Goal: Task Accomplishment & Management: Manage account settings

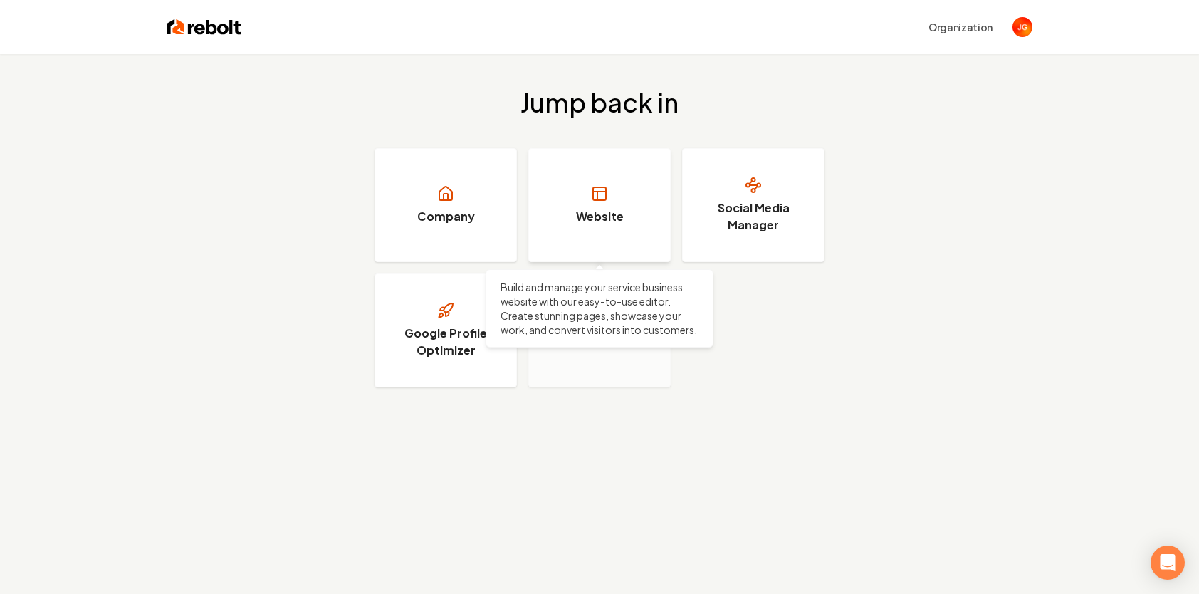
click at [597, 182] on link "Website" at bounding box center [599, 205] width 142 height 114
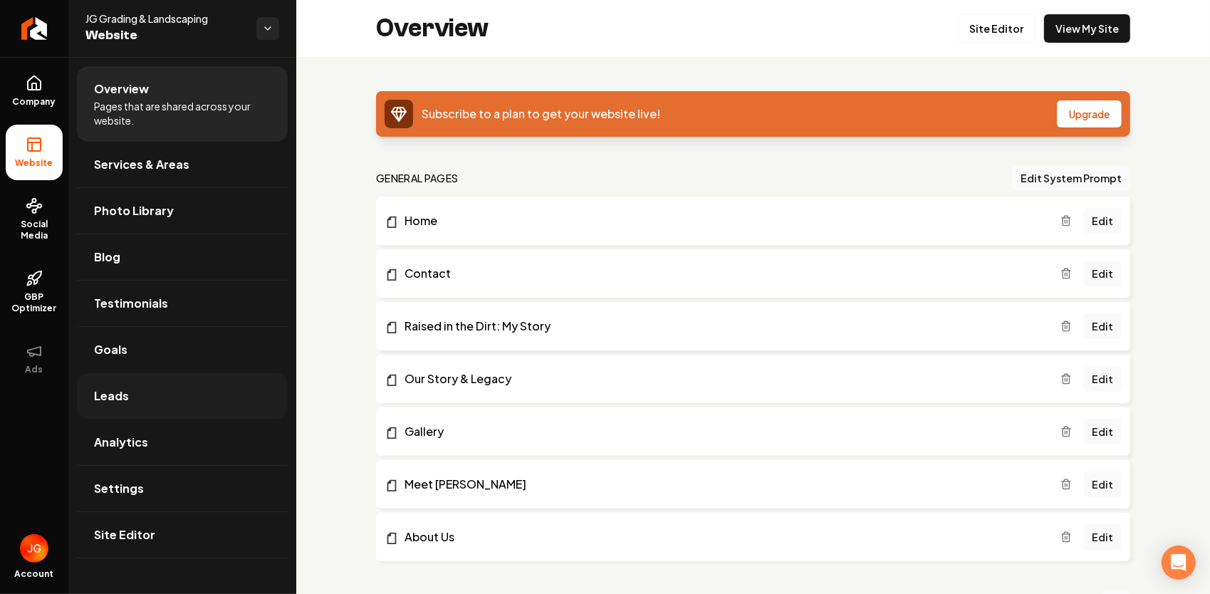
click at [167, 400] on link "Leads" at bounding box center [182, 396] width 211 height 46
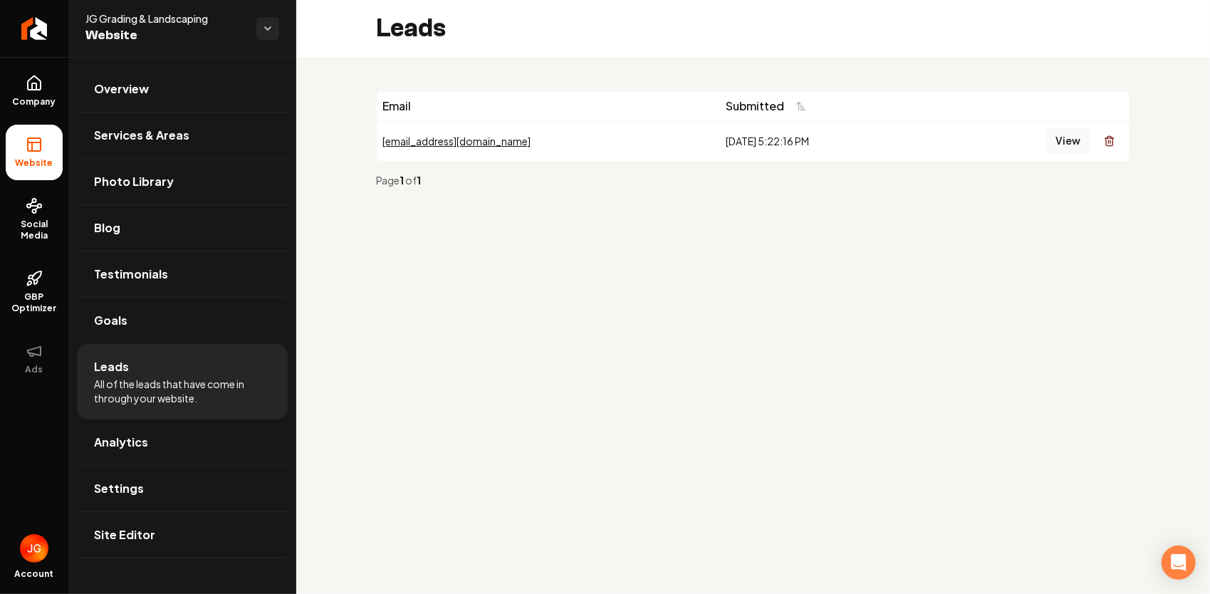
click at [1065, 137] on button "View" at bounding box center [1067, 141] width 43 height 26
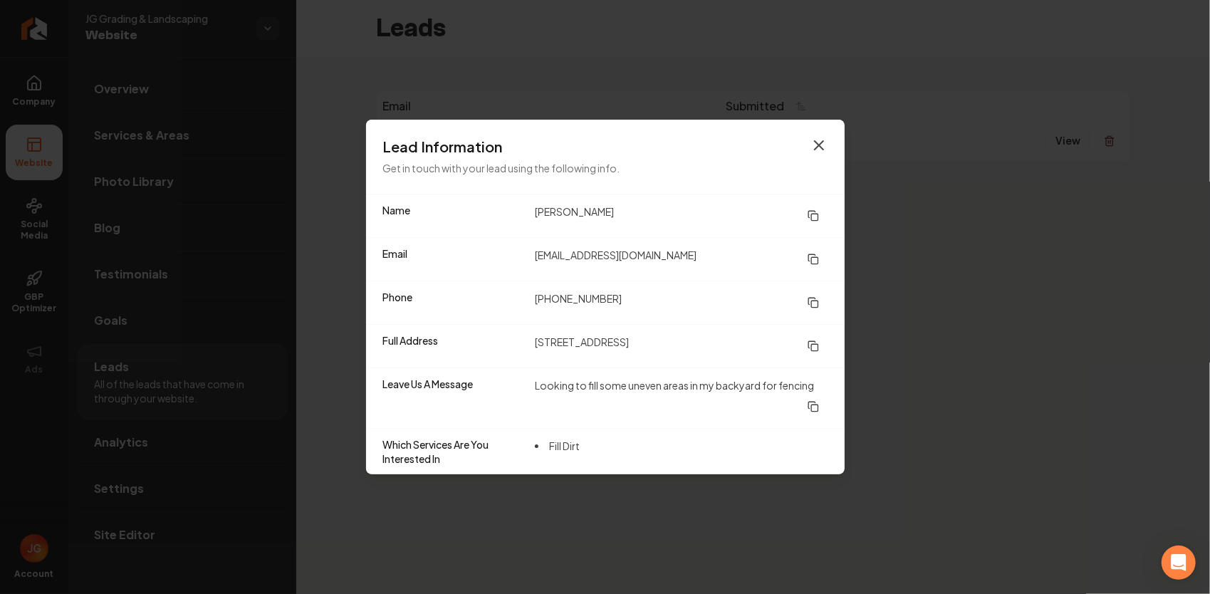
click at [824, 139] on icon "button" at bounding box center [818, 145] width 17 height 17
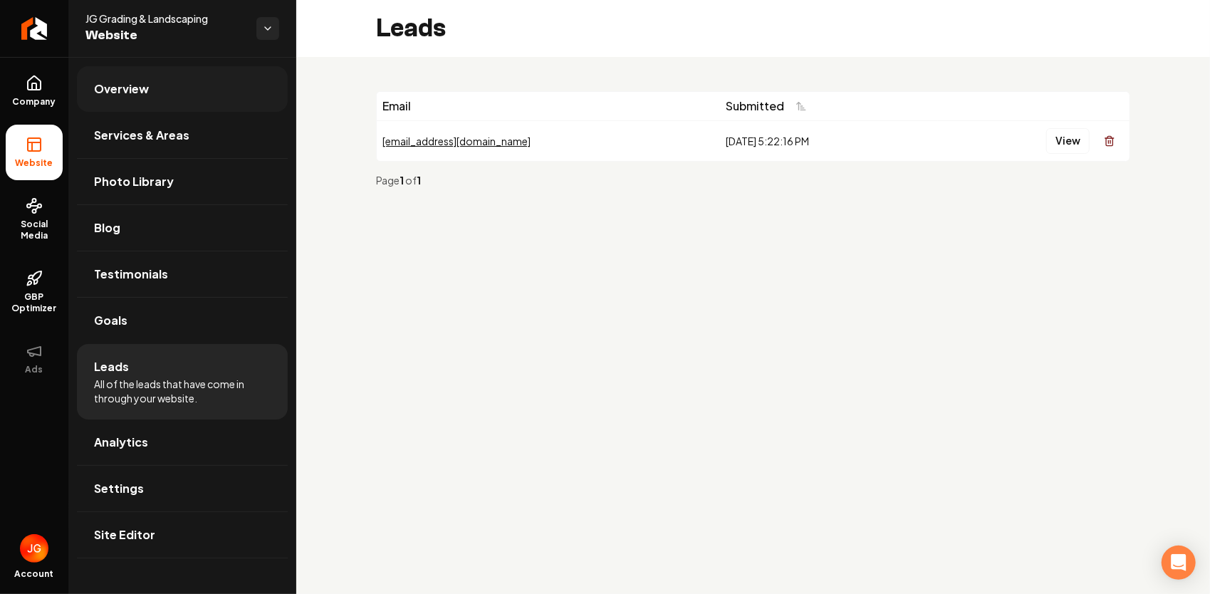
click at [120, 90] on span "Overview" at bounding box center [121, 88] width 55 height 17
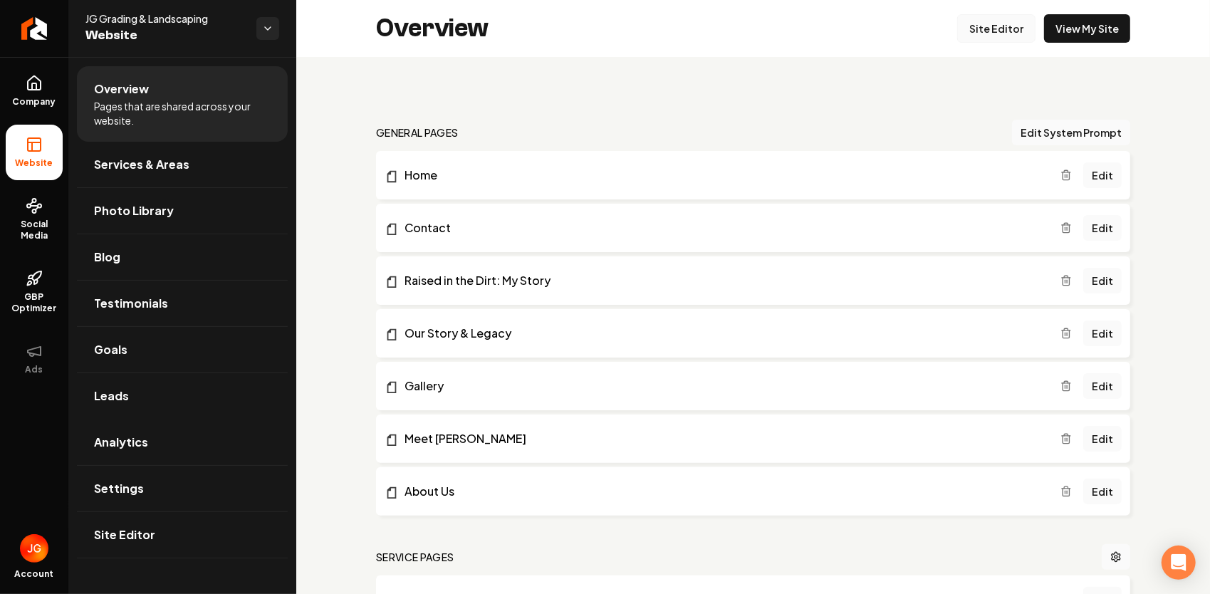
click at [1002, 35] on link "Site Editor" at bounding box center [996, 28] width 78 height 28
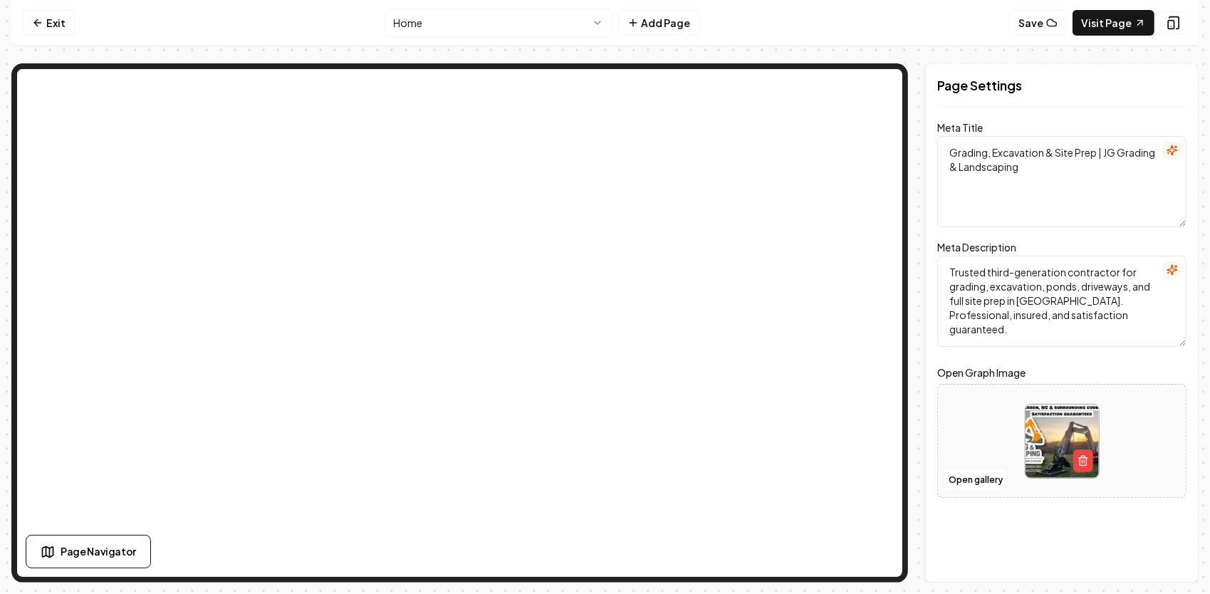
click at [567, 21] on html "Computer Required This feature is only available on a computer. Please switch t…" at bounding box center [605, 297] width 1210 height 594
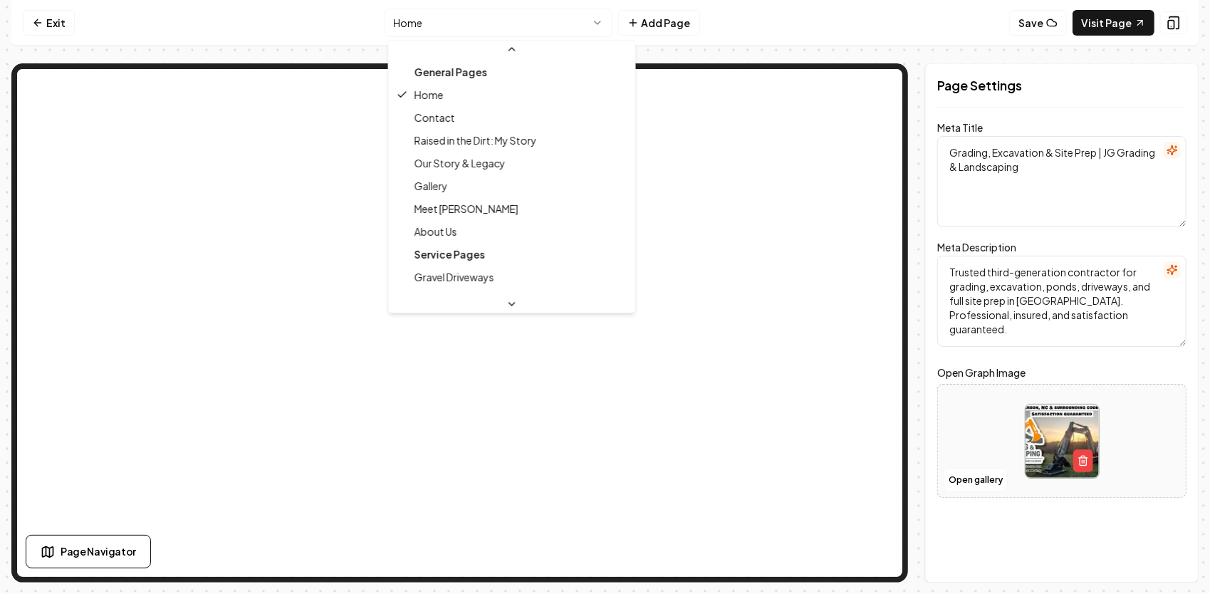
scroll to position [46, 0]
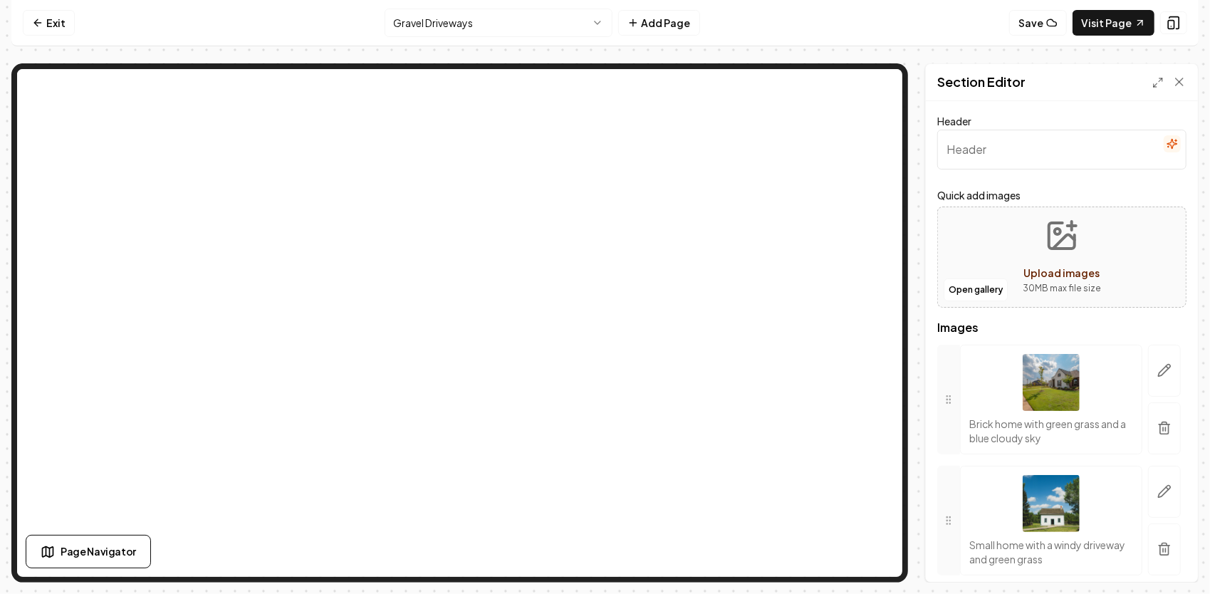
click at [480, 31] on html "Computer Required This feature is only available on a computer. Please switch t…" at bounding box center [605, 297] width 1210 height 594
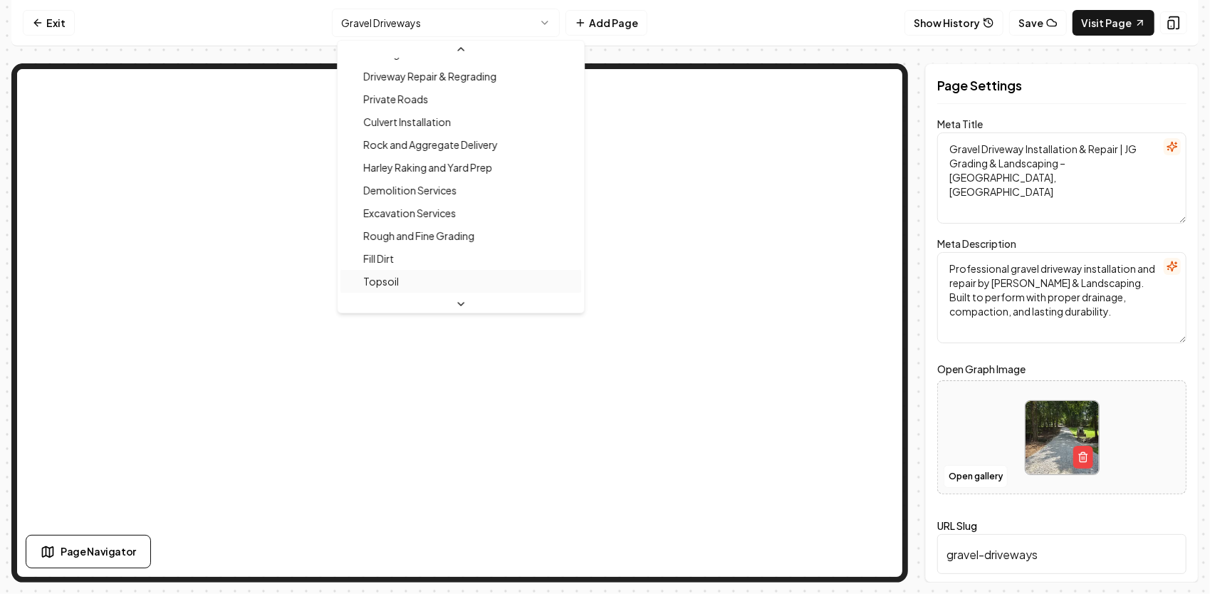
scroll to position [427, 0]
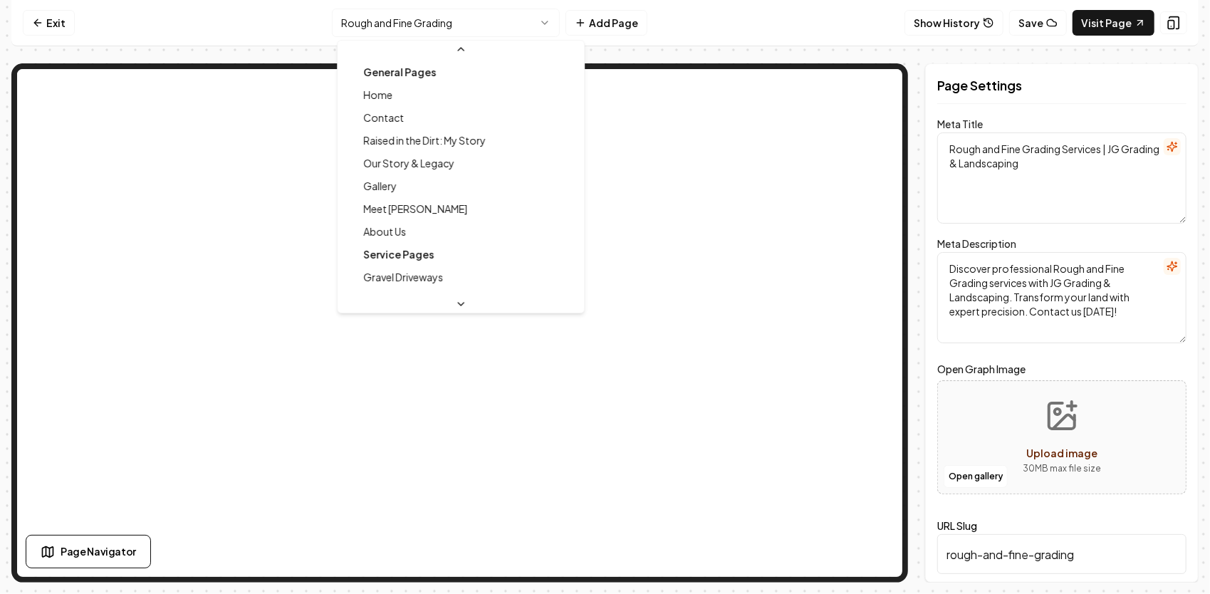
click at [456, 16] on html "Computer Required This feature is only available on a computer. Please switch t…" at bounding box center [605, 297] width 1210 height 594
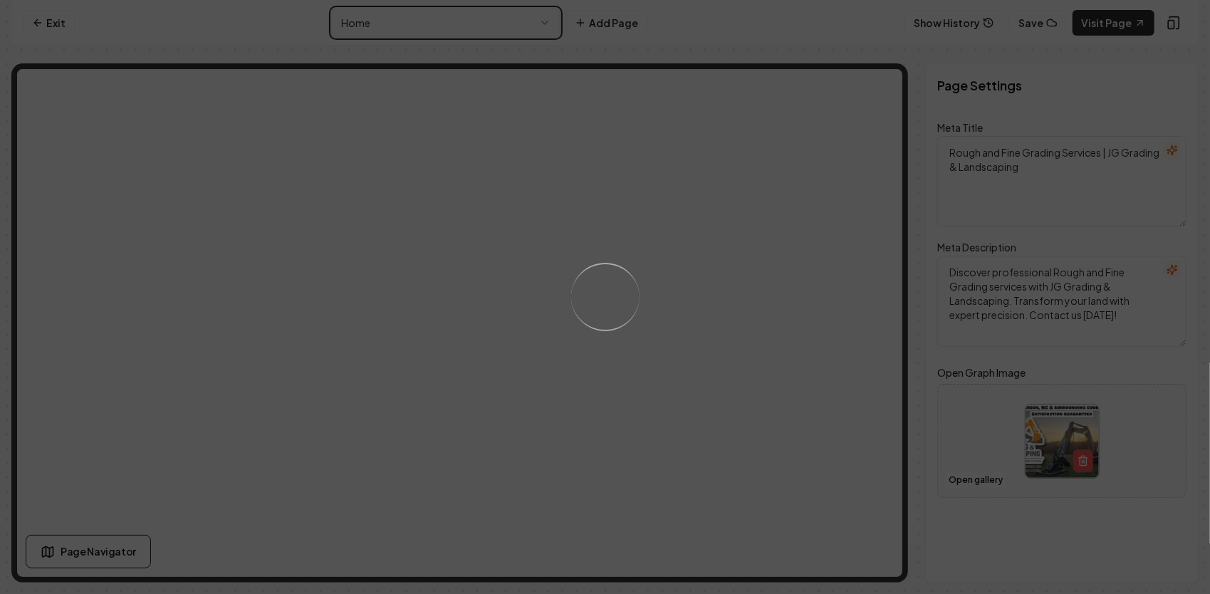
type textarea "Grading, Excavation & Site Prep | JG Grading & Landscaping"
type textarea "Trusted third-generation contractor for grading, excavation, ponds, driveways, …"
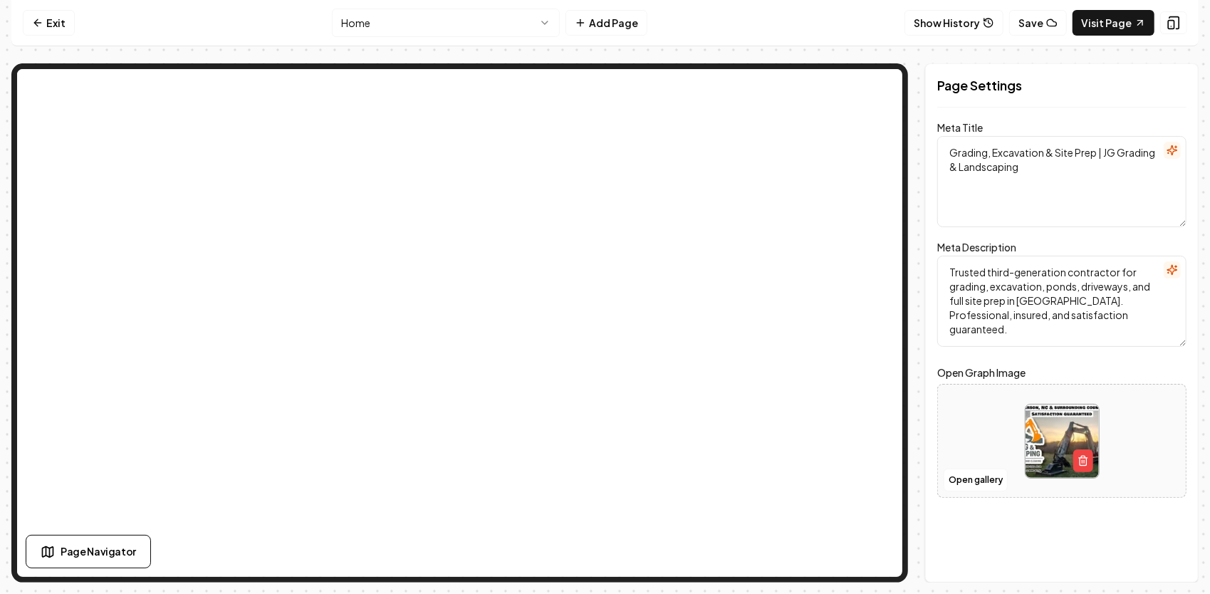
click at [510, 26] on html "Computer Required This feature is only available on a computer. Please switch t…" at bounding box center [605, 297] width 1210 height 594
click at [520, 27] on html "Computer Required This feature is only available on a computer. Please switch t…" at bounding box center [605, 297] width 1210 height 594
click at [991, 20] on html "Computer Required This feature is only available on a computer. Please switch t…" at bounding box center [605, 297] width 1210 height 594
click at [984, 27] on button "Show History" at bounding box center [953, 23] width 99 height 26
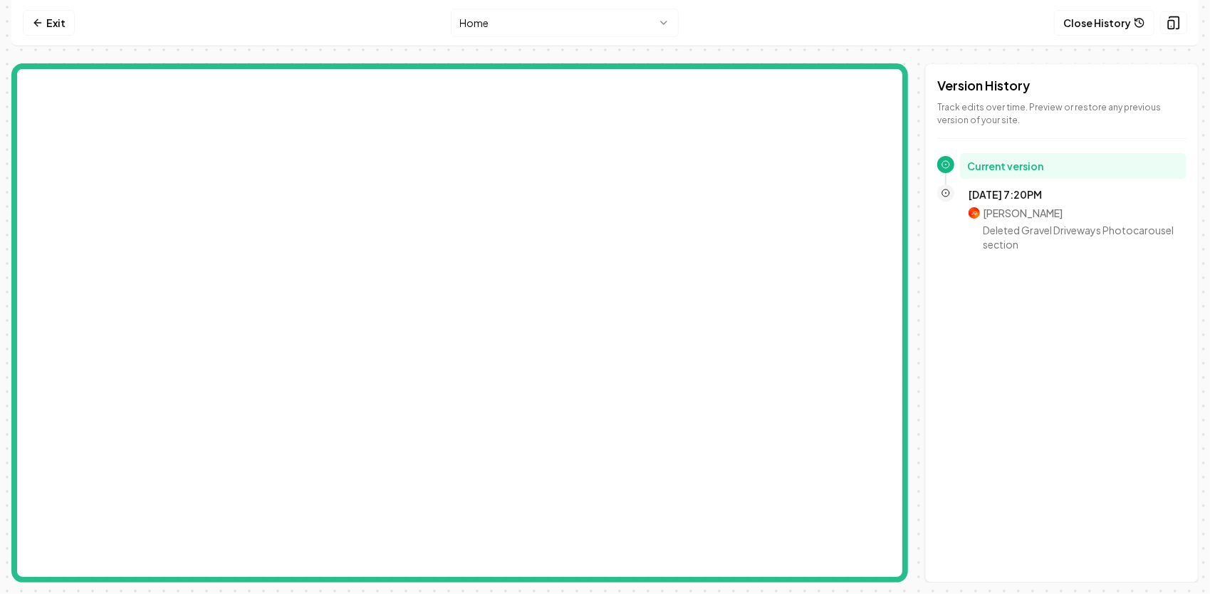
click at [568, 23] on html "Computer Required This feature is only available on a computer. Please switch t…" at bounding box center [605, 297] width 1210 height 594
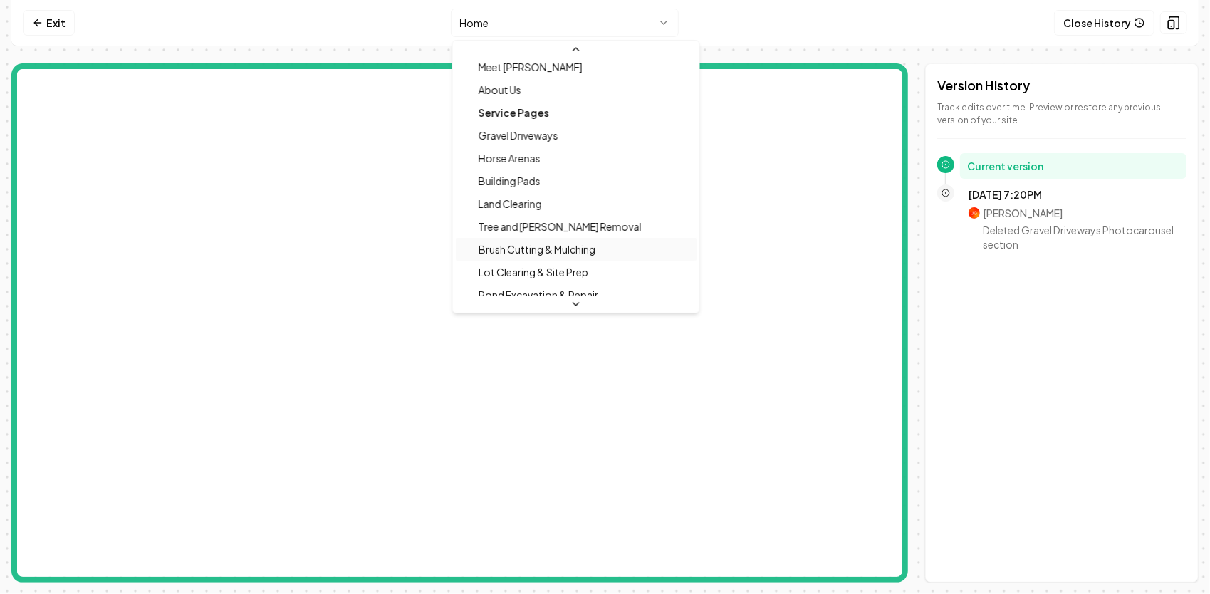
scroll to position [142, 0]
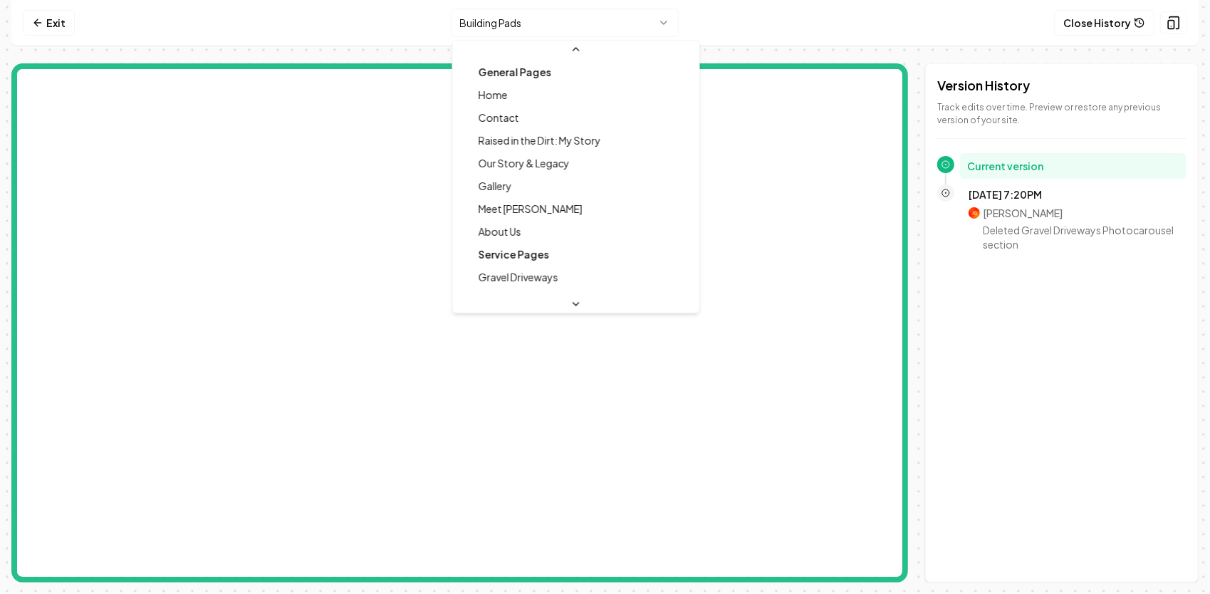
click at [533, 14] on html "Computer Required This feature is only available on a computer. Please switch t…" at bounding box center [605, 297] width 1210 height 594
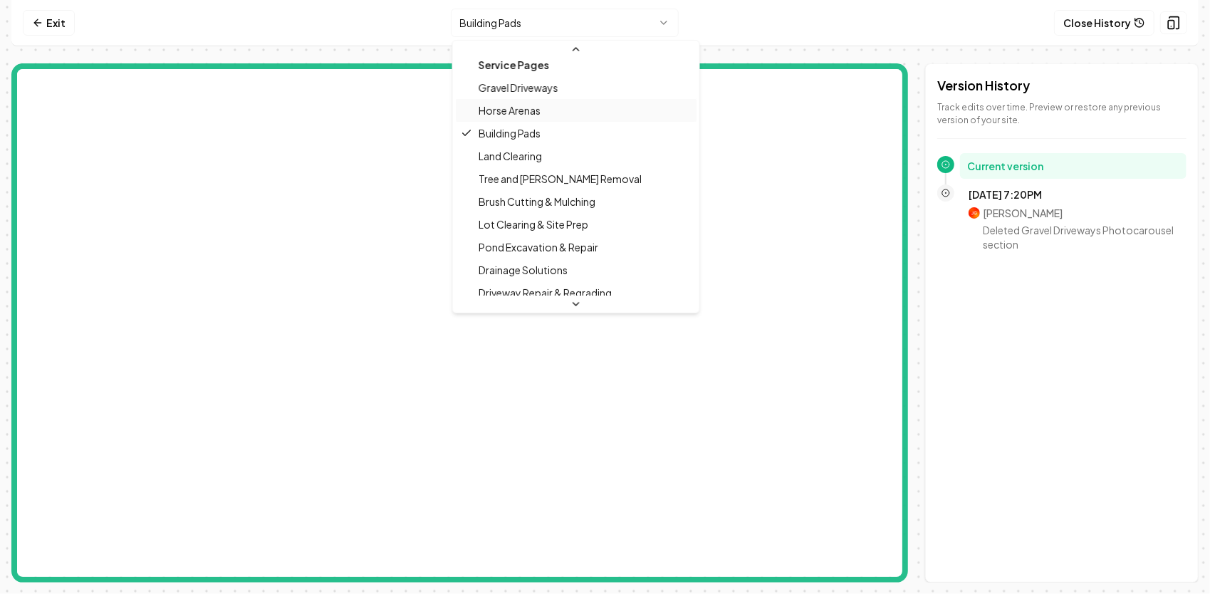
scroll to position [251, 0]
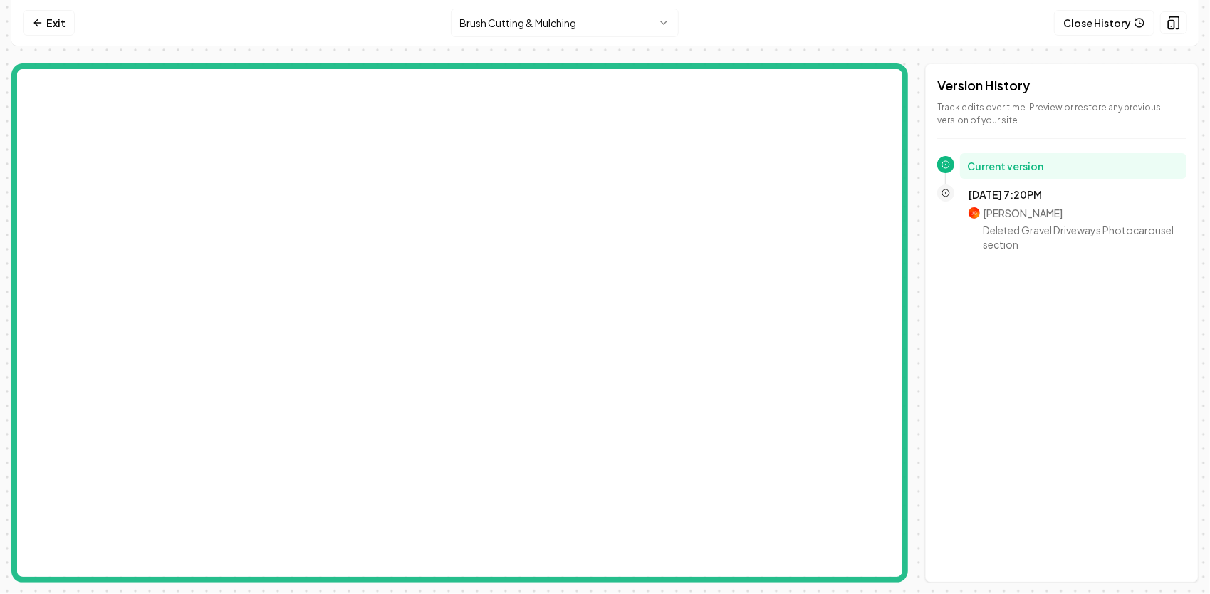
click at [548, 24] on html "Computer Required This feature is only available on a computer. Please switch t…" at bounding box center [605, 297] width 1210 height 594
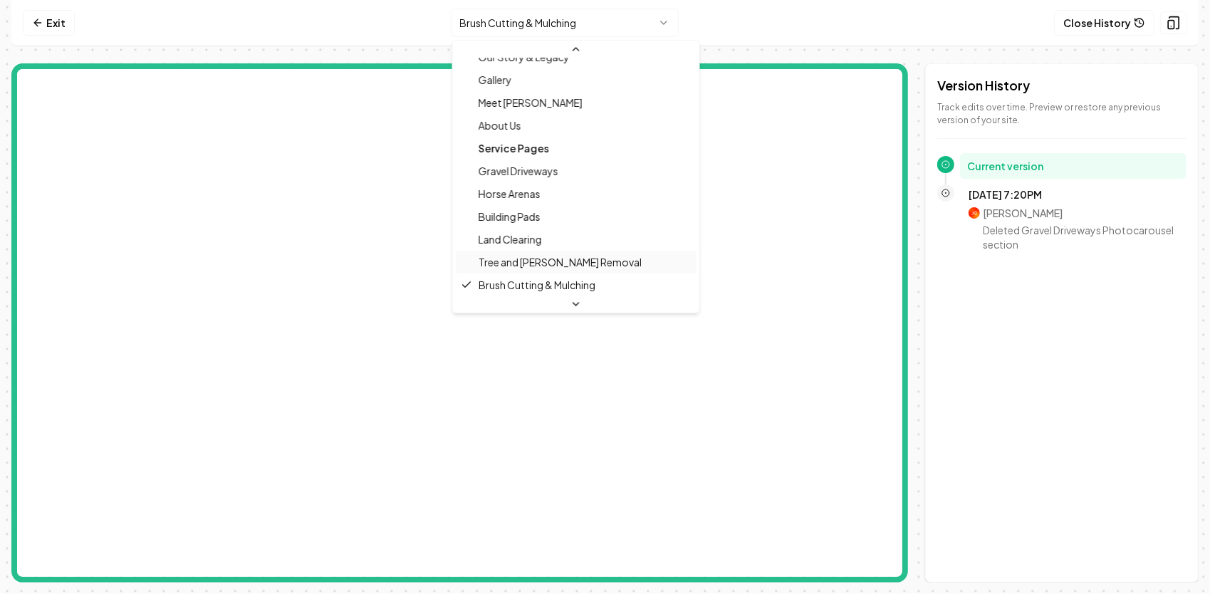
scroll to position [248, 0]
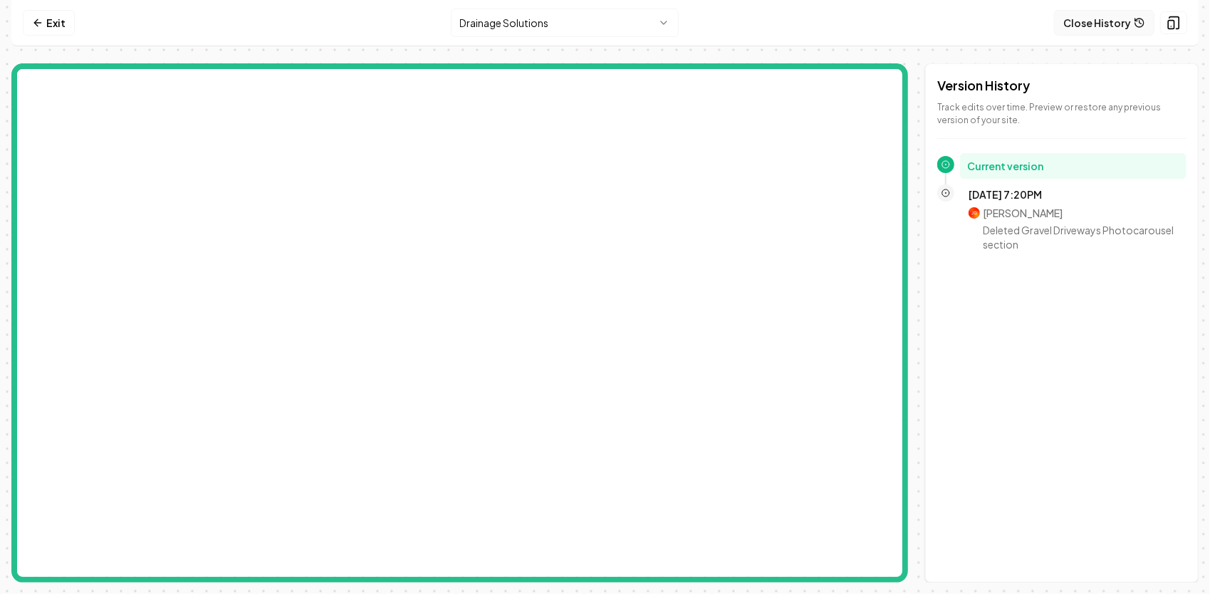
click at [1119, 24] on button "Close History" at bounding box center [1104, 23] width 100 height 26
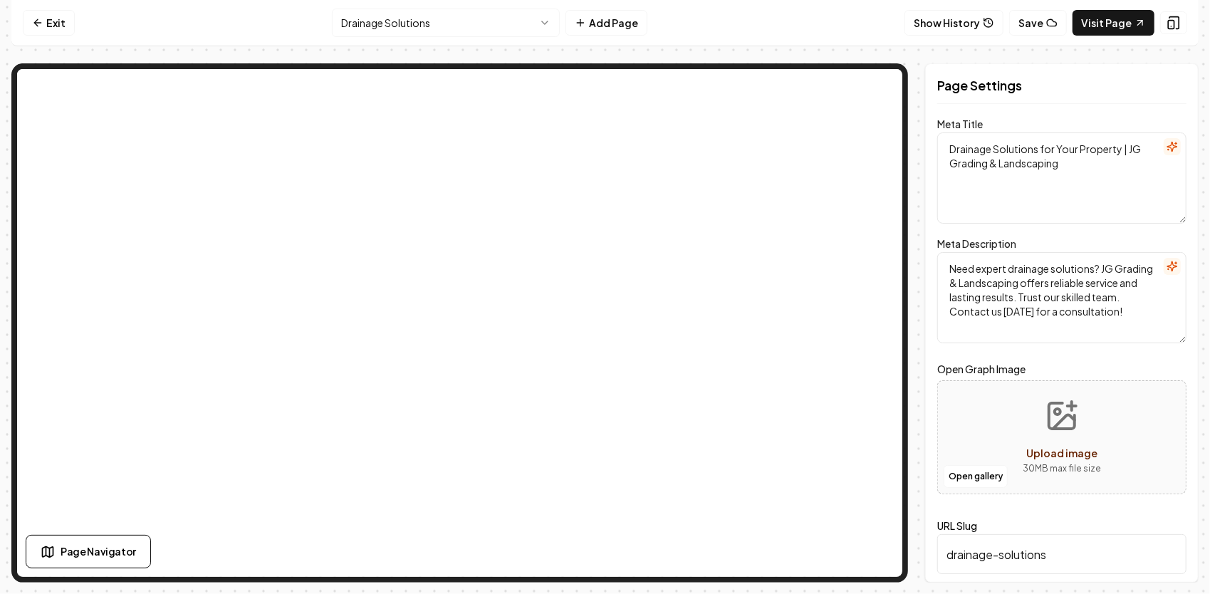
drag, startPoint x: 1104, startPoint y: 169, endPoint x: 931, endPoint y: 126, distance: 177.5
click at [931, 126] on div "Page Settings Meta Title Drainage Solutions for Your Property | JG Grading & La…" at bounding box center [1061, 322] width 273 height 519
paste textarea "Drainage Solutions & Water Management | JG Grading"
type textarea "Drainage Solutions & Water Management | JG Grading"
drag, startPoint x: 1102, startPoint y: 319, endPoint x: 928, endPoint y: 239, distance: 191.8
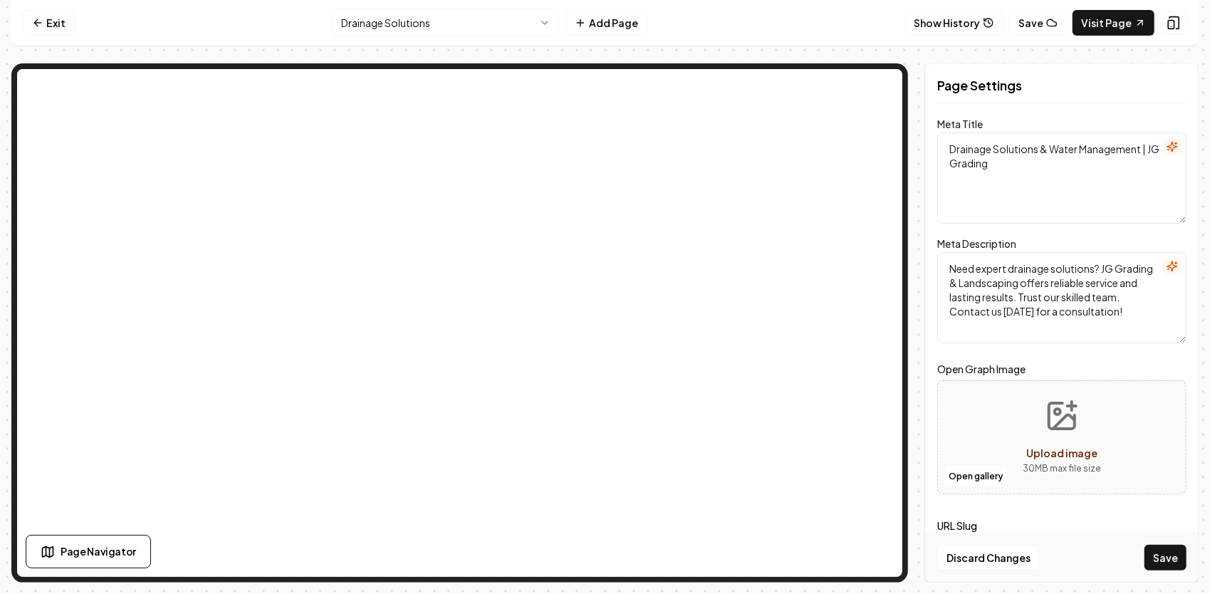
click at [928, 239] on div "Page Settings Meta Title Drainage Solutions & Water Management | JG Grading Met…" at bounding box center [1061, 322] width 273 height 519
paste textarea "Professional drainage system planning, French drains, culvert pipes, and gradin…"
type textarea "Professional drainage system planning, French drains, culvert pipes, and gradin…"
click at [1163, 555] on button "Save" at bounding box center [1165, 558] width 42 height 26
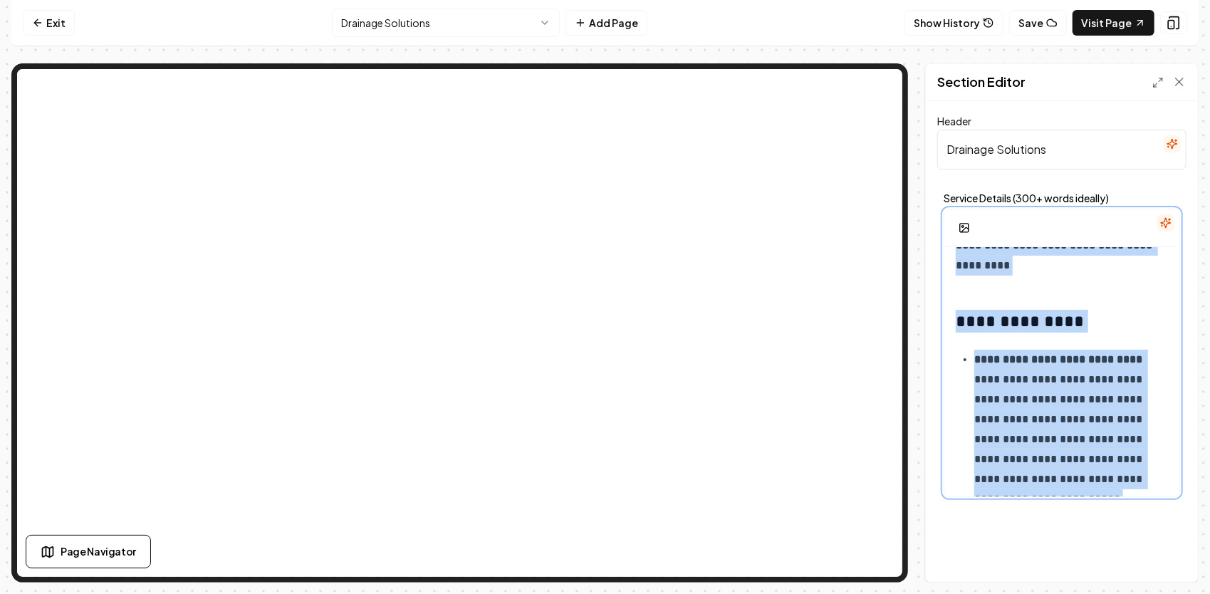
scroll to position [1420, 0]
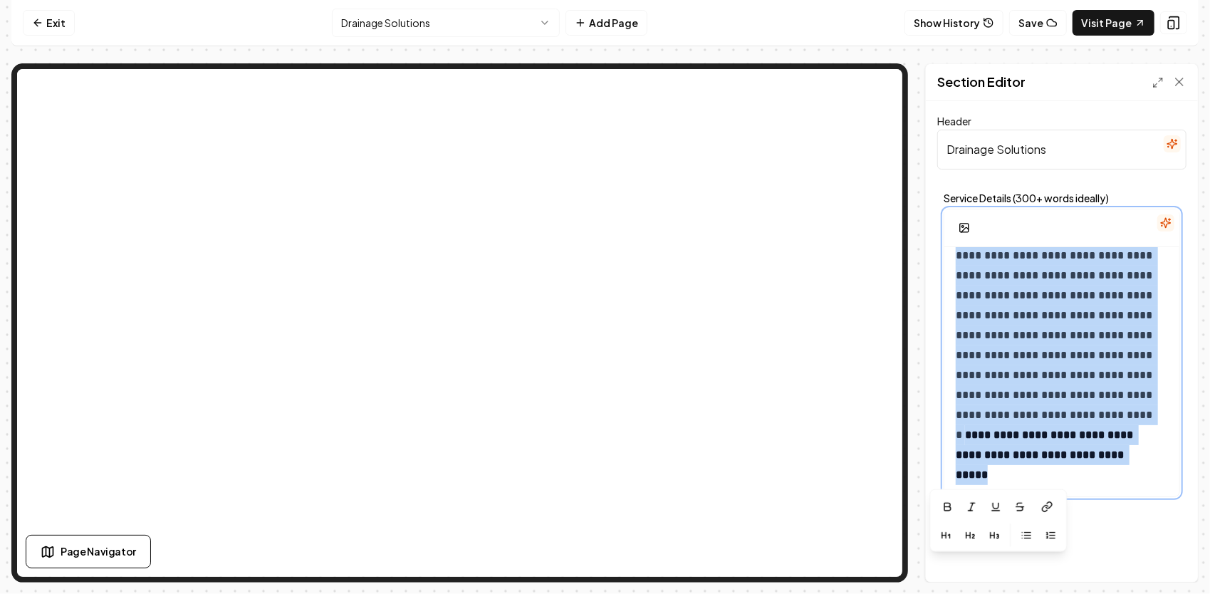
drag, startPoint x: 948, startPoint y: 262, endPoint x: 1170, endPoint y: 621, distance: 422.0
click at [1170, 593] on html "**********" at bounding box center [605, 297] width 1210 height 594
copy div "**********"
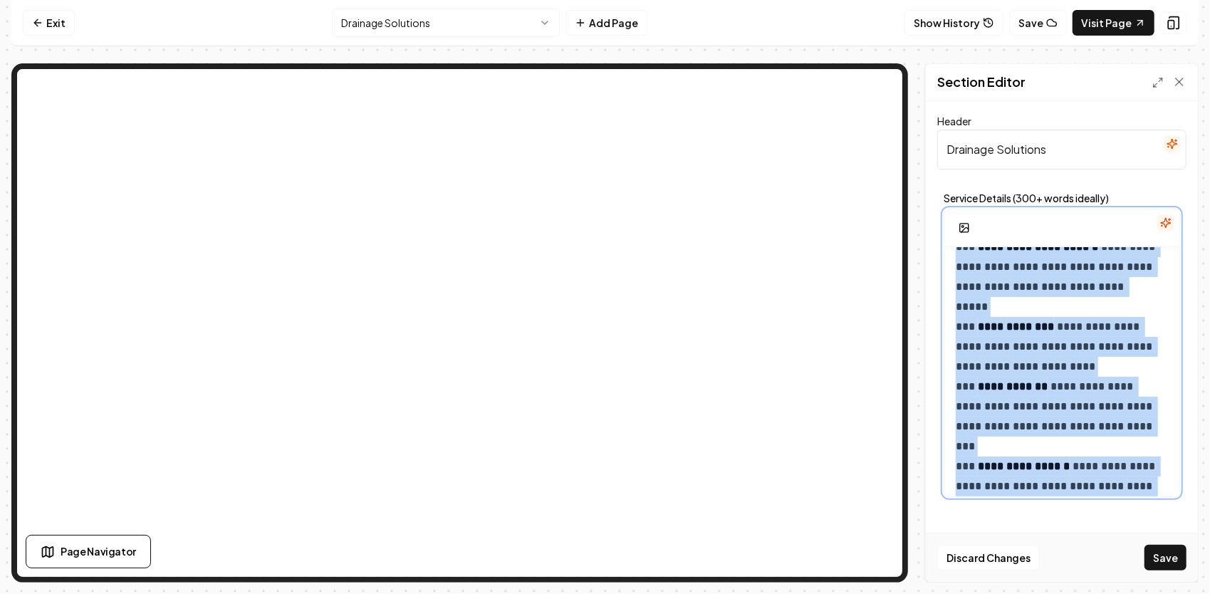
scroll to position [3212, 0]
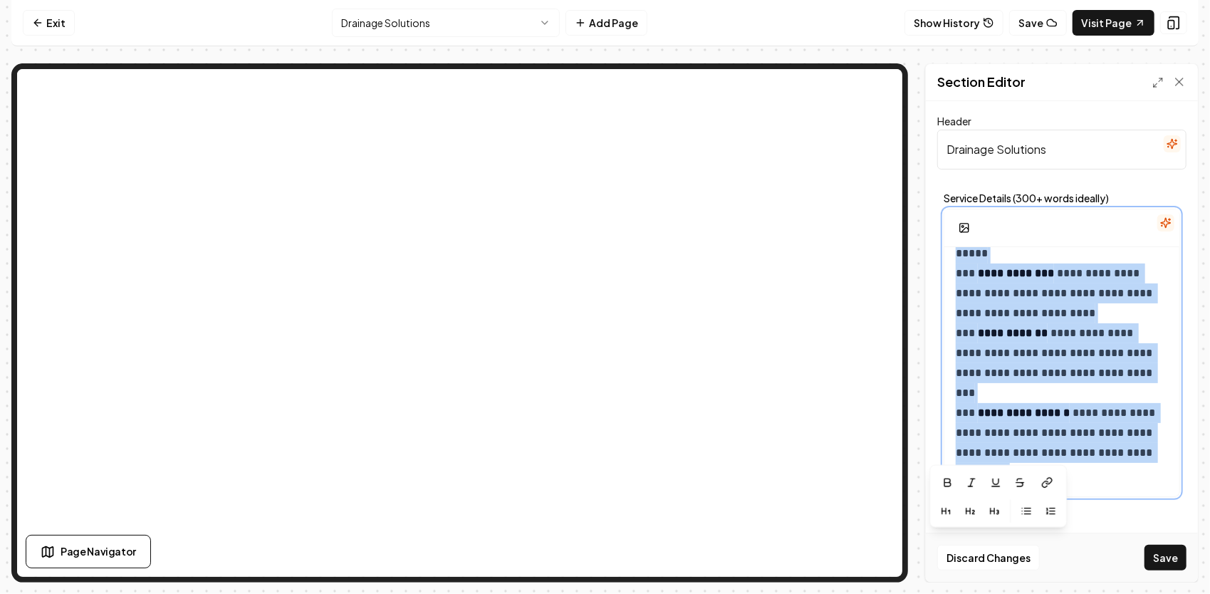
drag, startPoint x: 959, startPoint y: 303, endPoint x: 1128, endPoint y: 476, distance: 241.2
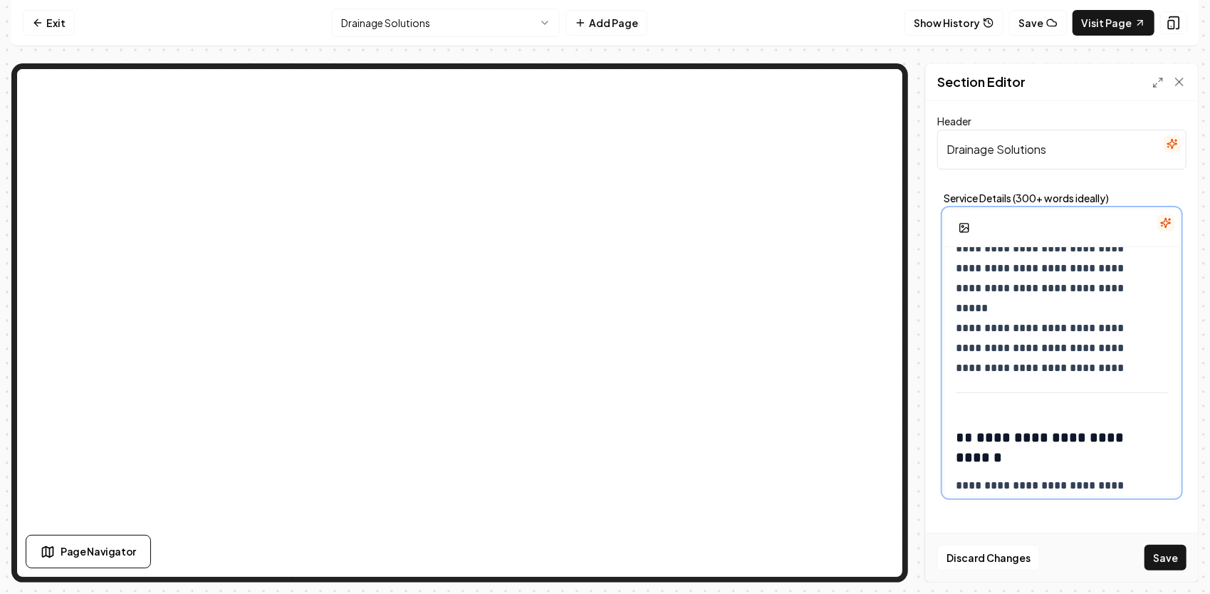
scroll to position [1384, 0]
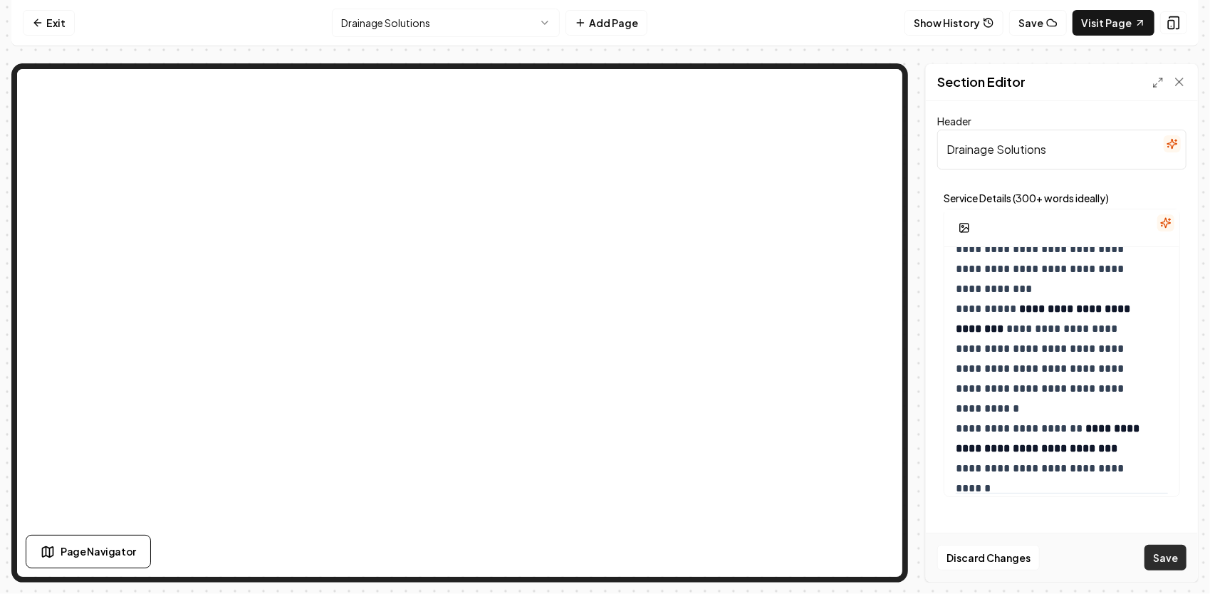
click at [1162, 560] on button "Save" at bounding box center [1165, 558] width 42 height 26
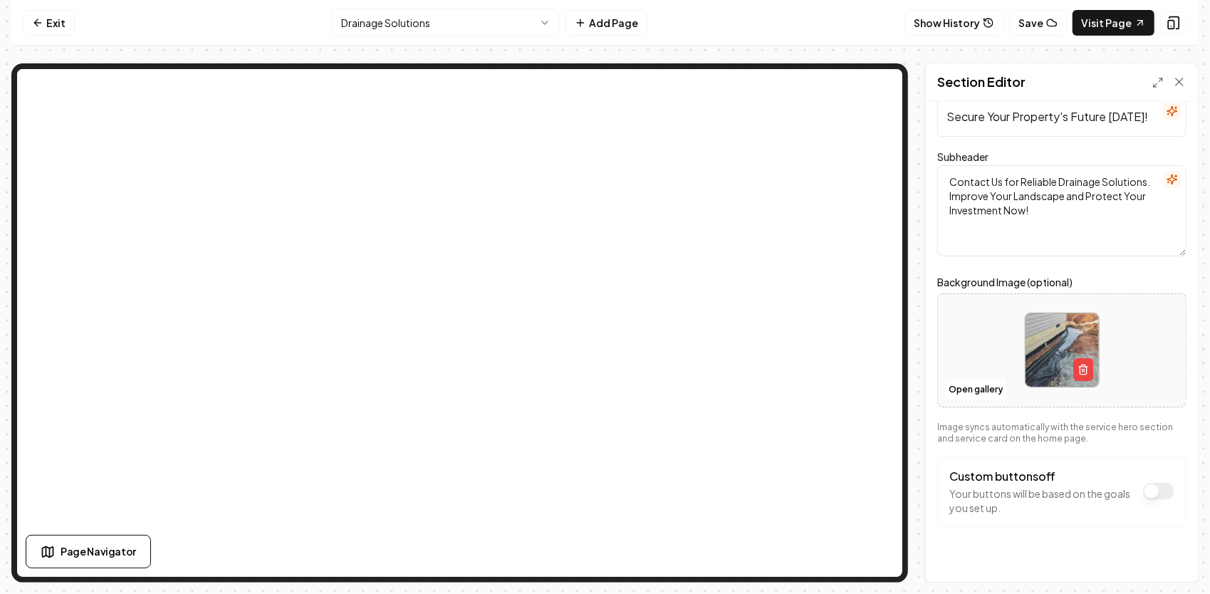
scroll to position [51, 0]
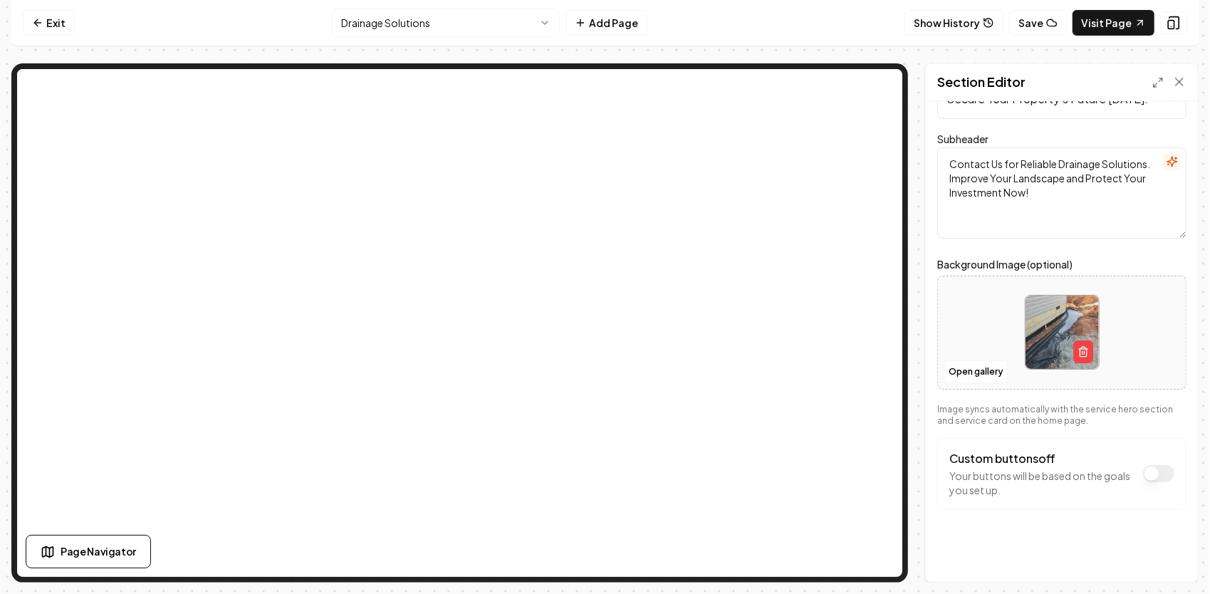
click at [1146, 472] on button "Custom buttons off" at bounding box center [1158, 473] width 31 height 17
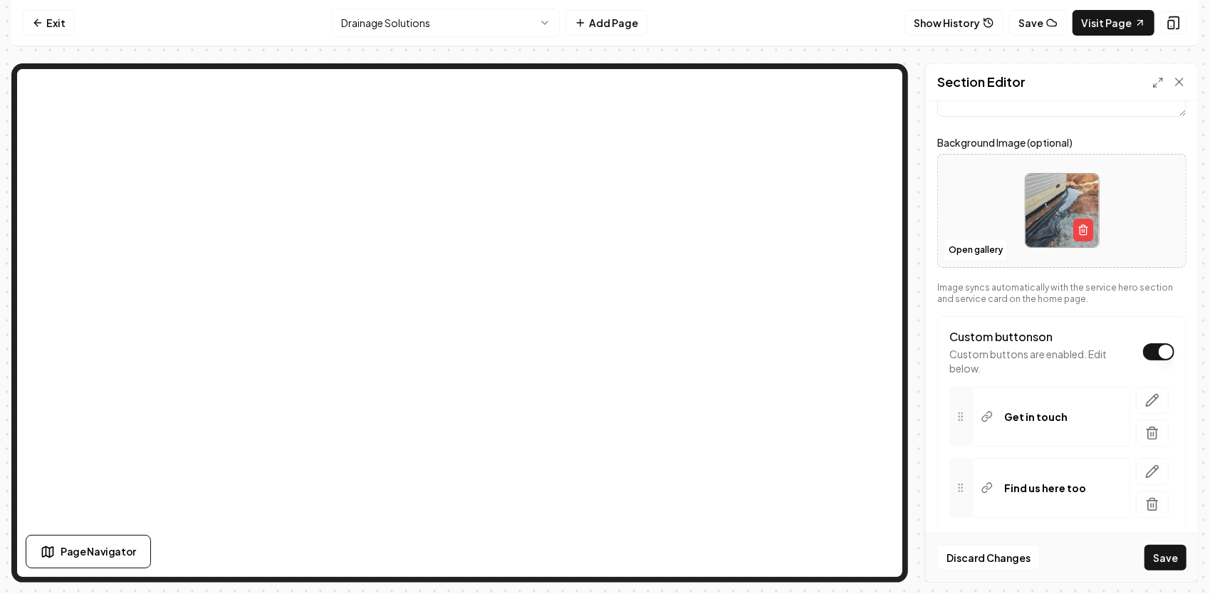
scroll to position [193, 0]
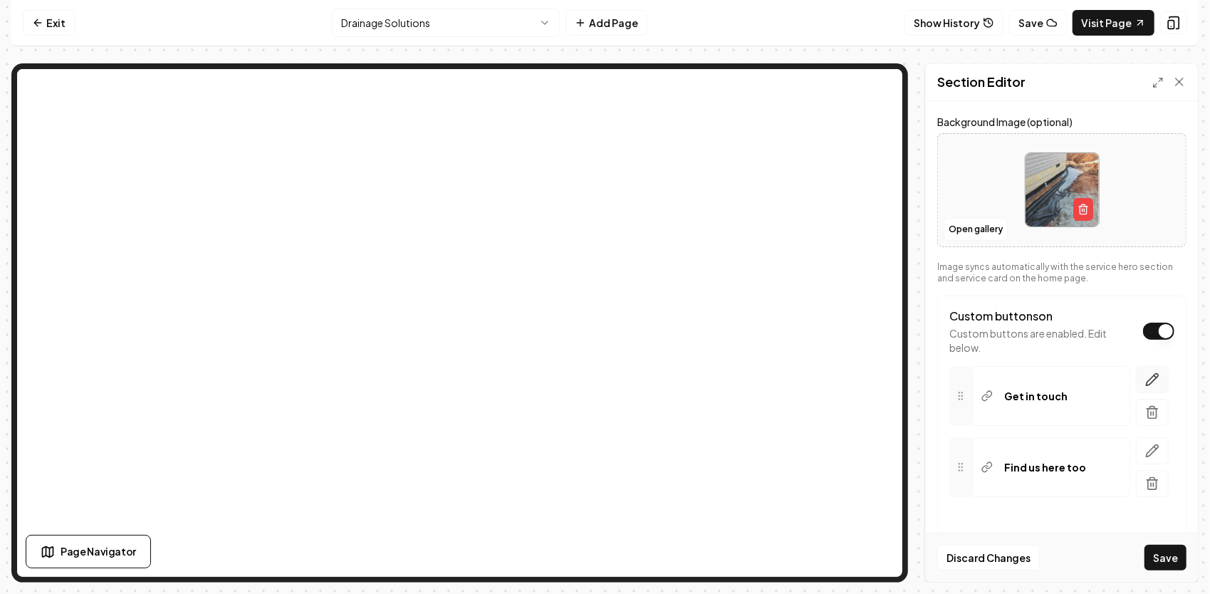
click at [1145, 379] on icon "button" at bounding box center [1152, 379] width 14 height 14
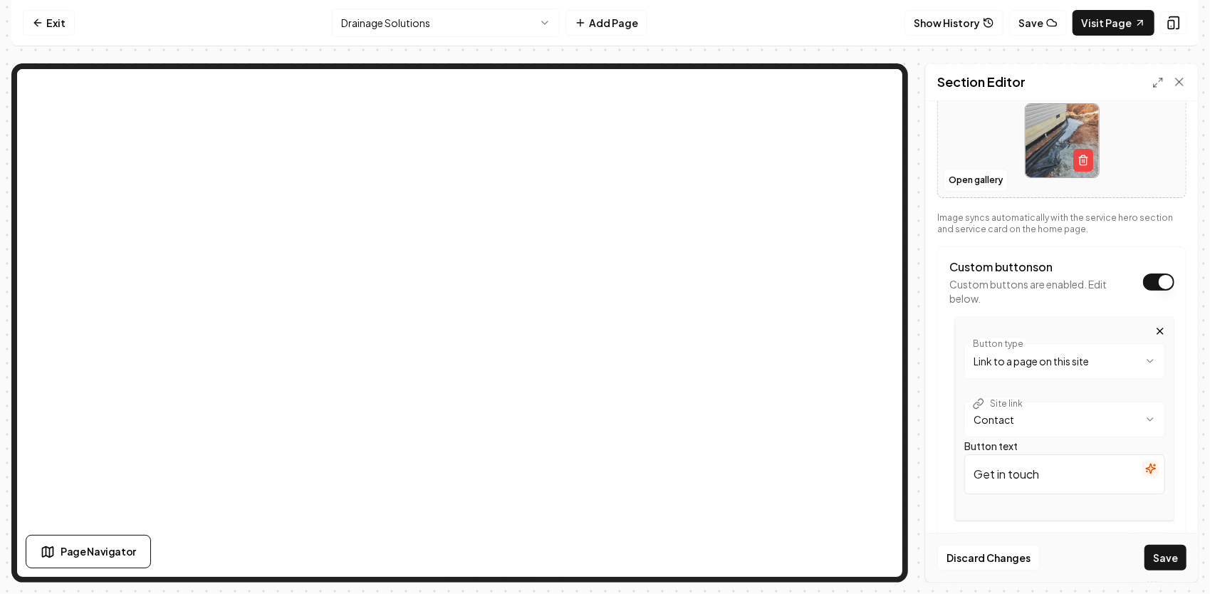
scroll to position [264, 0]
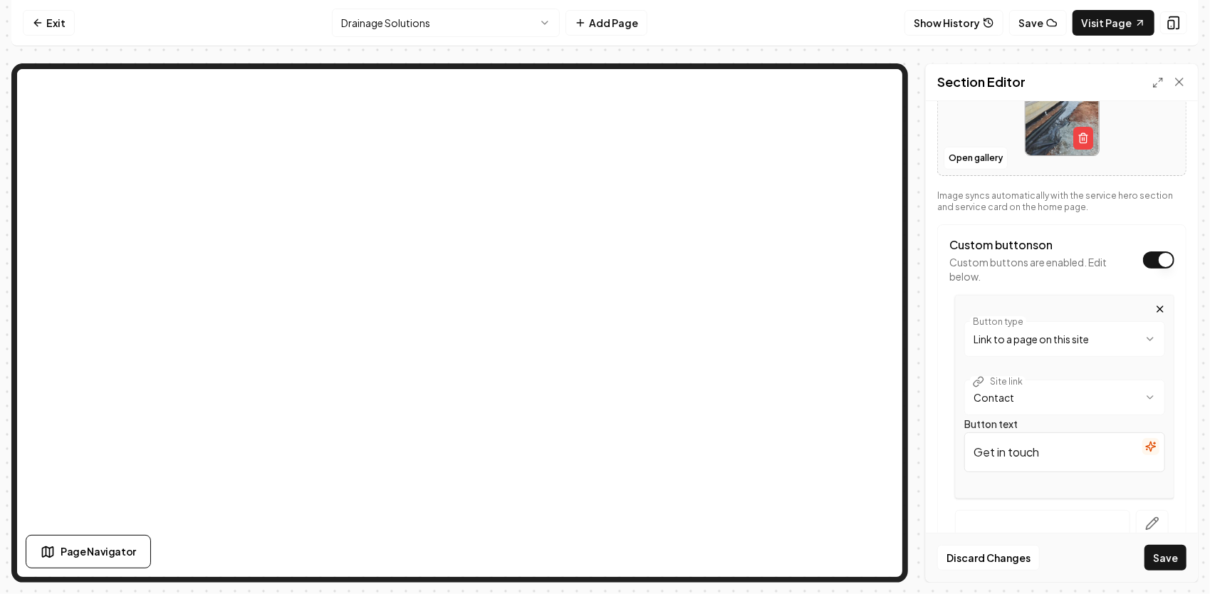
drag, startPoint x: 1057, startPoint y: 449, endPoint x: 971, endPoint y: 469, distance: 88.6
click at [972, 470] on div "Button text Get in touch" at bounding box center [1064, 455] width 201 height 68
type input "g"
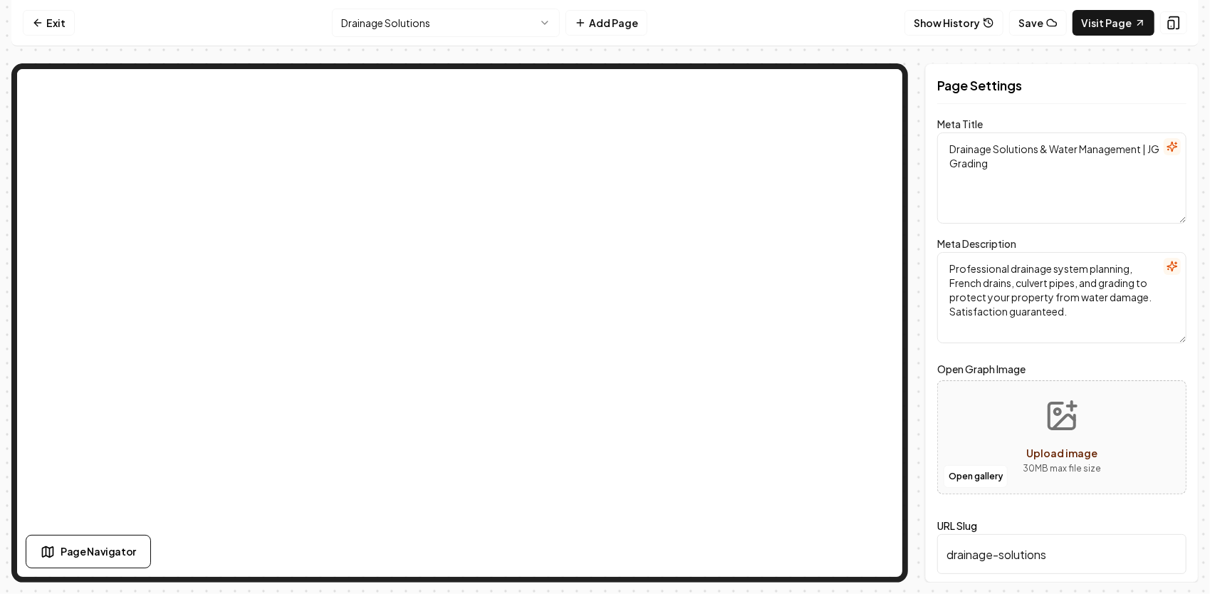
scroll to position [0, 0]
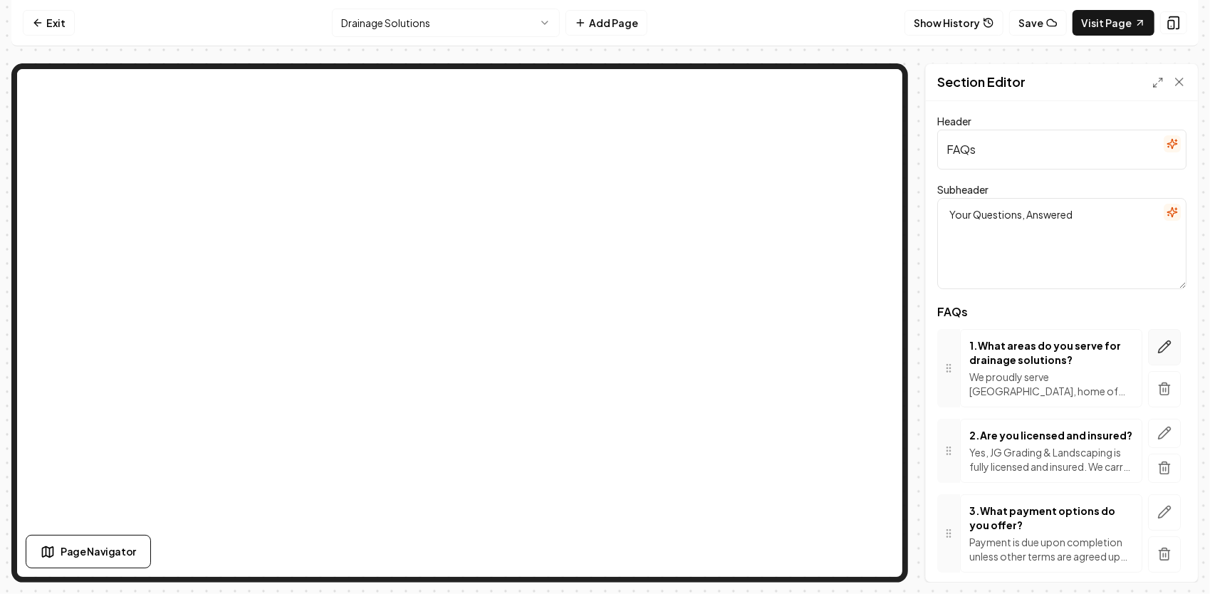
click at [1148, 335] on button "button" at bounding box center [1164, 347] width 33 height 36
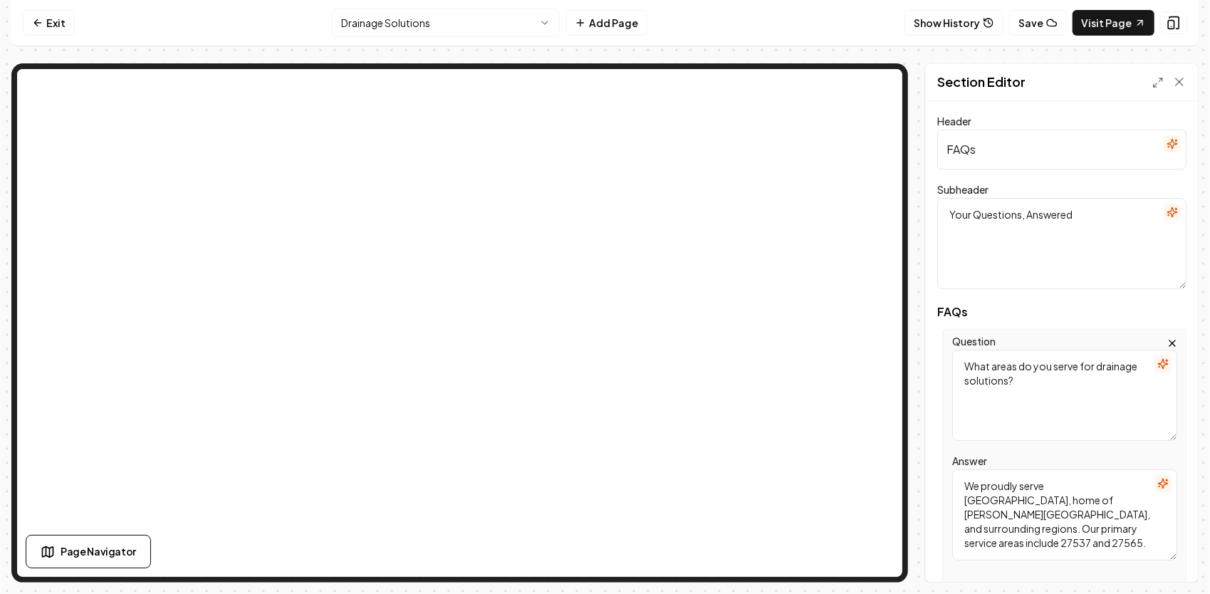
drag, startPoint x: 1065, startPoint y: 386, endPoint x: 930, endPoint y: 367, distance: 136.5
click at [930, 367] on div "Header FAQs Subheader Your Questions, Answered FAQs Question What areas do you …" at bounding box center [1062, 341] width 272 height 481
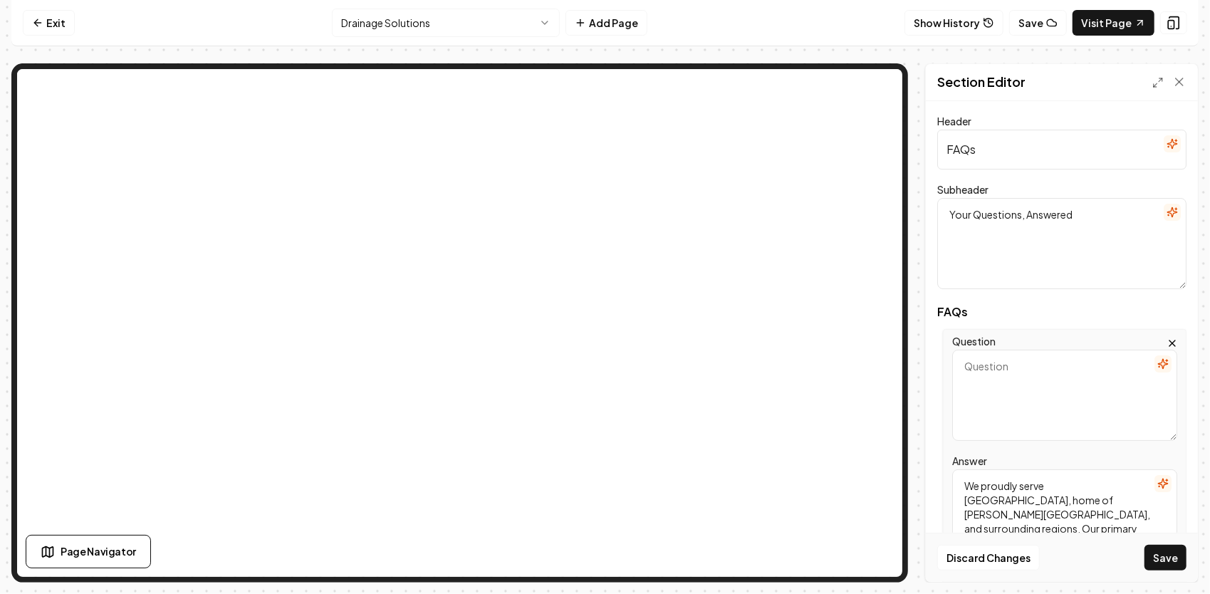
paste textarea "What’s the best type of drainage system for my property?"
type textarea "What’s the best type of drainage system for my property?"
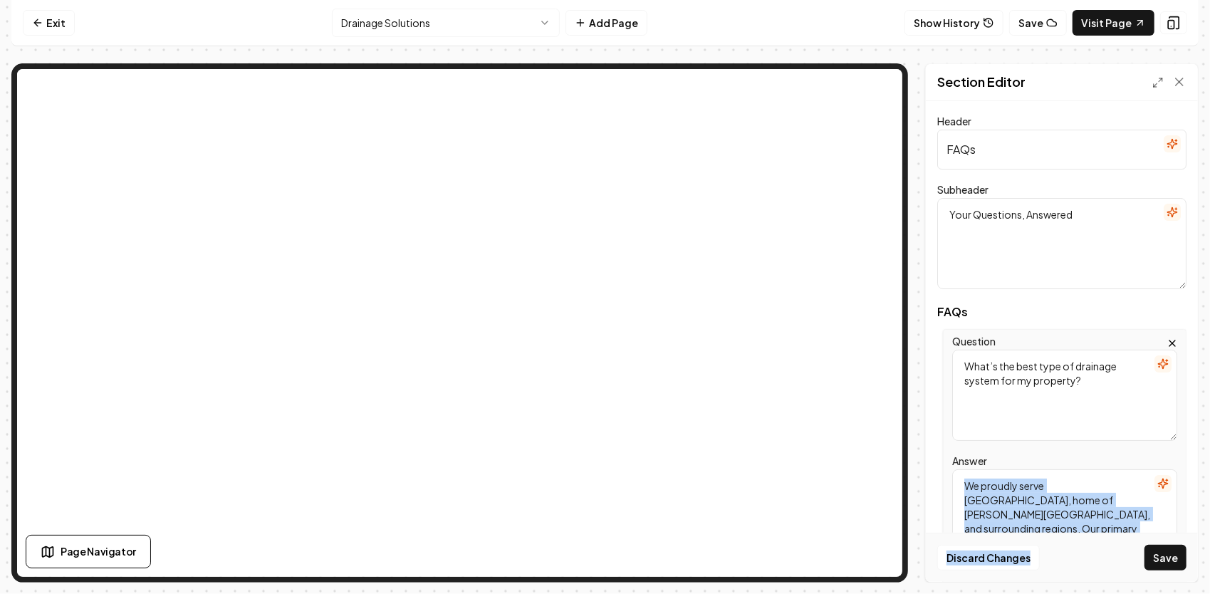
drag, startPoint x: 1062, startPoint y: 533, endPoint x: 1008, endPoint y: 523, distance: 54.3
click at [986, 514] on form "Header FAQs Subheader Your Questions, Answered FAQs Question What’s the best ty…" at bounding box center [1061, 602] width 249 height 980
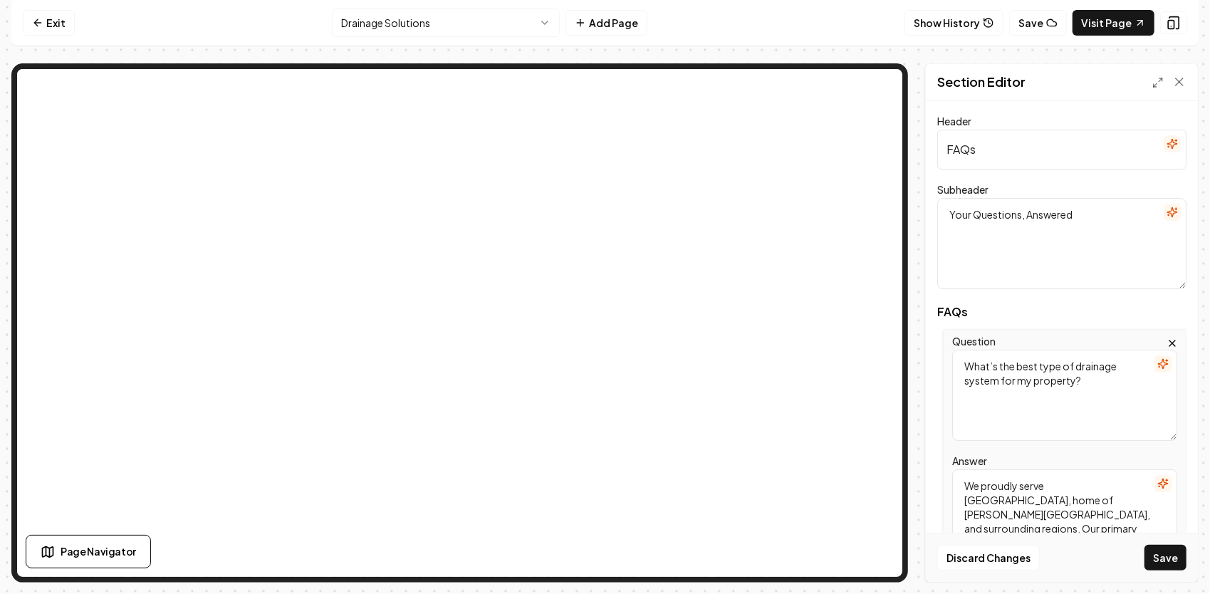
click at [1051, 528] on textarea "We proudly serve Henderson, home of Kerr Lake, and surrounding regions. Our pri…" at bounding box center [1064, 514] width 225 height 91
drag, startPoint x: 1004, startPoint y: 510, endPoint x: 965, endPoint y: 480, distance: 48.7
click at [965, 480] on textarea "We proudly serve Henderson, home of Kerr Lake, and surrounding regions. Our pri…" at bounding box center [1064, 514] width 225 height 91
paste textarea "It depends on your land’s slope, soil type, and how water naturally flows. Some…"
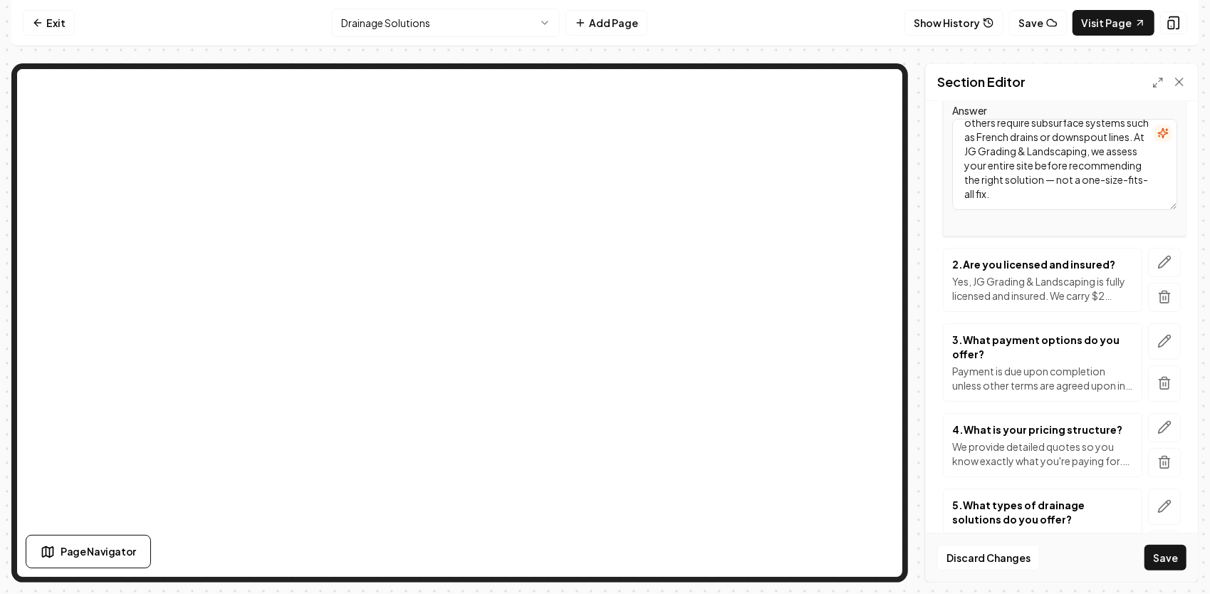
scroll to position [356, 0]
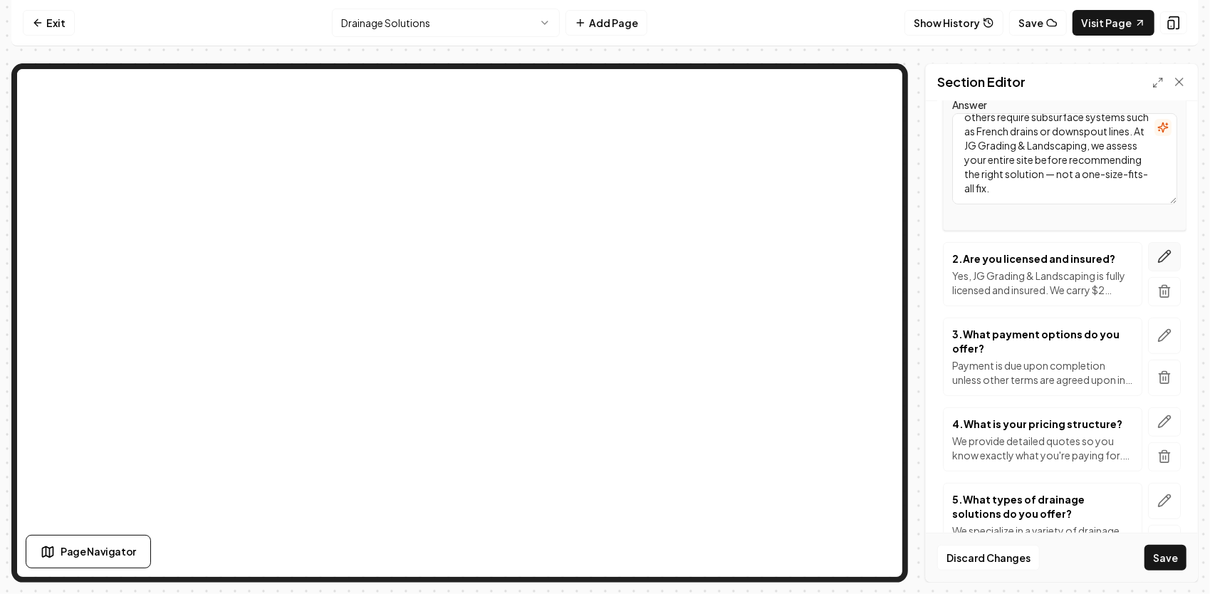
type textarea "It depends on your land’s slope, soil type, and how water naturally flows. Some…"
click at [1148, 255] on button "button" at bounding box center [1164, 256] width 33 height 29
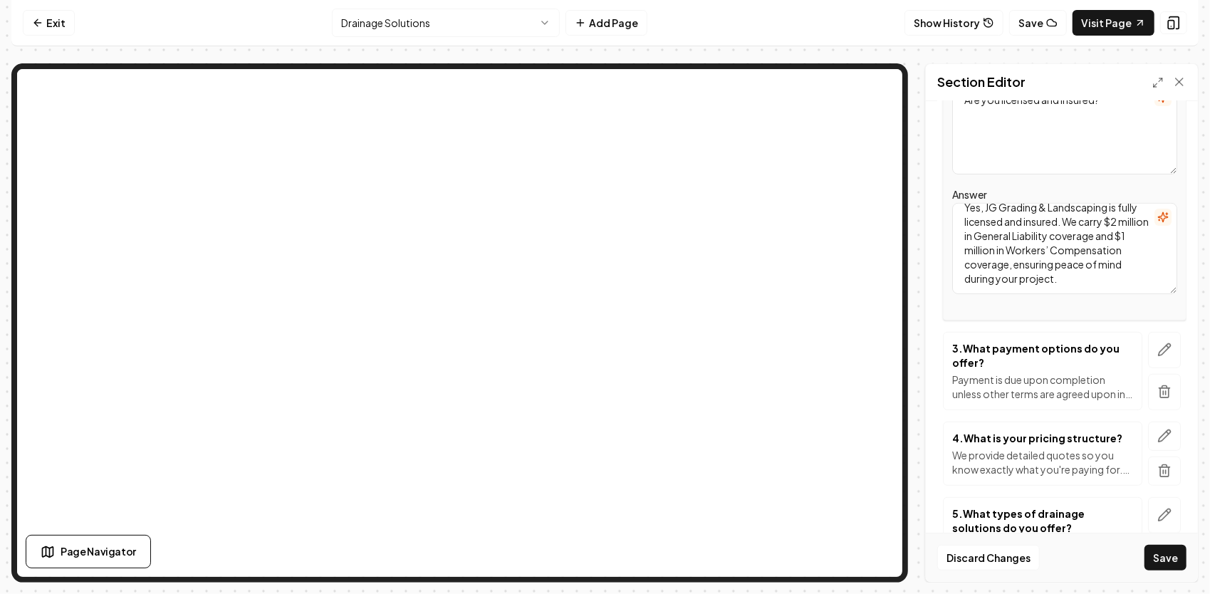
scroll to position [0, 0]
drag, startPoint x: 1129, startPoint y: 279, endPoint x: 931, endPoint y: 201, distance: 212.9
click at [931, 201] on div "Header FAQs Subheader Your Questions, Answered FAQs 1 . What areas do you serve…" at bounding box center [1062, 341] width 272 height 481
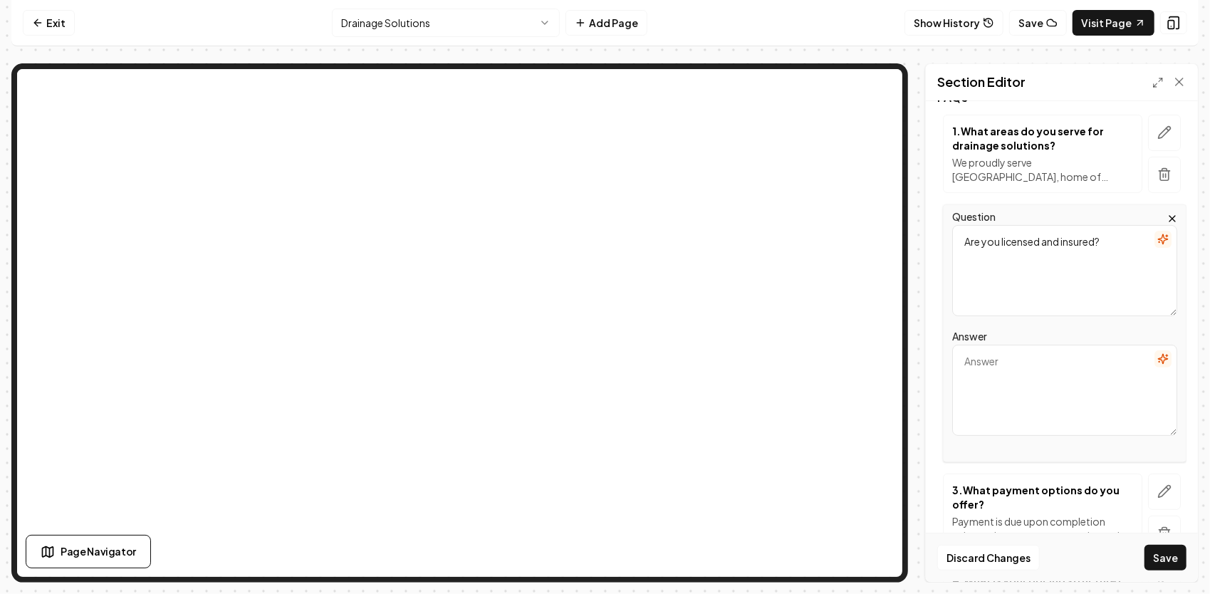
scroll to position [214, 0]
drag, startPoint x: 1118, startPoint y: 242, endPoint x: 896, endPoint y: 191, distance: 228.0
click at [844, 120] on div "Section Editor Header FAQs Subheader Your Questions, Answered FAQs 1 . What are…" at bounding box center [604, 322] width 1187 height 519
paste textarea "How do I know if I have a drainage problem?"
type textarea "How do I know if I have a drainage problem?"
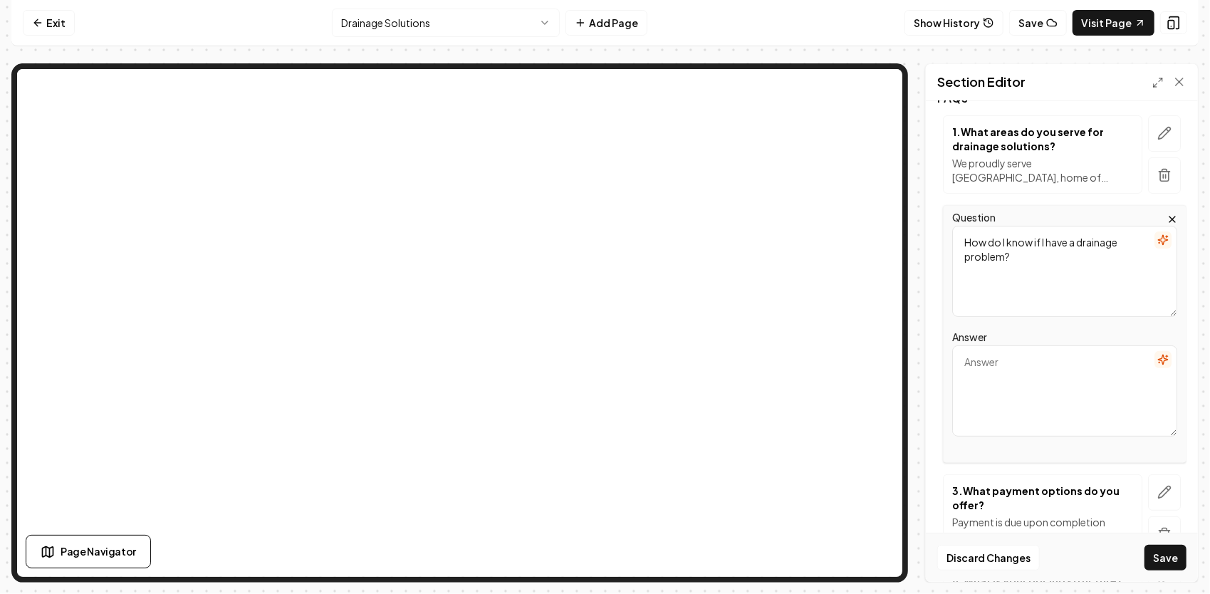
click at [1038, 372] on textarea "Answer" at bounding box center [1064, 390] width 225 height 91
paste textarea "Common signs include standing water after rain, soft or soggy spots in the yard…"
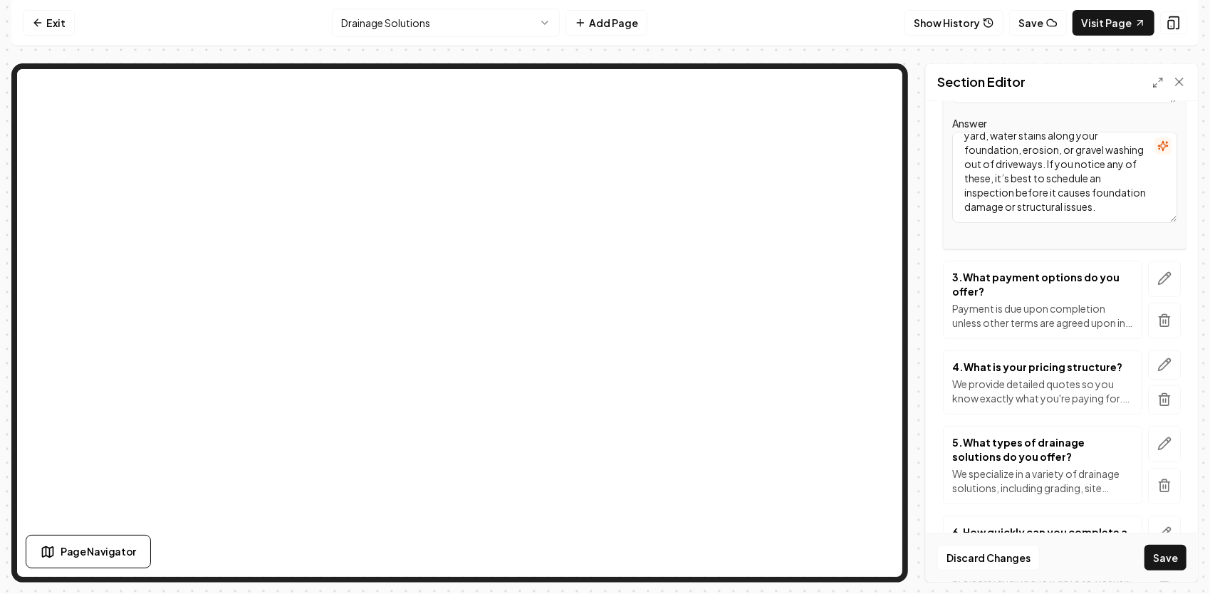
scroll to position [498, 0]
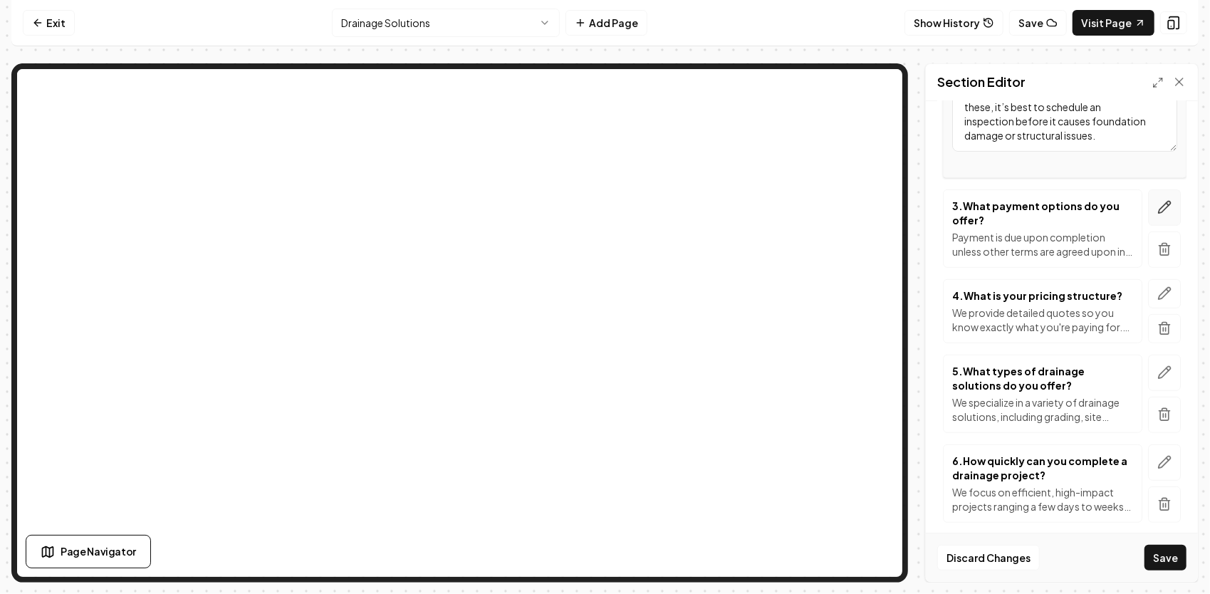
type textarea "Common signs include standing water after rain, soft or soggy spots in the yard…"
click at [1157, 208] on icon "button" at bounding box center [1164, 207] width 14 height 14
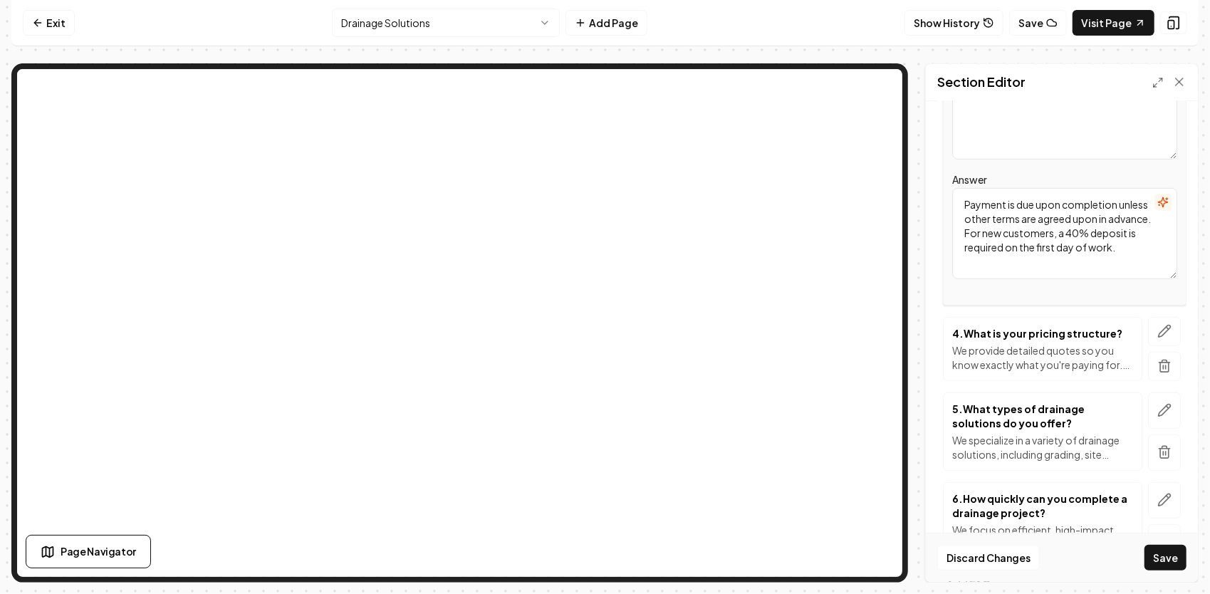
scroll to position [356, 0]
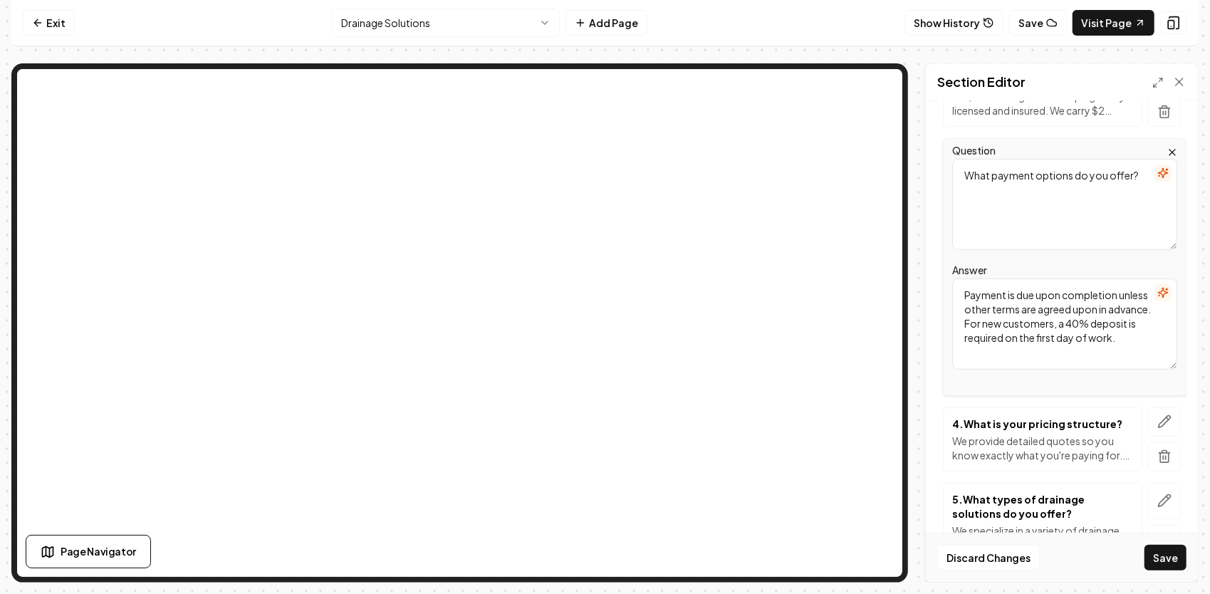
drag, startPoint x: 1136, startPoint y: 175, endPoint x: 899, endPoint y: 182, distance: 237.9
click at [793, 95] on div "Section Editor Header FAQs Subheader Your Questions, Answered FAQs 1 . What are…" at bounding box center [604, 322] width 1187 height 519
paste textarea "Can you tie my gutter downspouts into an underground drain system?"
type textarea "Can you tie my gutter downspouts into an underground drain system?"
drag, startPoint x: 1015, startPoint y: 359, endPoint x: 933, endPoint y: 281, distance: 113.3
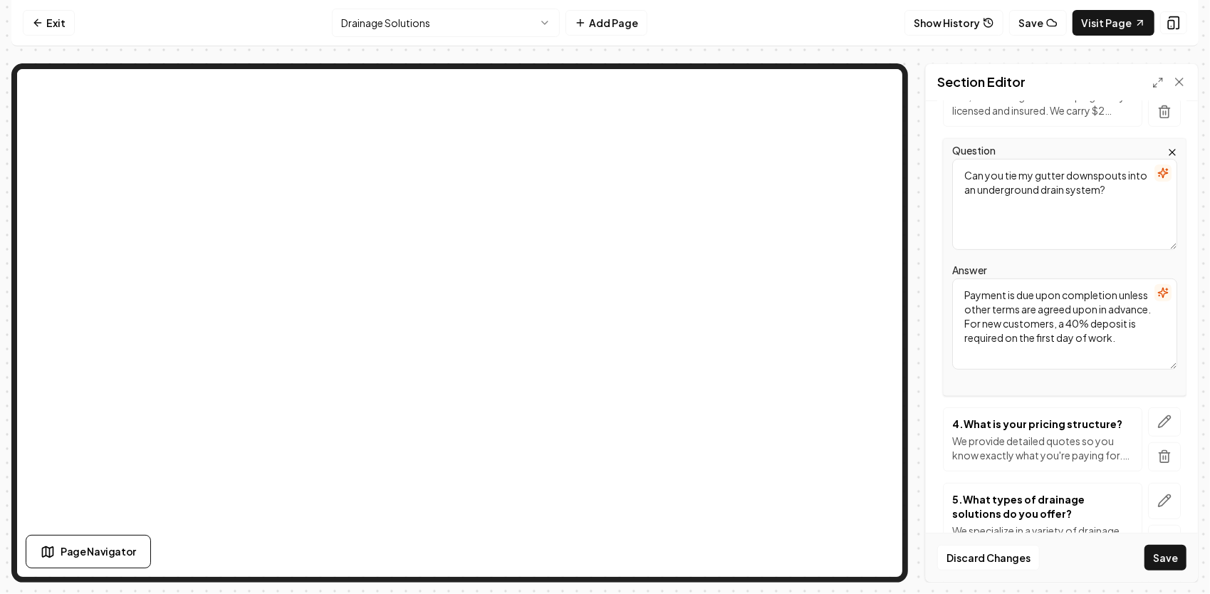
click at [933, 281] on div "Header FAQs Subheader Your Questions, Answered FAQs 1 . What areas do you serve…" at bounding box center [1062, 341] width 272 height 481
paste textarea "Yes — and we recommend it. Connecting your downspouts to buried drain lines mov…"
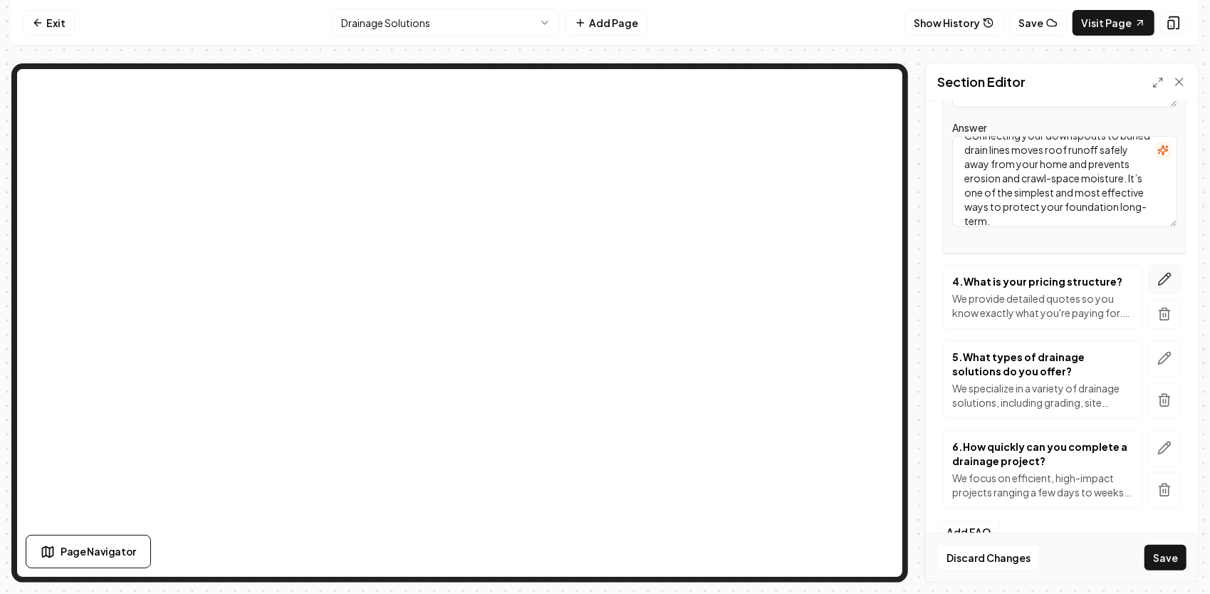
type textarea "Yes — and we recommend it. Connecting your downspouts to buried drain lines mov…"
click at [1158, 282] on icon "button" at bounding box center [1164, 279] width 12 height 12
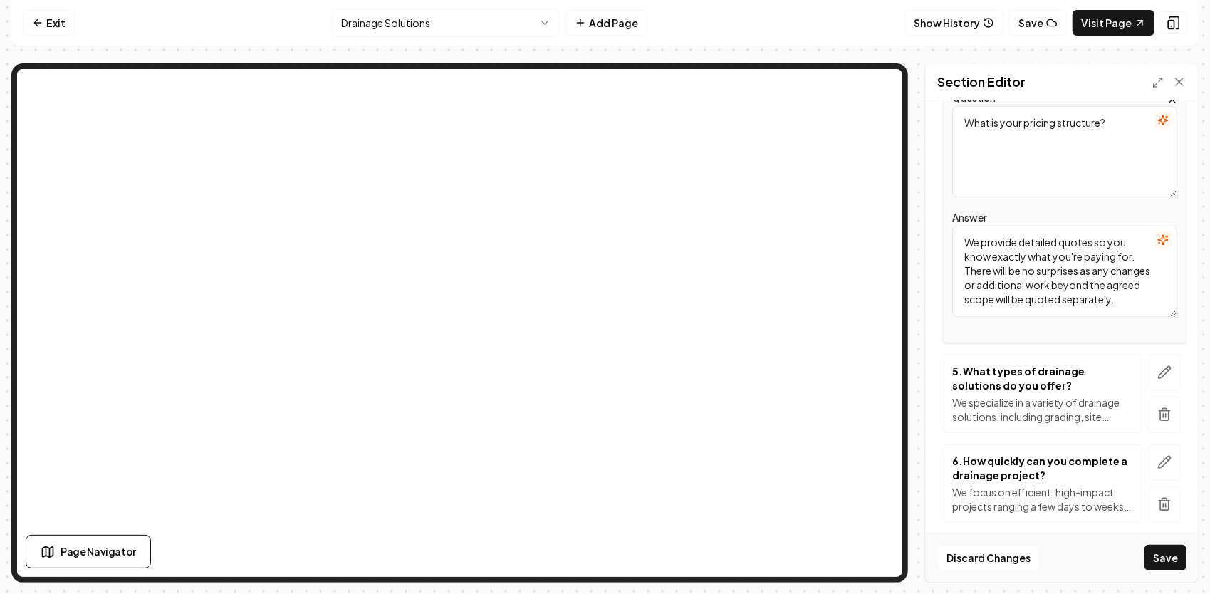
drag, startPoint x: 1034, startPoint y: 305, endPoint x: 899, endPoint y: 233, distance: 153.2
click at [859, 146] on div "Section Editor Header FAQs Subheader Your Questions, Answered FAQs 1 . What are…" at bounding box center [604, 322] width 1187 height 519
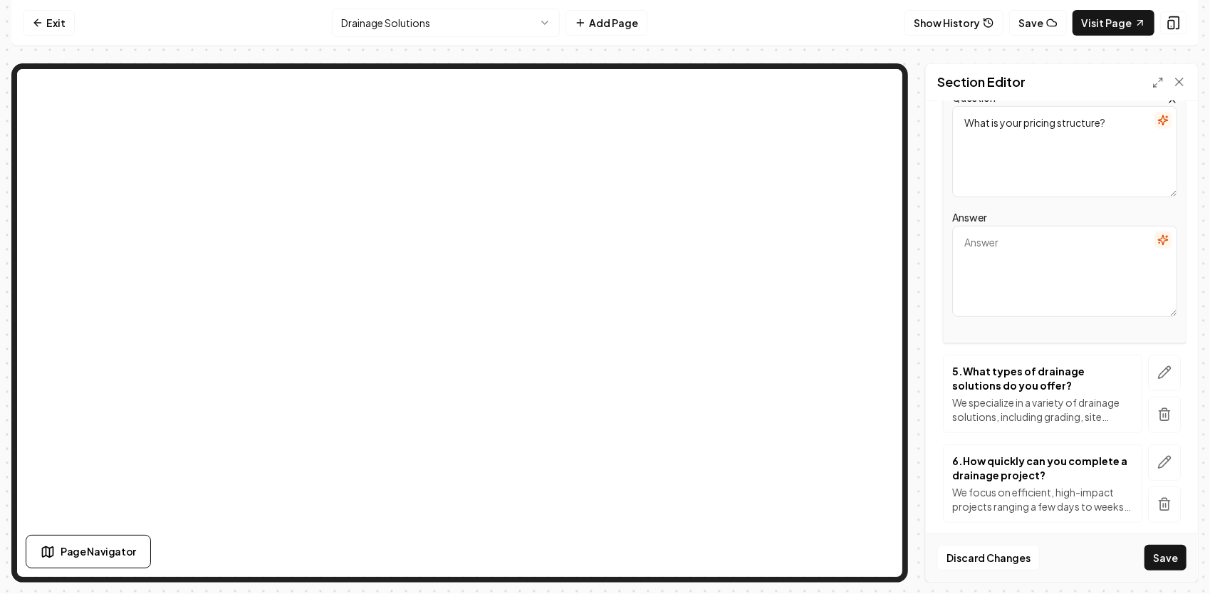
paste textarea "We do both. From residential yards and driveways to commercial sites, parking a…"
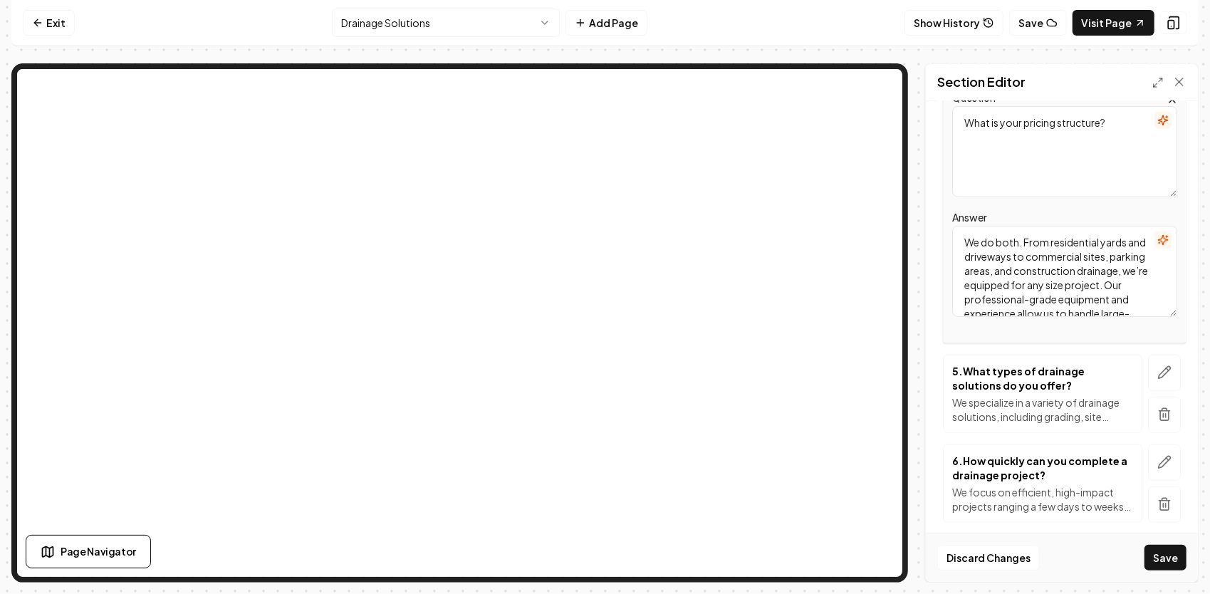
scroll to position [46, 0]
type textarea "We do both. From residential yards and driveways to commercial sites, parking a…"
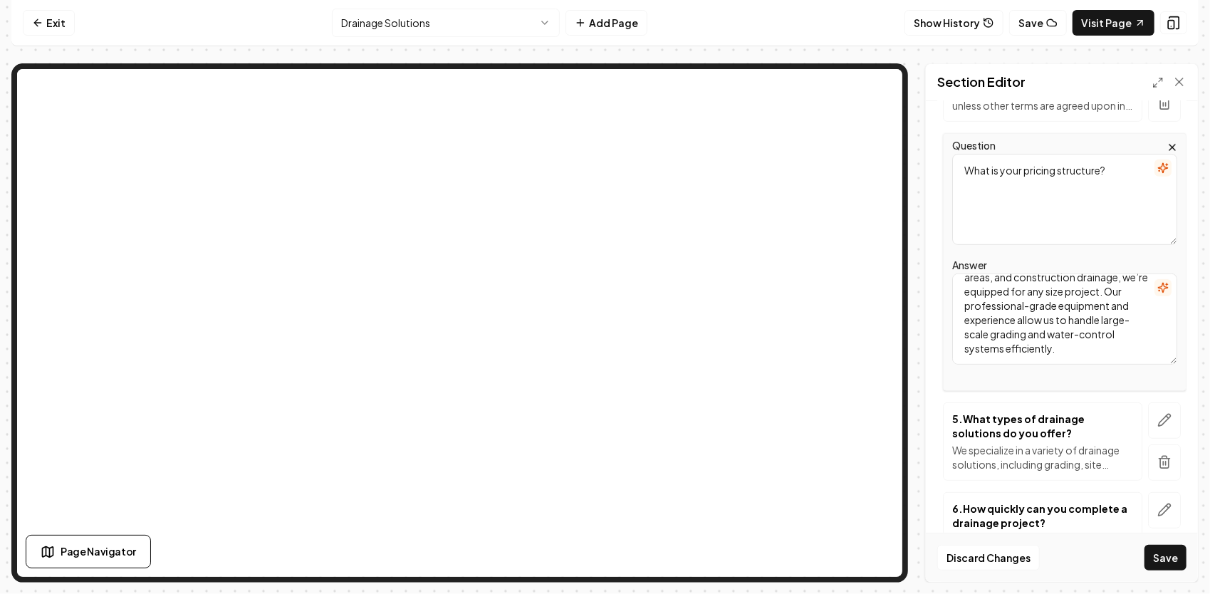
drag, startPoint x: 1103, startPoint y: 128, endPoint x: 884, endPoint y: 106, distance: 219.7
click at [763, 21] on div "Exit Drainage Solutions Add Page Show History Save Visit Page Page Navigator Se…" at bounding box center [604, 291] width 1187 height 582
paste textarea "Do you only handle residential drainage, or do you work on commercial propertie…"
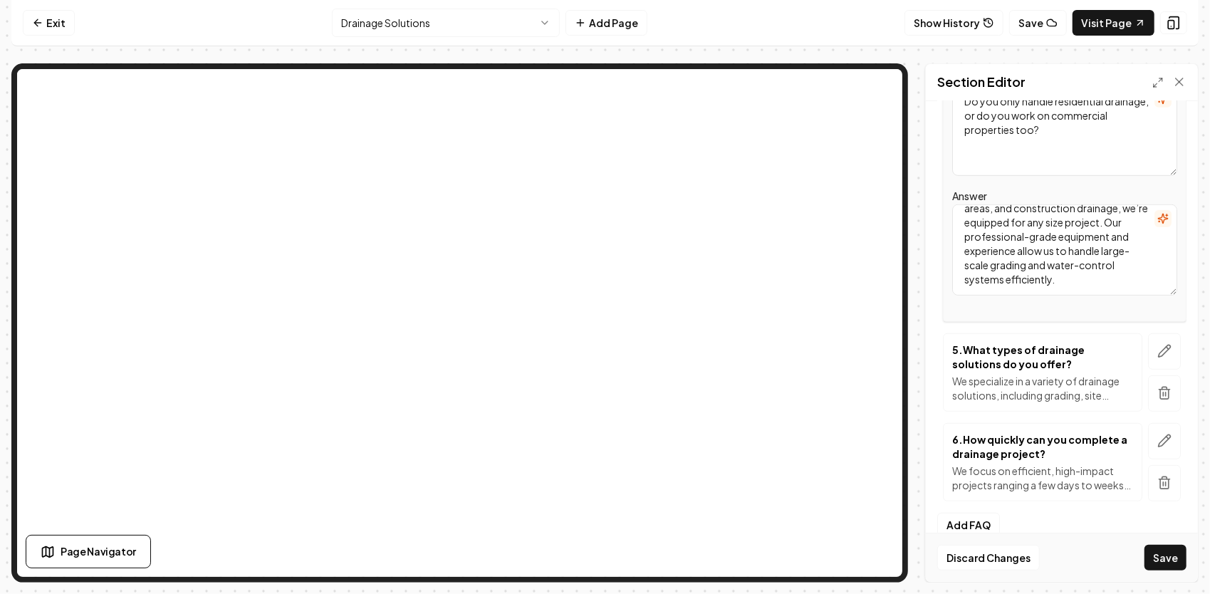
scroll to position [55, 0]
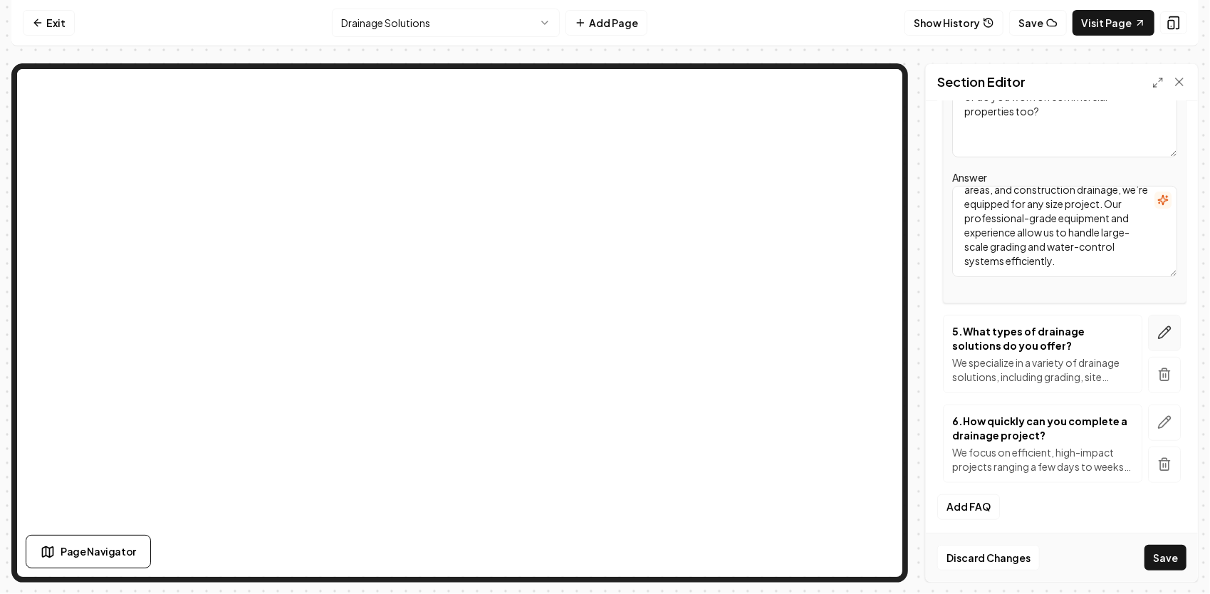
type textarea "Do you only handle residential drainage, or do you work on commercial propertie…"
click at [1157, 329] on icon "button" at bounding box center [1164, 332] width 14 height 14
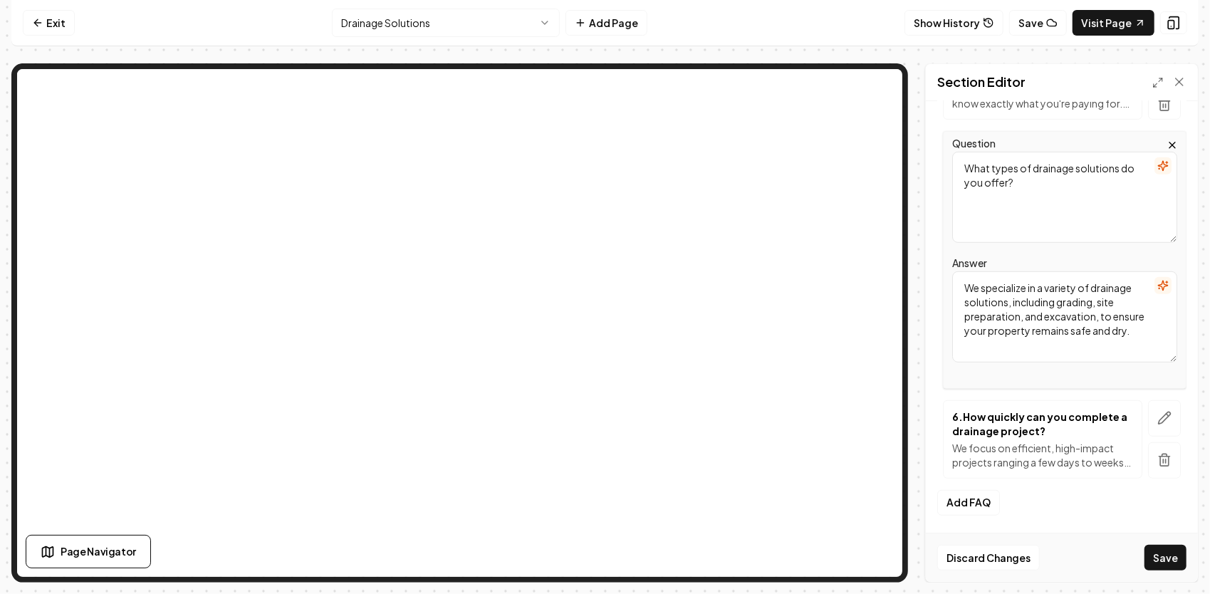
scroll to position [525, 0]
drag, startPoint x: 1032, startPoint y: 361, endPoint x: 911, endPoint y: 283, distance: 143.8
click at [911, 283] on div "Section Editor Header FAQs Subheader Your Questions, Answered FAQs 1 . What are…" at bounding box center [604, 322] width 1187 height 519
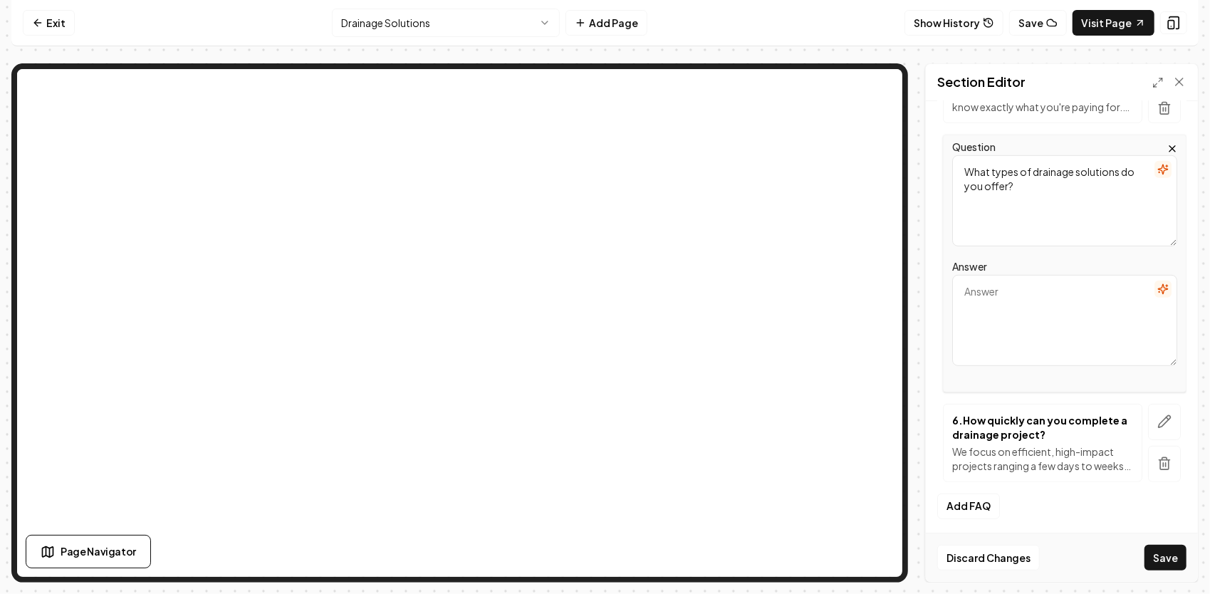
drag, startPoint x: 1030, startPoint y: 191, endPoint x: 951, endPoint y: 157, distance: 86.1
click at [951, 157] on div "Question What types of drainage solutions do you offer? Answer" at bounding box center [1064, 264] width 243 height 258
paste textarea "Can you fix or upgrade an existing drainage system that isn’t working?"
type textarea "Can you fix or upgrade an existing drainage system that isn’t working?"
click at [1034, 323] on textarea "Answer" at bounding box center [1064, 320] width 225 height 91
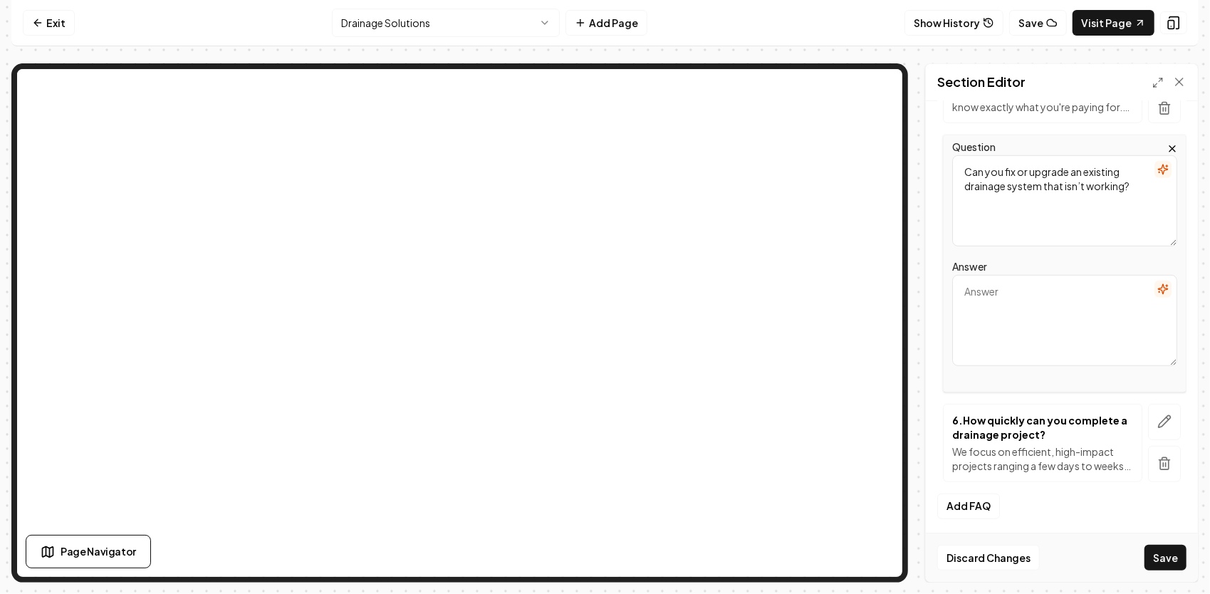
paste textarea "Absolutely. We often repair or redesign systems that were installed incorrectly…"
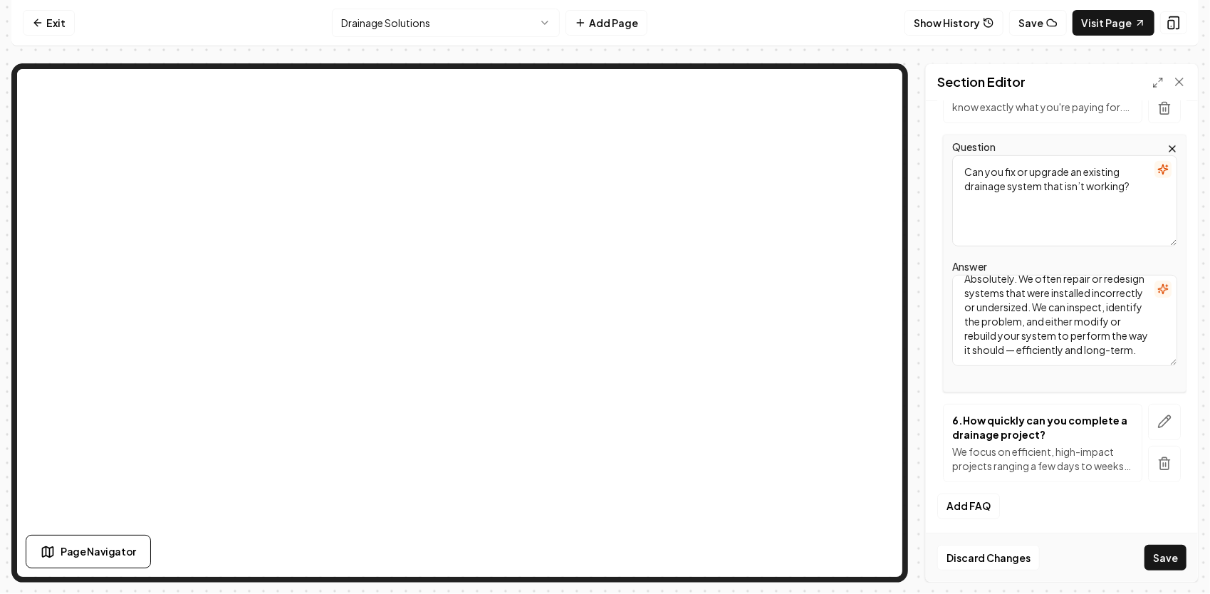
scroll to position [41, 0]
type textarea "Absolutely. We often repair or redesign systems that were installed incorrectly…"
click at [1158, 421] on icon "button" at bounding box center [1164, 422] width 12 height 12
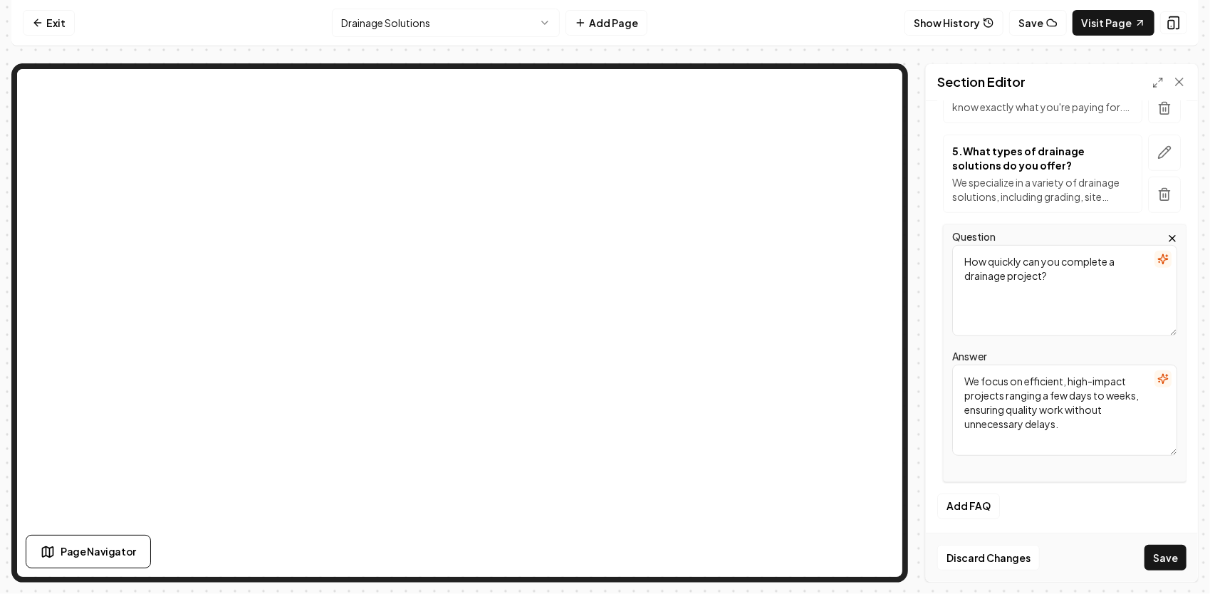
drag, startPoint x: 1065, startPoint y: 273, endPoint x: 901, endPoint y: 261, distance: 164.3
click at [822, 168] on div "Section Editor Header FAQs Subheader Your Questions, Answered FAQs 1 . What are…" at bounding box center [604, 322] width 1187 height 519
paste textarea "How soon can you come out to look at my drainage issue?"
type textarea "How soon can you come out to look at my drainage issue?"
drag, startPoint x: 1082, startPoint y: 434, endPoint x: 899, endPoint y: 377, distance: 191.6
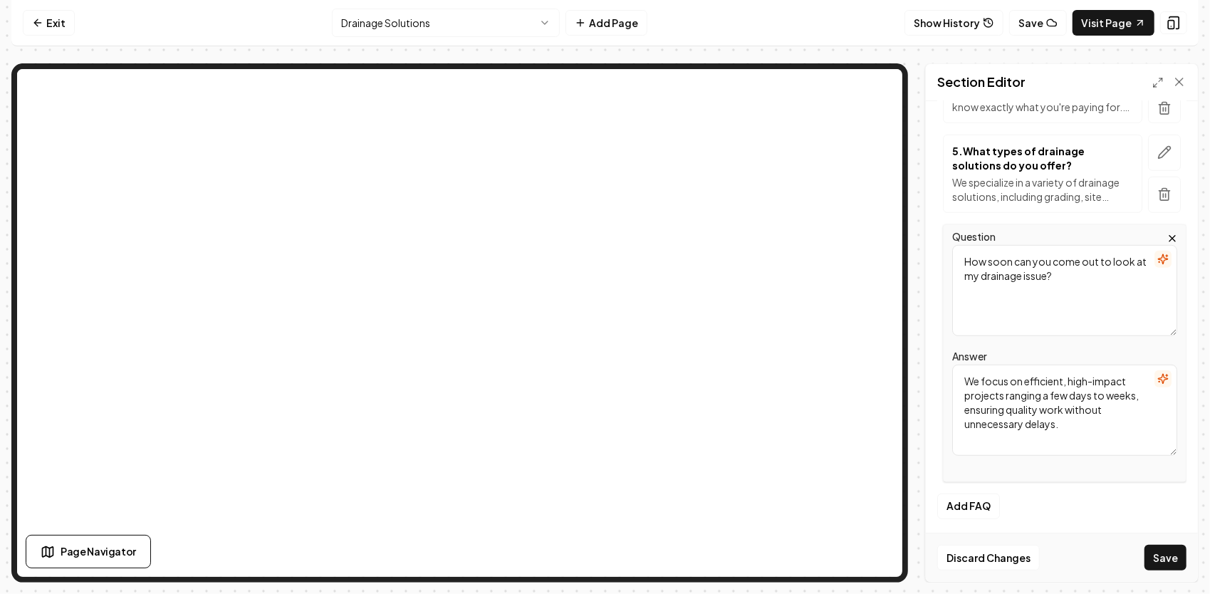
click at [844, 268] on div "Section Editor Header FAQs Subheader Your Questions, Answered FAQs 1 . What are…" at bounding box center [604, 322] width 1187 height 519
paste textarea "We typically schedule site visits within a few days depending on workload and w…"
type textarea "We typically schedule site visits within a few days depending on workload and w…"
click at [980, 500] on button "Add FAQ" at bounding box center [968, 507] width 63 height 26
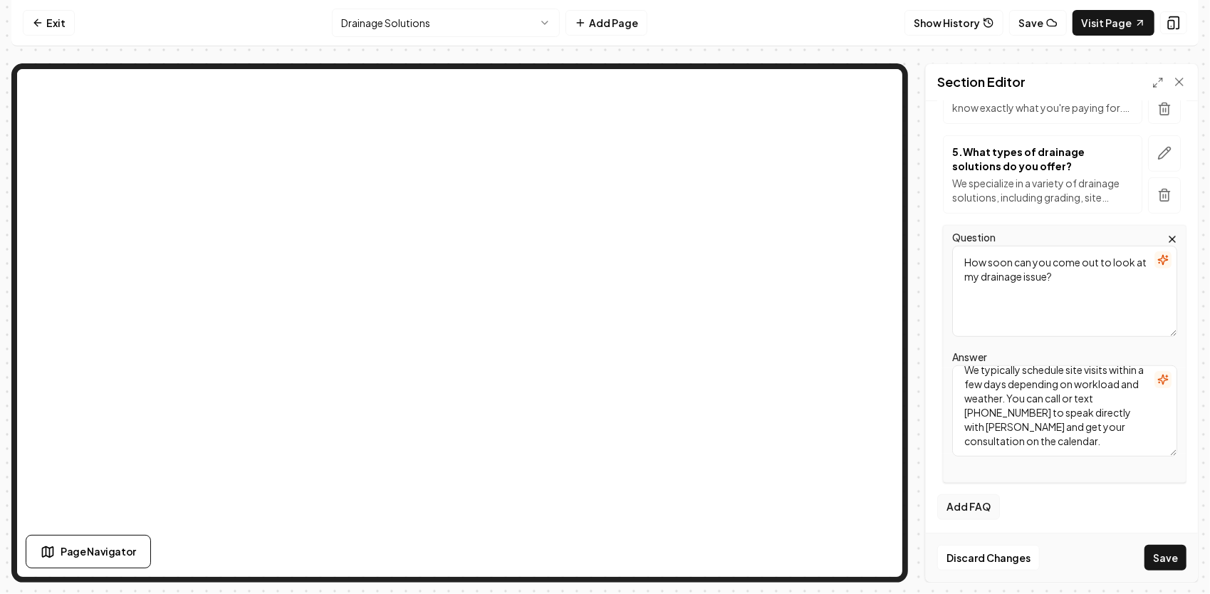
scroll to position [581, 0]
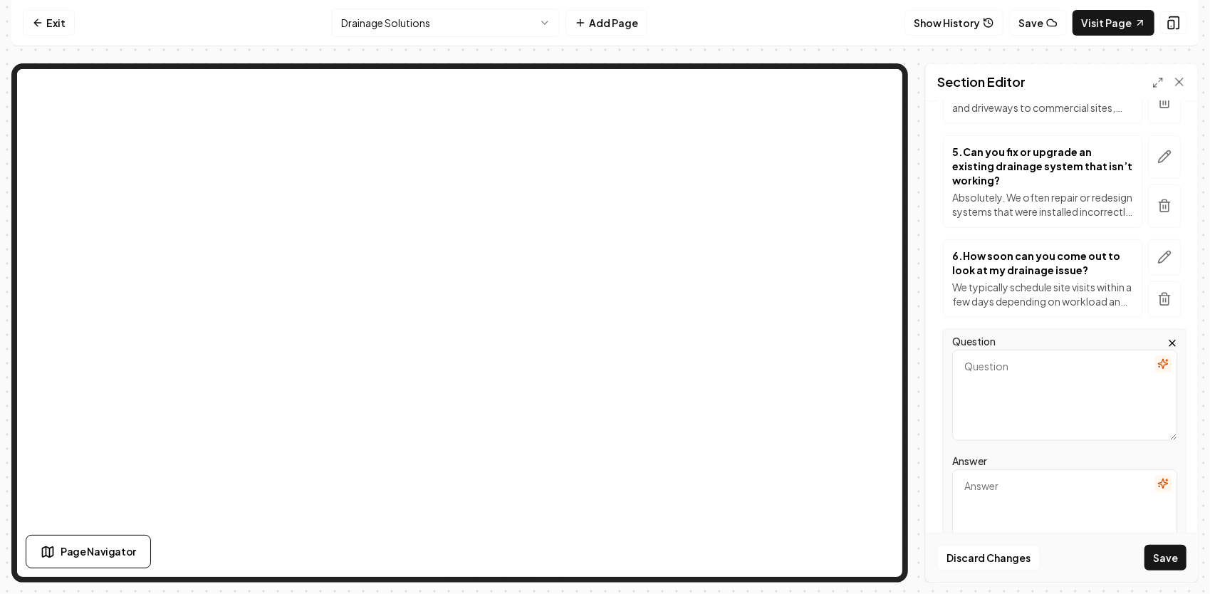
click at [997, 476] on textarea "Answer" at bounding box center [1064, 514] width 225 height 91
paste textarea "Pricing depends on several factors — such as the type of system, total footage,…"
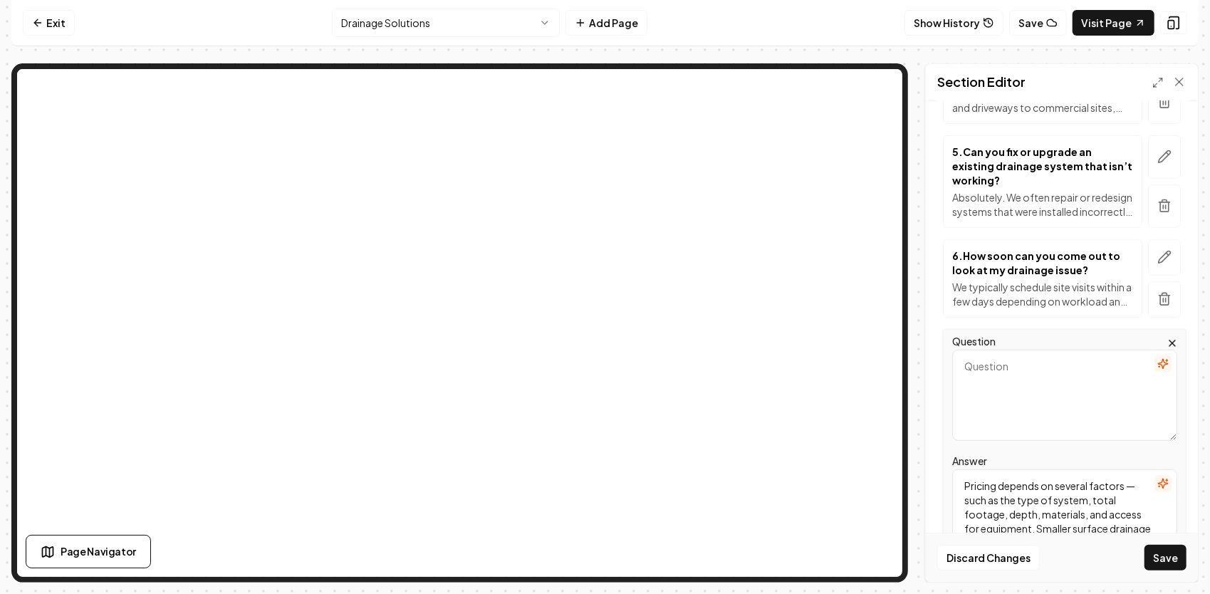
scroll to position [131, 0]
type textarea "Pricing depends on several factors — such as the type of system, total footage,…"
click at [991, 379] on textarea "Question" at bounding box center [1064, 395] width 225 height 91
paste textarea "How much does a drainage system cost?"
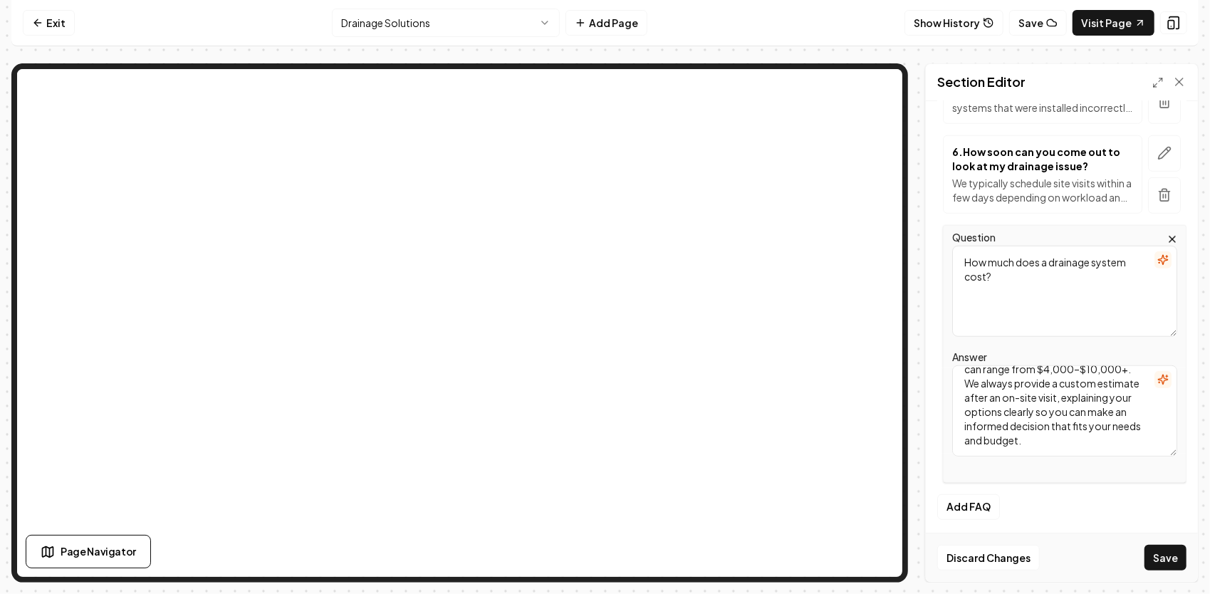
scroll to position [140, 0]
type textarea "How much does a drainage system cost?"
click at [977, 494] on button "Add FAQ" at bounding box center [968, 507] width 63 height 26
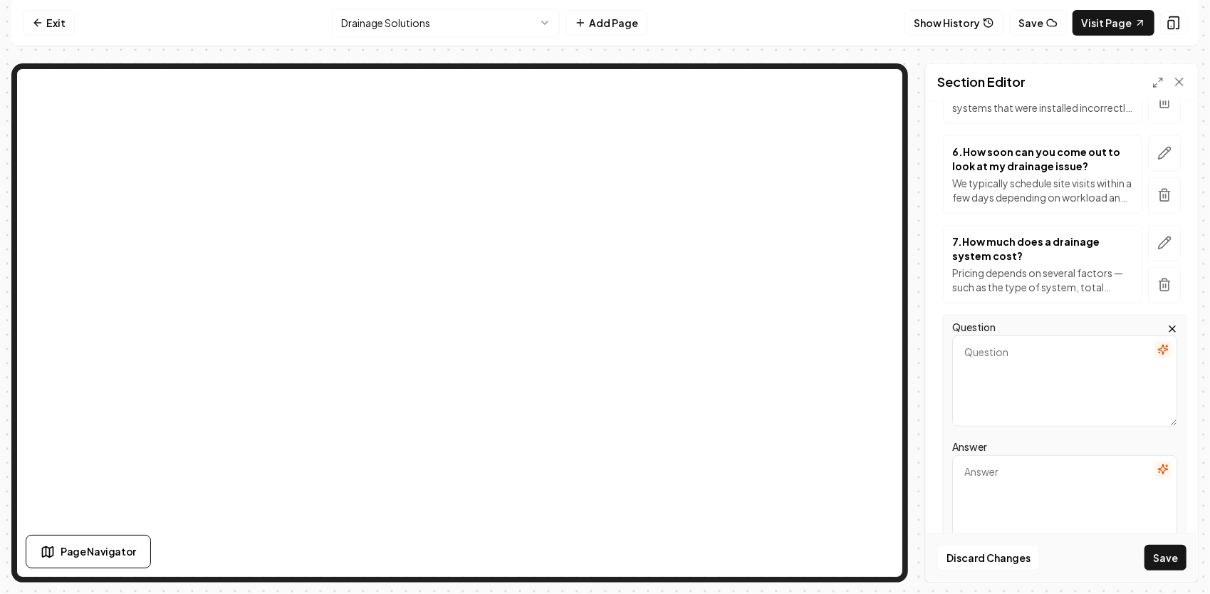
click at [990, 472] on textarea "Answer" at bounding box center [1064, 500] width 225 height 91
click at [984, 362] on textarea "Question" at bounding box center [1064, 380] width 225 height 91
paste textarea "Yes — absolutely. Every estimate we provide is written clearly, showing exactly…"
type textarea "Yes — absolutely. Every estimate we provide is written clearly, showing exactly…"
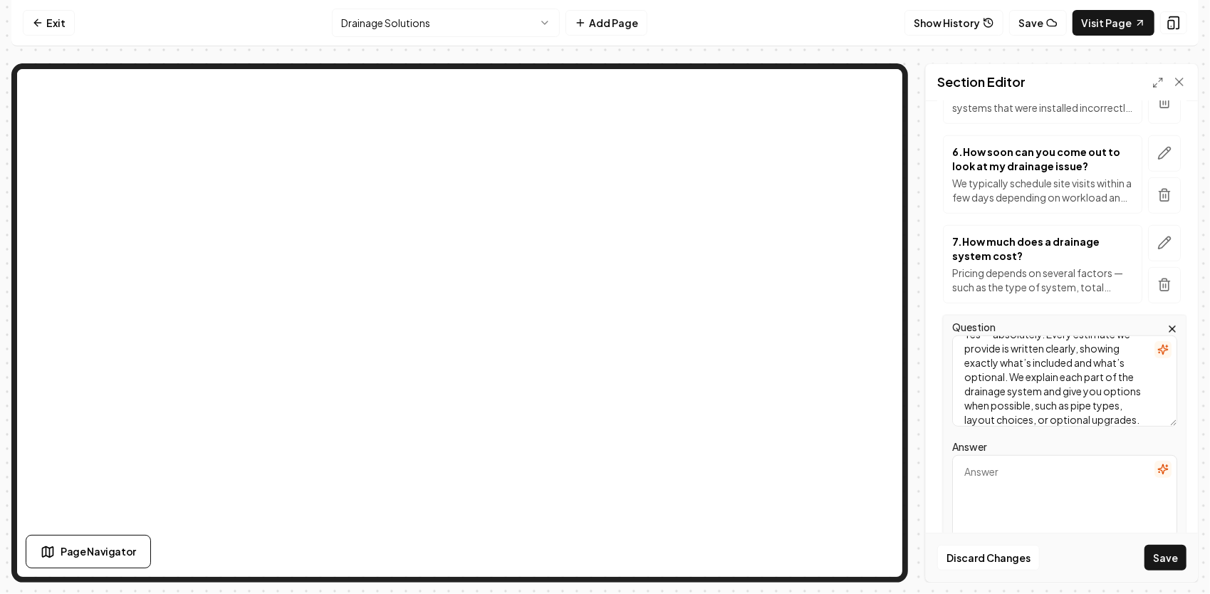
scroll to position [0, 0]
drag, startPoint x: 1109, startPoint y: 412, endPoint x: 904, endPoint y: 308, distance: 229.9
click at [904, 308] on div "Section Editor Header FAQs Subheader Your Questions, Answered FAQs 1 . What’s t…" at bounding box center [604, 322] width 1187 height 519
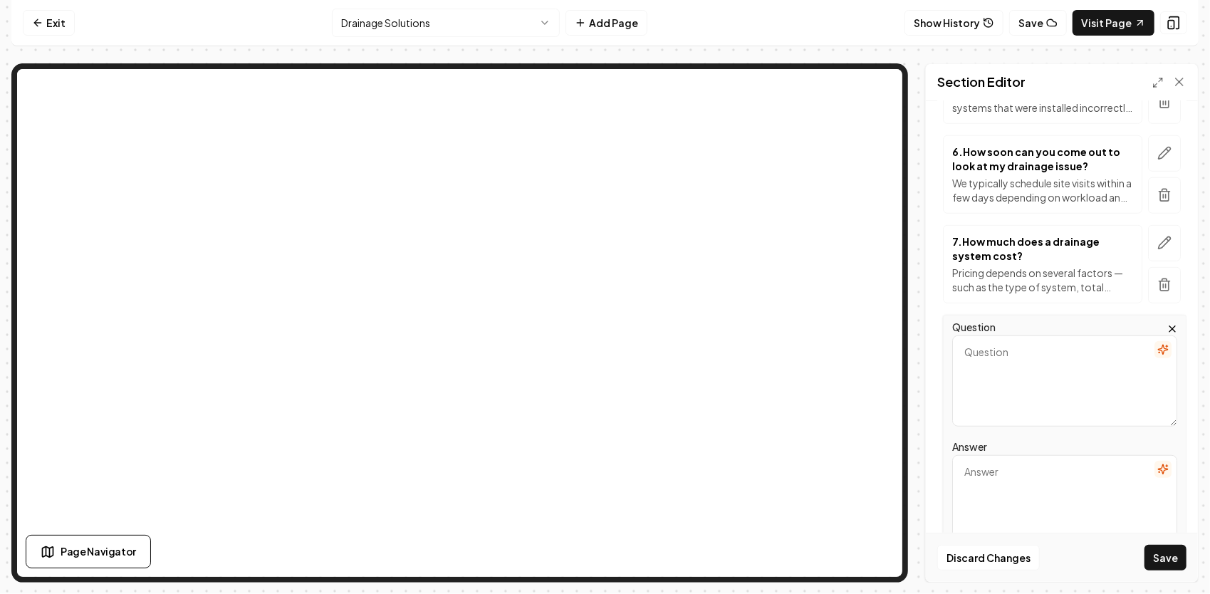
click at [1000, 474] on textarea "Answer" at bounding box center [1064, 500] width 225 height 91
paste textarea "Yes — absolutely. Every estimate we provide is written clearly, showing exactly…"
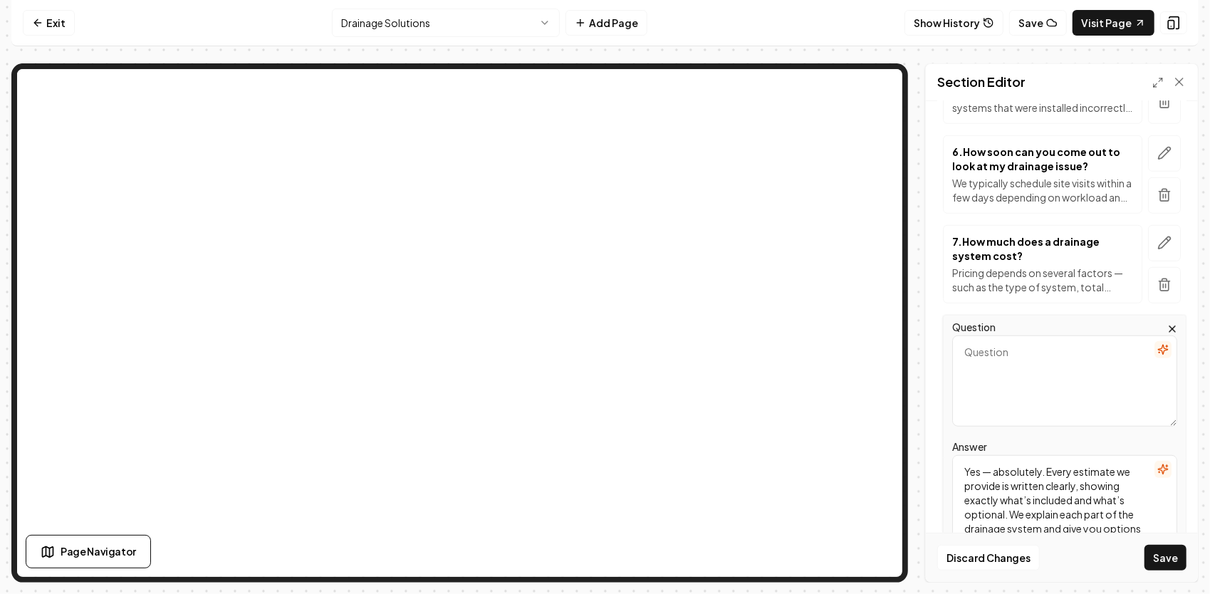
scroll to position [88, 0]
type textarea "Yes — absolutely. Every estimate we provide is written clearly, showing exactly…"
click at [1004, 359] on textarea "Question" at bounding box center [1064, 380] width 225 height 91
paste textarea "Will you break down the quote so I can understand my options?"
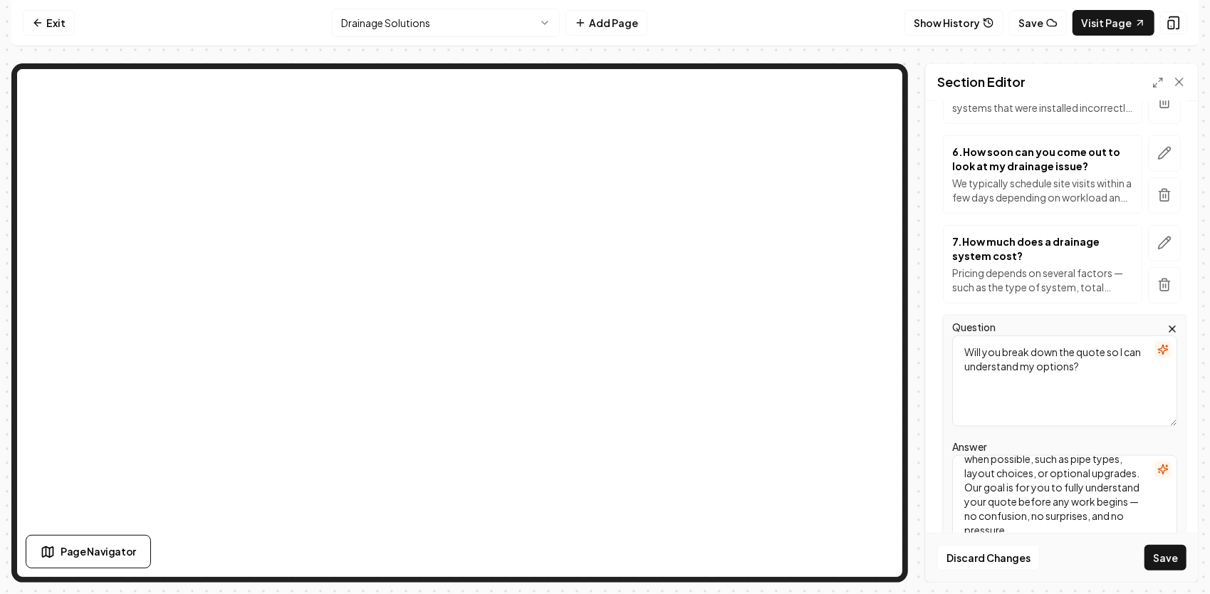
scroll to position [98, 0]
type textarea "Will you break down the quote so I can understand my options?"
click at [1154, 557] on button "Save" at bounding box center [1165, 558] width 42 height 26
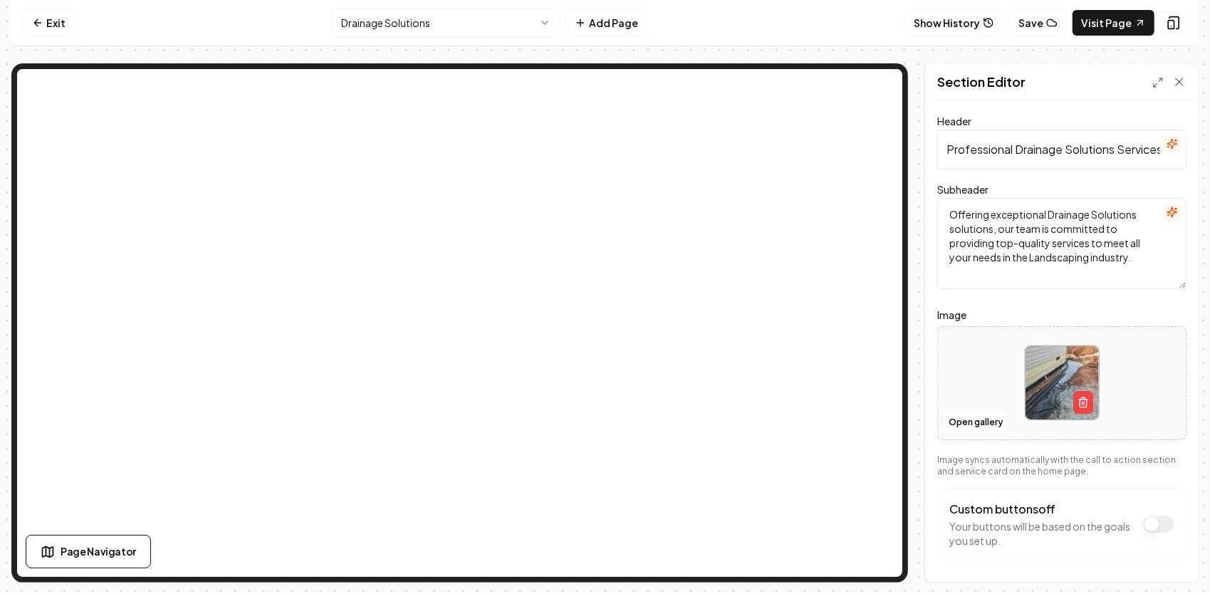
scroll to position [0, 15]
drag, startPoint x: 946, startPoint y: 151, endPoint x: 1212, endPoint y: 153, distance: 266.3
click at [1198, 153] on html "Computer Required This feature is only available on a computer. Please switch t…" at bounding box center [605, 297] width 1210 height 594
drag, startPoint x: 1112, startPoint y: 264, endPoint x: 896, endPoint y: 220, distance: 220.9
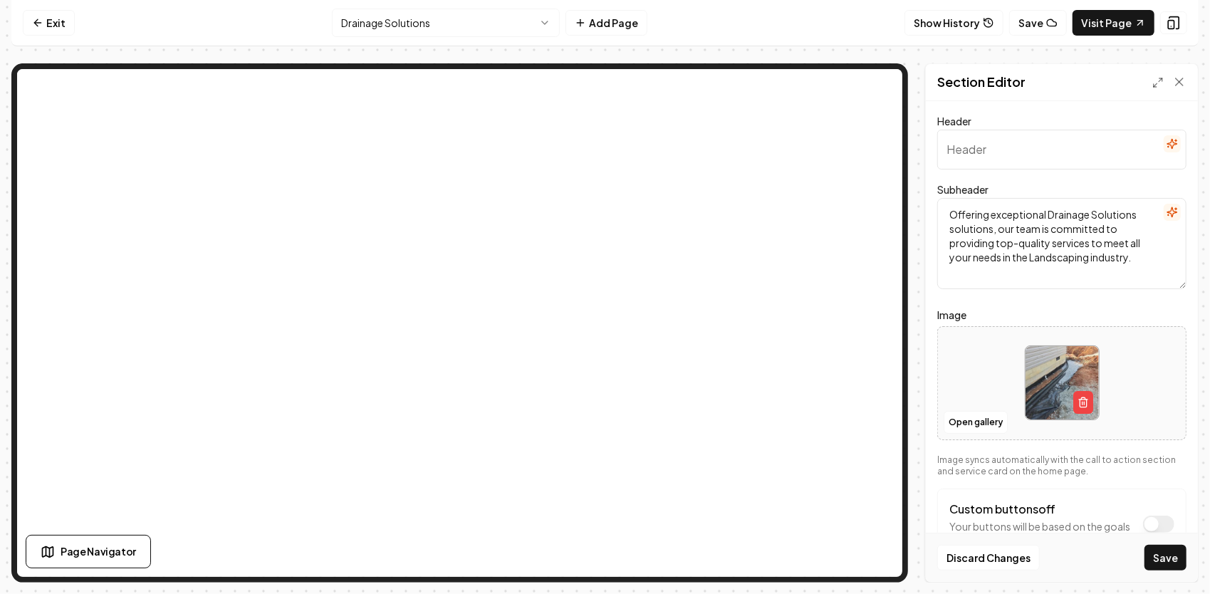
click at [852, 137] on div "Section Editor Header Subheader Offering exceptional Drainage Solutions solutio…" at bounding box center [604, 322] width 1187 height 519
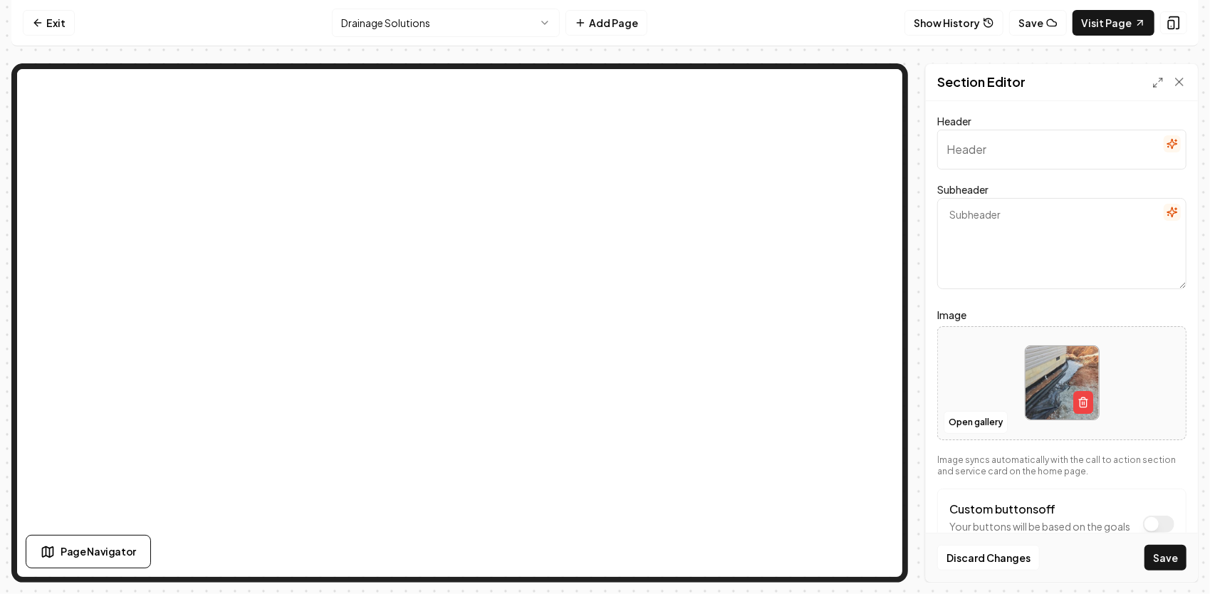
paste textarea "Protect your property with professional drainage design, grading, and installat…"
type textarea "Protect your property with professional drainage design, grading, and installat…"
drag, startPoint x: 984, startPoint y: 148, endPoint x: 953, endPoint y: 144, distance: 31.6
click at [985, 150] on input "Header" at bounding box center [1061, 150] width 249 height 40
paste input "Drainage Solutions & Water Management"
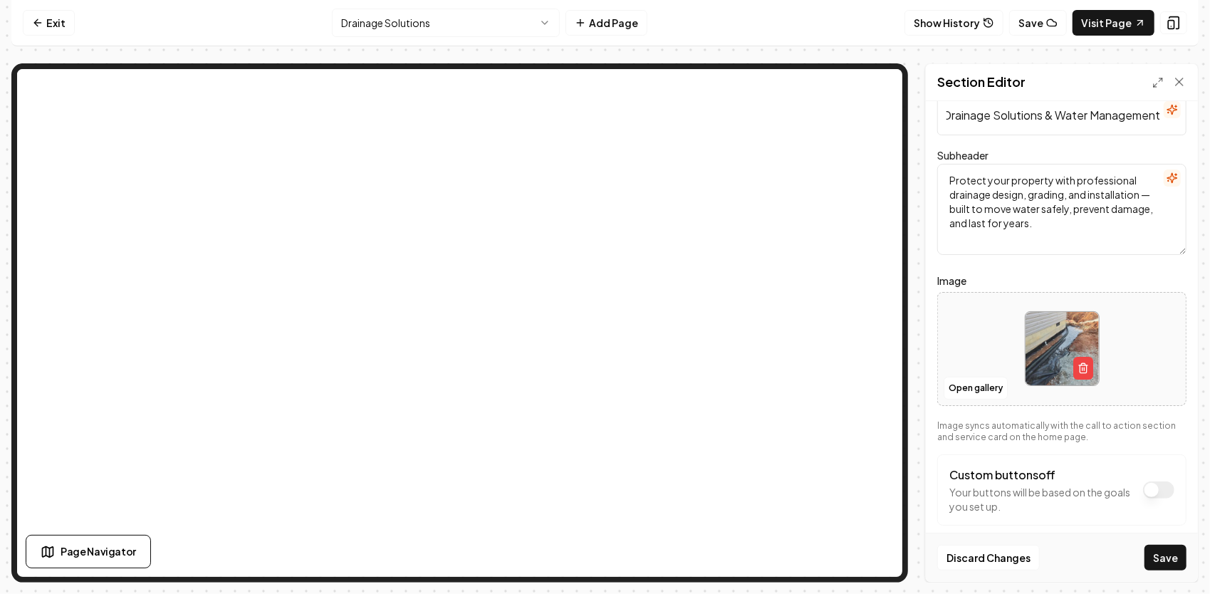
scroll to position [51, 0]
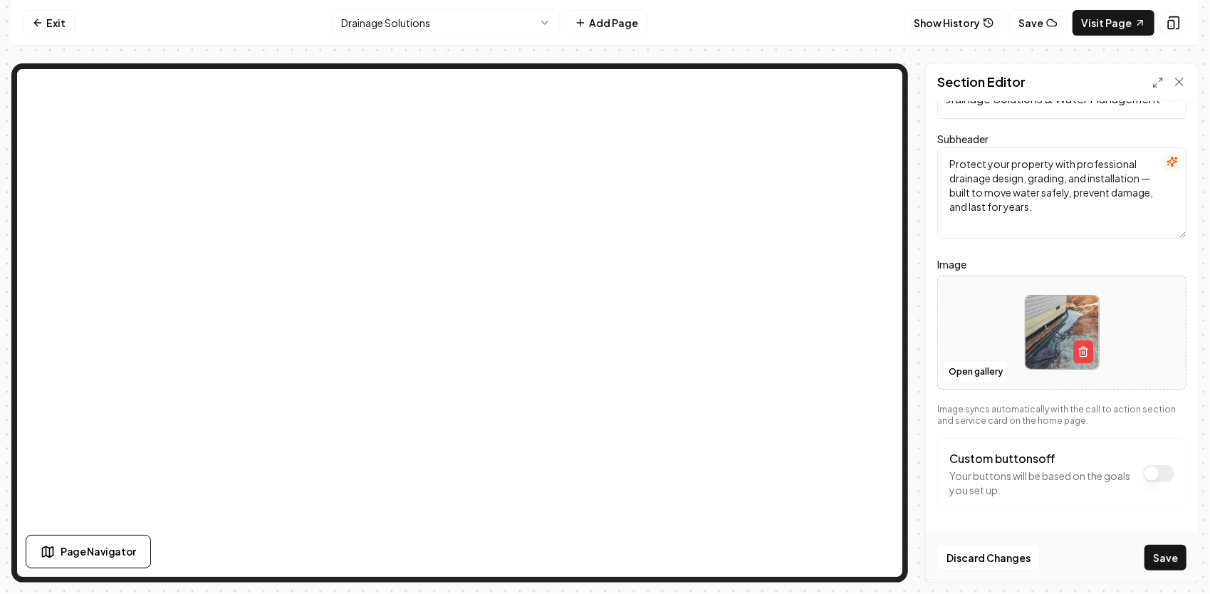
type input "Drainage Solutions & Water Management"
click at [1151, 476] on button "Custom buttons off" at bounding box center [1158, 473] width 31 height 17
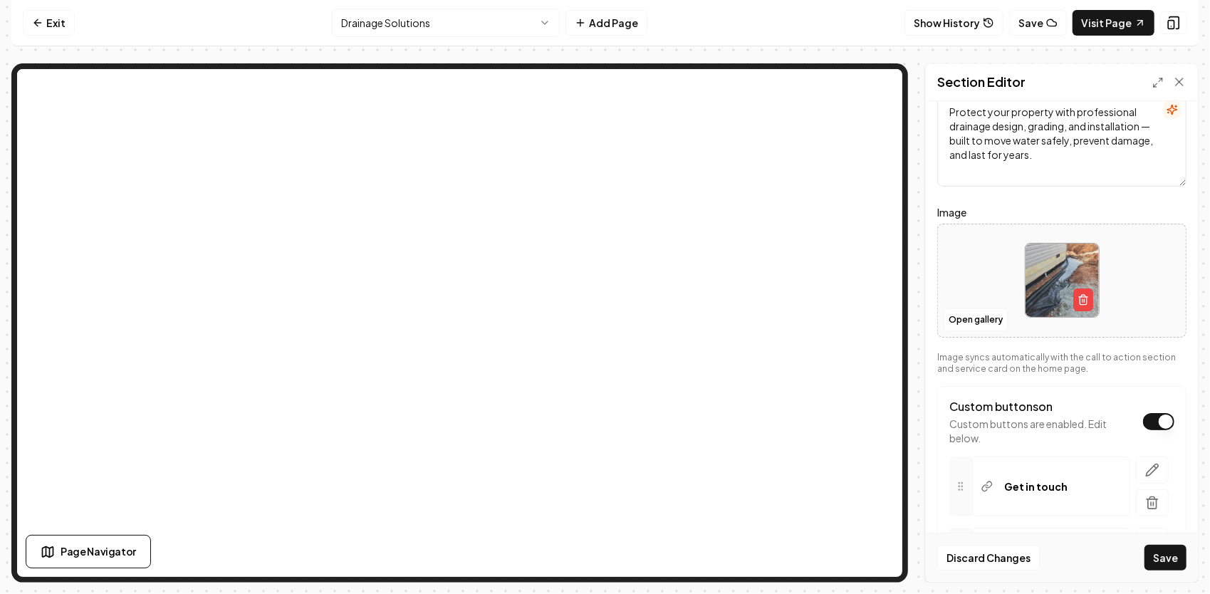
scroll to position [193, 0]
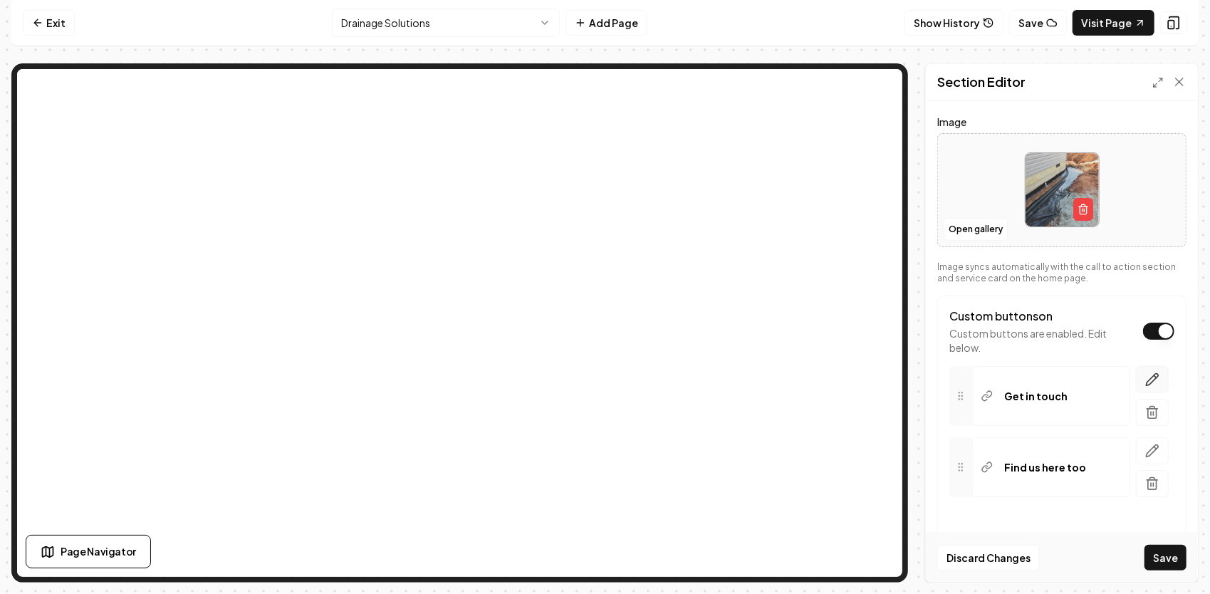
click at [1146, 383] on icon "button" at bounding box center [1152, 379] width 12 height 12
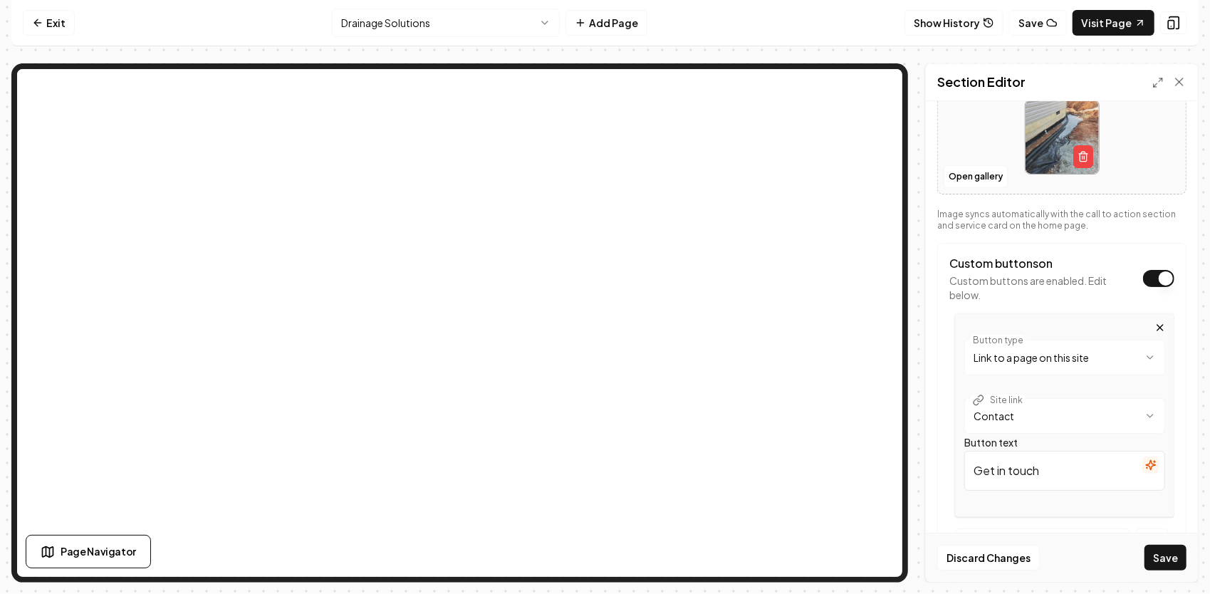
scroll to position [264, 0]
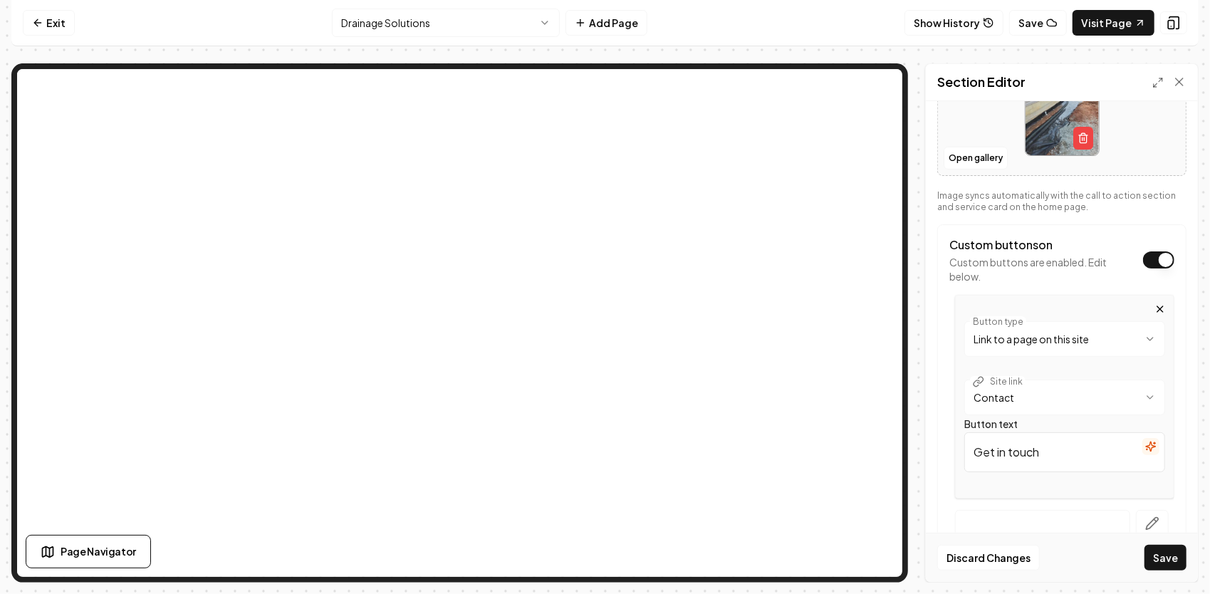
drag, startPoint x: 1052, startPoint y: 446, endPoint x: 922, endPoint y: 437, distance: 129.9
click at [923, 440] on div "**********" at bounding box center [604, 322] width 1187 height 519
click at [1038, 454] on input "Button text" at bounding box center [1064, 452] width 201 height 40
type input "📝Get Your Free Estimate"
click at [1163, 559] on button "Save" at bounding box center [1165, 558] width 42 height 26
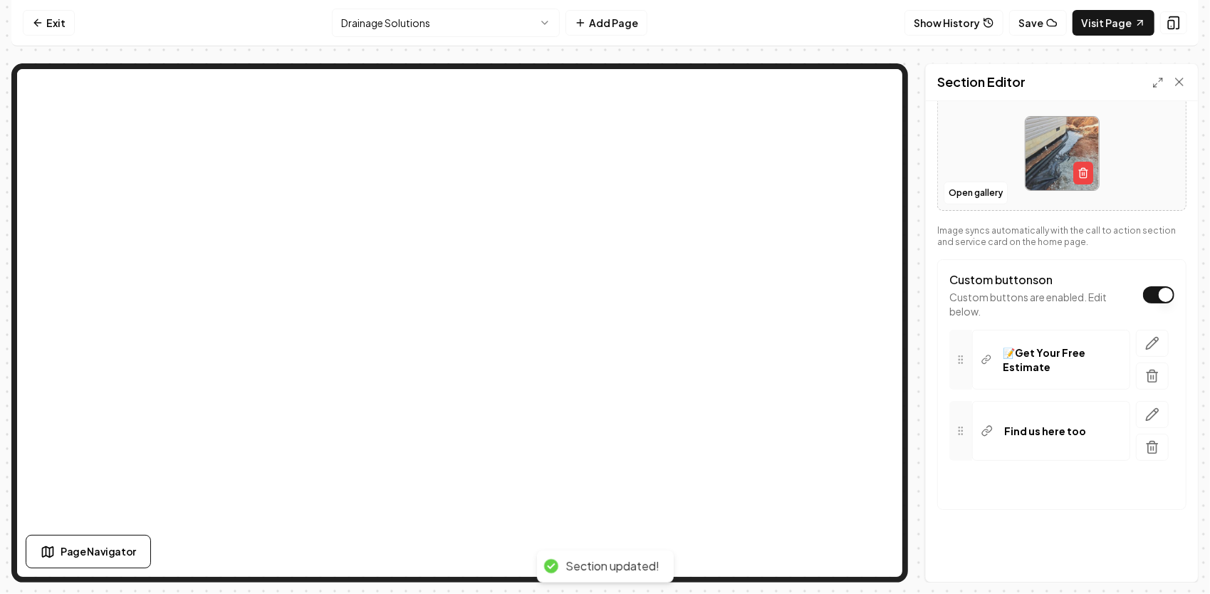
scroll to position [228, 0]
click at [1140, 421] on button "button" at bounding box center [1152, 415] width 33 height 27
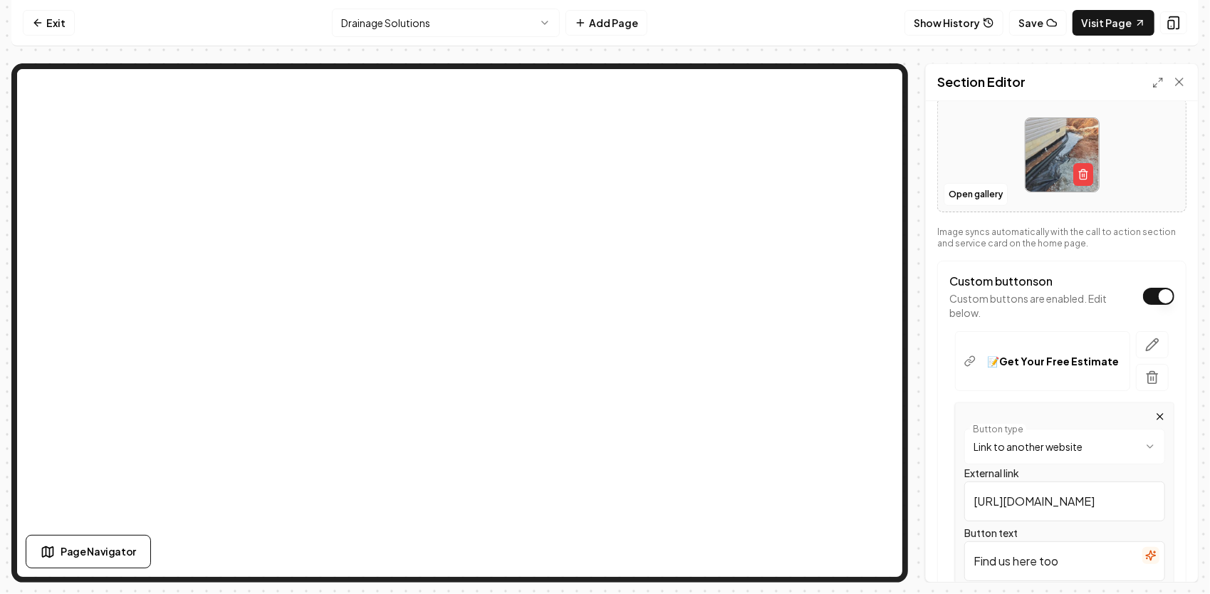
click at [1102, 444] on html "**********" at bounding box center [605, 297] width 1210 height 594
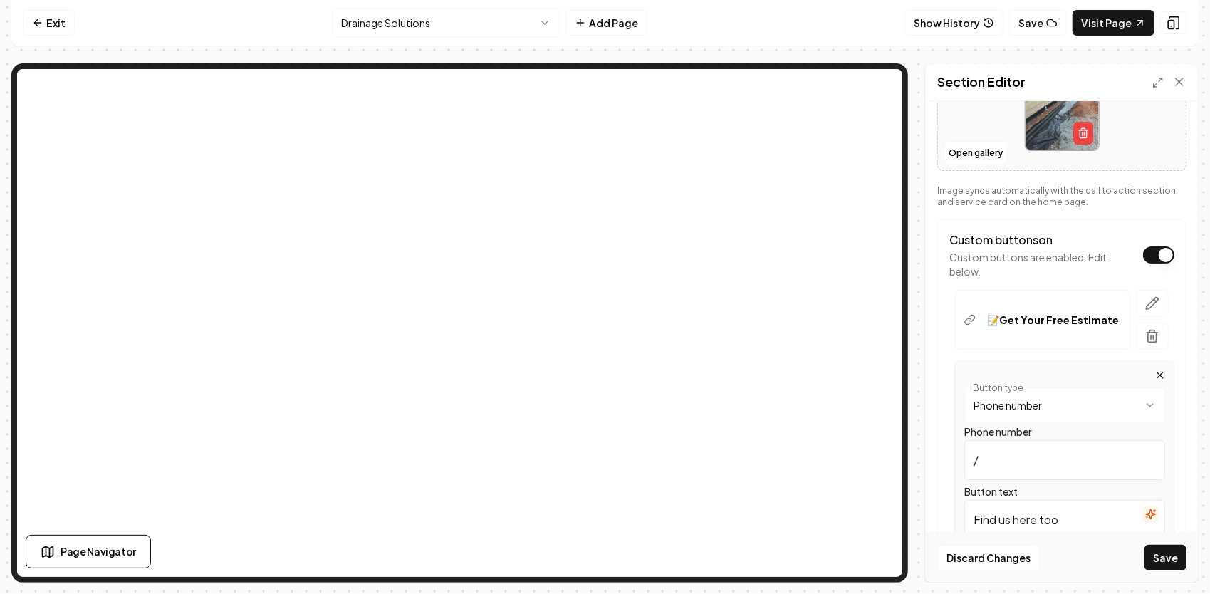
scroll to position [299, 0]
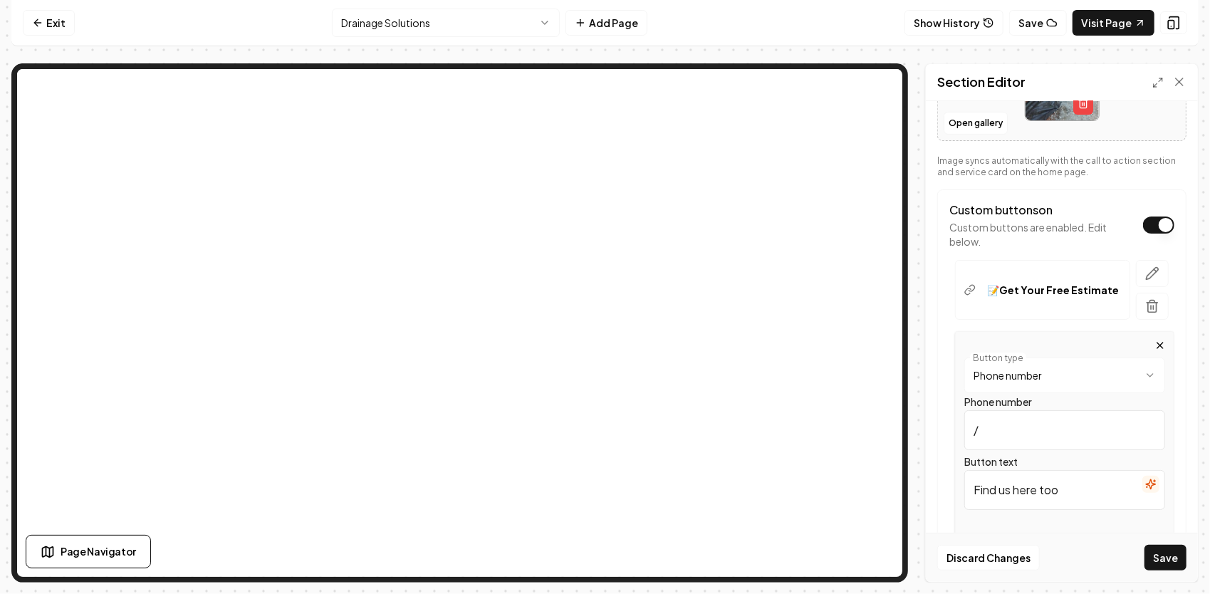
click at [1018, 443] on input "/" at bounding box center [1064, 430] width 201 height 40
type input "[PHONE_NUMBER]"
click at [1064, 492] on input "Find us here too" at bounding box center [1064, 490] width 201 height 40
type input "F"
type input "Call Us"
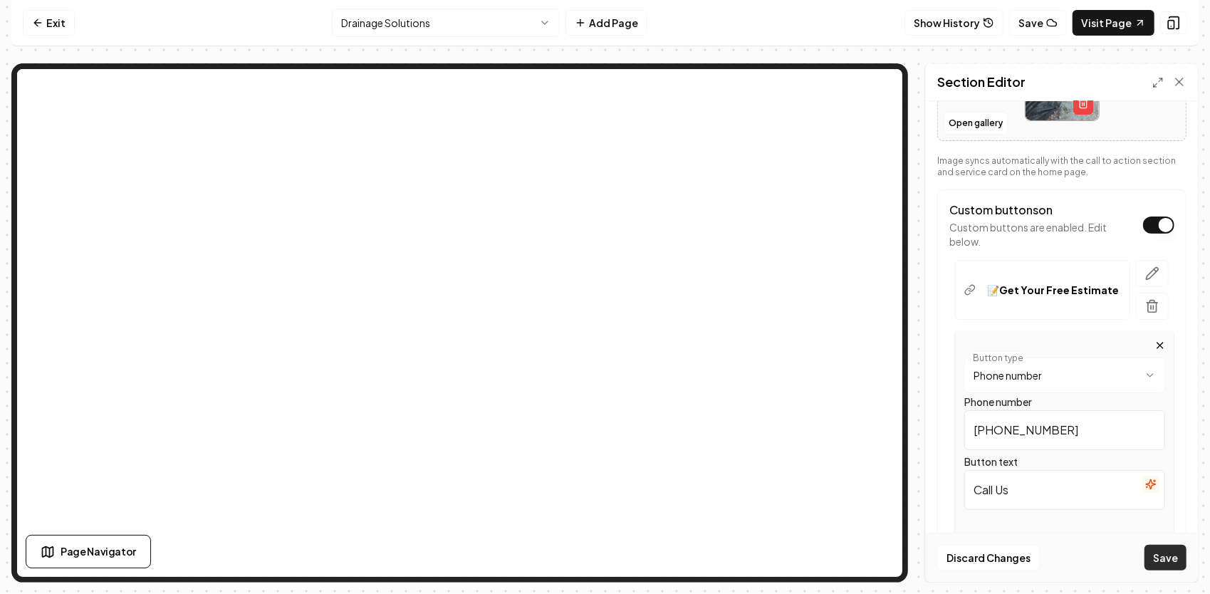
click at [1156, 551] on button "Save" at bounding box center [1165, 558] width 42 height 26
click at [970, 489] on input "Call Us" at bounding box center [1064, 490] width 201 height 40
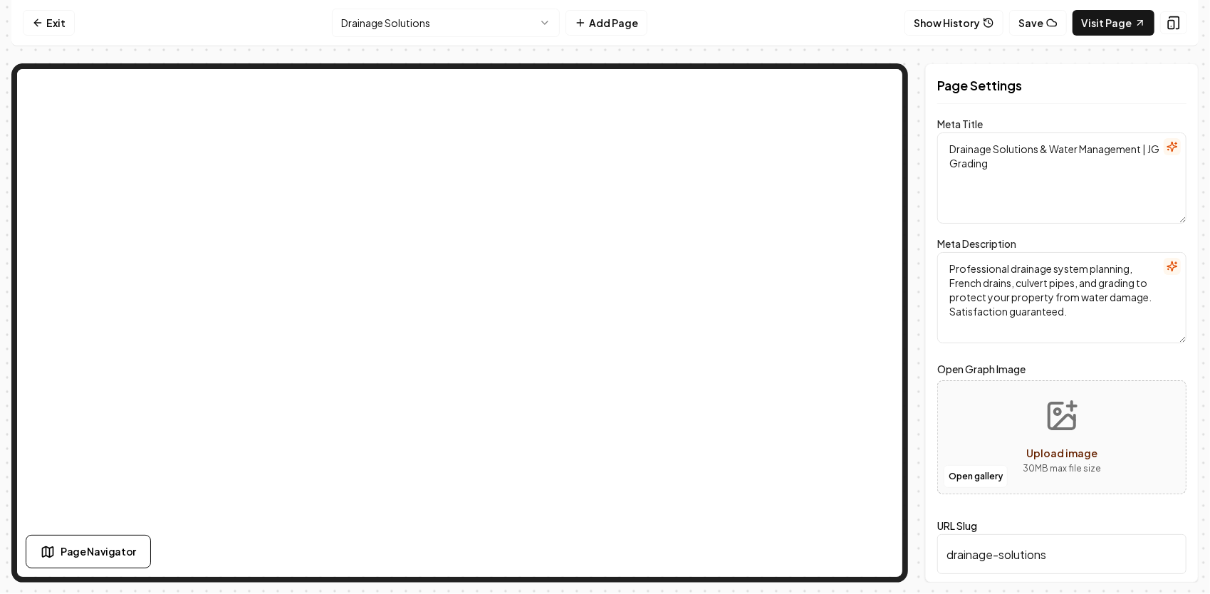
scroll to position [0, 0]
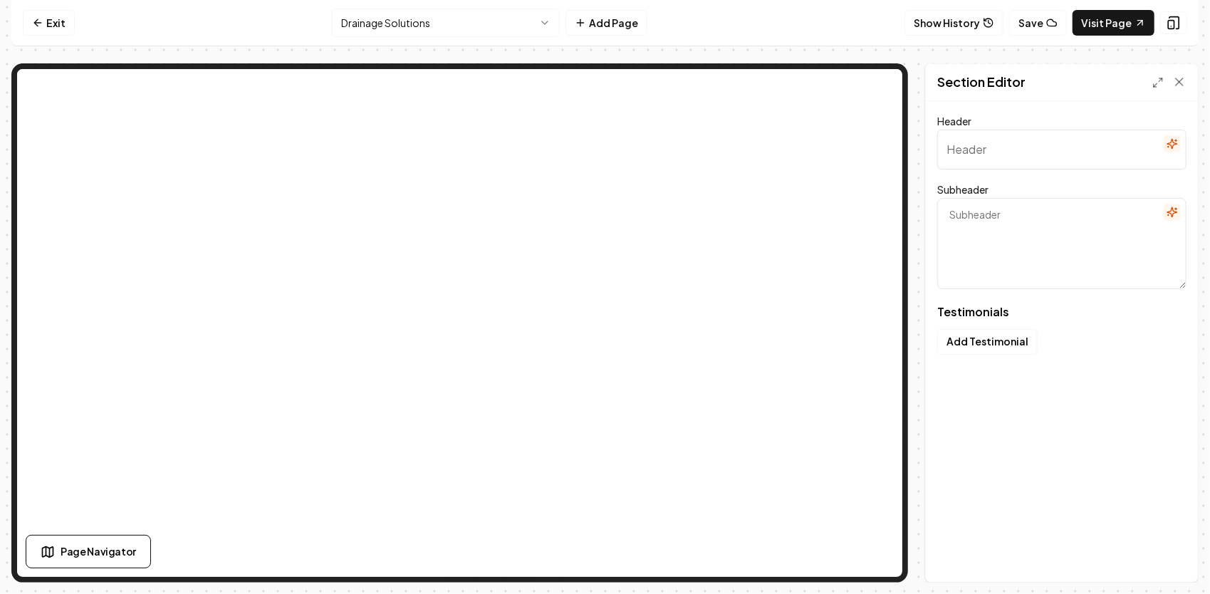
type input "See Why Neighbors Choose Us"
type textarea "Find out how we transform spaces and build lasting trust"
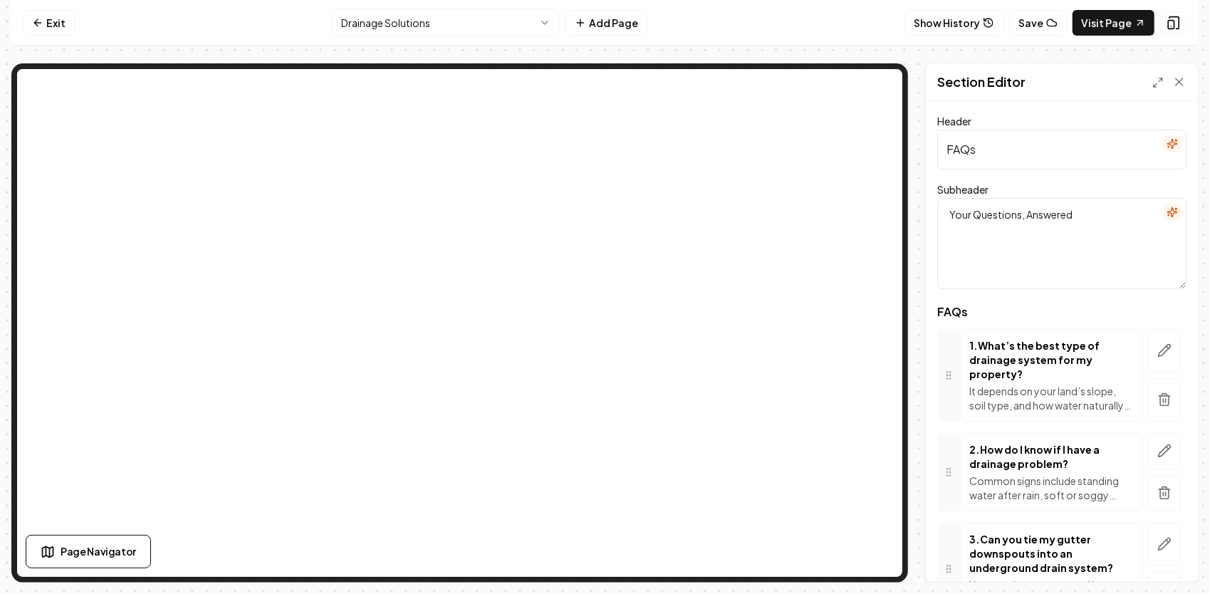
drag, startPoint x: 1017, startPoint y: 160, endPoint x: 913, endPoint y: 155, distance: 104.1
click at [913, 155] on div "Section Editor Header FAQs Subheader Your Questions, Answered FAQs 1 . What’s t…" at bounding box center [604, 322] width 1187 height 519
paste input "Your Drainage Questions, Answered"
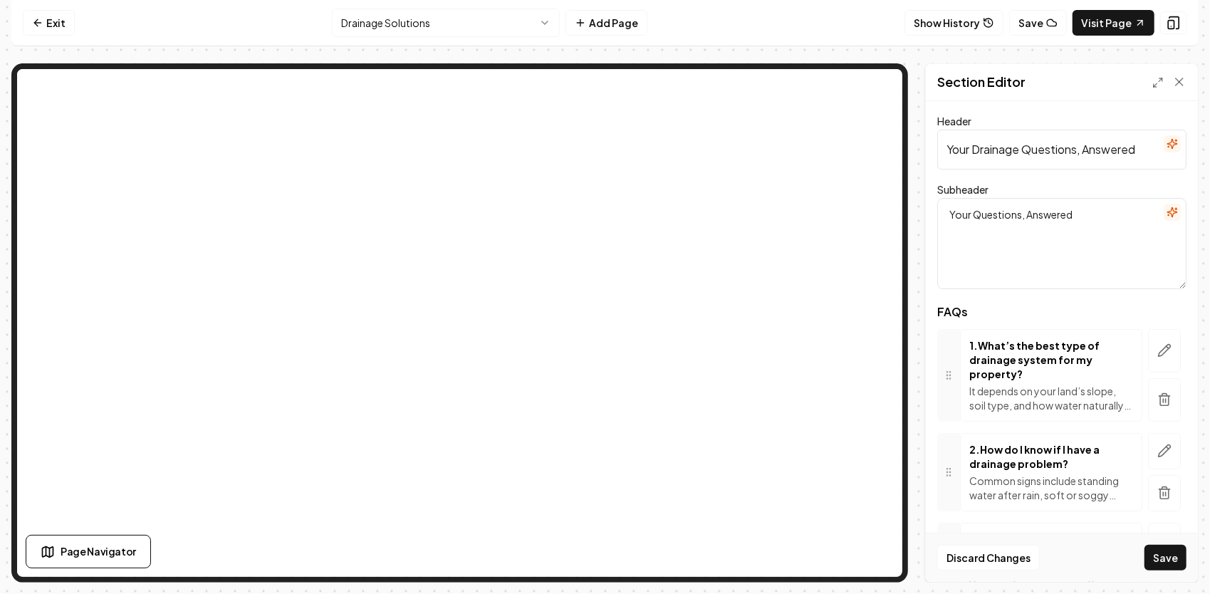
type input "Your Drainage Questions, Answered"
drag, startPoint x: 1085, startPoint y: 210, endPoint x: 930, endPoint y: 201, distance: 155.5
click at [930, 201] on div "Header Your Drainage Questions, Answered Subheader Your Questions, Answered FAQ…" at bounding box center [1062, 341] width 272 height 481
paste textarea "We believe in transparency and education — here’s what to know before starting …"
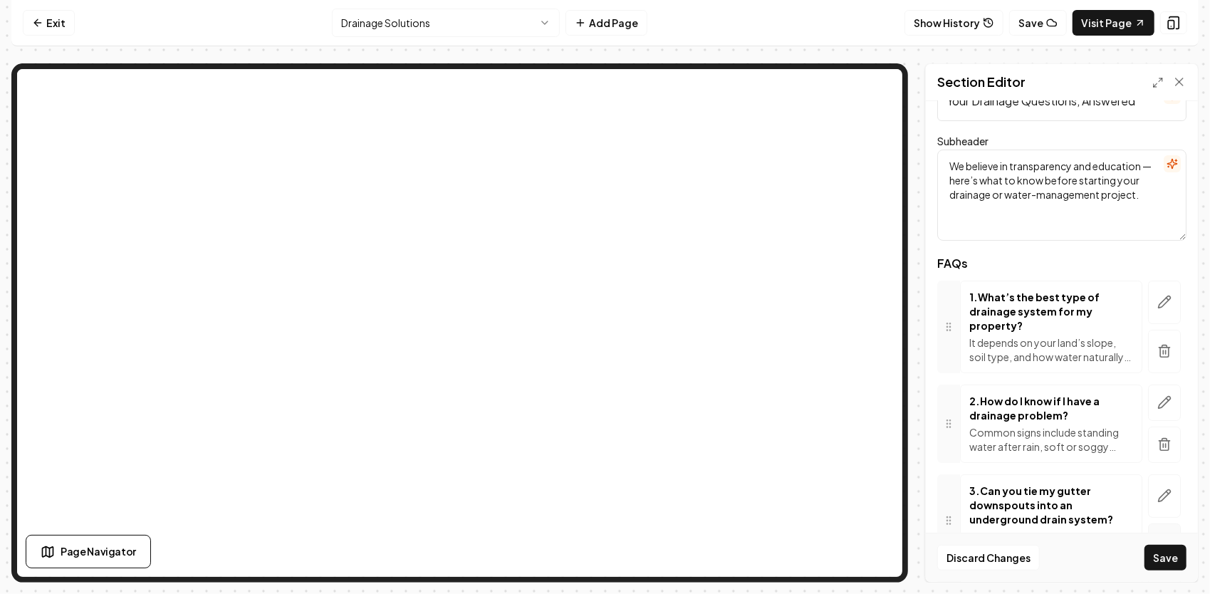
scroll to position [71, 0]
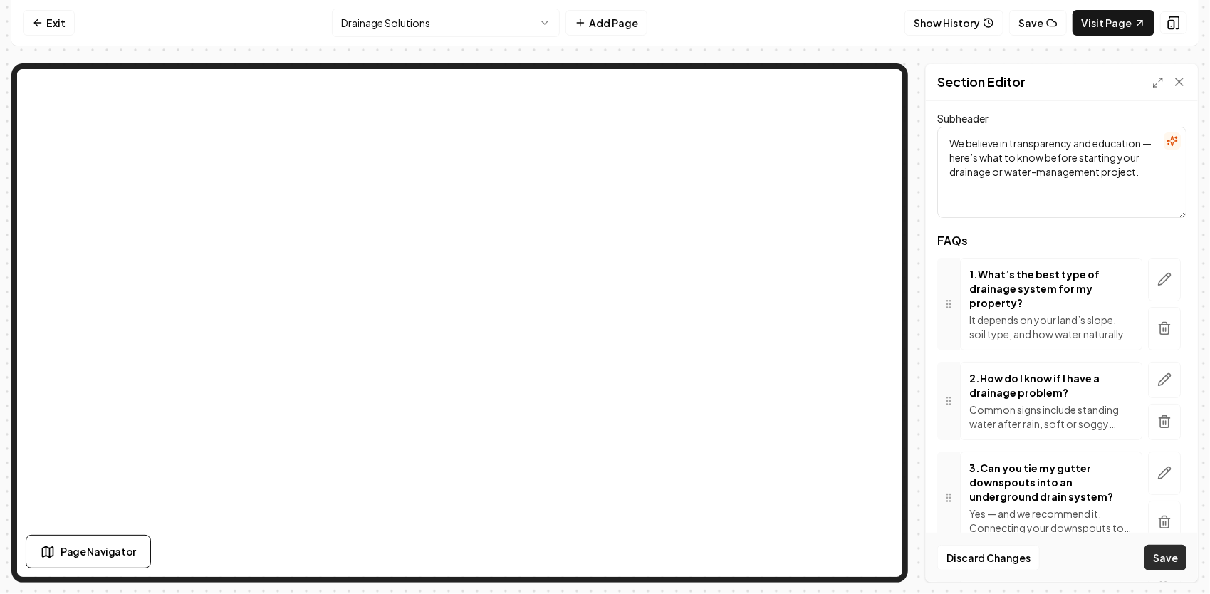
type textarea "We believe in transparency and education — here’s what to know before starting …"
click at [1175, 560] on button "Save" at bounding box center [1165, 558] width 42 height 26
click at [112, 547] on span "Page Navigator" at bounding box center [98, 551] width 75 height 15
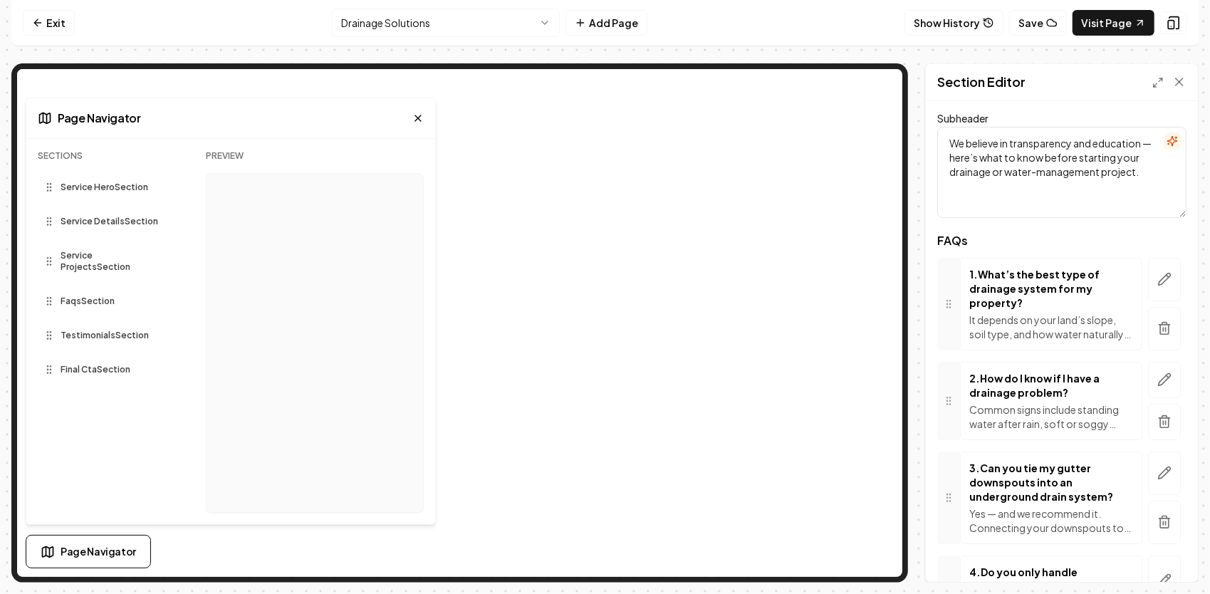
click at [121, 262] on div "Service Projects Section" at bounding box center [110, 261] width 145 height 34
click at [126, 226] on span "Service Details Section" at bounding box center [110, 221] width 98 height 11
click at [415, 121] on icon at bounding box center [418, 118] width 6 height 6
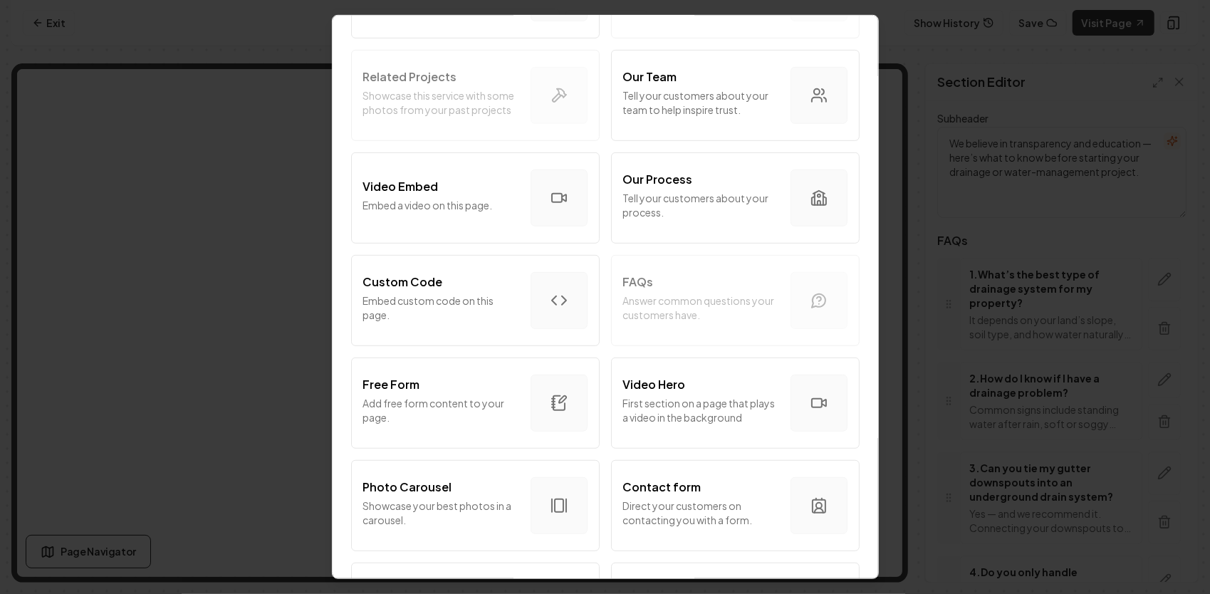
scroll to position [493, 0]
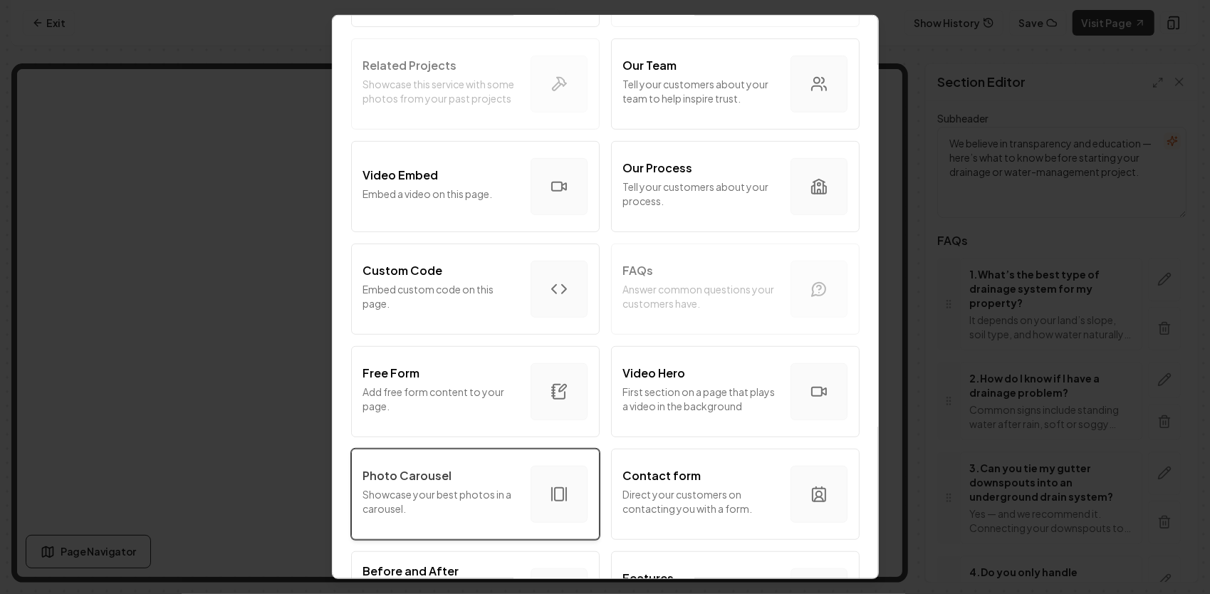
click at [467, 483] on div "Photo Carousel" at bounding box center [441, 475] width 156 height 17
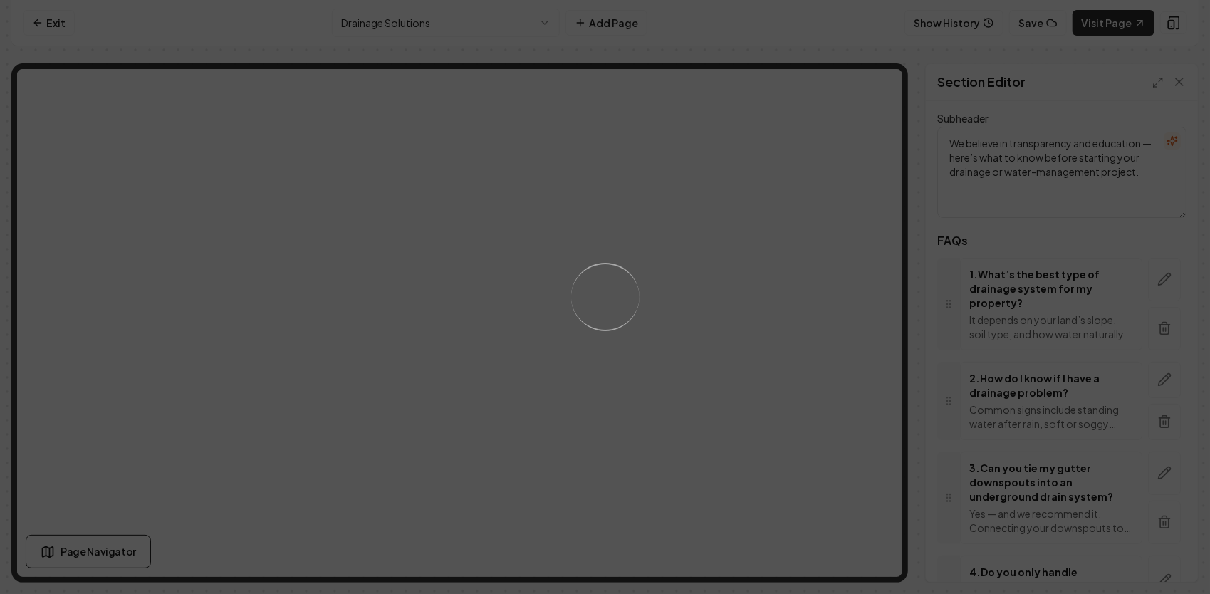
scroll to position [0, 0]
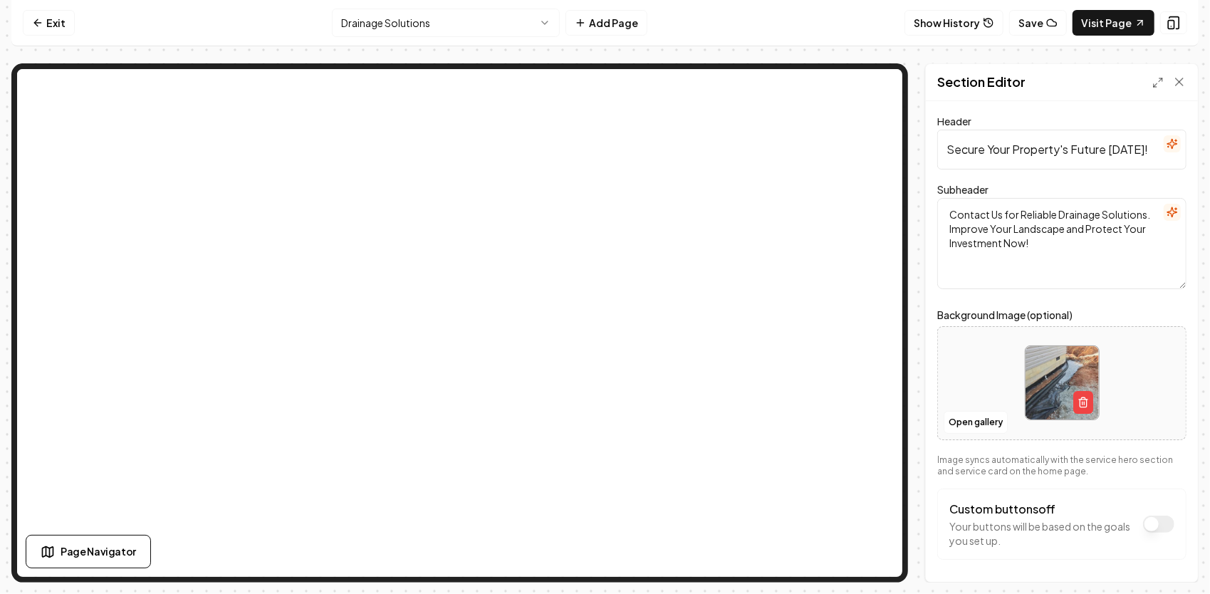
drag, startPoint x: 1146, startPoint y: 153, endPoint x: 897, endPoint y: 134, distance: 249.2
click at [758, 49] on div "Exit Drainage Solutions Add Page Show History Save Visit Page Page Navigator Se…" at bounding box center [604, 291] width 1187 height 582
paste input "Schedule Your Drainage Consultation [DATE]"
type input "Schedule Your Drainage Consultation [DATE]"
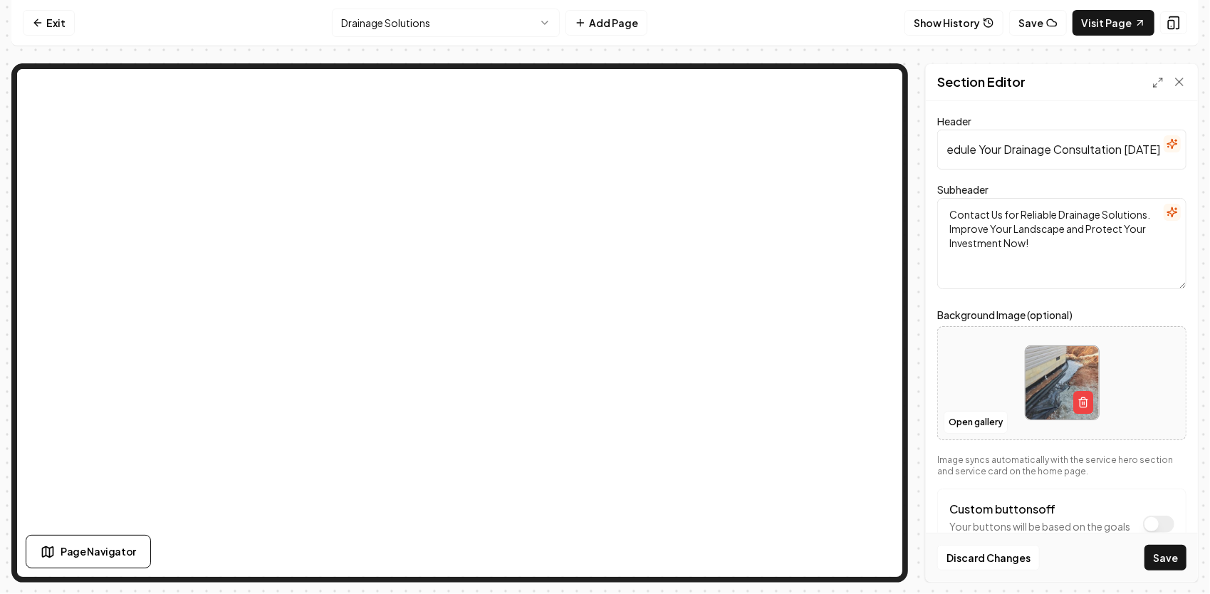
scroll to position [0, 0]
drag, startPoint x: 1128, startPoint y: 246, endPoint x: 901, endPoint y: 205, distance: 230.1
click at [836, 124] on div "Section Editor Header Schedule Your Drainage Consultation [DATE] Subheader Cont…" at bounding box center [604, 322] width 1187 height 519
paste textarea "Every drainage system we build reflects our commitment to honest work, long-ter…"
type textarea "Every drainage system we build reflects our commitment to honest work, long-ter…"
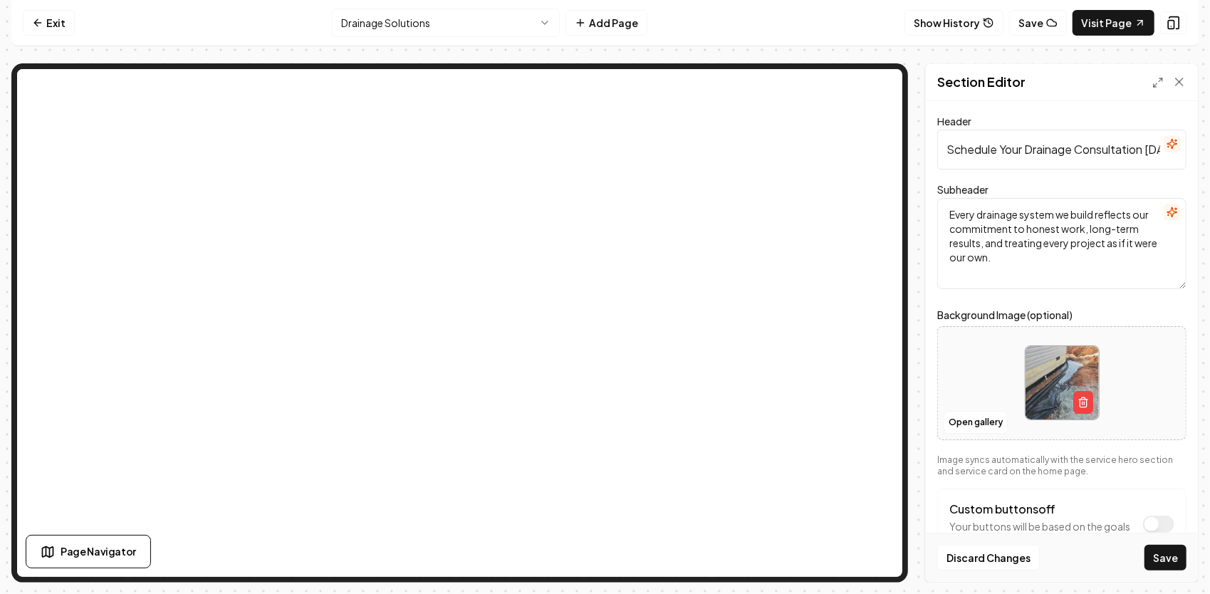
type input "ation [DATE]"
drag, startPoint x: 943, startPoint y: 142, endPoint x: 1203, endPoint y: 212, distance: 268.4
click at [1188, 141] on div "Header ation [DATE] Subheader Every drainage system we build reflects our commi…" at bounding box center [1062, 341] width 272 height 481
click at [1020, 145] on input "ation [DATE]" at bounding box center [1061, 150] width 249 height 40
drag, startPoint x: 1014, startPoint y: 147, endPoint x: 945, endPoint y: 142, distance: 69.3
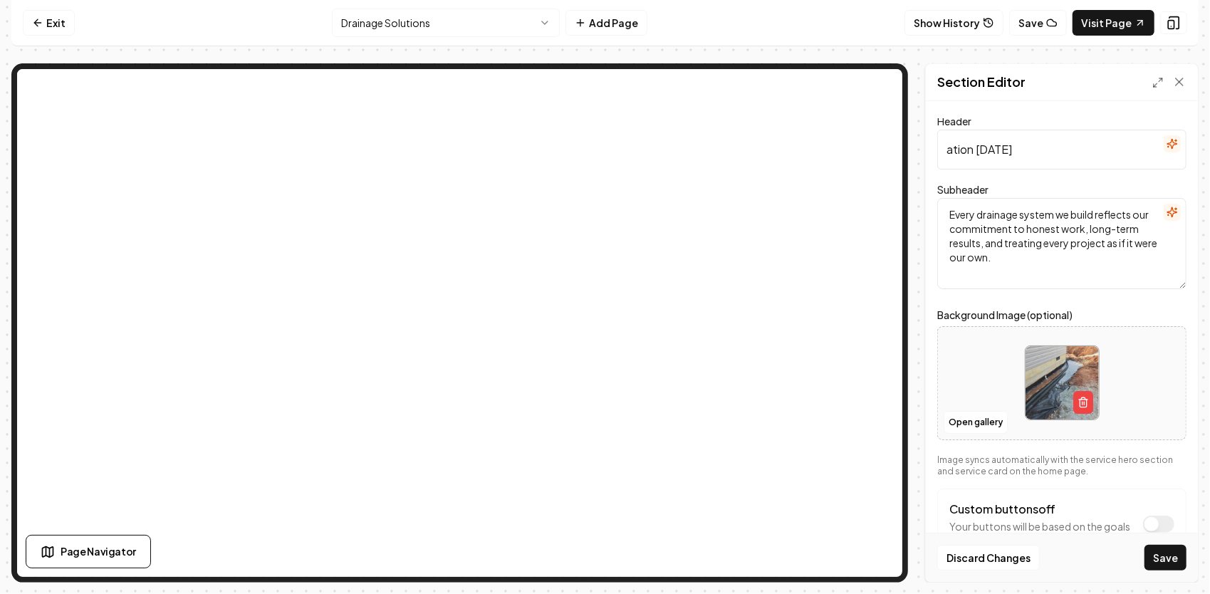
click at [945, 142] on input "ation [DATE]" at bounding box center [1061, 150] width 249 height 40
paste input "Built on Experience. Backed by Faith."
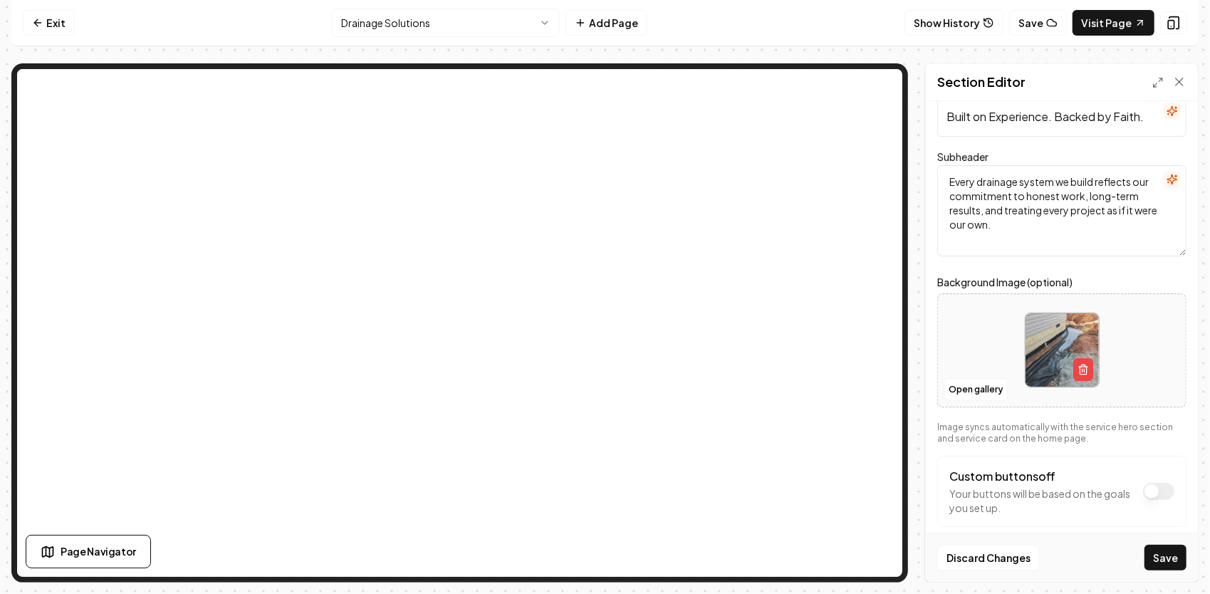
scroll to position [51, 0]
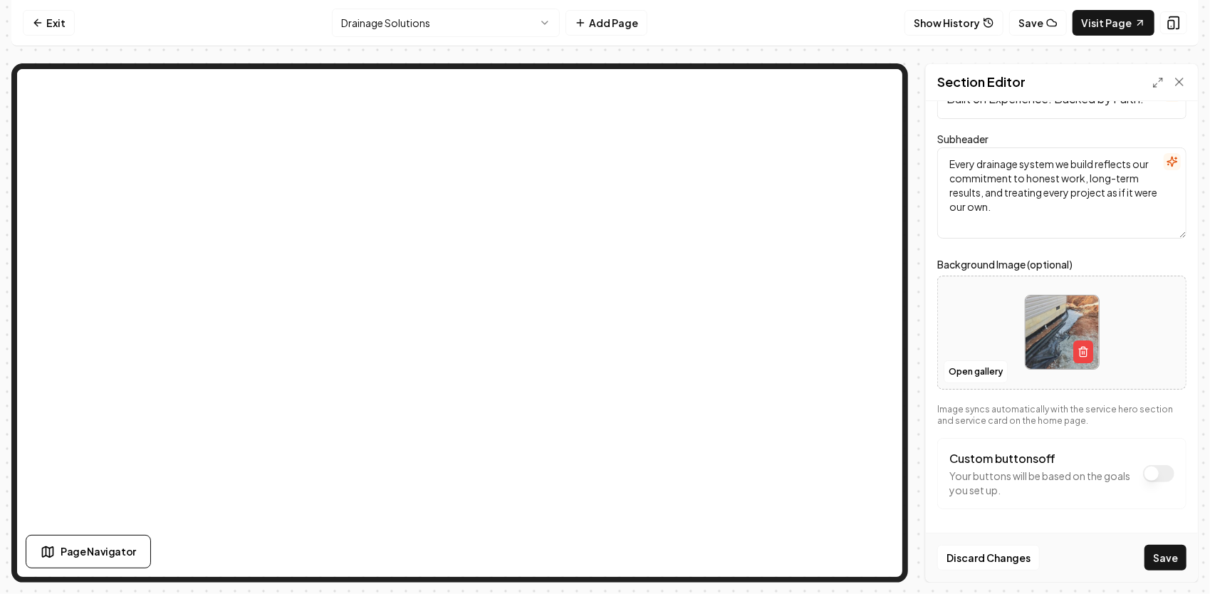
type input "Built on Experience. Backed by Faith."
click at [1148, 476] on button "Custom buttons off" at bounding box center [1158, 473] width 31 height 17
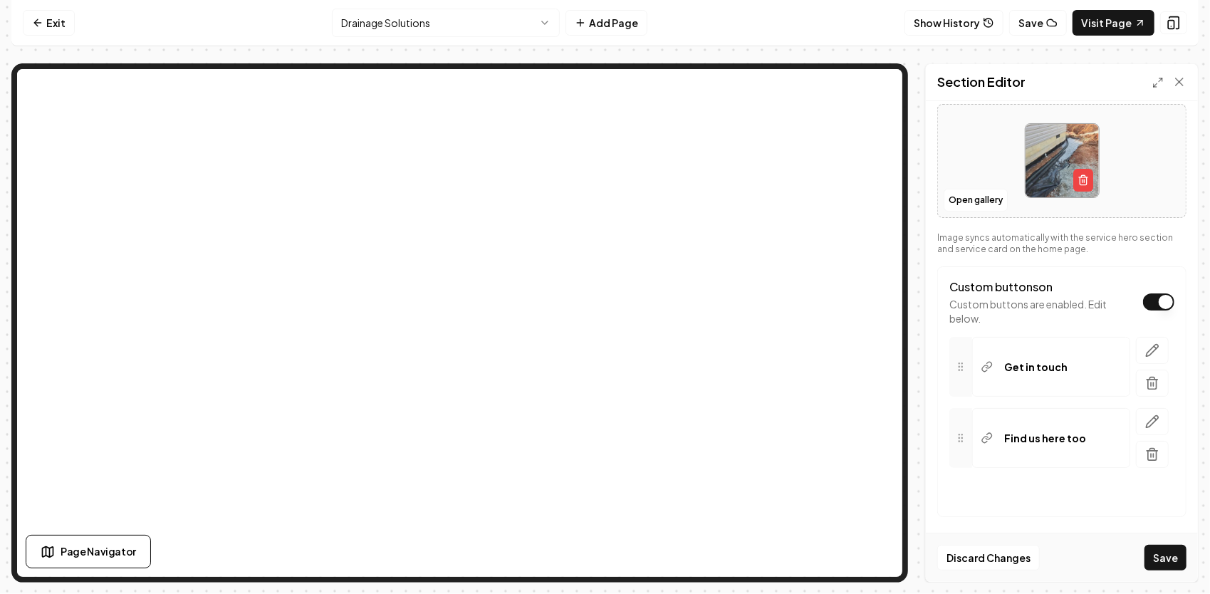
scroll to position [228, 0]
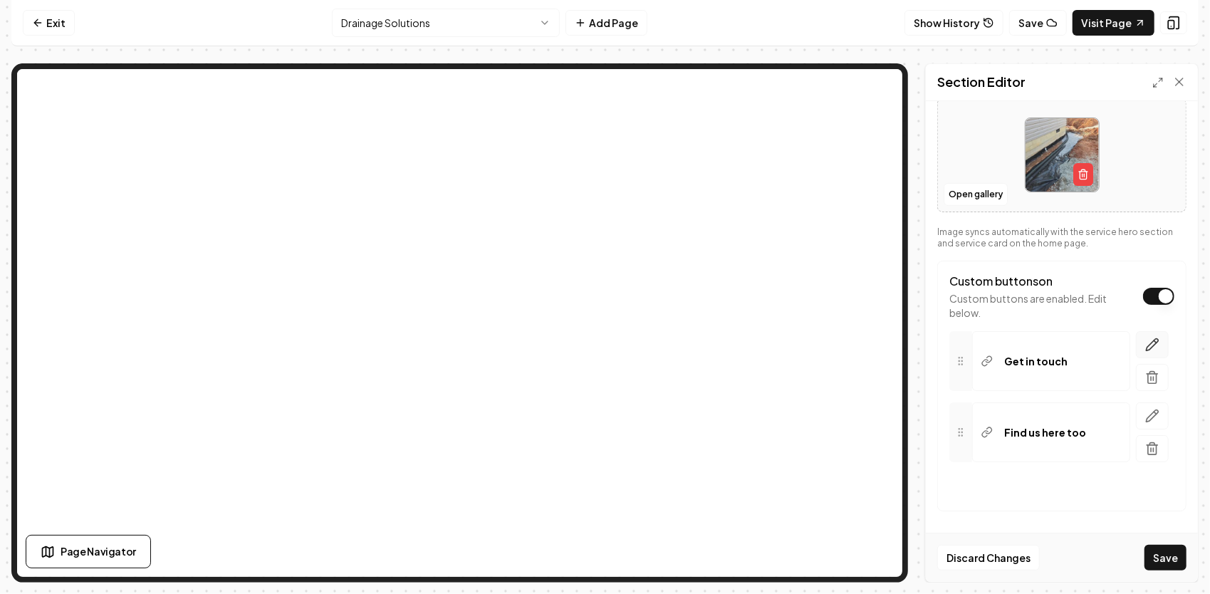
click at [1145, 341] on icon "button" at bounding box center [1152, 344] width 14 height 14
drag, startPoint x: 1065, startPoint y: 488, endPoint x: 919, endPoint y: 459, distance: 148.8
click at [908, 466] on div "**********" at bounding box center [604, 322] width 1187 height 519
drag, startPoint x: 1002, startPoint y: 492, endPoint x: 1002, endPoint y: 483, distance: 8.6
click at [1000, 483] on input "Button text" at bounding box center [1064, 488] width 201 height 40
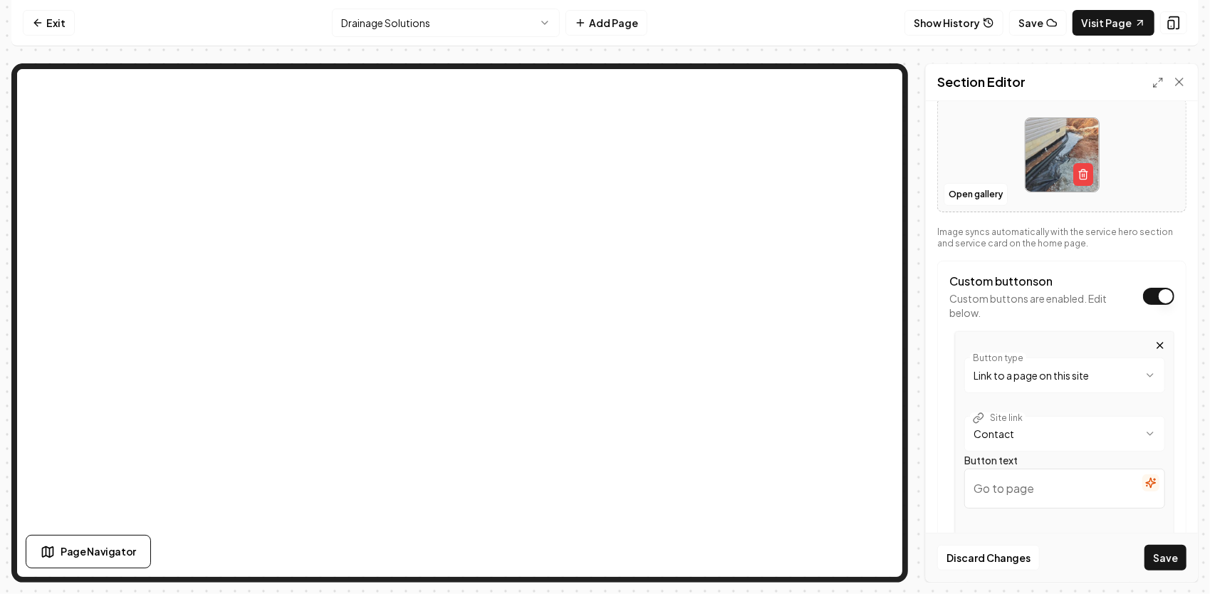
type input "📝Get Your Free Estimate"
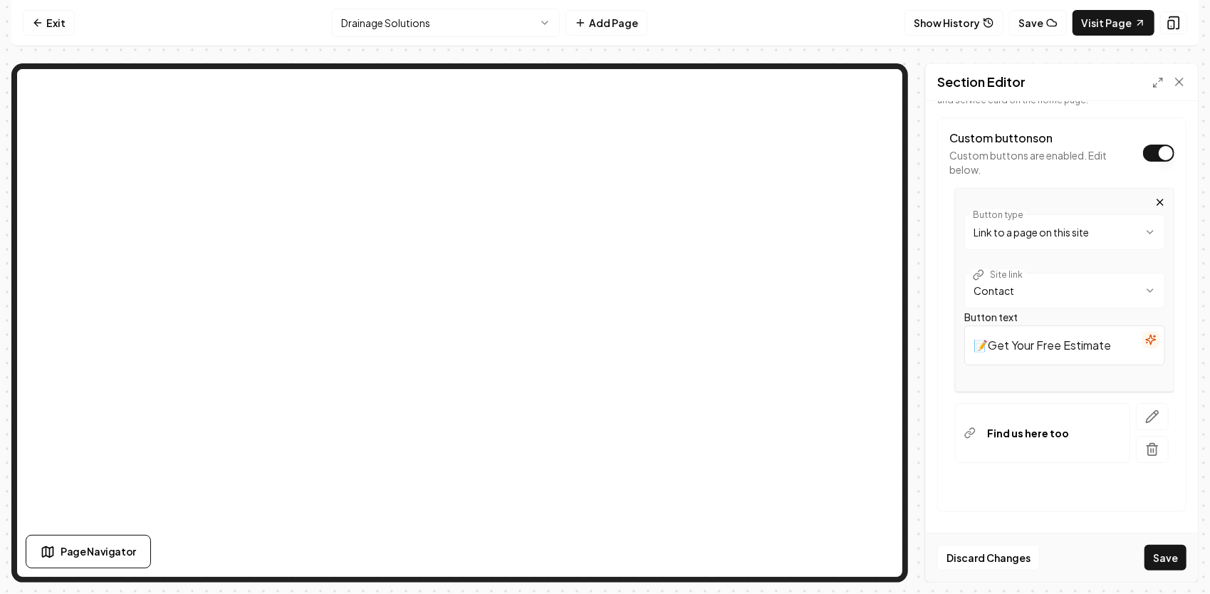
scroll to position [372, 0]
click at [1145, 416] on icon "button" at bounding box center [1152, 416] width 14 height 14
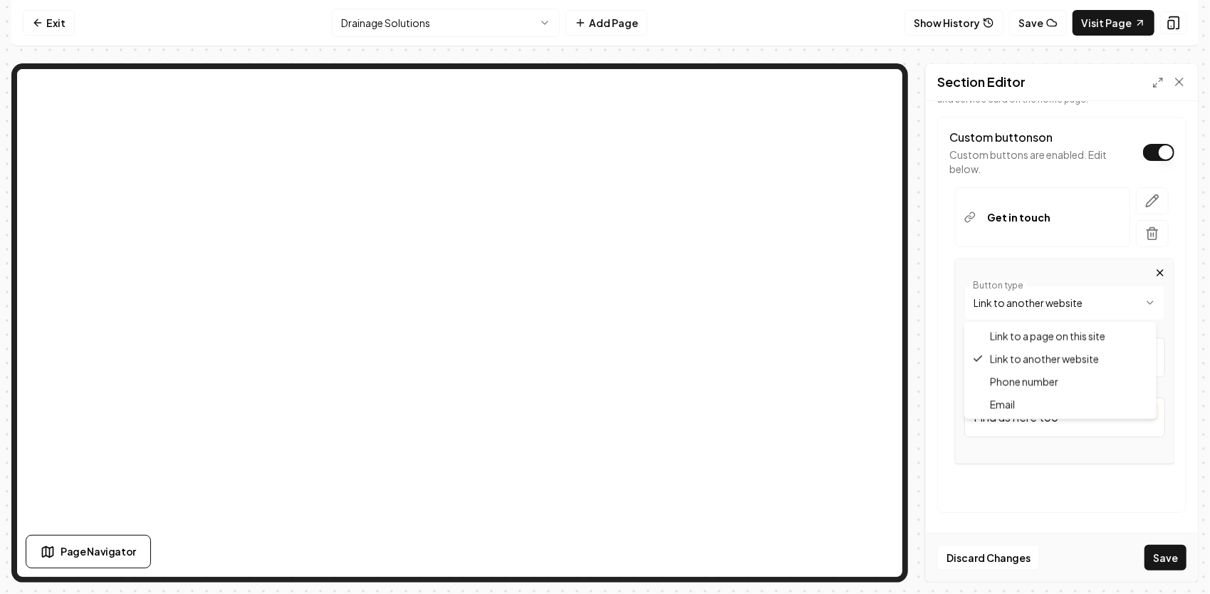
click at [1110, 301] on html "**********" at bounding box center [605, 297] width 1210 height 594
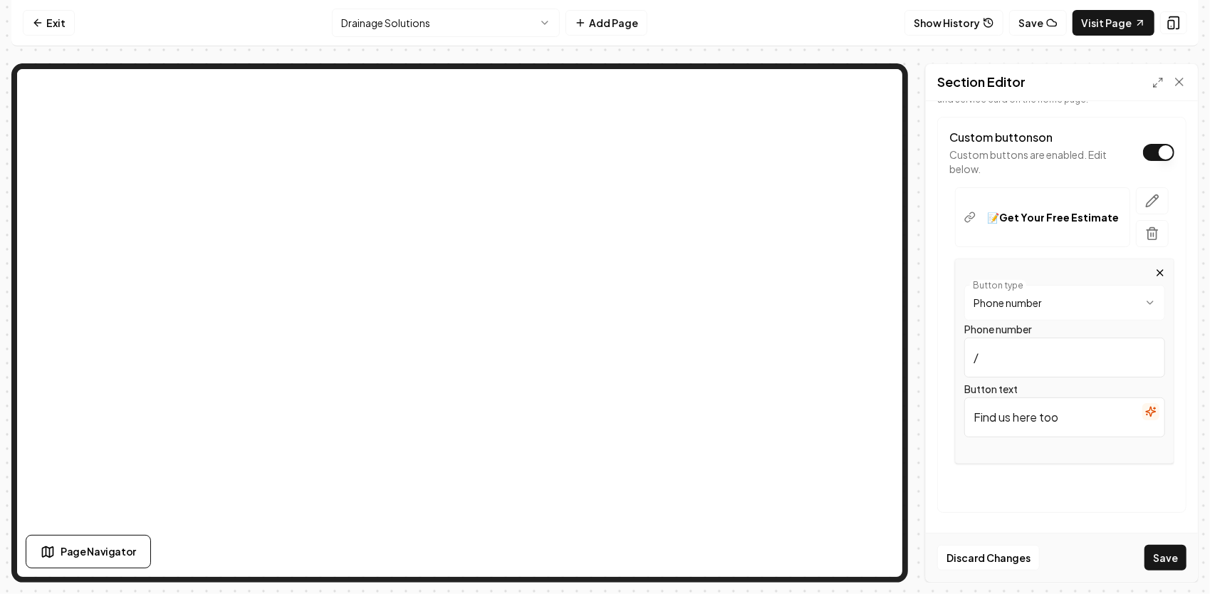
click at [1057, 366] on input "/" at bounding box center [1064, 357] width 201 height 40
type input "[PHONE_NUMBER]"
drag, startPoint x: 1065, startPoint y: 415, endPoint x: 901, endPoint y: 407, distance: 164.7
click at [848, 334] on div "**********" at bounding box center [604, 322] width 1187 height 519
type input "Call Us"
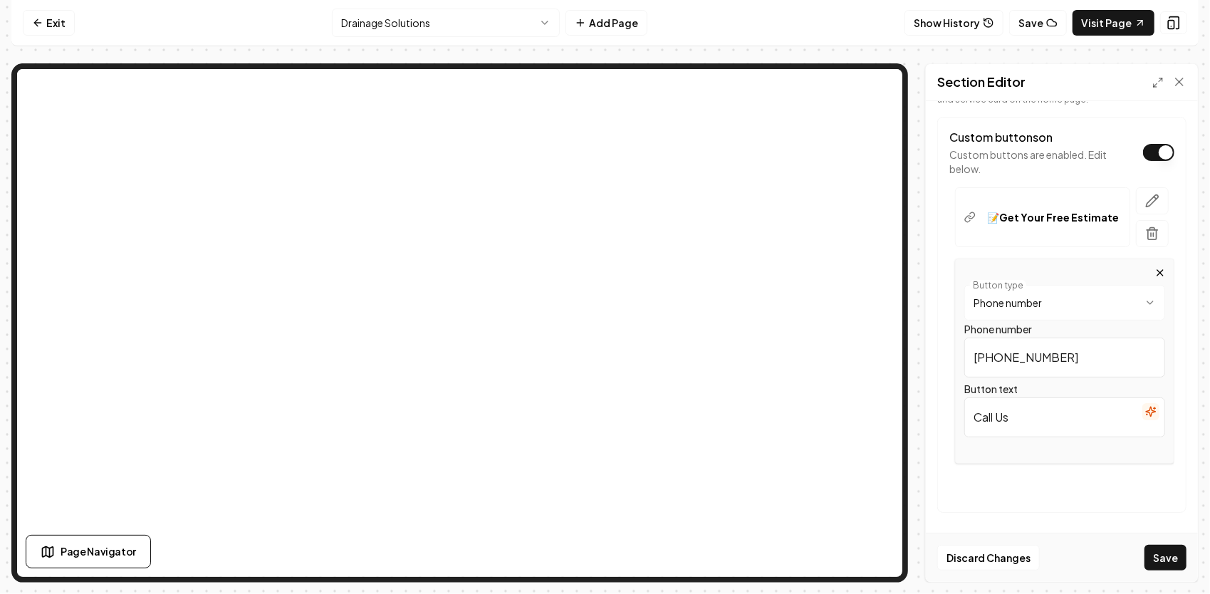
click at [1168, 562] on button "Save" at bounding box center [1165, 558] width 42 height 26
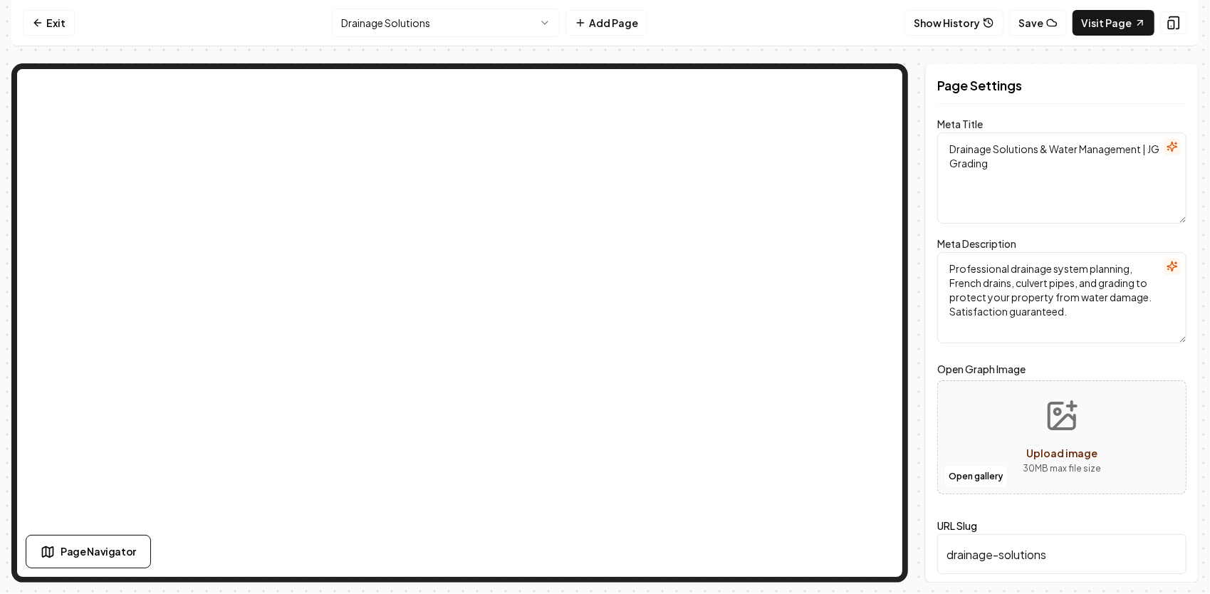
scroll to position [0, 0]
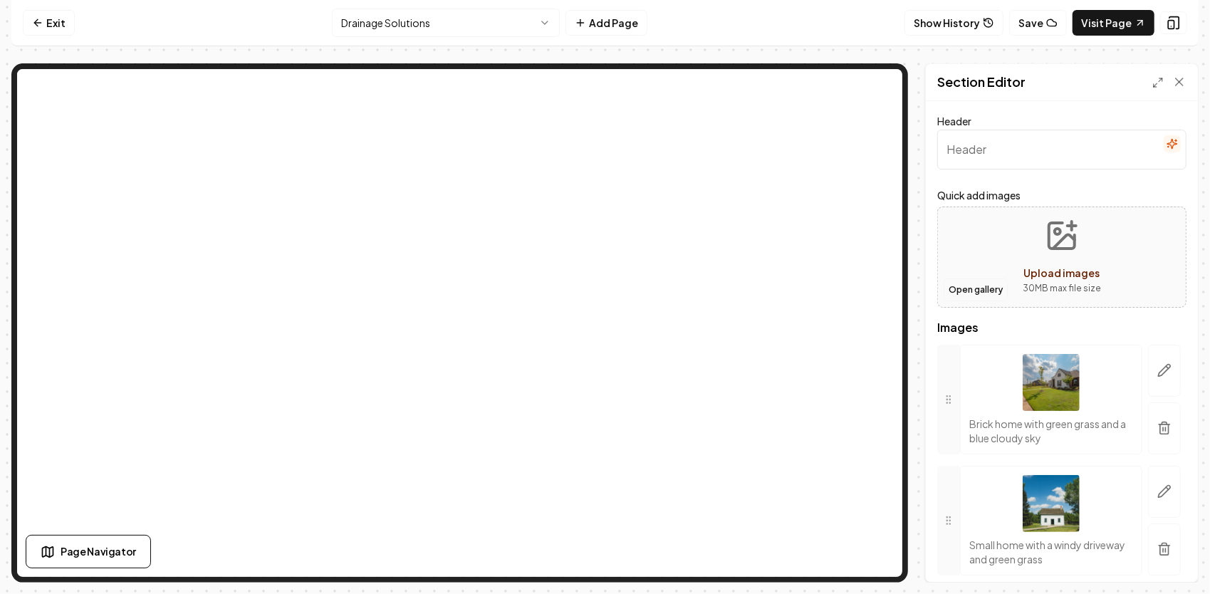
click at [990, 289] on button "Open gallery" at bounding box center [975, 289] width 64 height 23
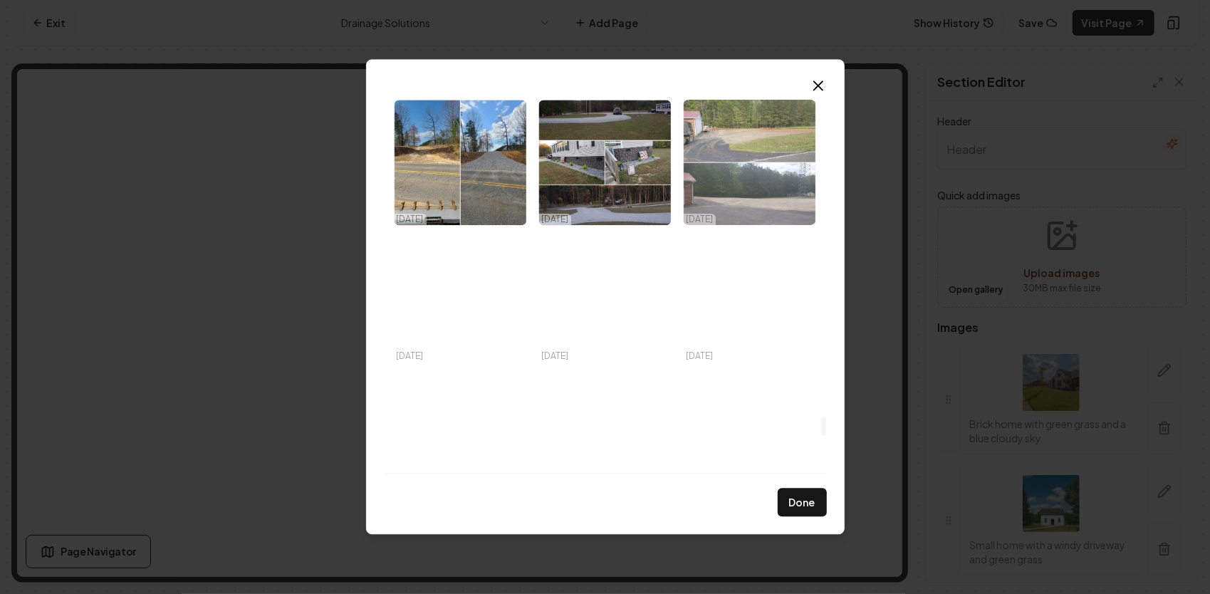
scroll to position [7333, 0]
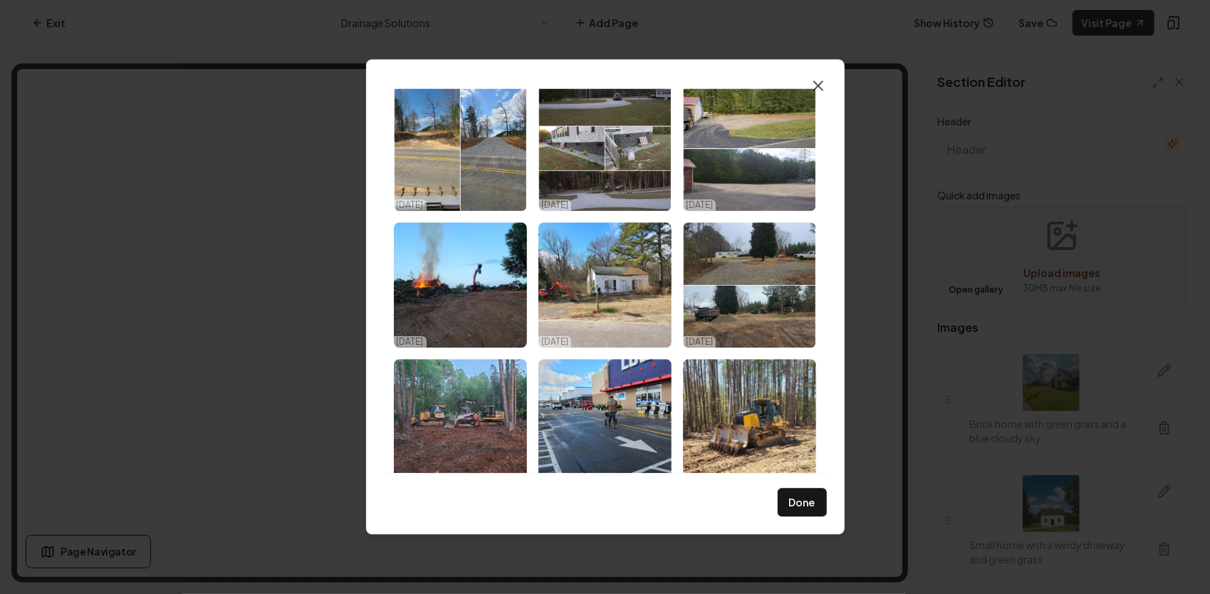
click at [823, 82] on icon "button" at bounding box center [818, 85] width 17 height 17
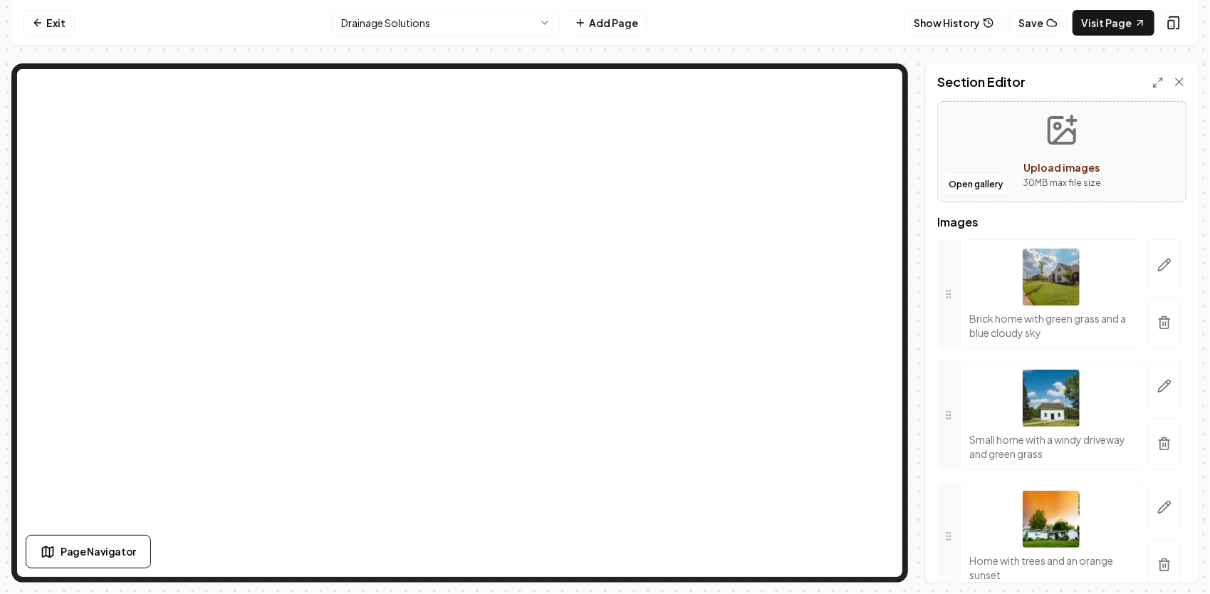
scroll to position [0, 0]
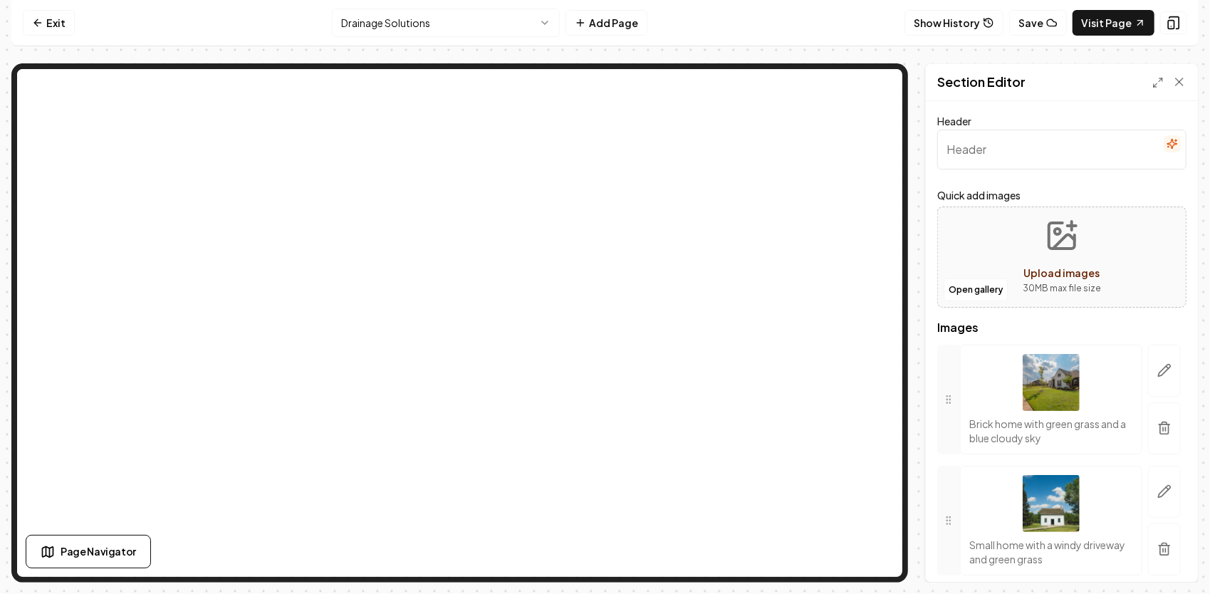
click at [991, 156] on input "Header" at bounding box center [1061, 150] width 249 height 40
click at [1022, 150] on input "Header" at bounding box center [1061, 150] width 249 height 40
paste input "Drainage System Gallery | French Drains, Culverts & Yard Solutions"
type input "Drainage System Gallery | French Drains, Culverts & Yard Solutions"
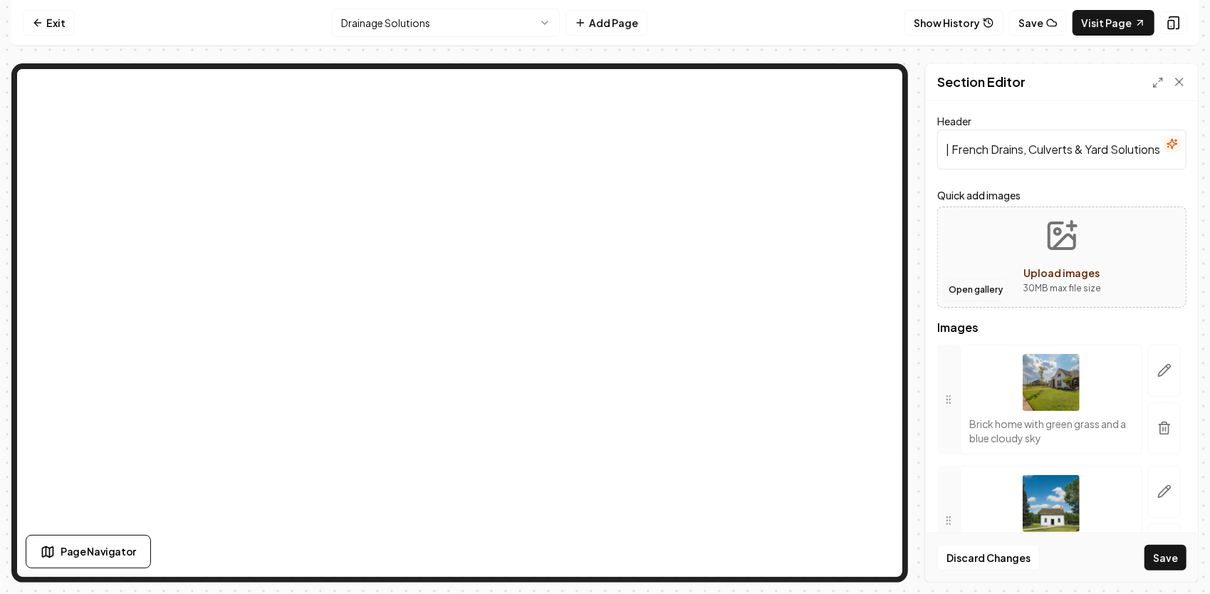
click at [985, 289] on button "Open gallery" at bounding box center [975, 289] width 64 height 23
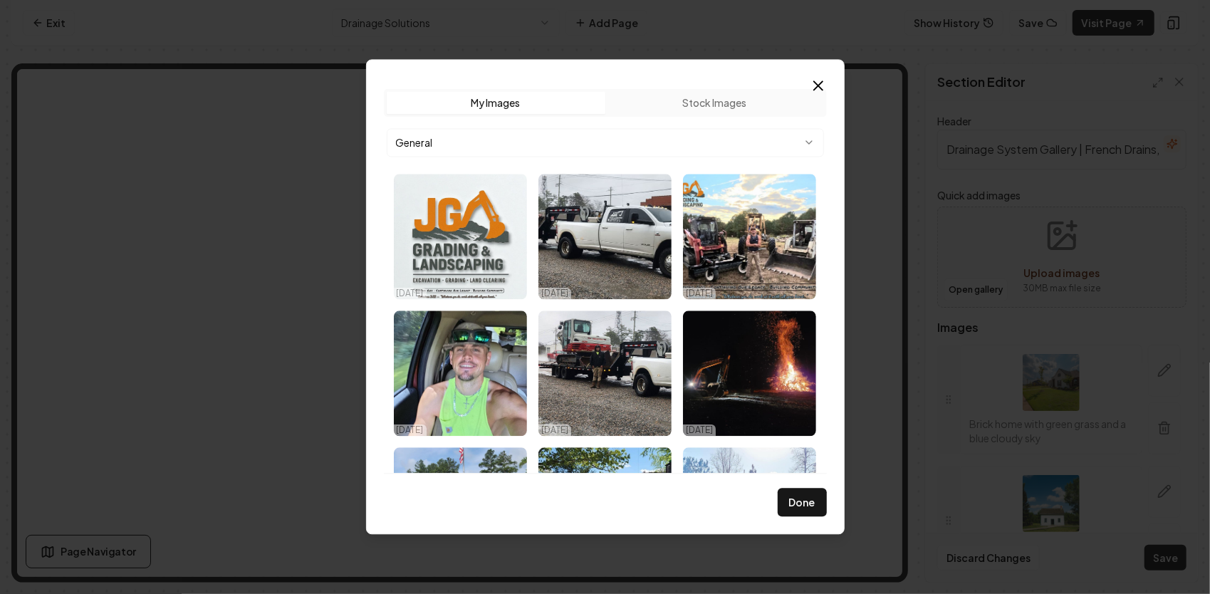
drag, startPoint x: 819, startPoint y: 510, endPoint x: 884, endPoint y: 470, distance: 76.1
click at [819, 510] on button "Done" at bounding box center [801, 502] width 49 height 28
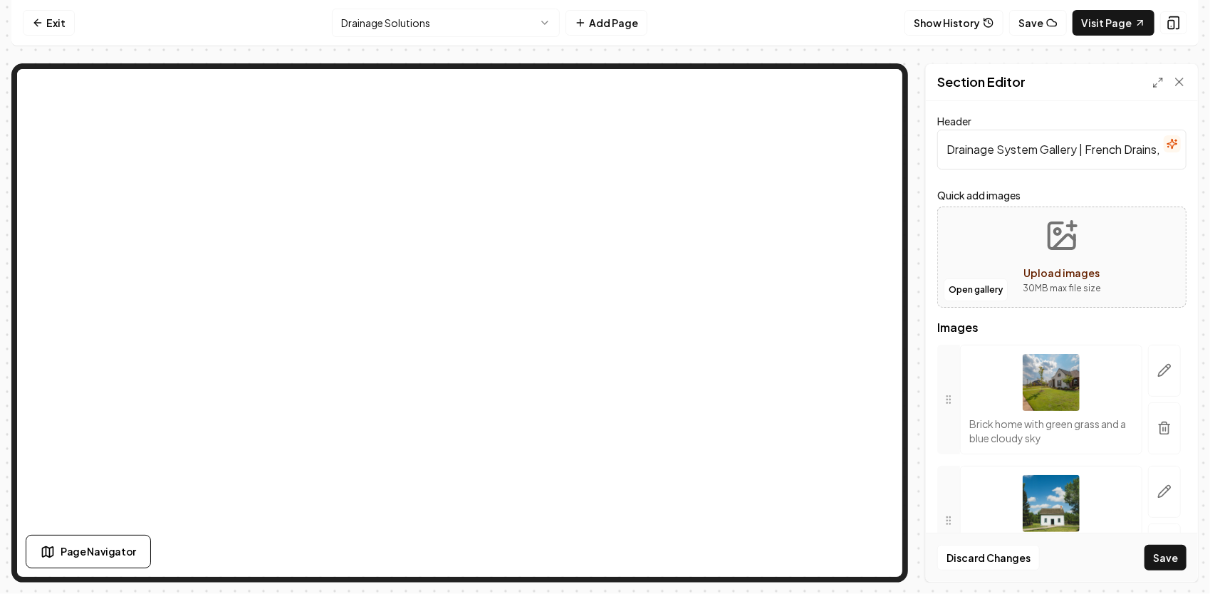
click at [1054, 262] on button "Upload images 30 MB max file size" at bounding box center [1061, 257] width 101 height 100
type input "**********"
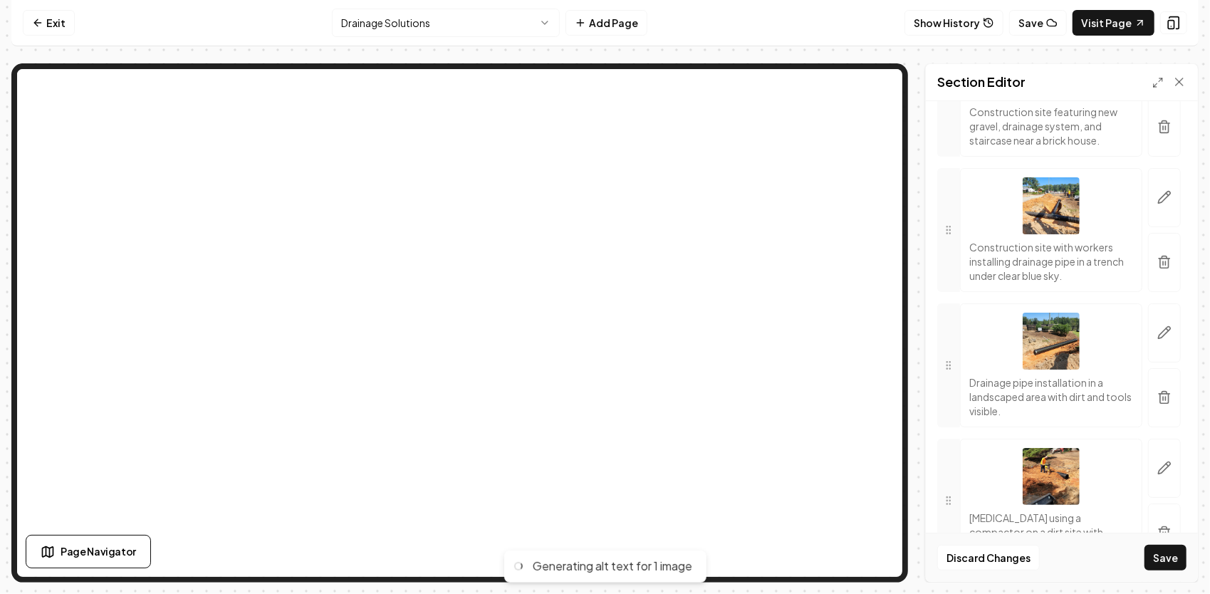
scroll to position [619, 0]
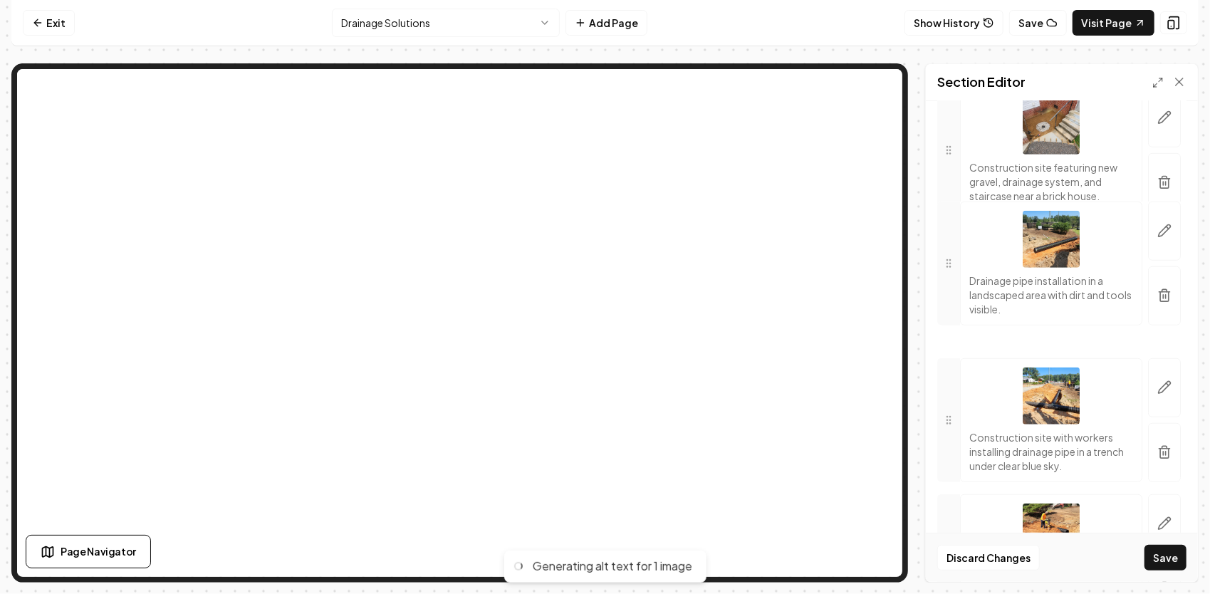
drag, startPoint x: 951, startPoint y: 413, endPoint x: 933, endPoint y: 256, distance: 158.4
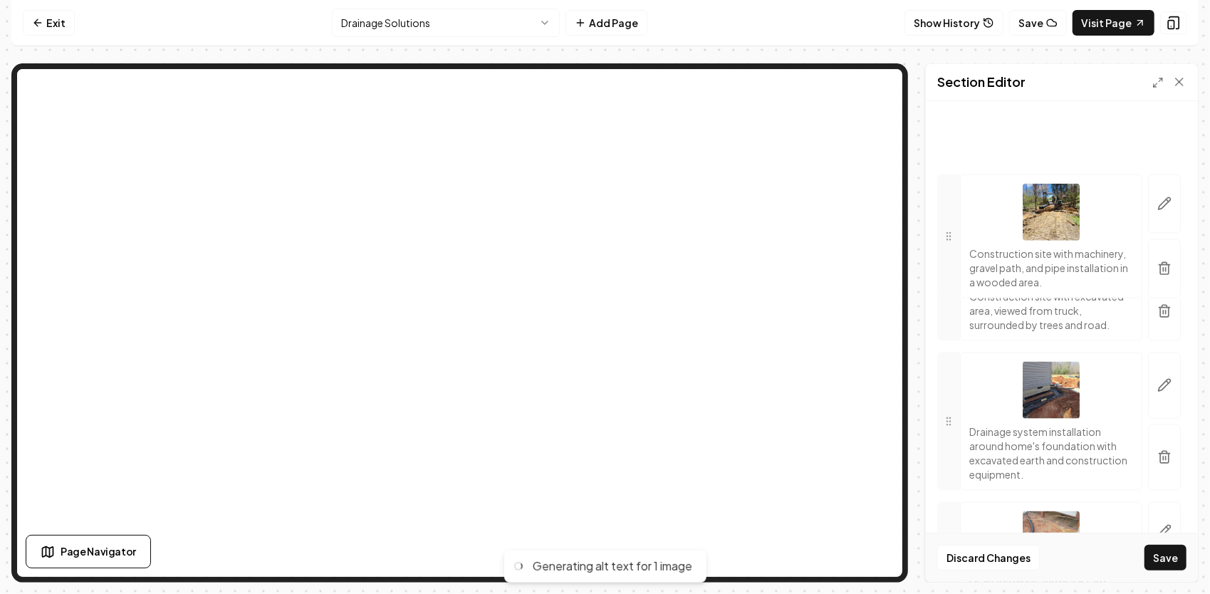
scroll to position [1166, 0]
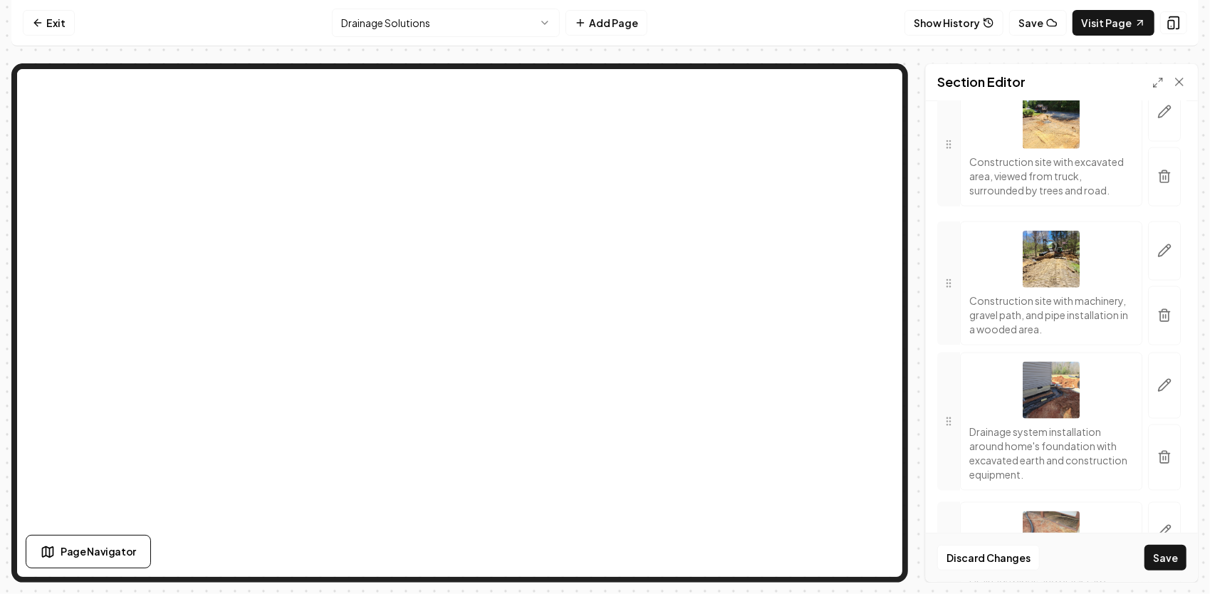
drag, startPoint x: 946, startPoint y: 332, endPoint x: 964, endPoint y: 266, distance: 68.8
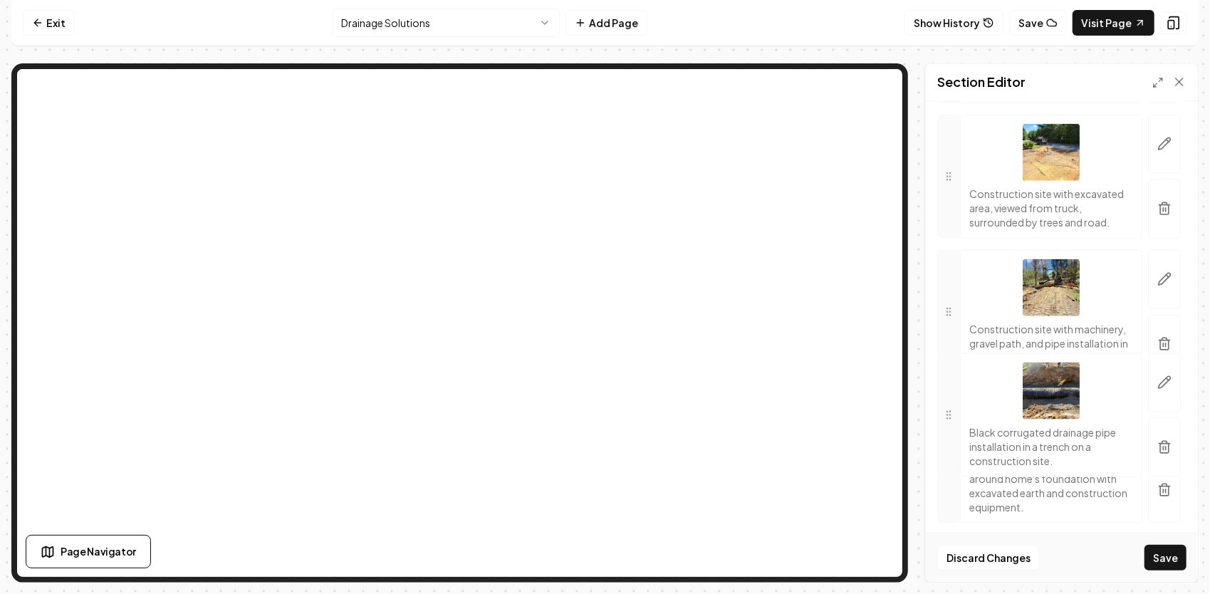
scroll to position [1165, 0]
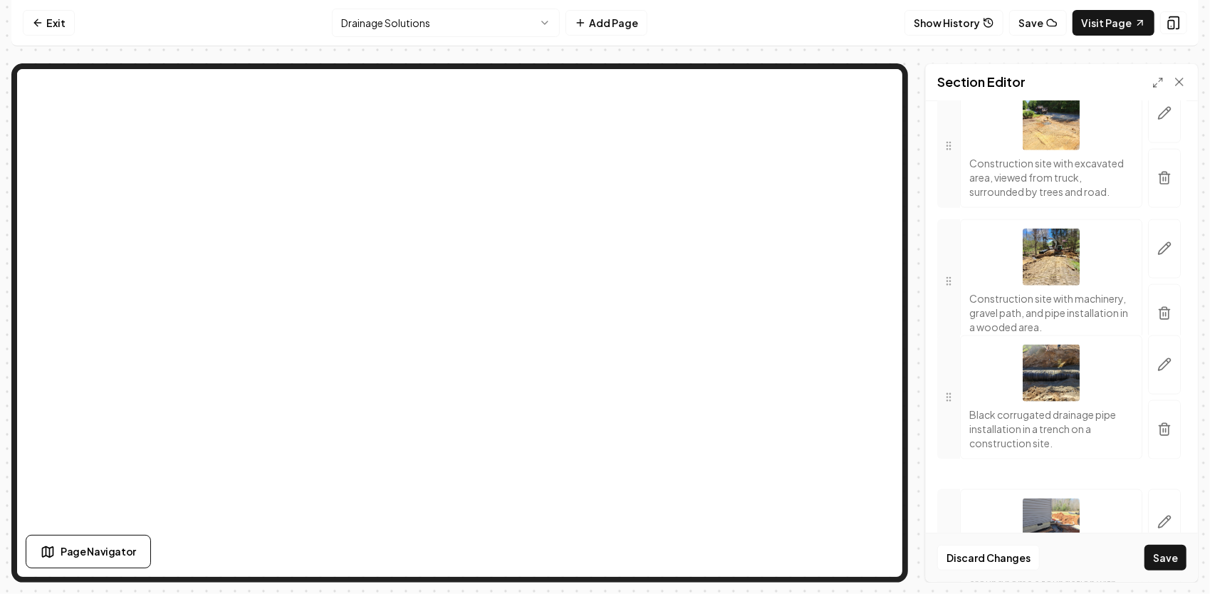
drag, startPoint x: 951, startPoint y: 185, endPoint x: 974, endPoint y: 397, distance: 213.4
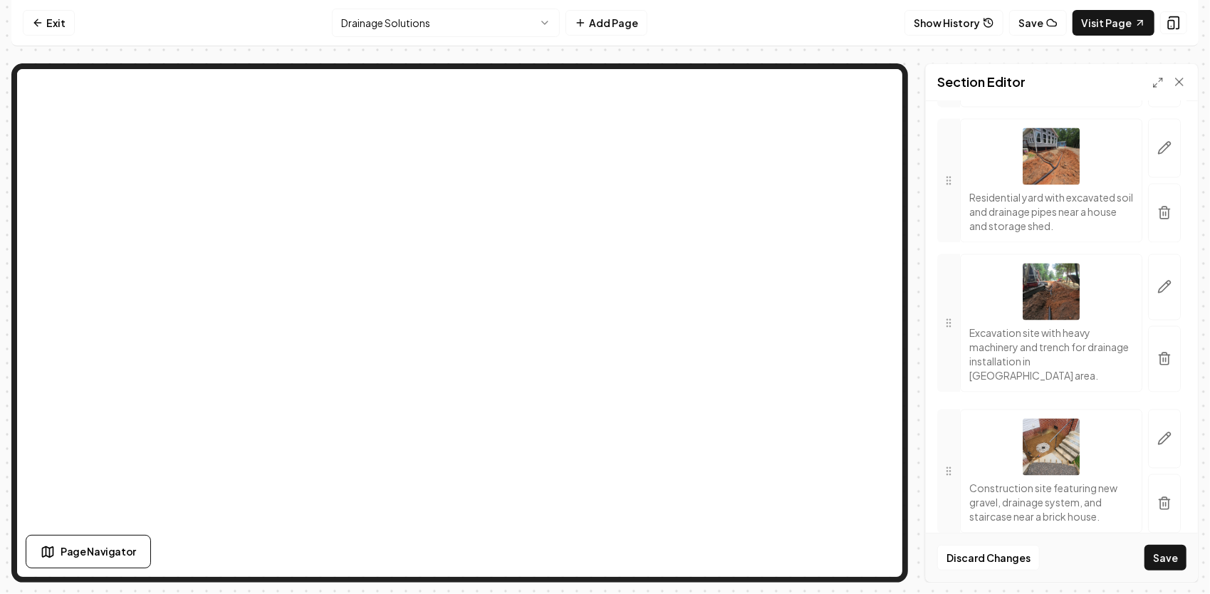
scroll to position [1861, 0]
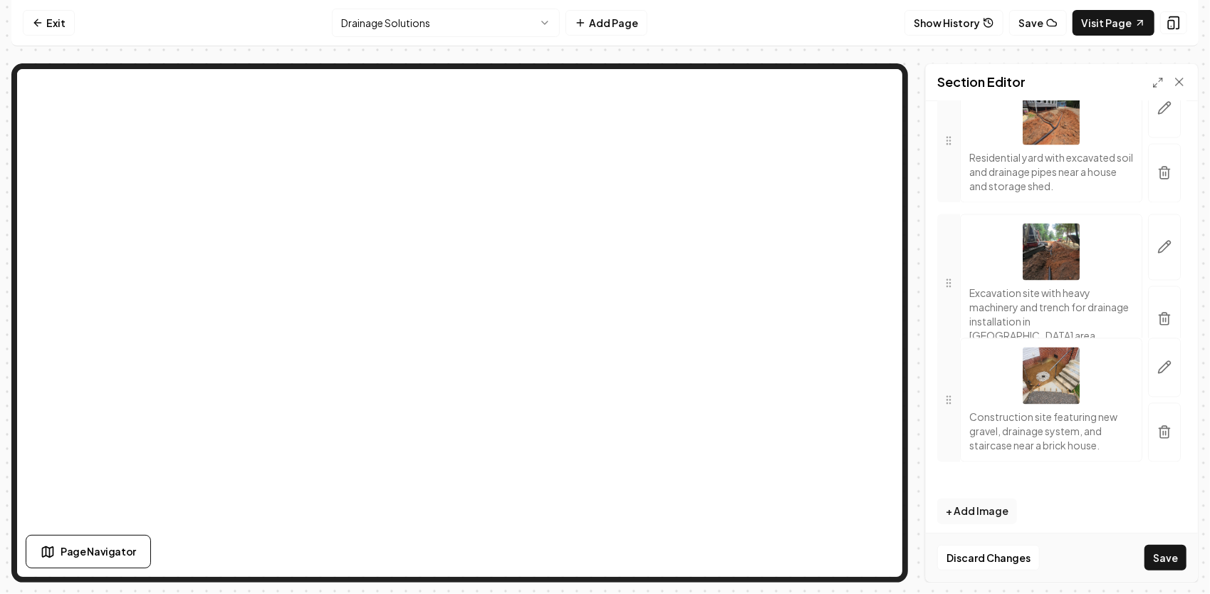
drag, startPoint x: 953, startPoint y: 175, endPoint x: 985, endPoint y: 426, distance: 253.4
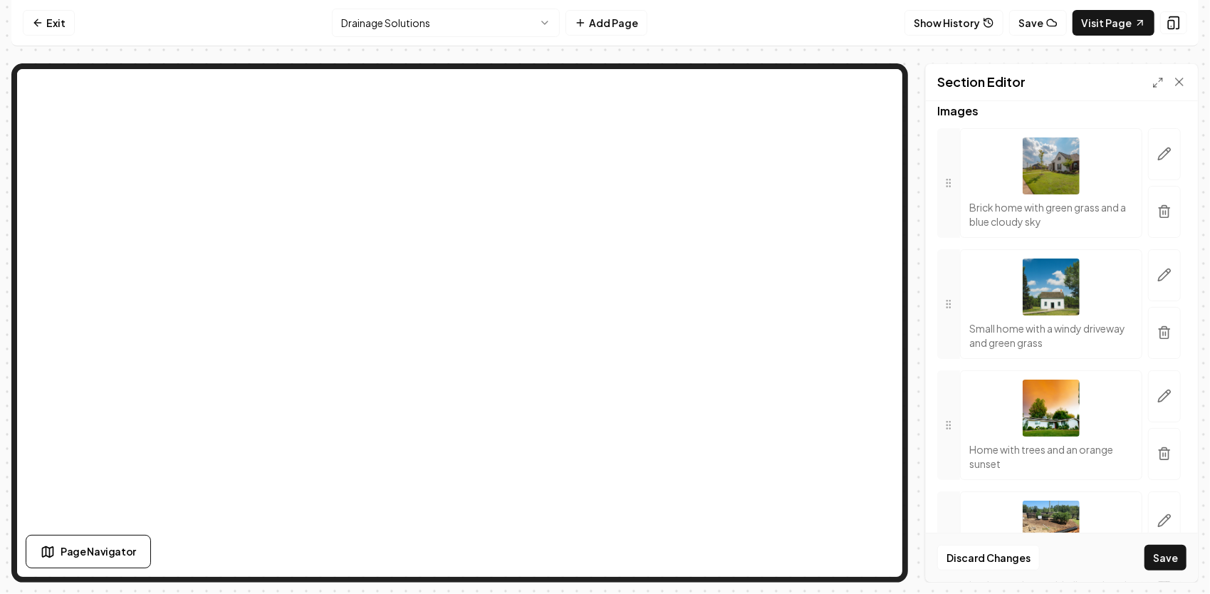
scroll to position [152, 0]
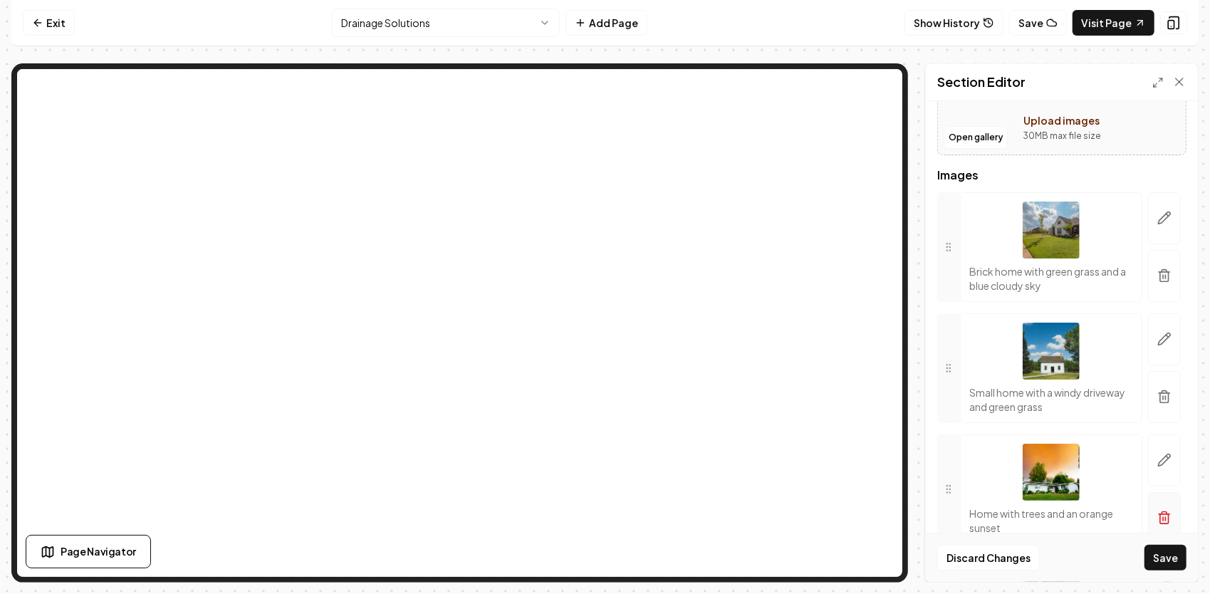
click at [1151, 507] on button "button" at bounding box center [1164, 518] width 33 height 52
click at [1160, 395] on icon "button" at bounding box center [1164, 397] width 9 height 9
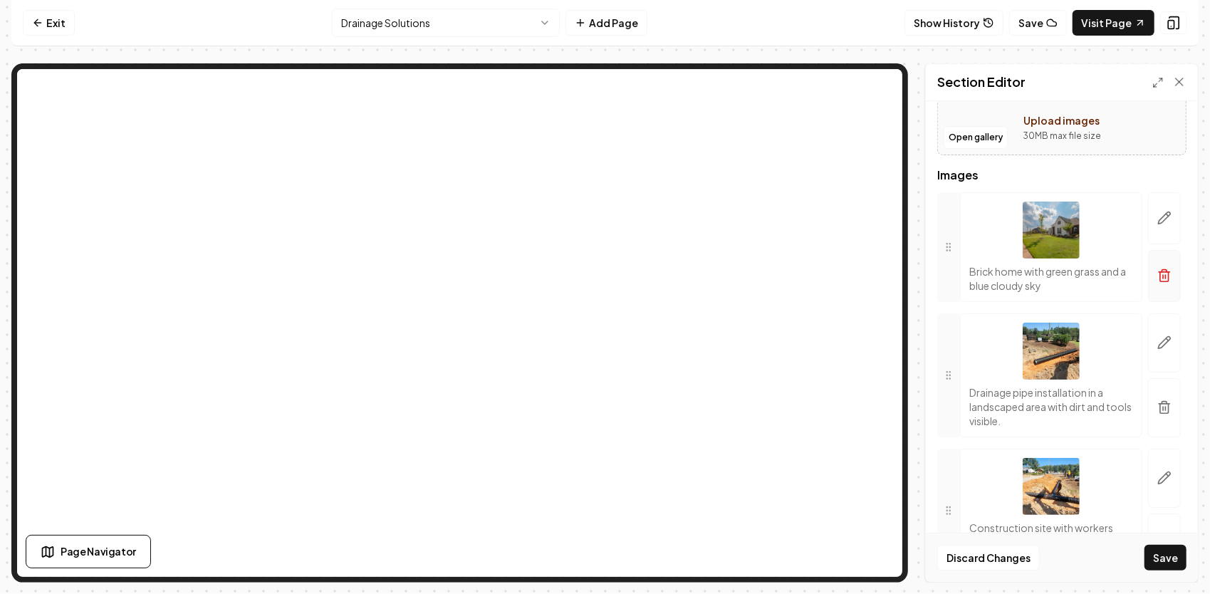
click at [1160, 280] on icon "button" at bounding box center [1164, 276] width 9 height 9
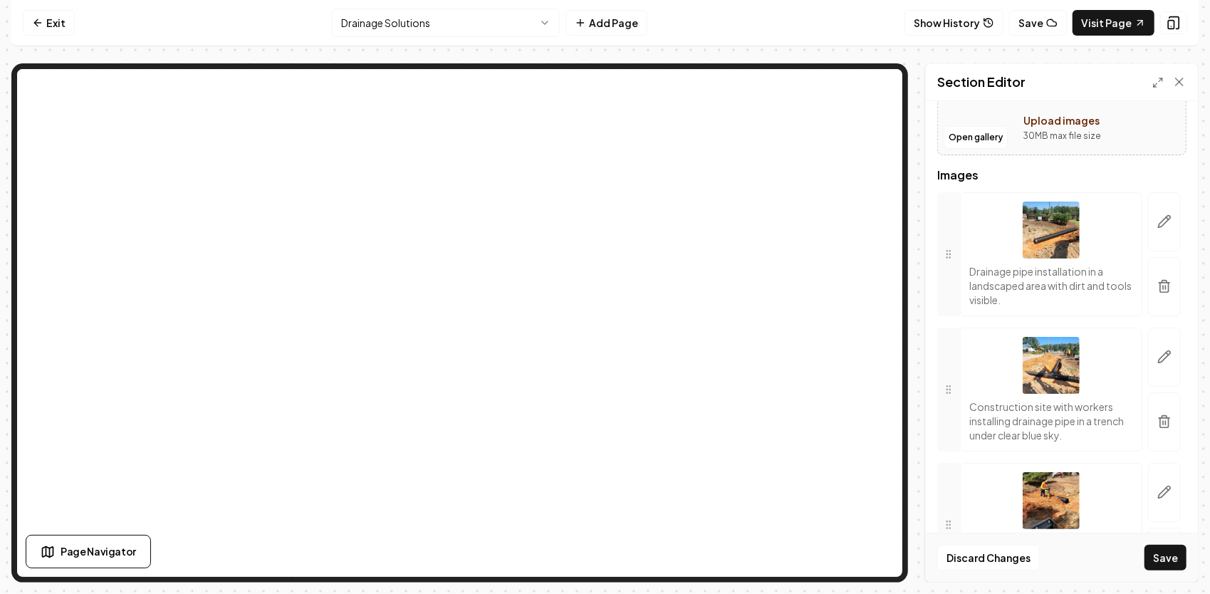
scroll to position [224, 0]
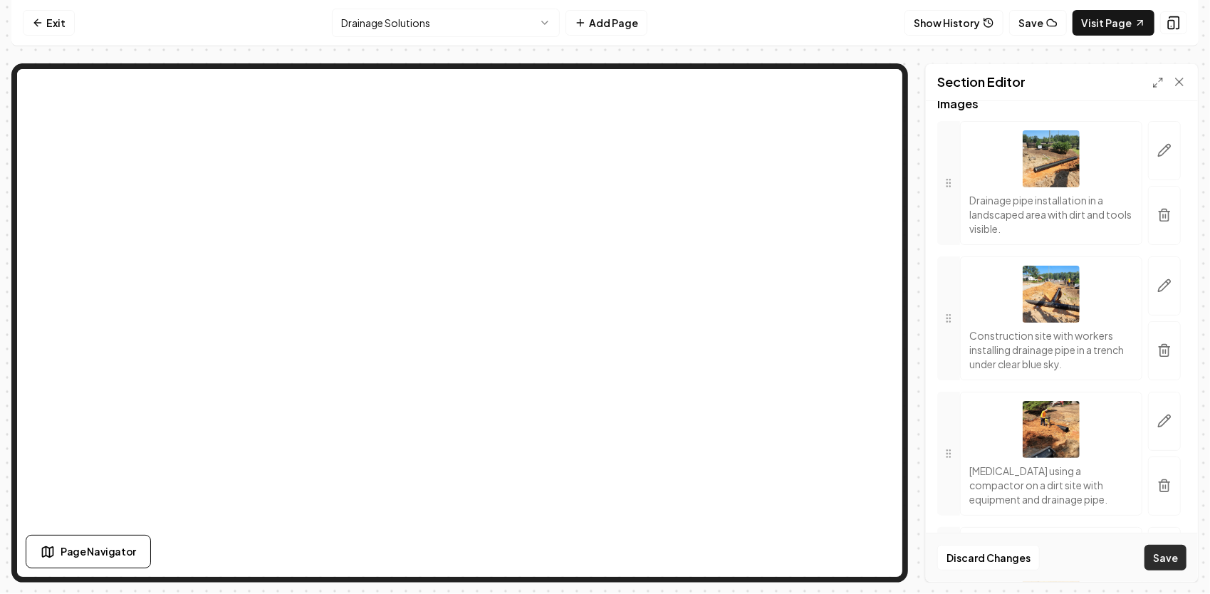
click at [1172, 564] on button "Save" at bounding box center [1165, 558] width 42 height 26
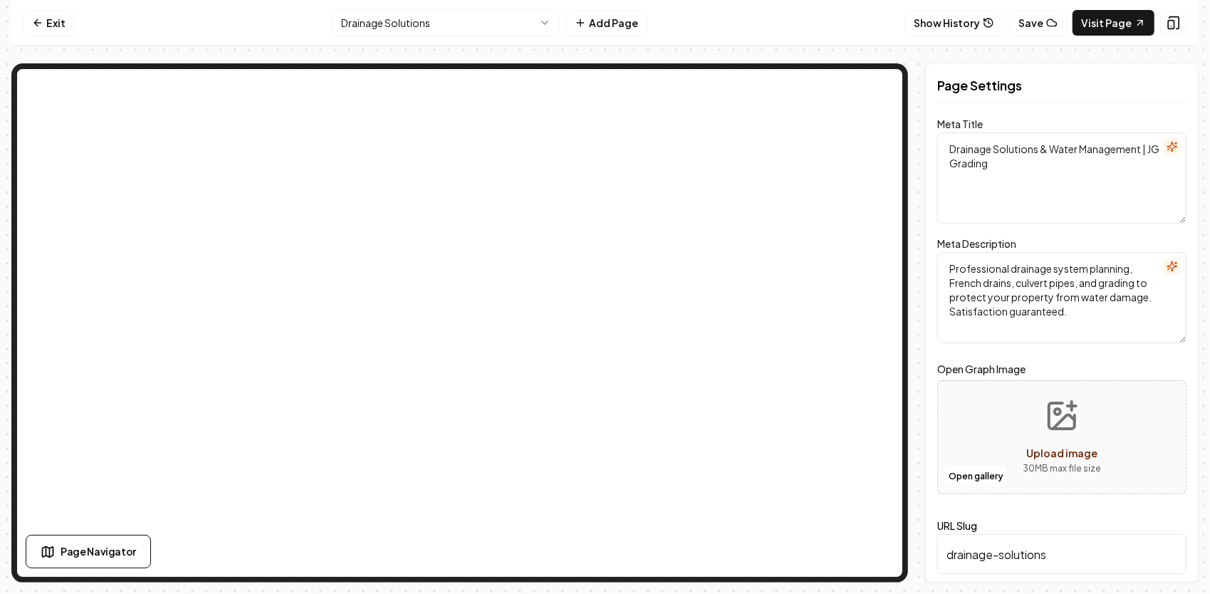
scroll to position [0, 0]
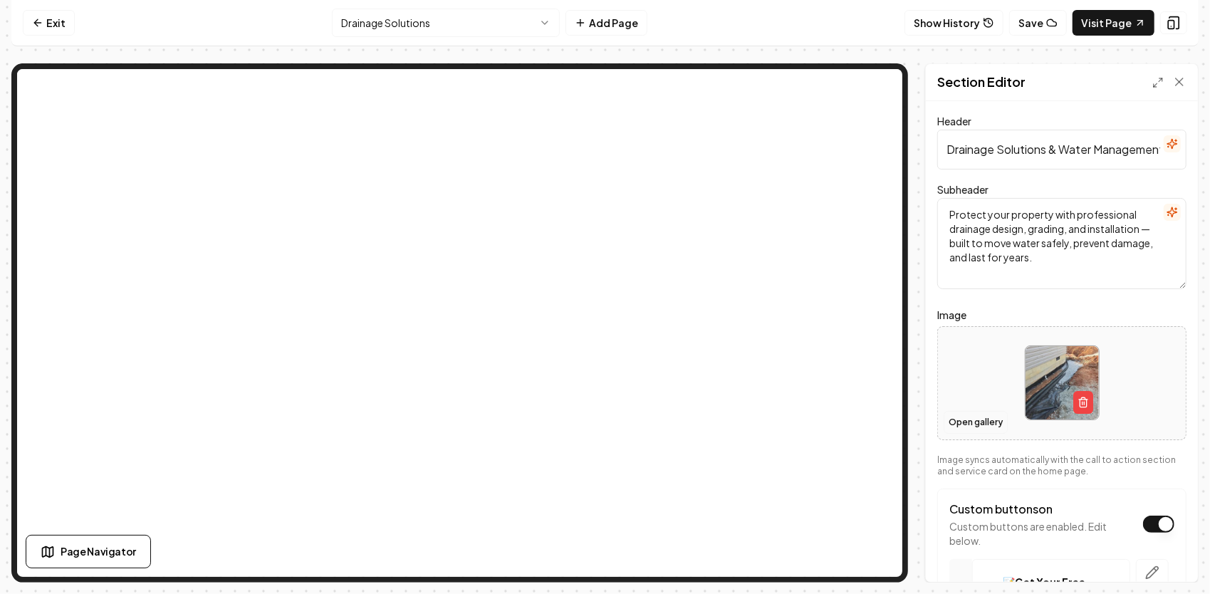
click at [993, 417] on button "Open gallery" at bounding box center [975, 422] width 64 height 23
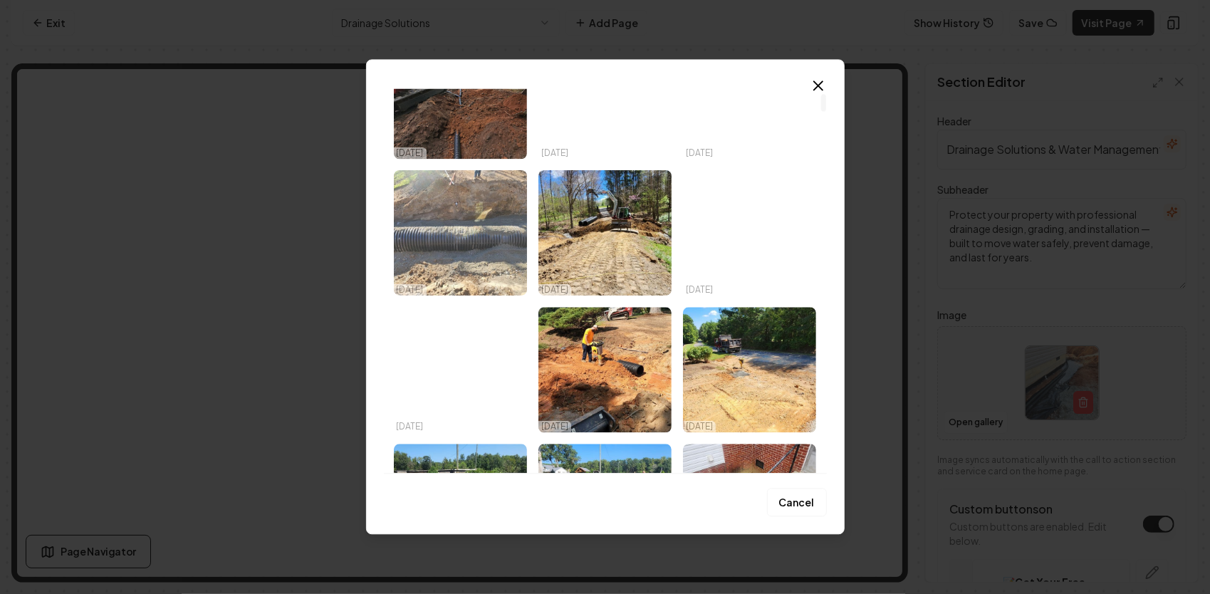
scroll to position [142, 0]
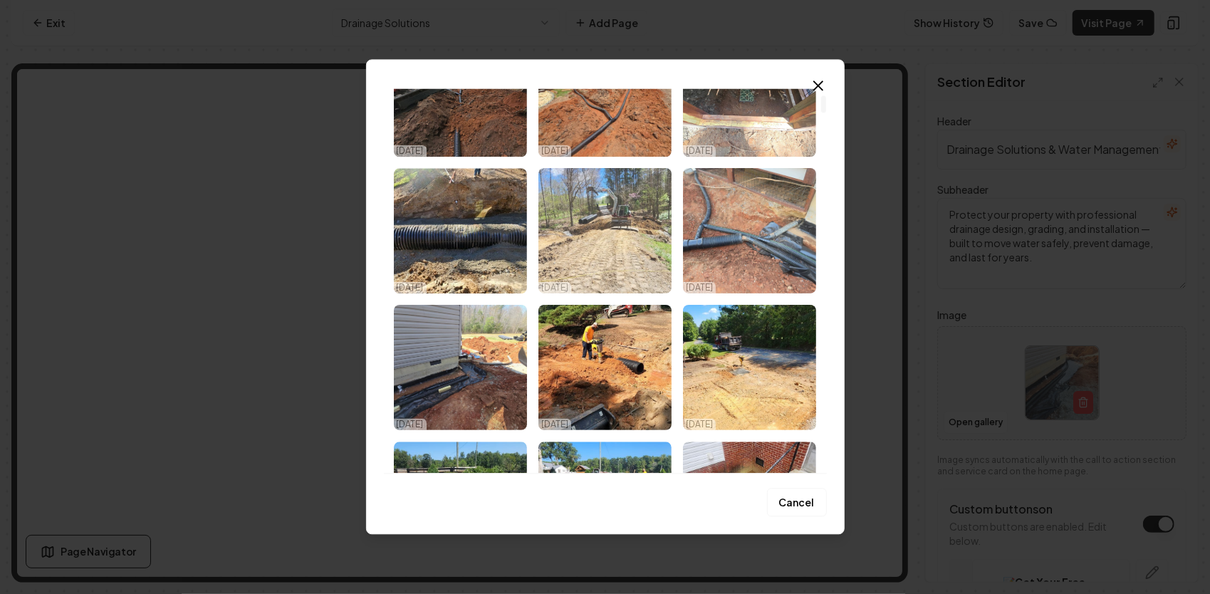
click at [619, 226] on img "Select image image_68ec42525c7cd75eb8c3e7b3.jpg" at bounding box center [604, 230] width 133 height 125
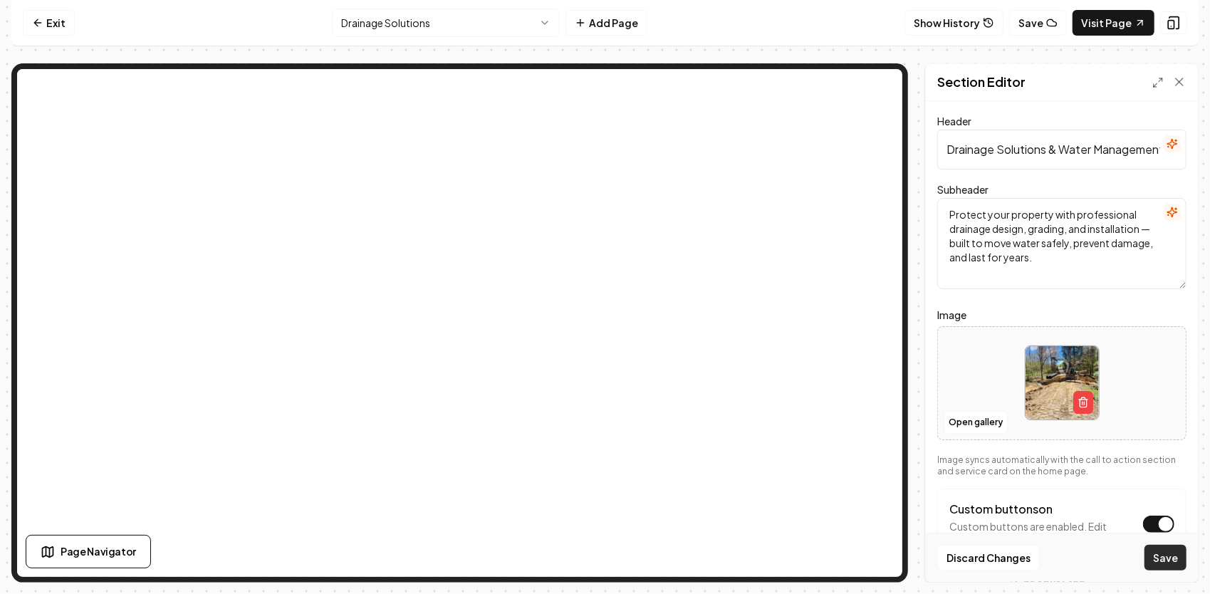
click at [1166, 557] on button "Save" at bounding box center [1165, 558] width 42 height 26
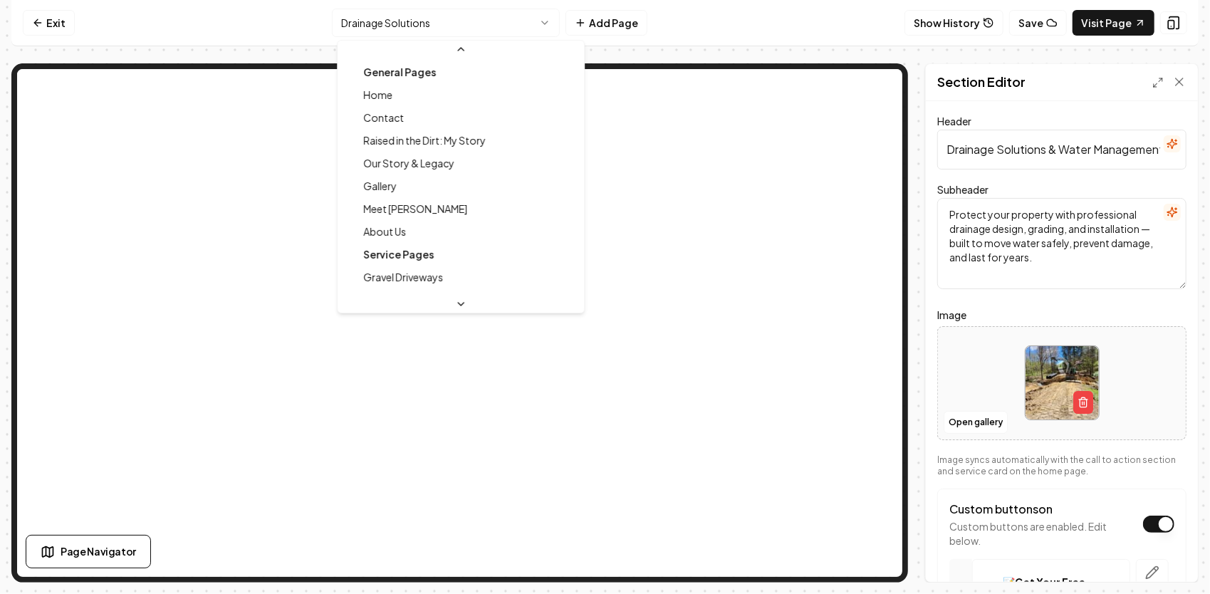
click at [514, 19] on html "Computer Required This feature is only available on a computer. Please switch t…" at bounding box center [605, 297] width 1210 height 594
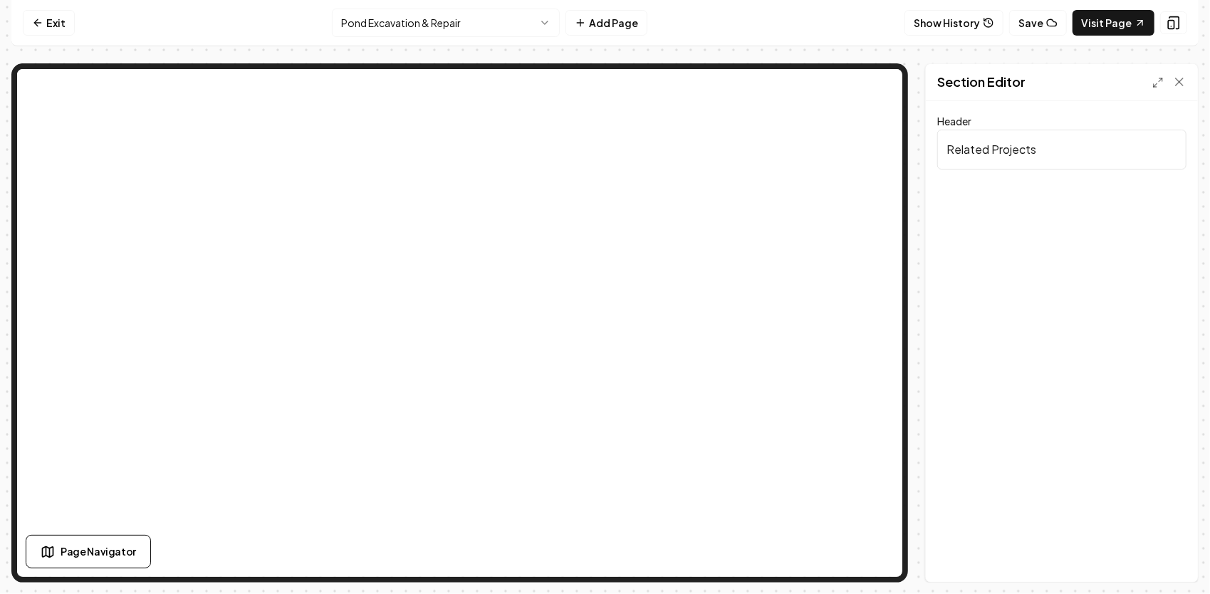
click at [467, 19] on html "Computer Required This feature is only available on a computer. Please switch t…" at bounding box center [605, 297] width 1210 height 594
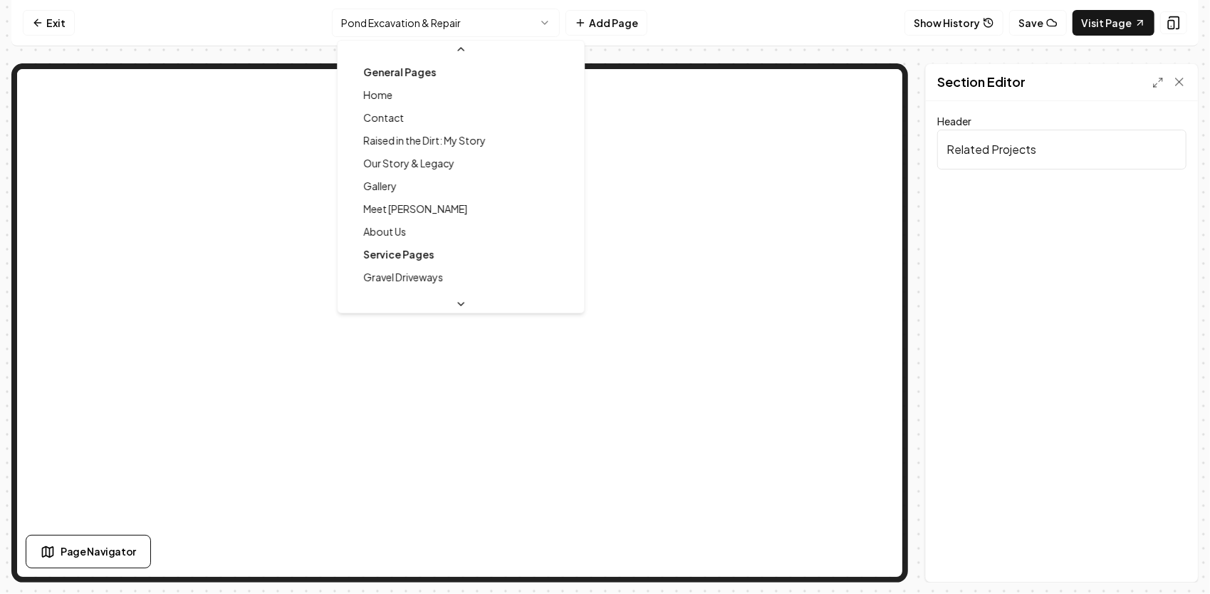
scroll to position [152, 0]
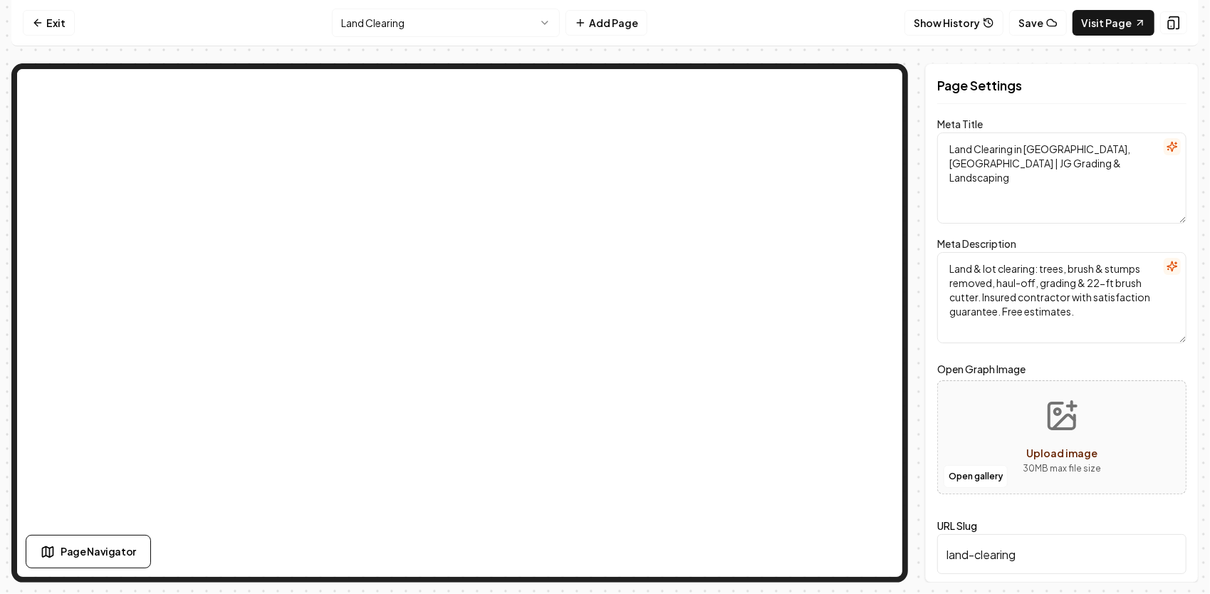
click at [518, 28] on html "Computer Required This feature is only available on a computer. Please switch t…" at bounding box center [605, 297] width 1210 height 594
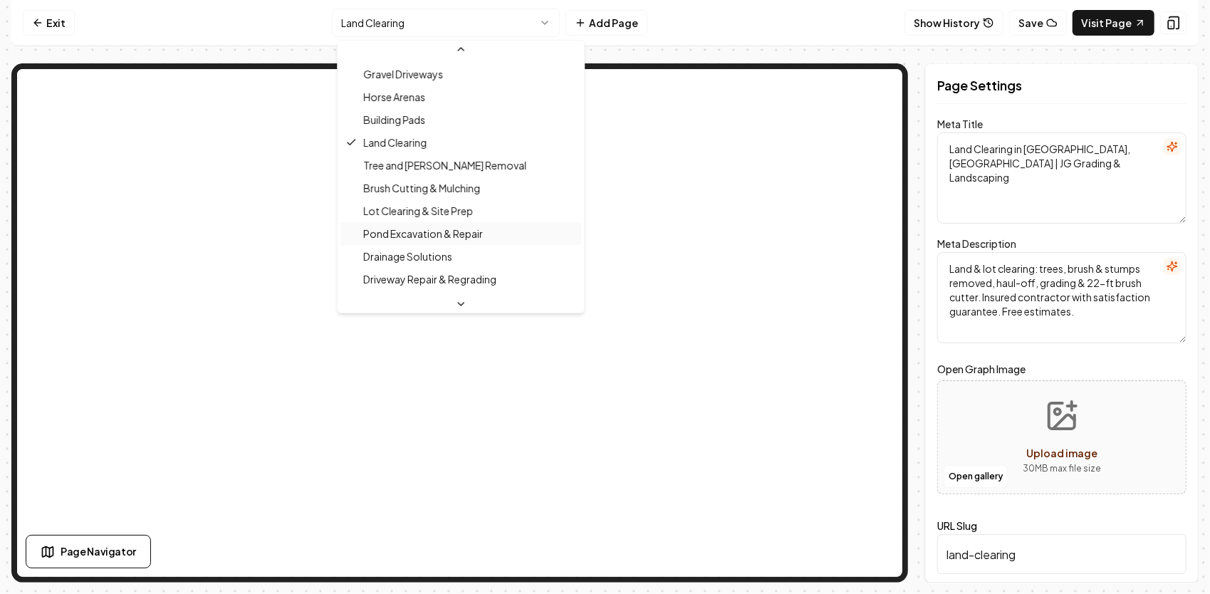
scroll to position [274, 0]
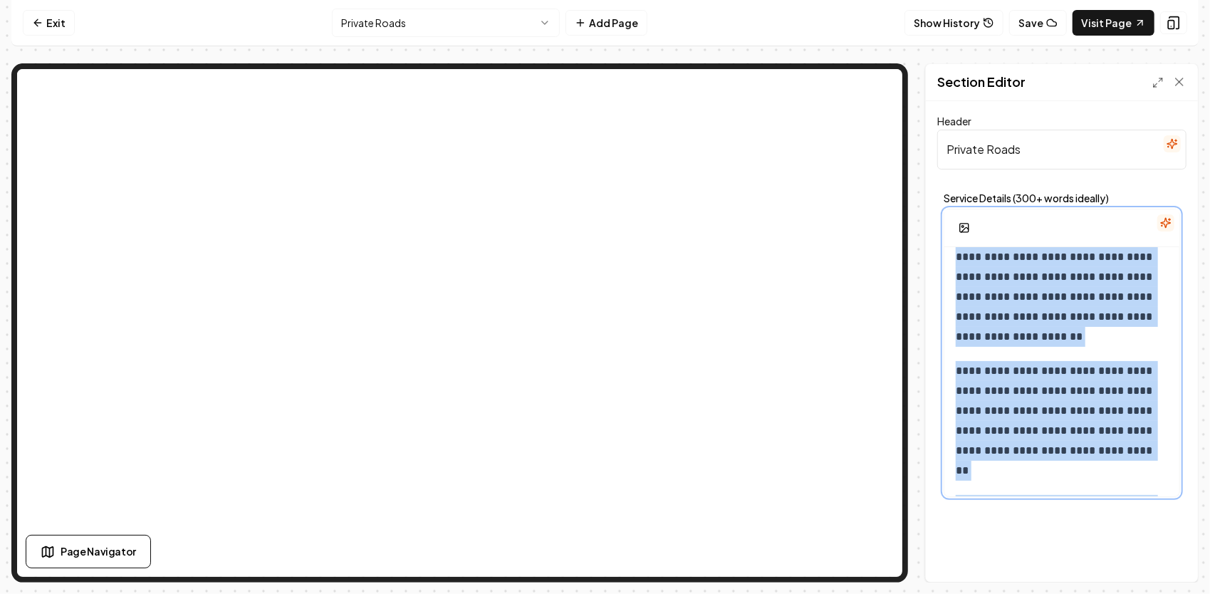
scroll to position [1386, 0]
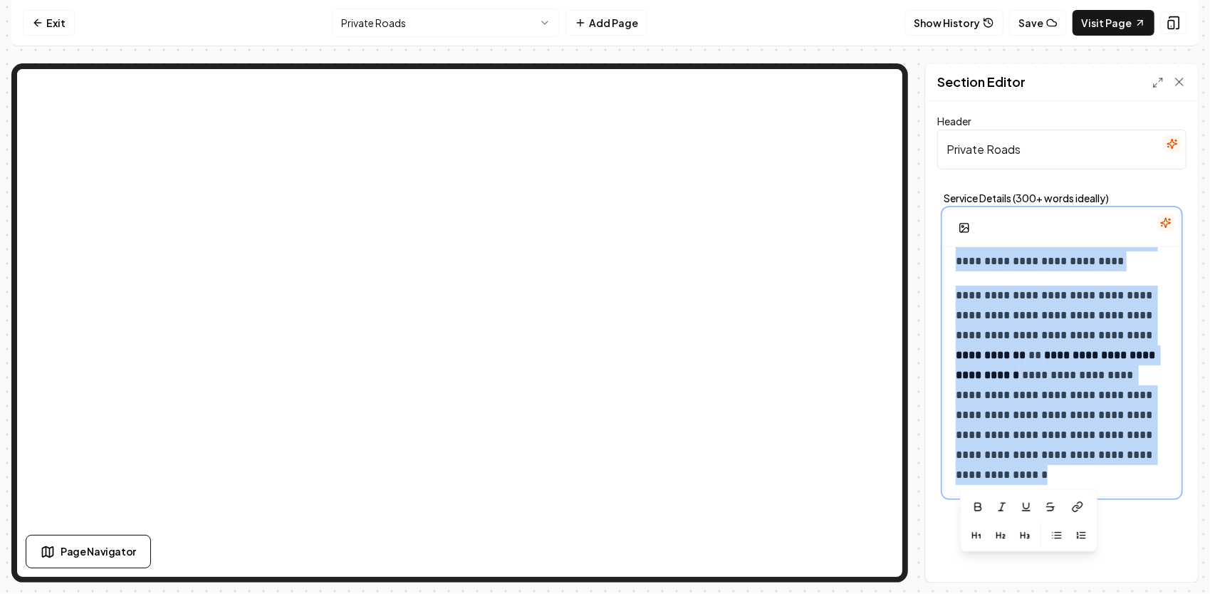
drag, startPoint x: 955, startPoint y: 263, endPoint x: 1114, endPoint y: 454, distance: 247.2
click at [1064, 288] on p "**********" at bounding box center [1056, 385] width 203 height 199
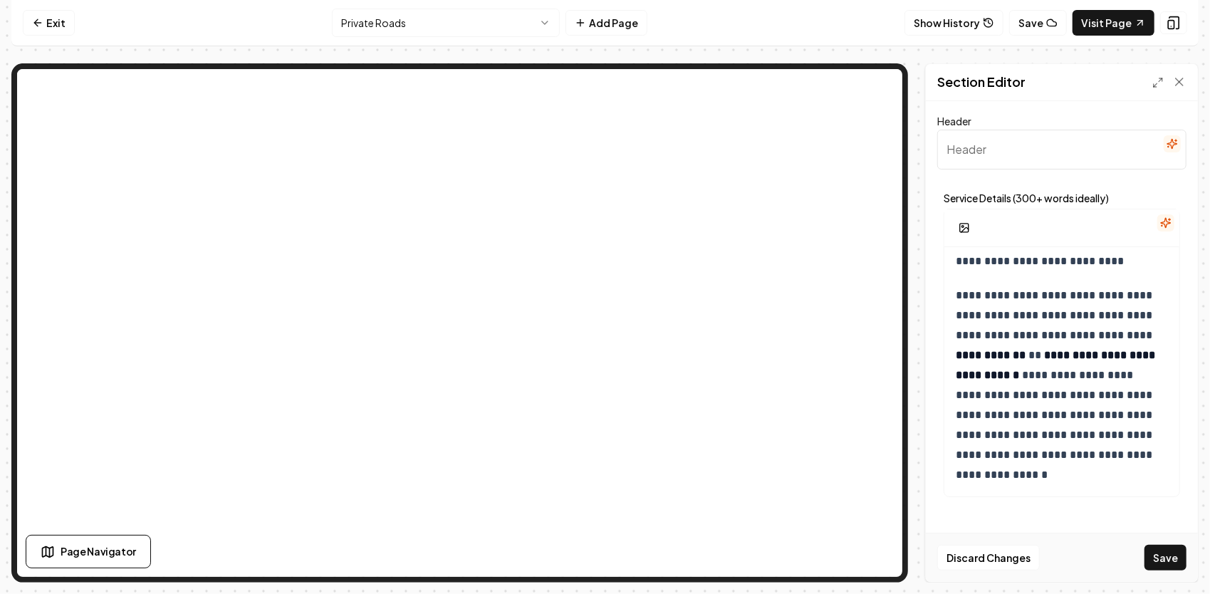
paste input "Professional Private Road Construction & Maintenance — Complete Turnkey Solutio…"
type input "Professional Private Road Construction & Maintenance — Complete Turnkey Solutio…"
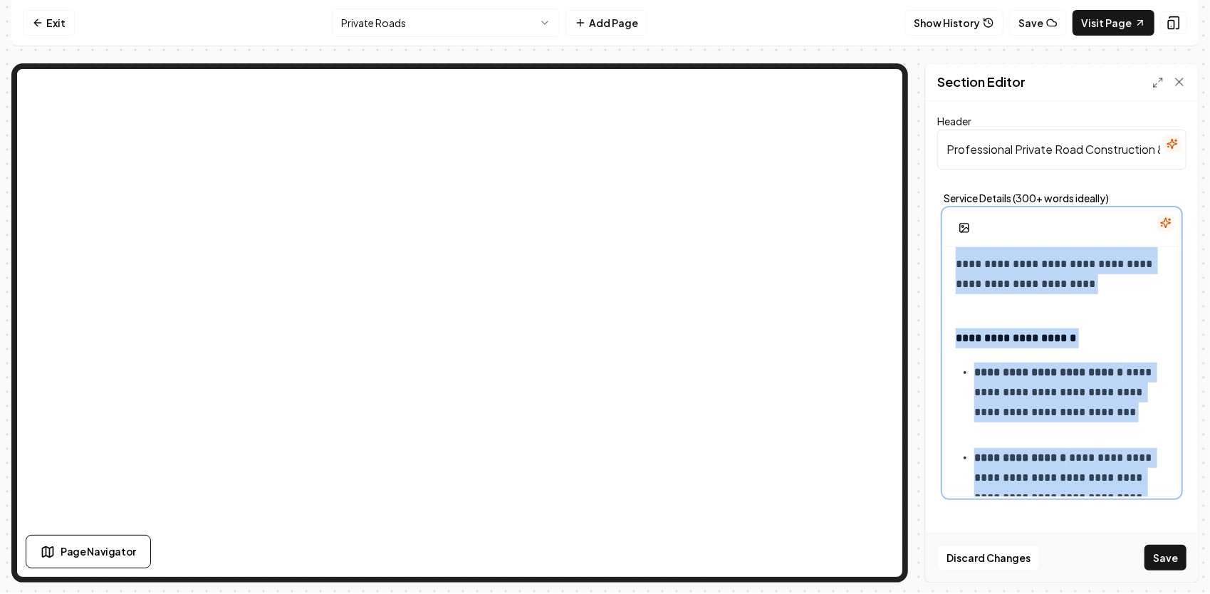
scroll to position [0, 0]
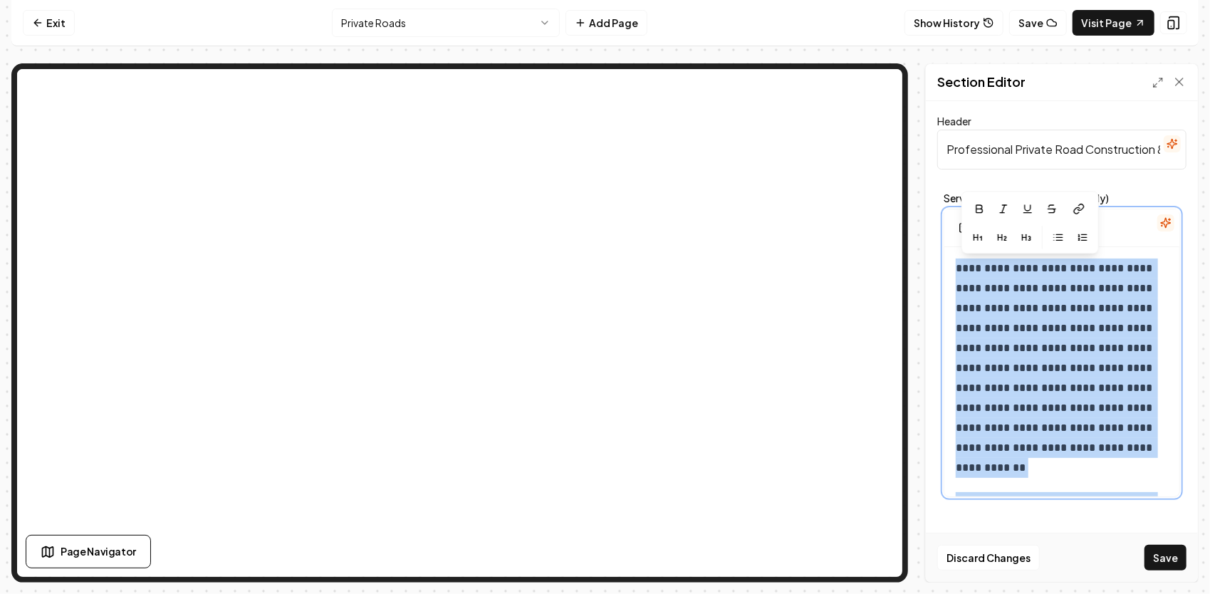
drag, startPoint x: 1109, startPoint y: 481, endPoint x: 963, endPoint y: 265, distance: 261.1
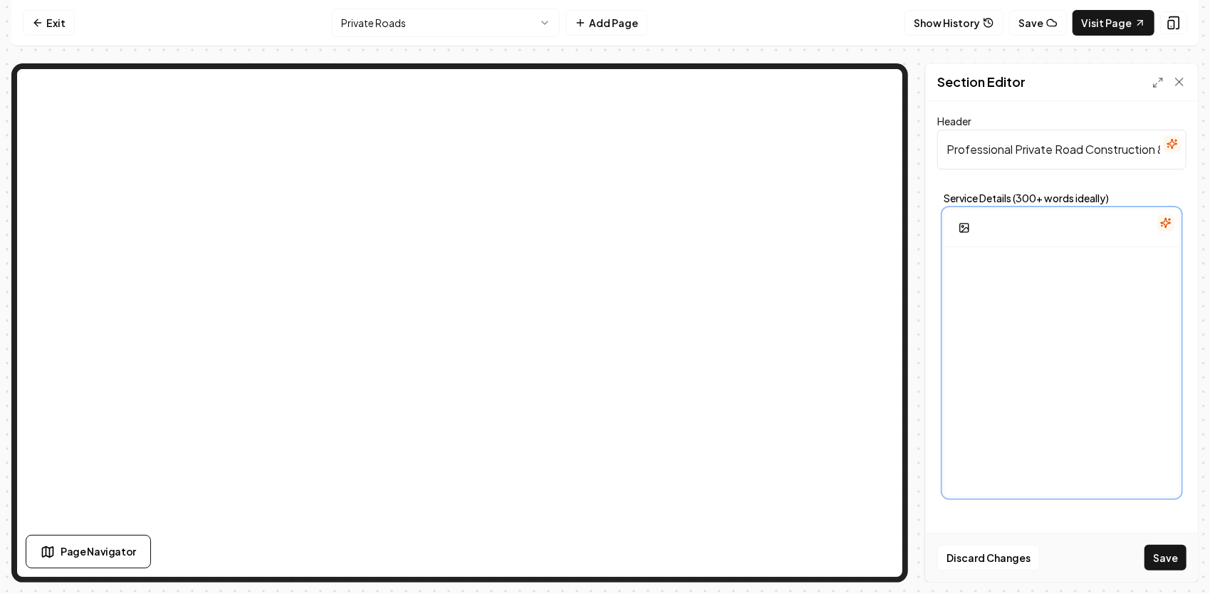
drag, startPoint x: 973, startPoint y: 241, endPoint x: 950, endPoint y: 251, distance: 24.6
click at [950, 251] on div at bounding box center [1061, 383] width 235 height 273
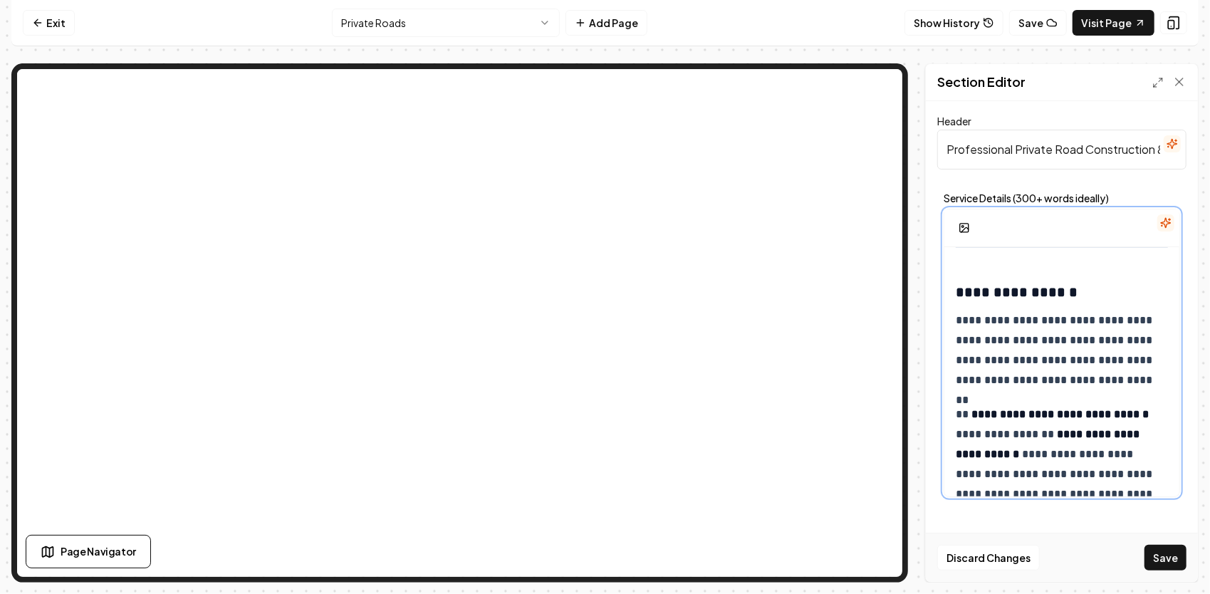
scroll to position [4393, 0]
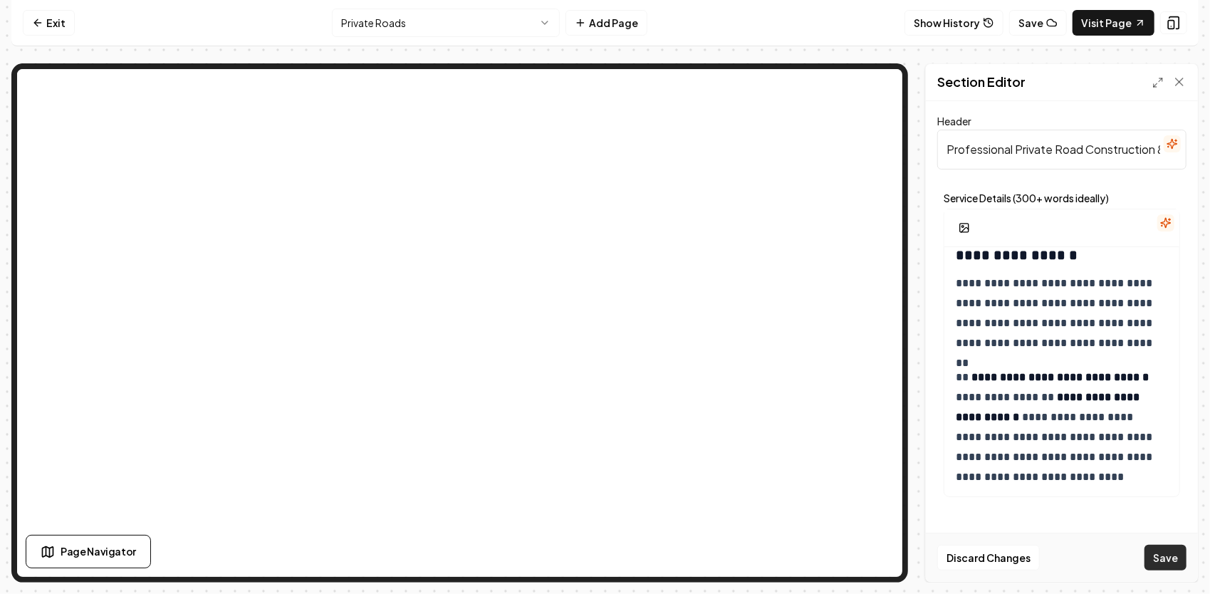
click at [1175, 561] on button "Save" at bounding box center [1165, 558] width 42 height 26
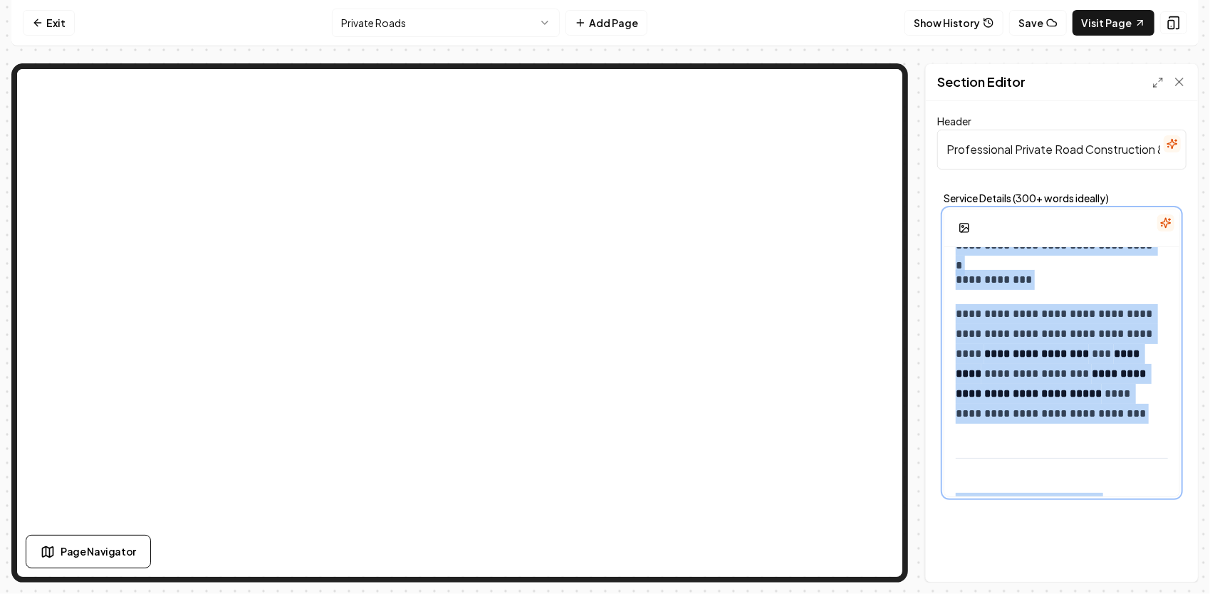
scroll to position [0, 0]
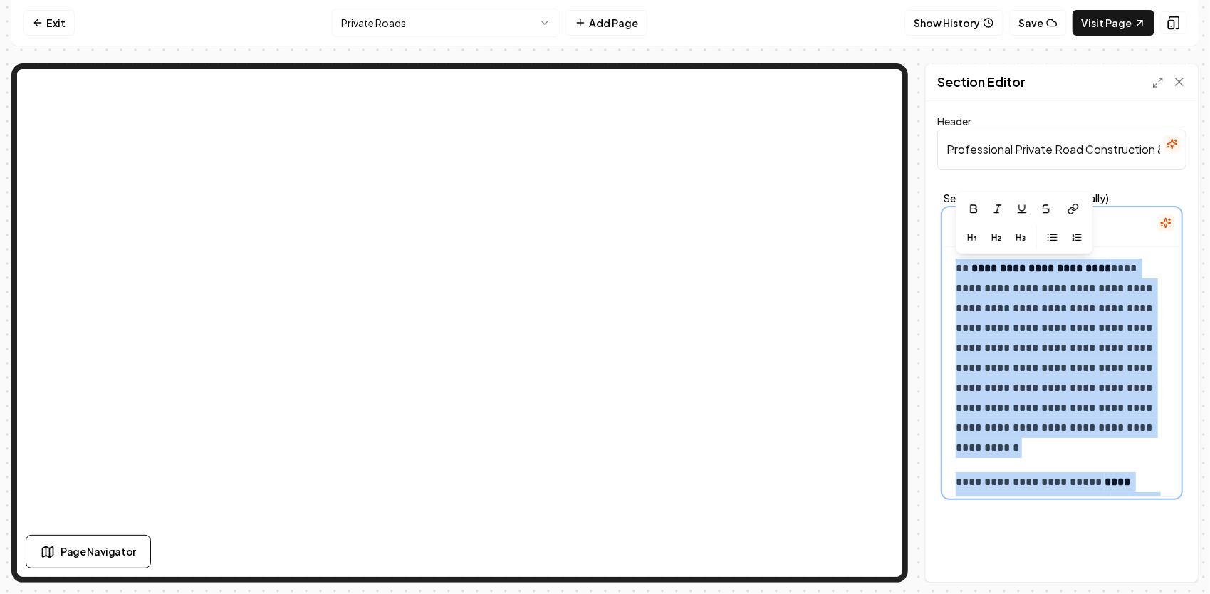
drag, startPoint x: 1104, startPoint y: 377, endPoint x: 930, endPoint y: 175, distance: 267.0
click at [930, 175] on div "**********" at bounding box center [1062, 341] width 272 height 481
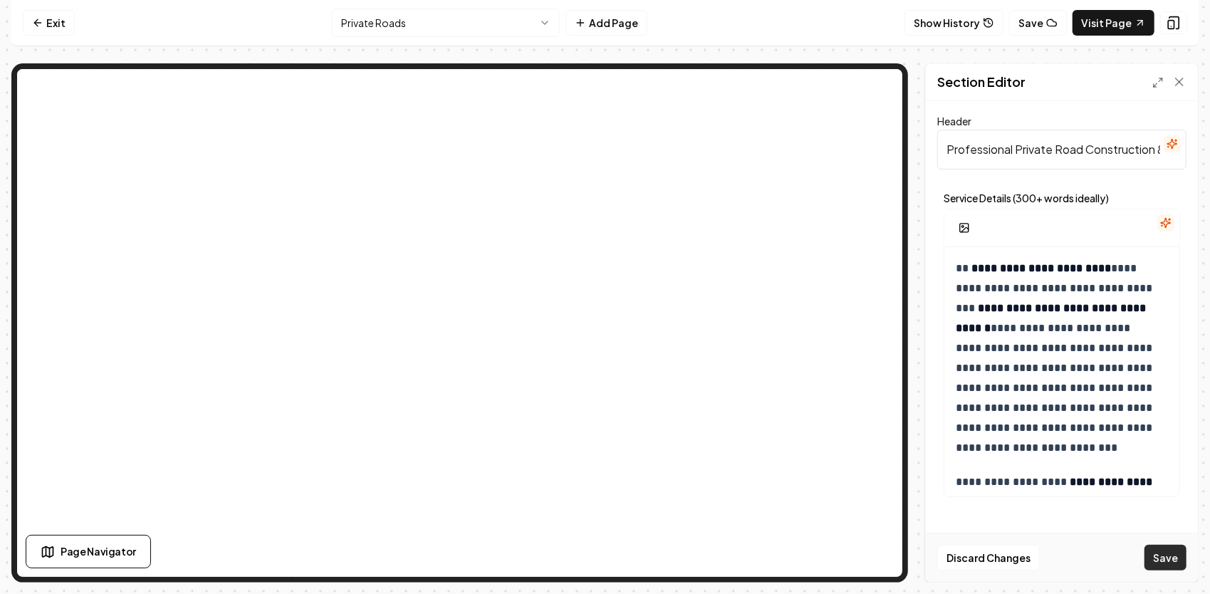
click at [1174, 547] on button "Save" at bounding box center [1165, 558] width 42 height 26
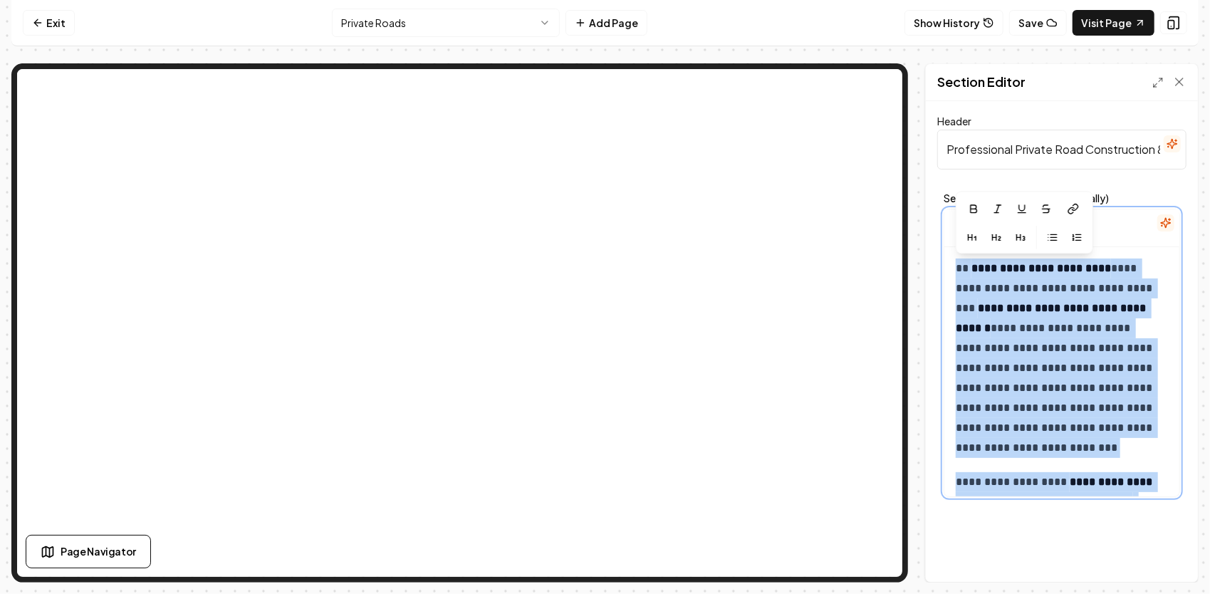
drag, startPoint x: 1099, startPoint y: 414, endPoint x: 936, endPoint y: 256, distance: 226.6
click at [936, 256] on div "**********" at bounding box center [1062, 341] width 272 height 481
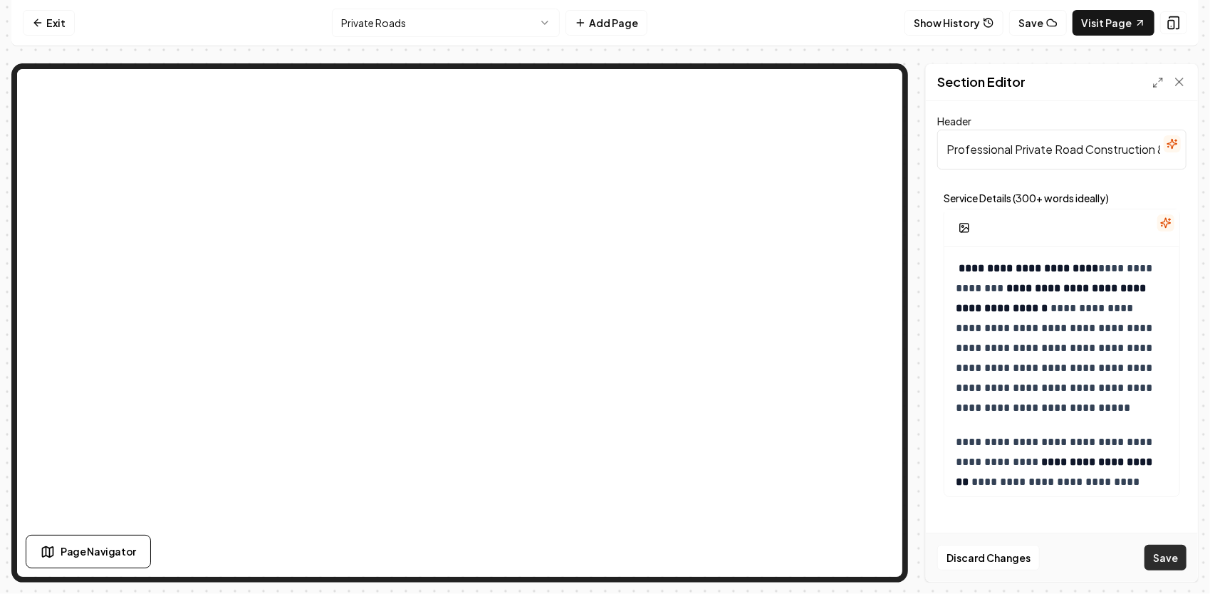
click at [1174, 552] on button "Save" at bounding box center [1165, 558] width 42 height 26
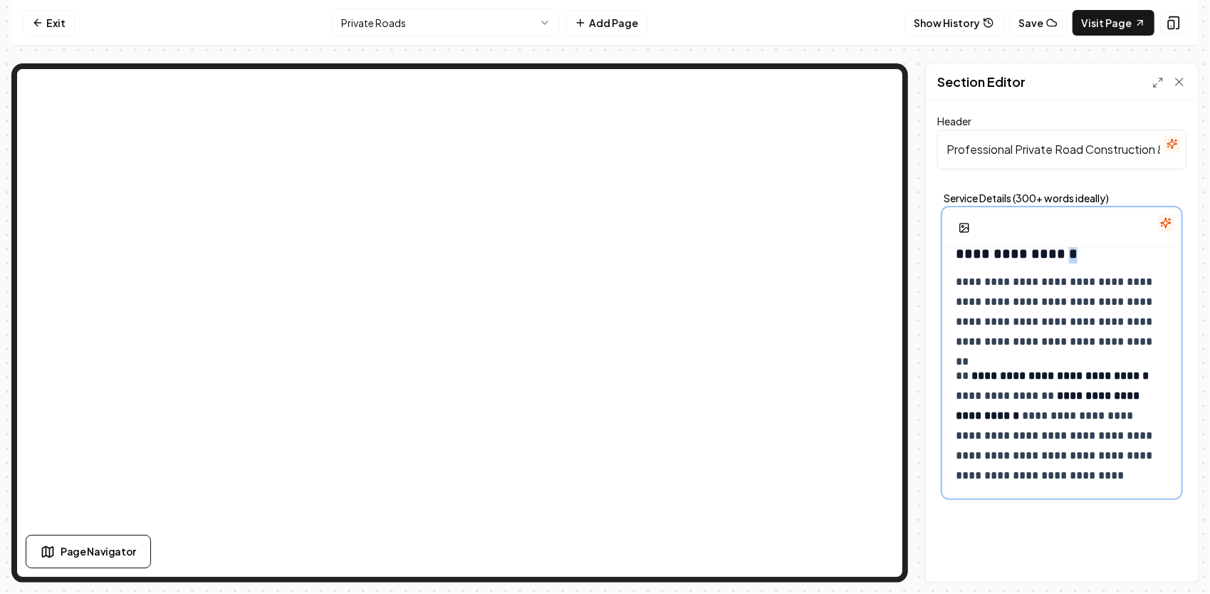
scroll to position [1844, 0]
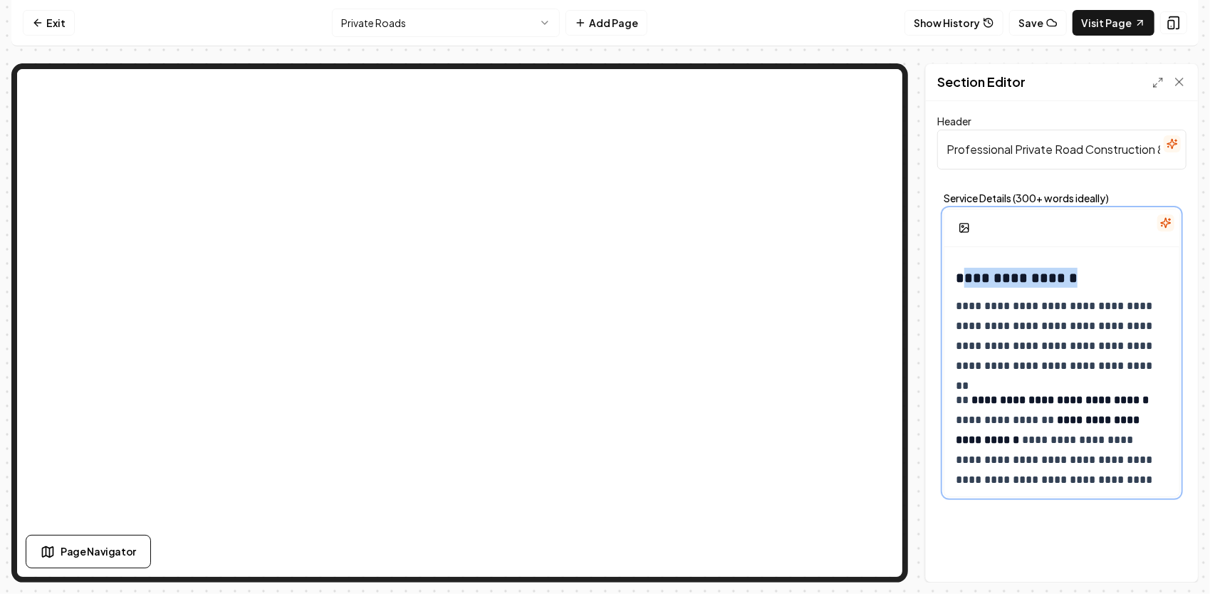
drag, startPoint x: 1073, startPoint y: 247, endPoint x: 970, endPoint y: 281, distance: 107.8
click at [970, 281] on h3 "**********" at bounding box center [1061, 278] width 212 height 20
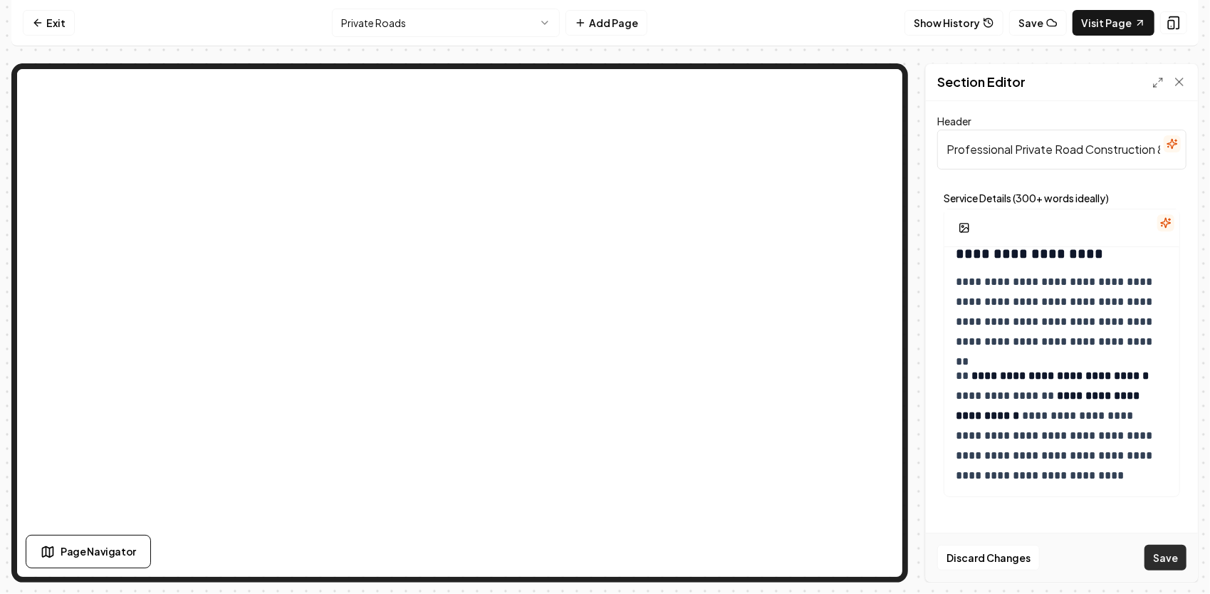
click at [1173, 556] on button "Save" at bounding box center [1165, 558] width 42 height 26
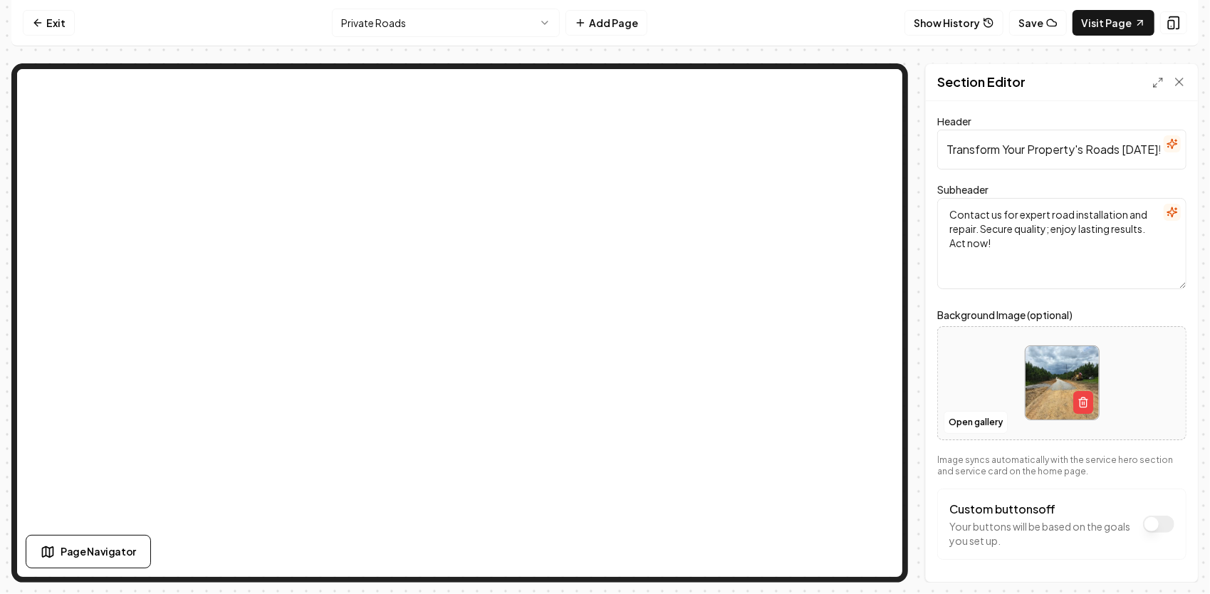
scroll to position [0, 8]
drag, startPoint x: 938, startPoint y: 150, endPoint x: 1210, endPoint y: -8, distance: 314.2
click at [1209, 0] on html "Computer Required This feature is only available on a computer. Please switch t…" at bounding box center [605, 297] width 1210 height 594
paste input "Ready to Build or Rebuild Your Private Road?"
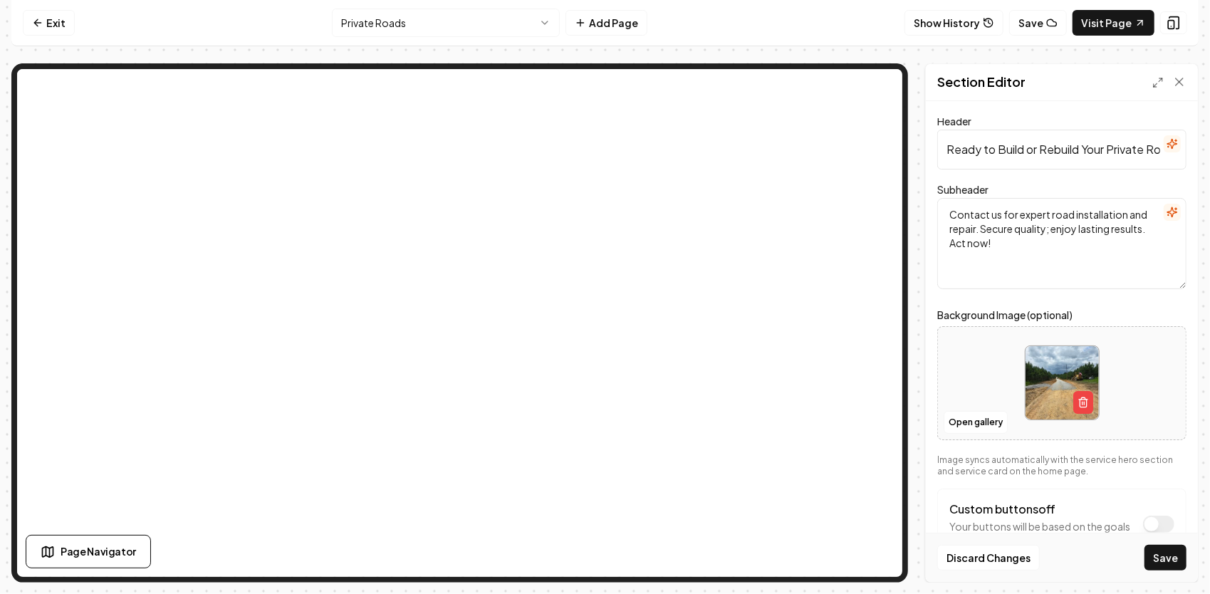
scroll to position [0, 30]
type input "Ready to Build or Rebuild Your Private Road?"
drag, startPoint x: 1028, startPoint y: 232, endPoint x: 974, endPoint y: 201, distance: 62.5
click at [926, 207] on div "Header Ready to Build or Rebuild Your Private Road? Subheader Contact us for ex…" at bounding box center [1062, 341] width 272 height 481
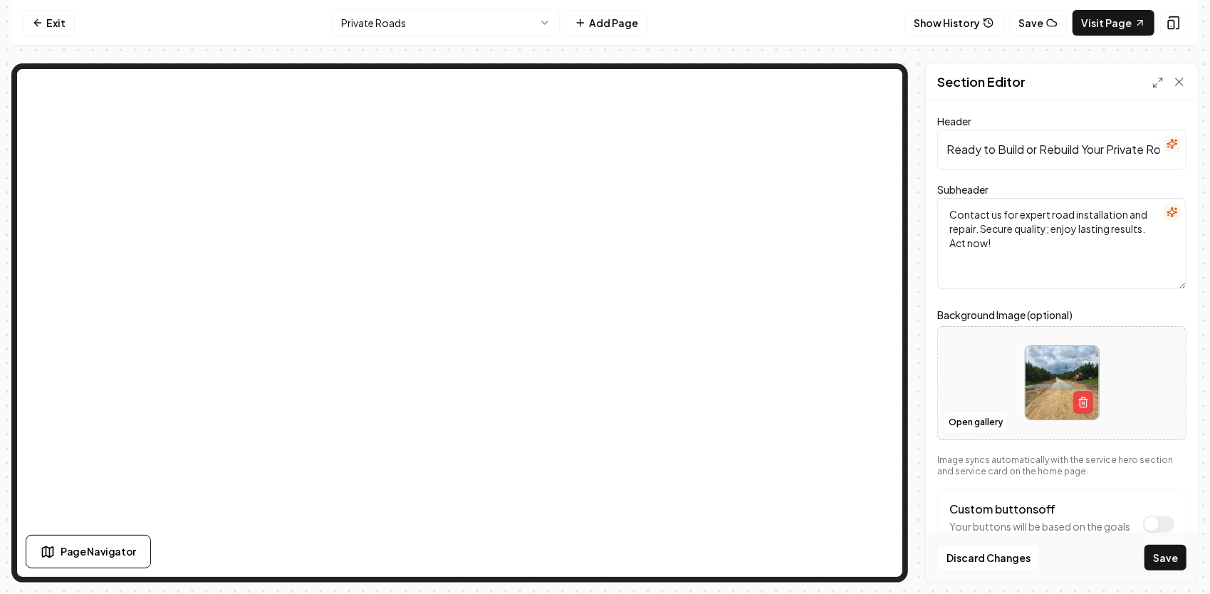
drag, startPoint x: 1010, startPoint y: 248, endPoint x: 938, endPoint y: 213, distance: 80.2
click at [938, 213] on textarea "Contact us for expert road installation and repair. Secure quality; enjoy lasti…" at bounding box center [1061, 243] width 249 height 91
paste textarea "Let JG Grading & Landscaping handle your project from clearing to compaction — …"
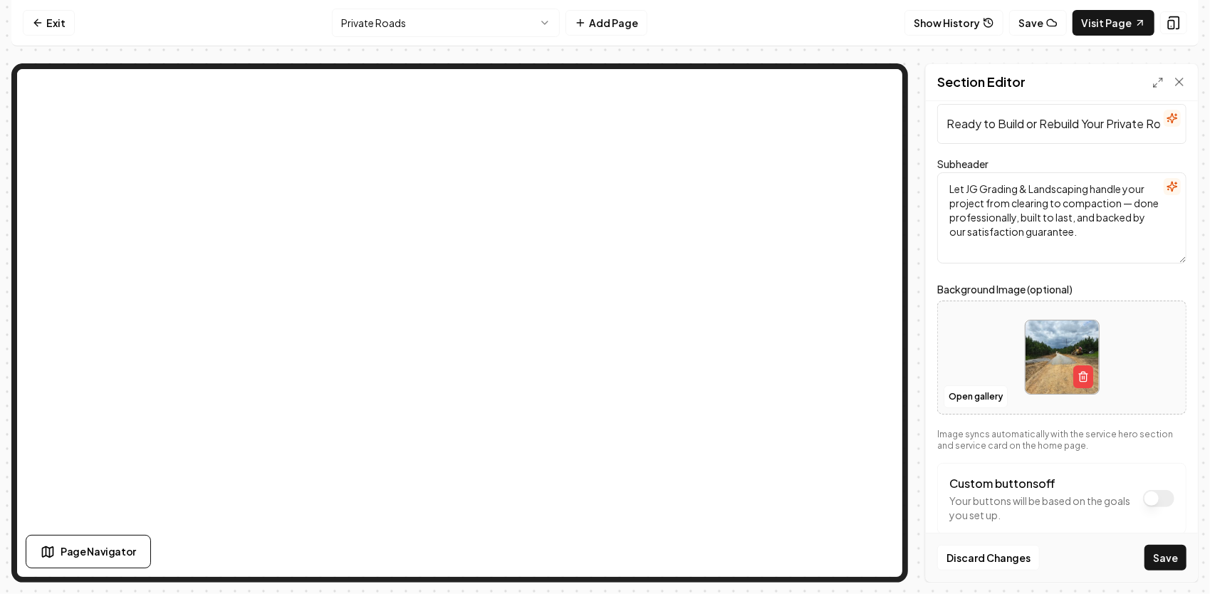
scroll to position [51, 0]
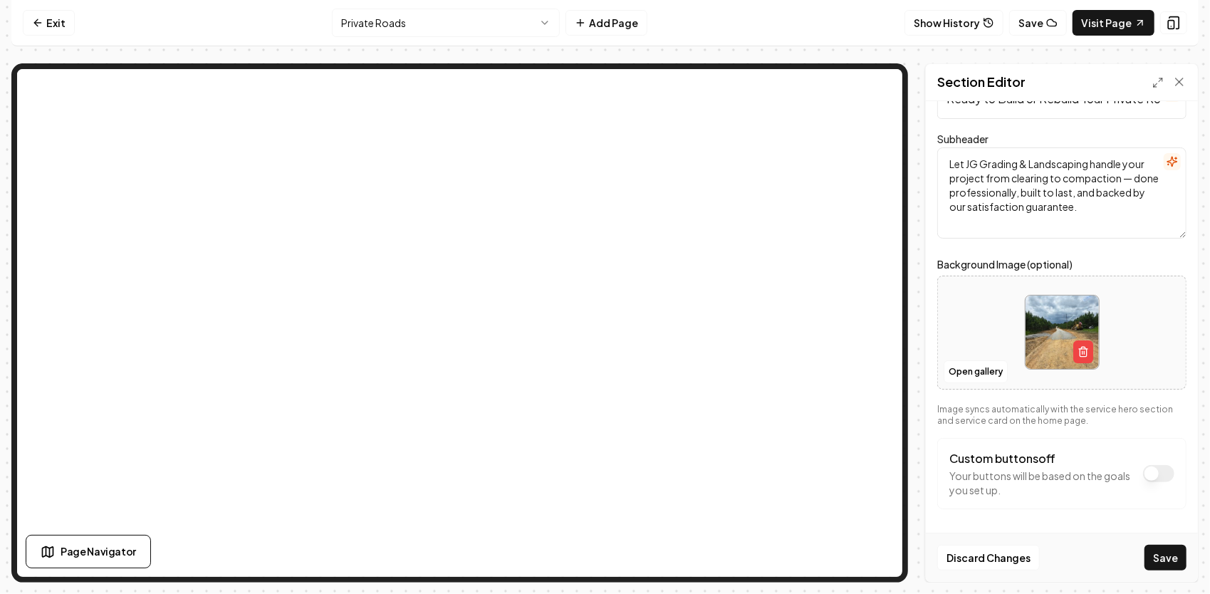
type textarea "Let JG Grading & Landscaping handle your project from clearing to compaction — …"
click at [1143, 474] on button "Custom buttons off" at bounding box center [1158, 473] width 31 height 17
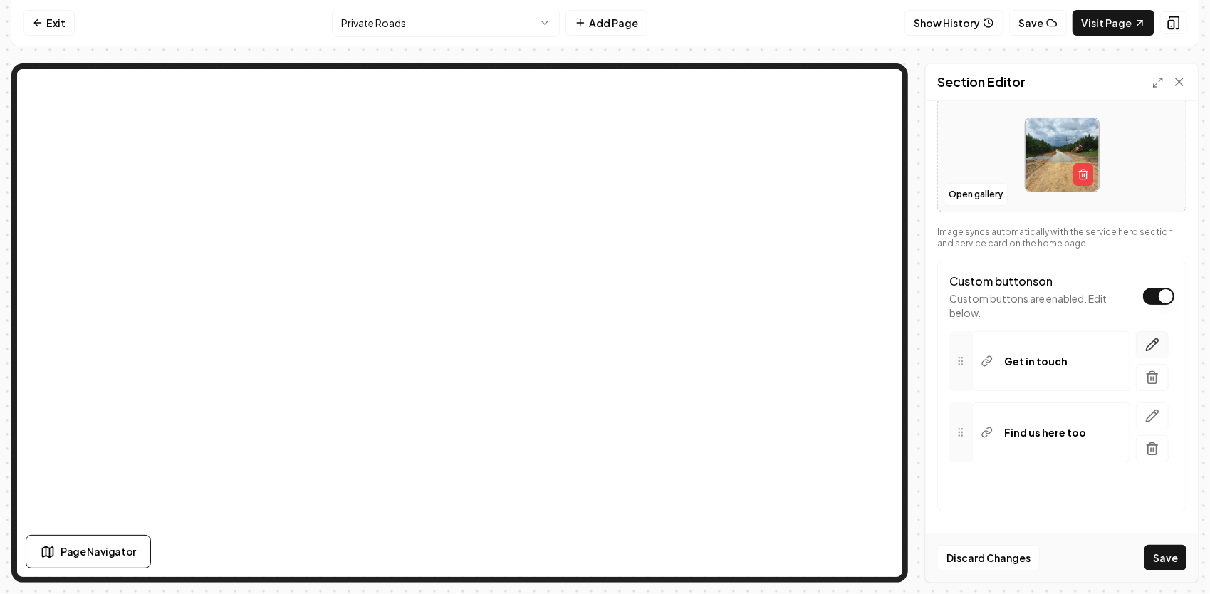
click at [1146, 340] on icon "button" at bounding box center [1152, 344] width 12 height 12
click at [1042, 487] on input "Get in touch" at bounding box center [1064, 488] width 201 height 40
type input "G"
drag, startPoint x: 1007, startPoint y: 488, endPoint x: 988, endPoint y: 491, distance: 18.9
click at [988, 491] on input "Button text" at bounding box center [1064, 488] width 201 height 40
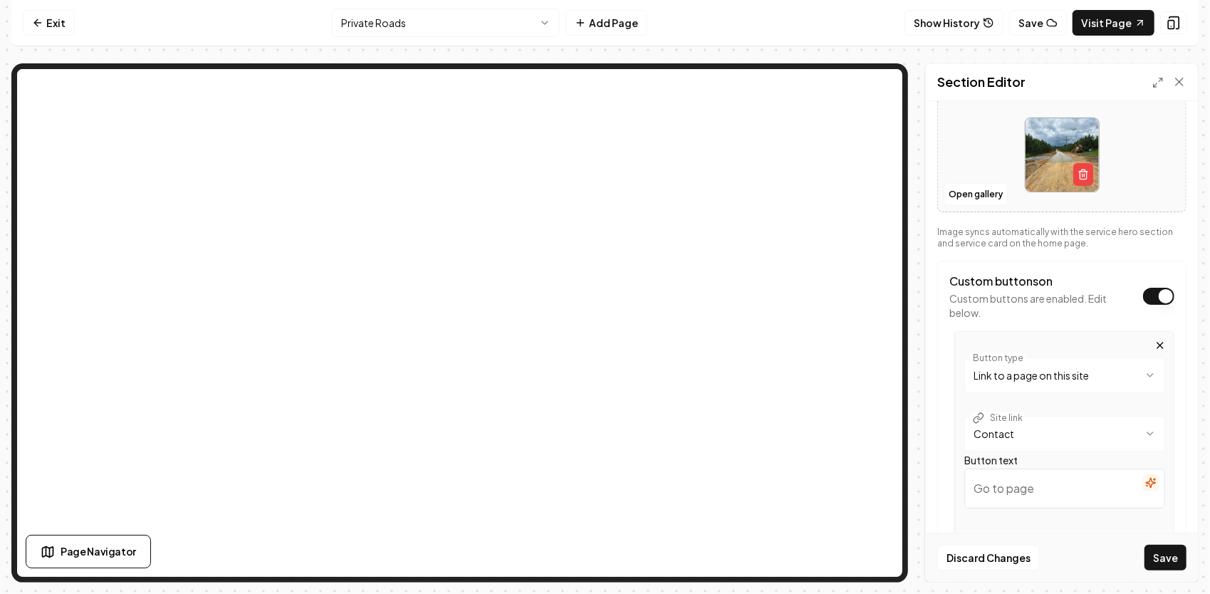
type input "📝Get Your Free Estimate"
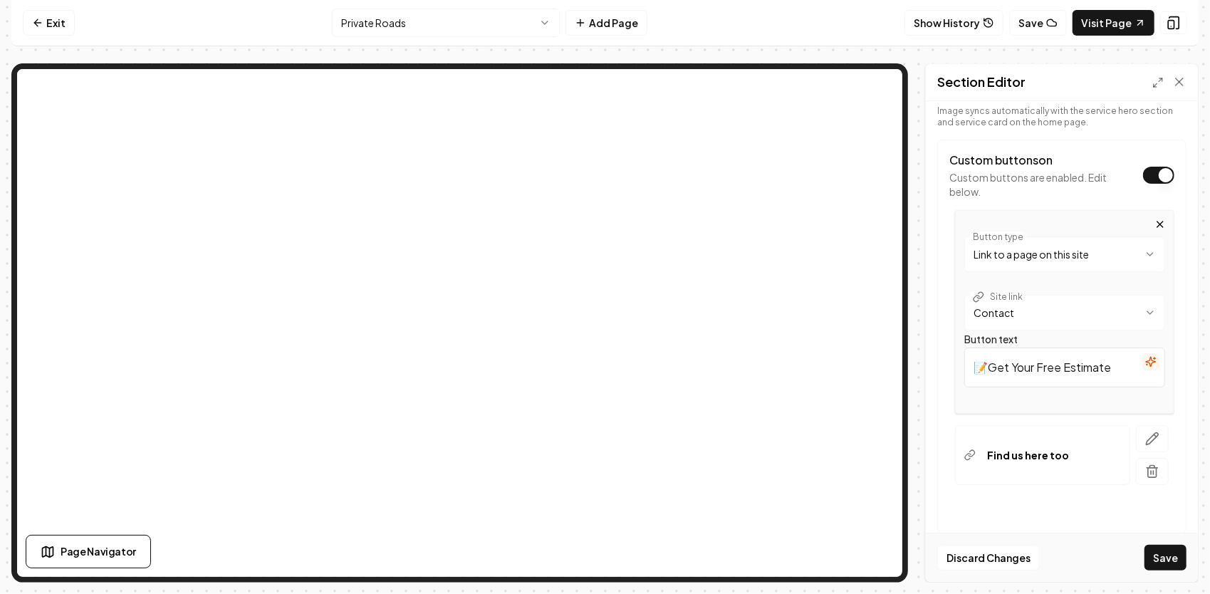
scroll to position [370, 0]
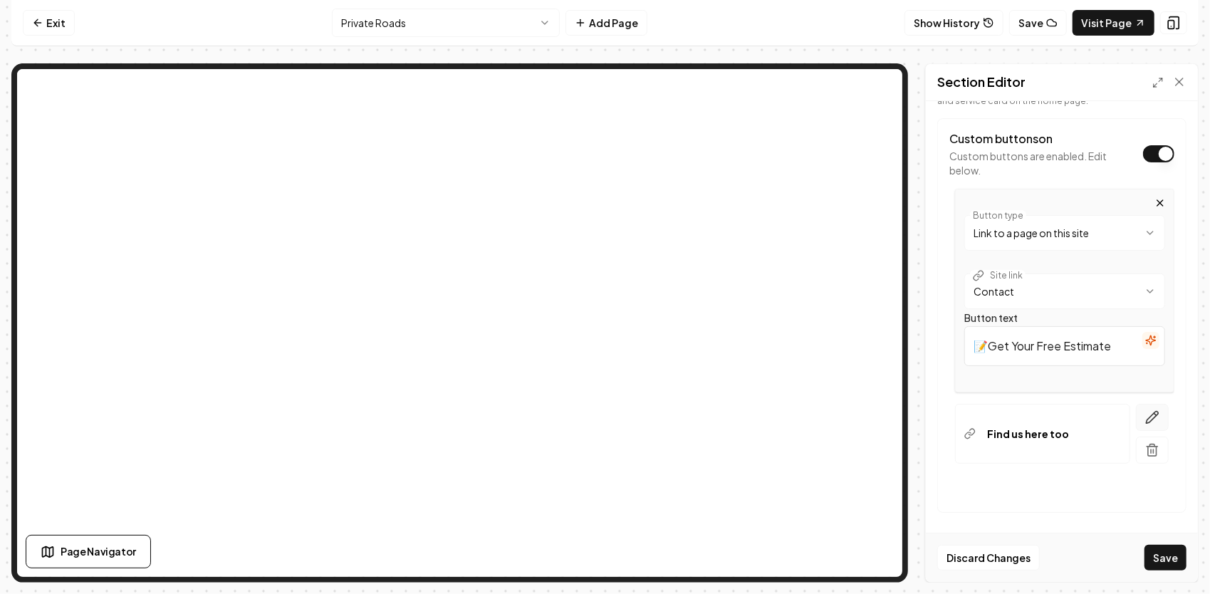
click at [1145, 412] on icon "button" at bounding box center [1152, 417] width 14 height 14
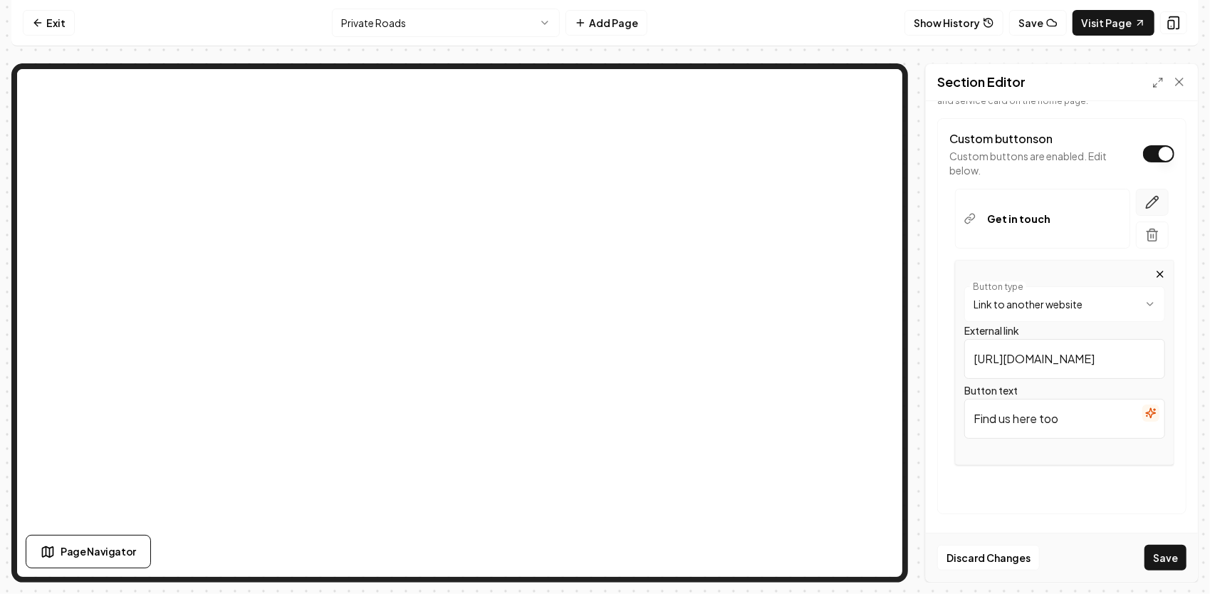
click at [1136, 192] on button "button" at bounding box center [1152, 202] width 33 height 27
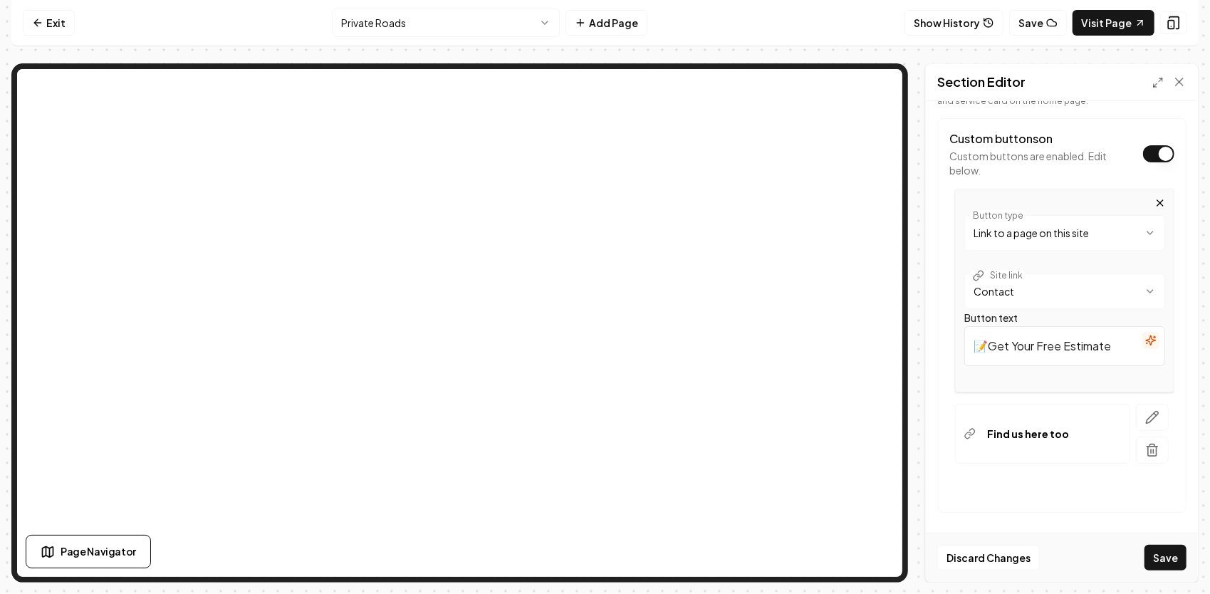
click at [1074, 433] on div "Find us here too" at bounding box center [1042, 434] width 175 height 60
click at [1145, 419] on icon "button" at bounding box center [1152, 417] width 14 height 14
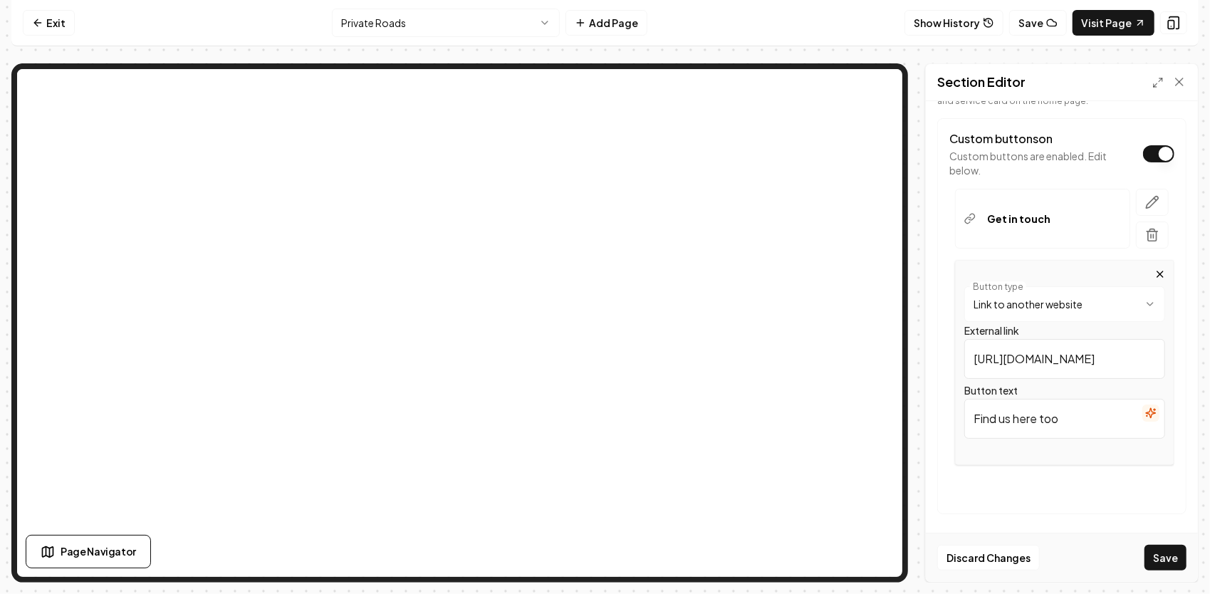
click at [1127, 298] on html "**********" at bounding box center [605, 297] width 1210 height 594
click at [1027, 355] on input "/" at bounding box center [1064, 359] width 201 height 40
type input "[PHONE_NUMBER]"
drag, startPoint x: 1060, startPoint y: 407, endPoint x: 899, endPoint y: 441, distance: 164.6
click at [862, 384] on div "**********" at bounding box center [604, 322] width 1187 height 519
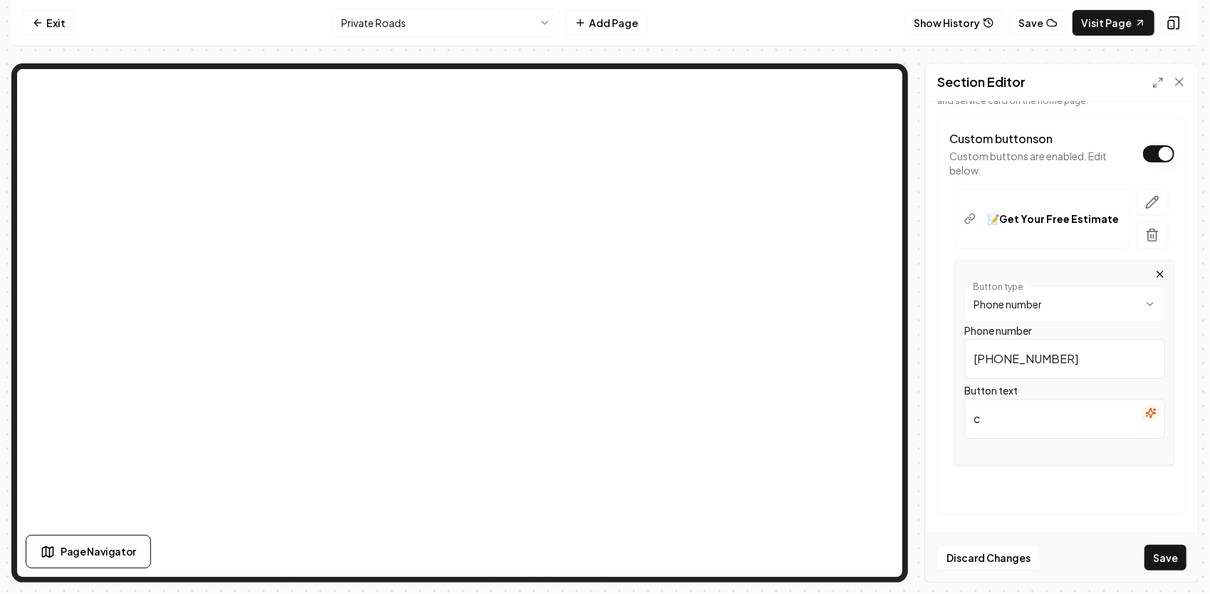
type input "Call Us"
click at [1161, 553] on button "Save" at bounding box center [1165, 558] width 42 height 26
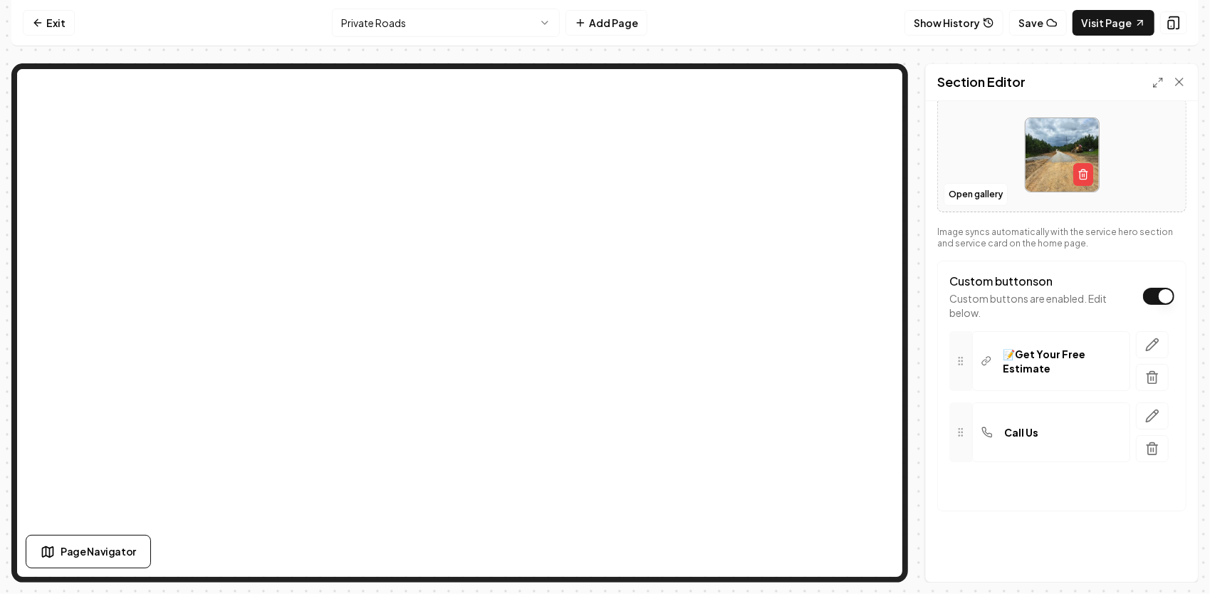
click at [468, 36] on html "Computer Required This feature is only available on a computer. Please switch t…" at bounding box center [605, 297] width 1210 height 594
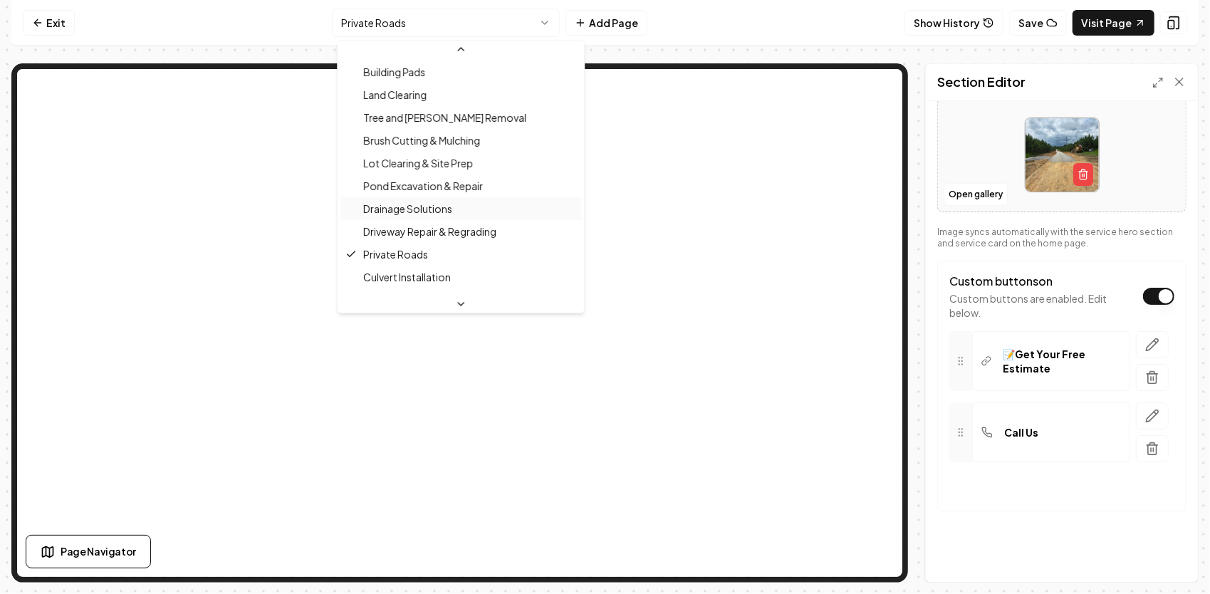
scroll to position [268, 0]
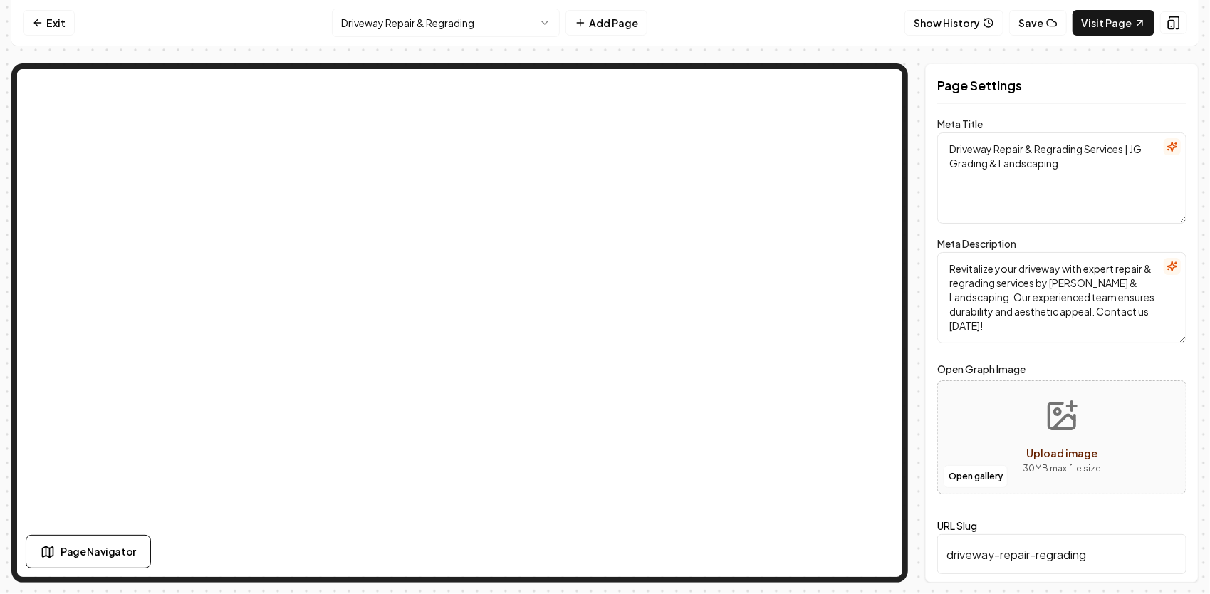
click at [507, 27] on html "Computer Required This feature is only available on a computer. Please switch t…" at bounding box center [605, 297] width 1210 height 594
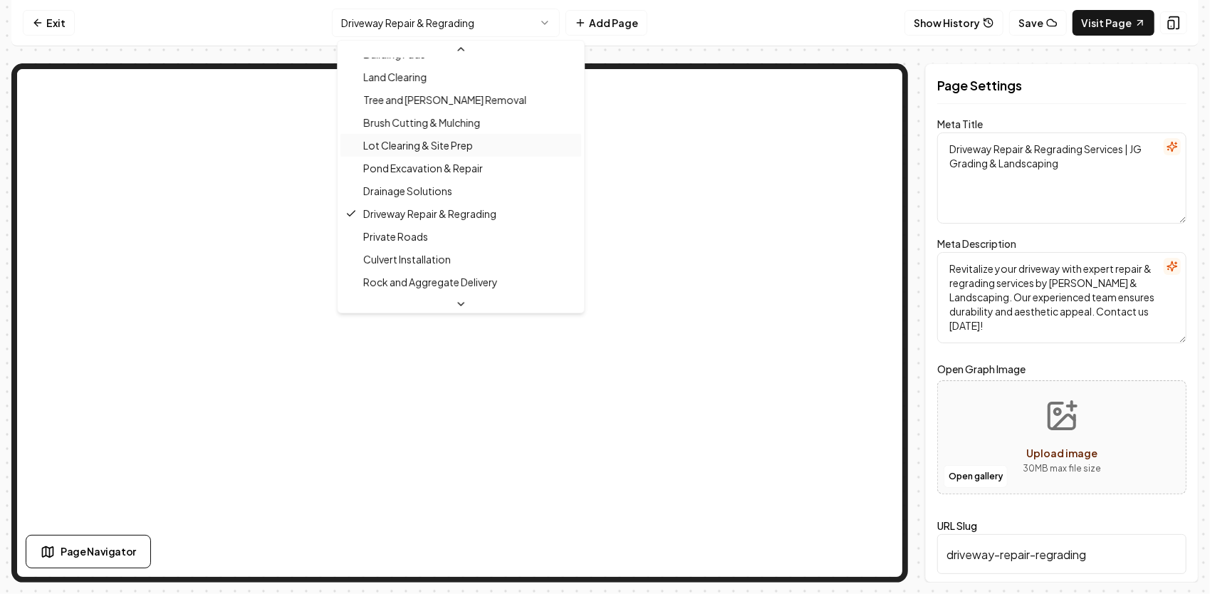
scroll to position [126, 0]
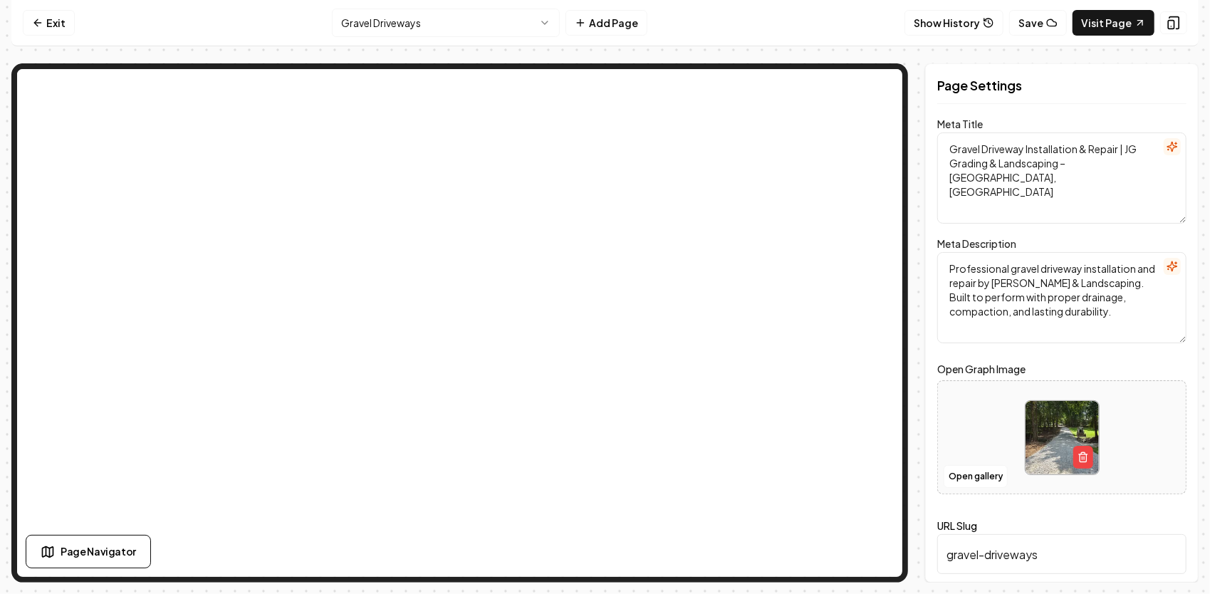
click at [404, 26] on html "Computer Required This feature is only available on a computer. Please switch t…" at bounding box center [605, 297] width 1210 height 594
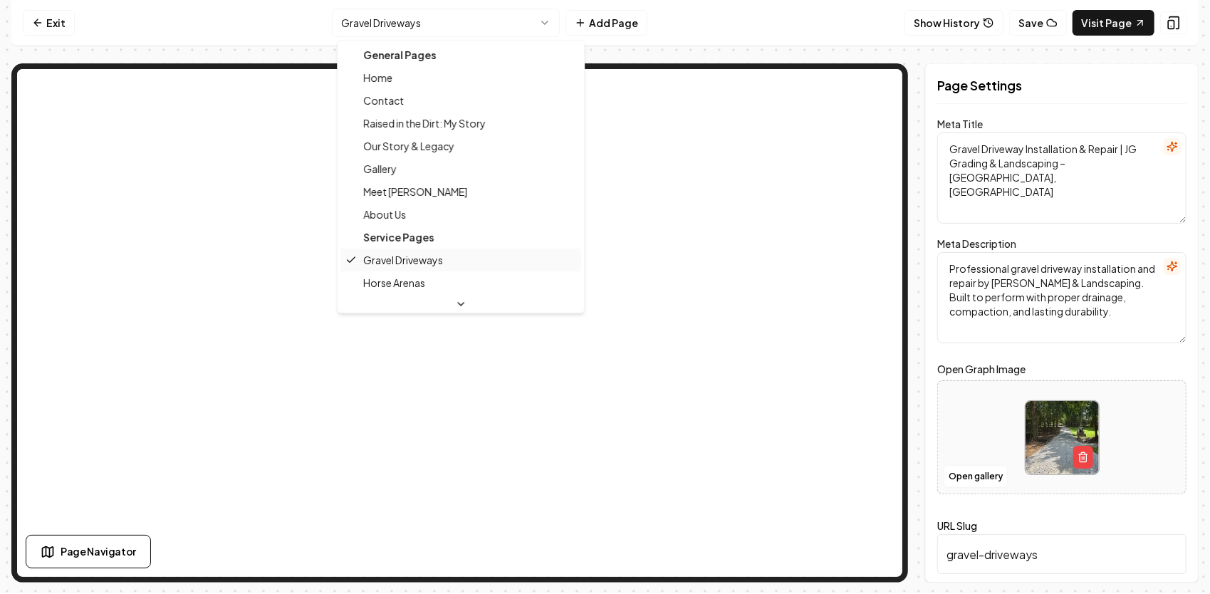
scroll to position [142, 0]
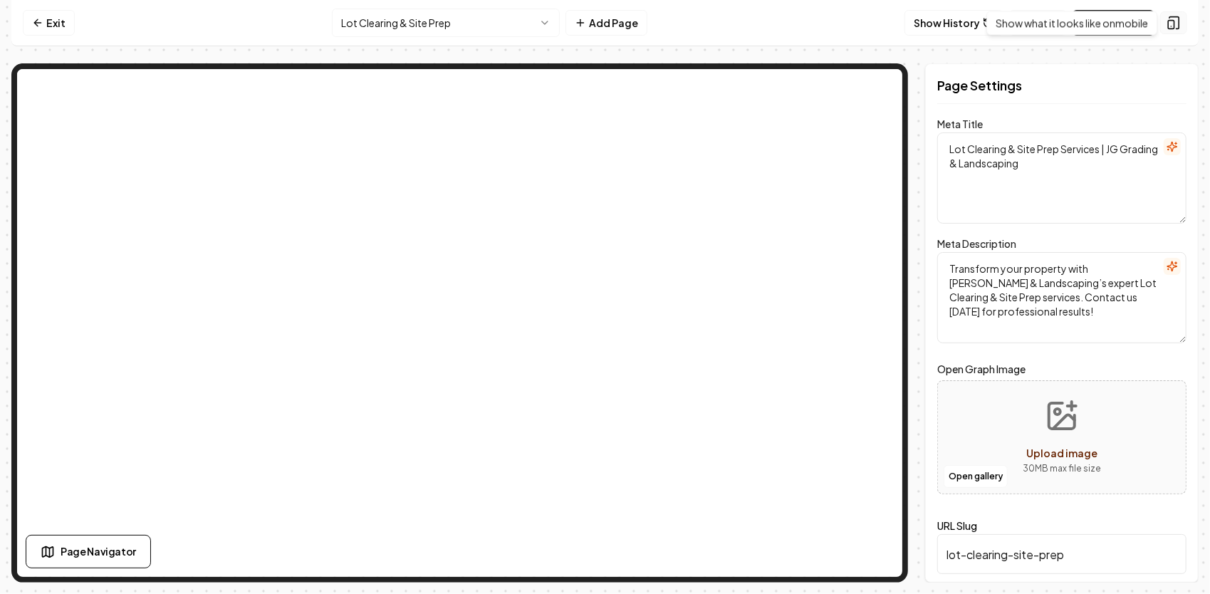
click at [1175, 25] on icon at bounding box center [1173, 23] width 14 height 14
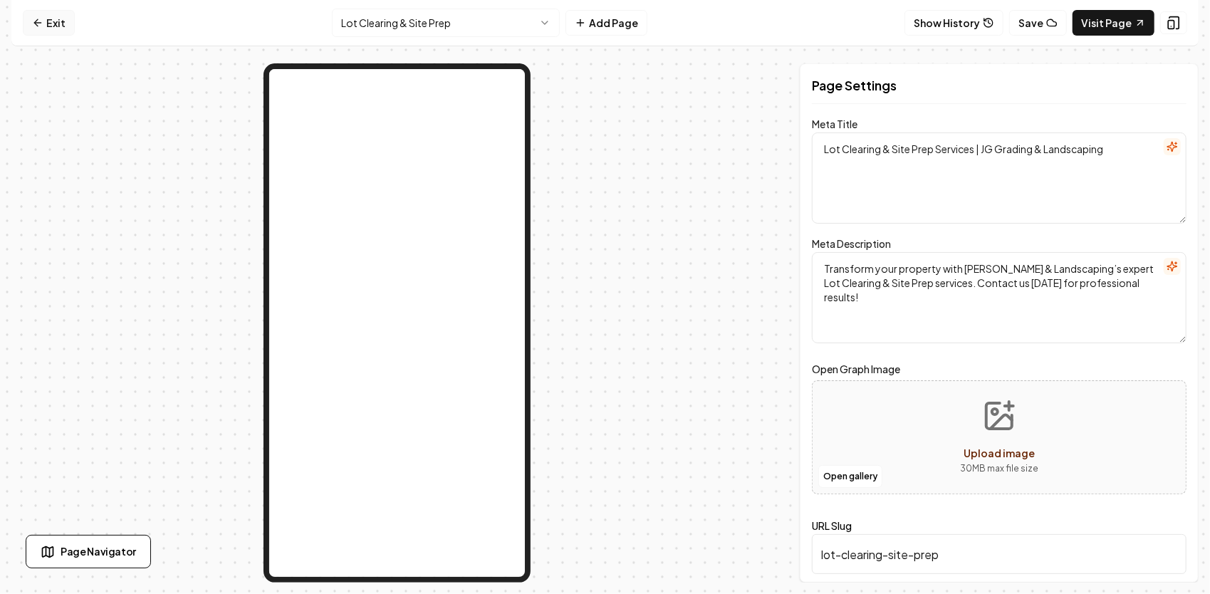
click at [48, 26] on link "Exit" at bounding box center [49, 23] width 52 height 26
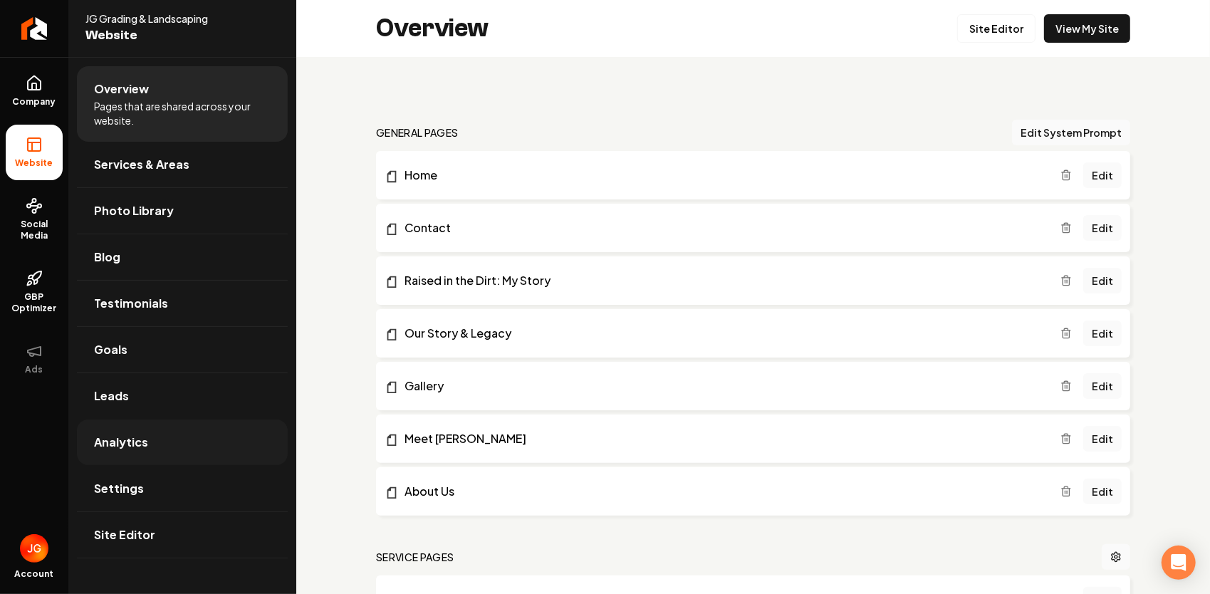
click at [176, 450] on link "Analytics" at bounding box center [182, 442] width 211 height 46
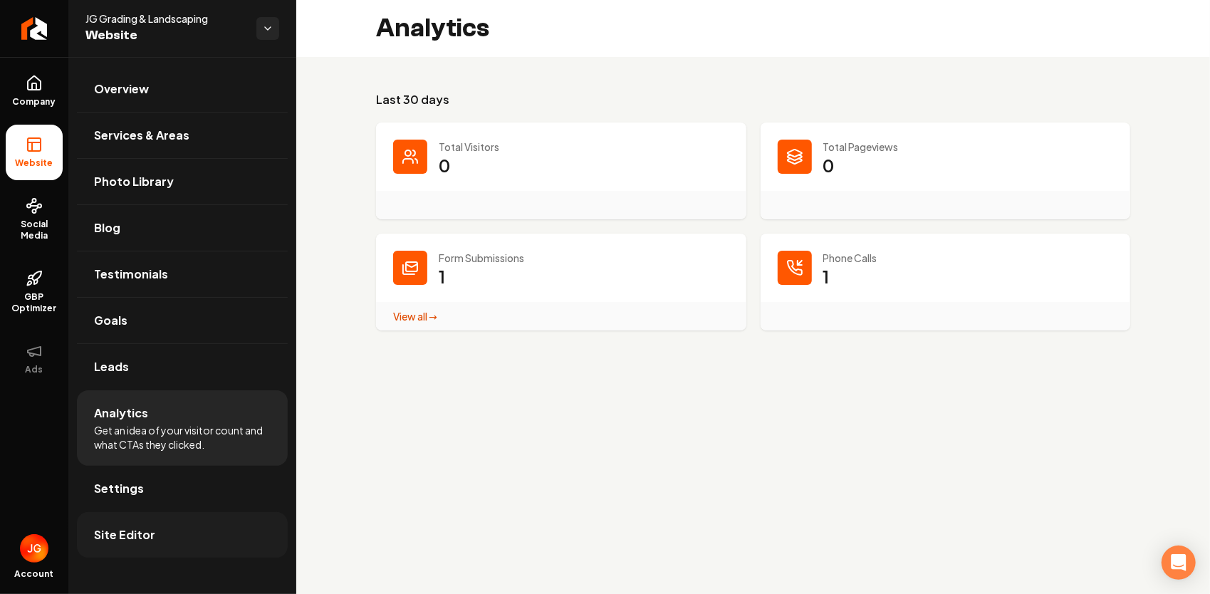
click at [139, 534] on span "Site Editor" at bounding box center [124, 534] width 61 height 17
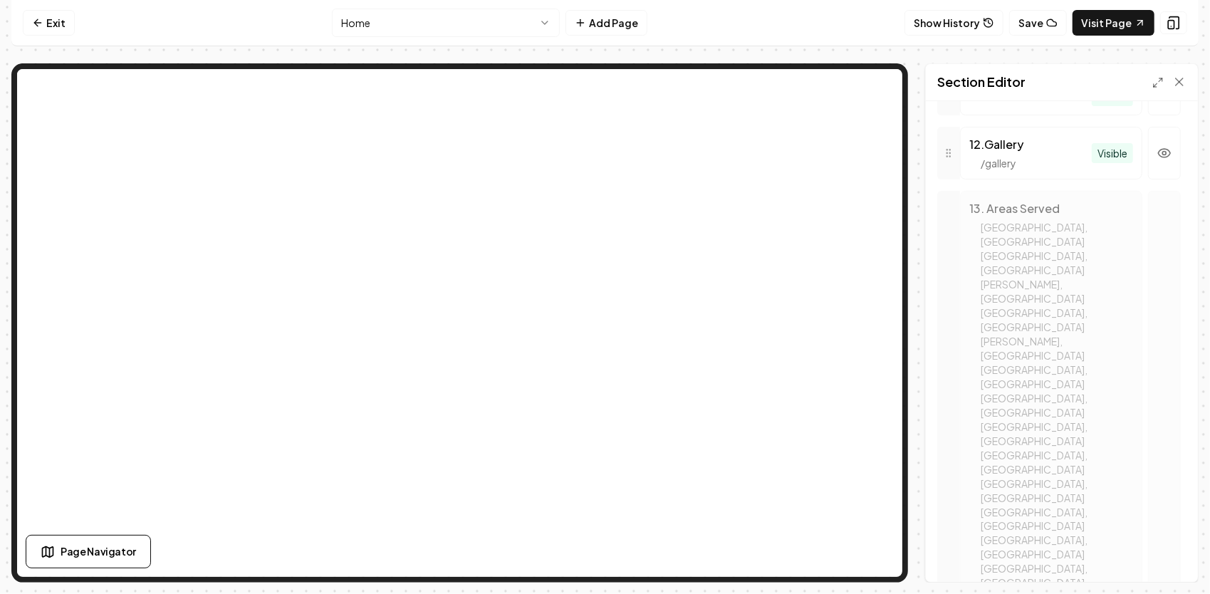
scroll to position [1824, 0]
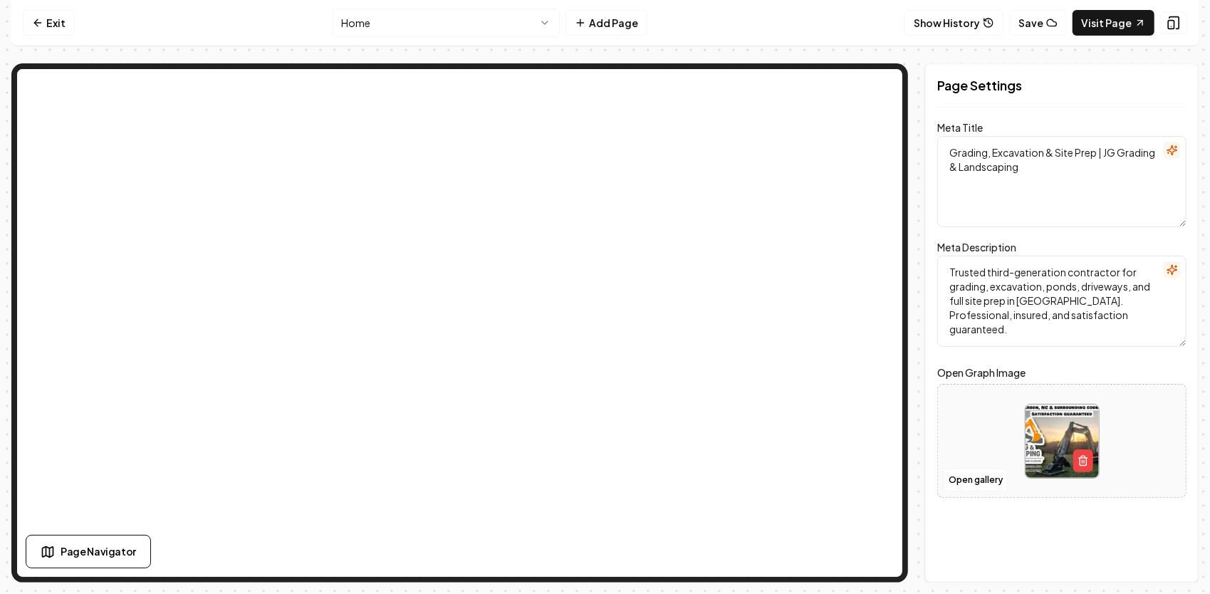
scroll to position [0, 0]
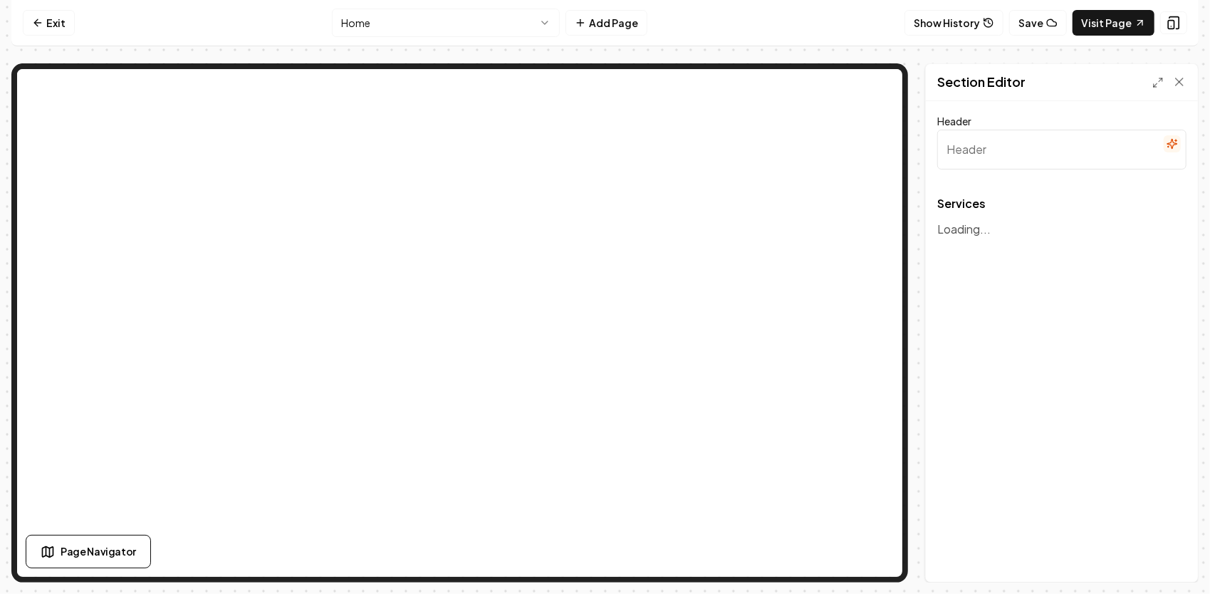
type input "Grading, Excavation & Site Work Services"
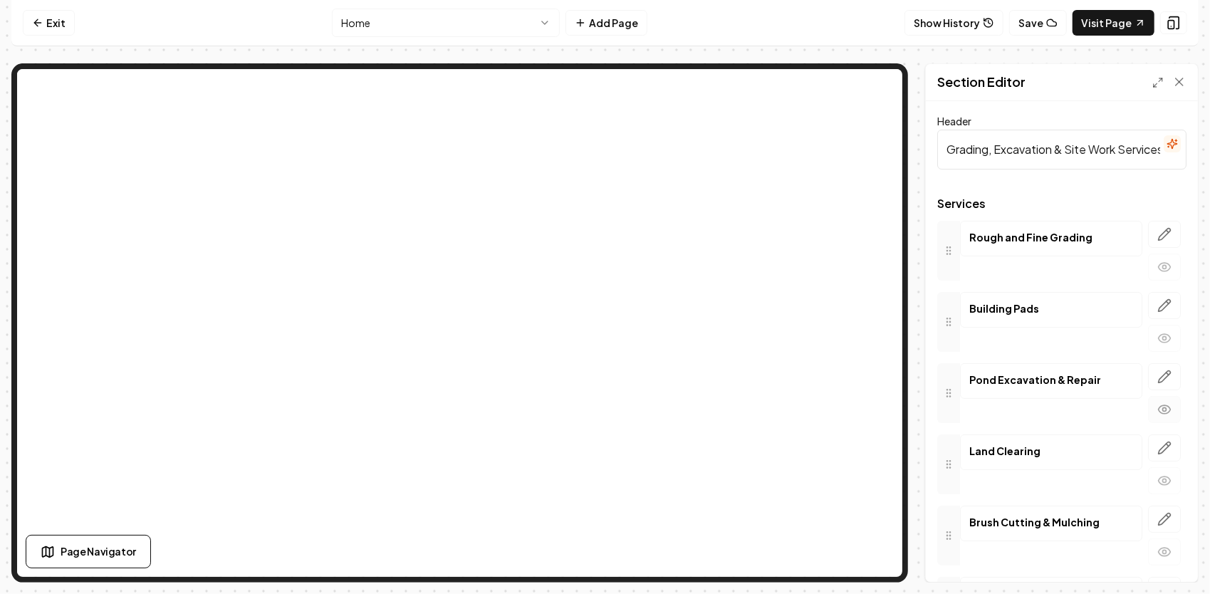
click at [1158, 405] on icon "button" at bounding box center [1164, 409] width 12 height 9
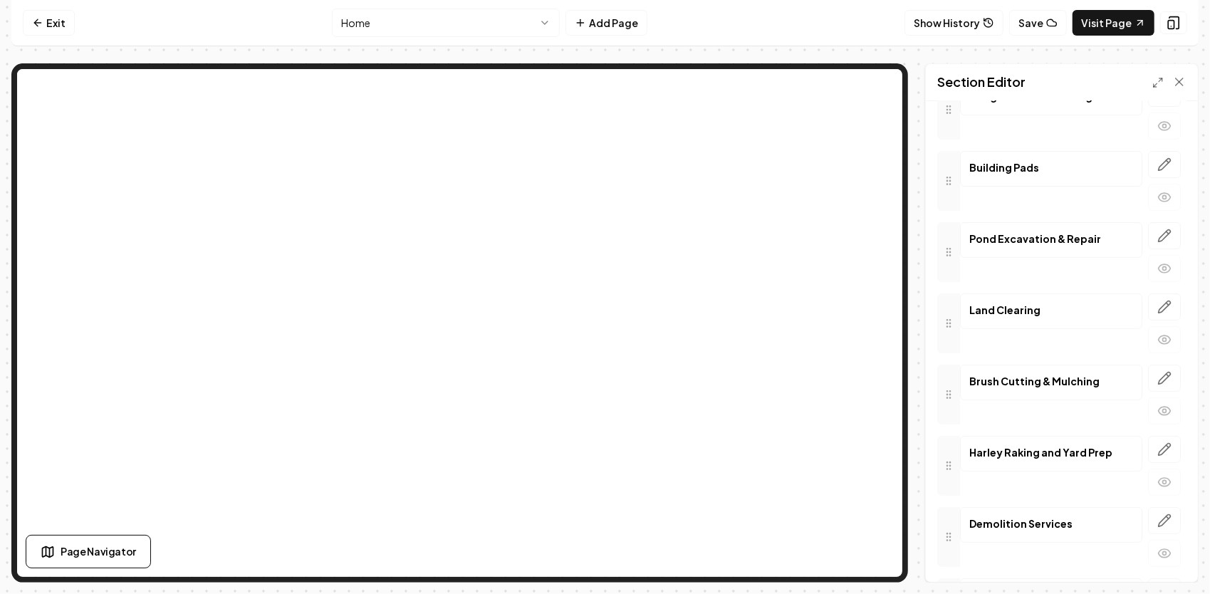
scroll to position [142, 0]
click at [1157, 406] on icon "button" at bounding box center [1164, 409] width 14 height 14
click at [1157, 404] on icon "button" at bounding box center [1164, 409] width 14 height 14
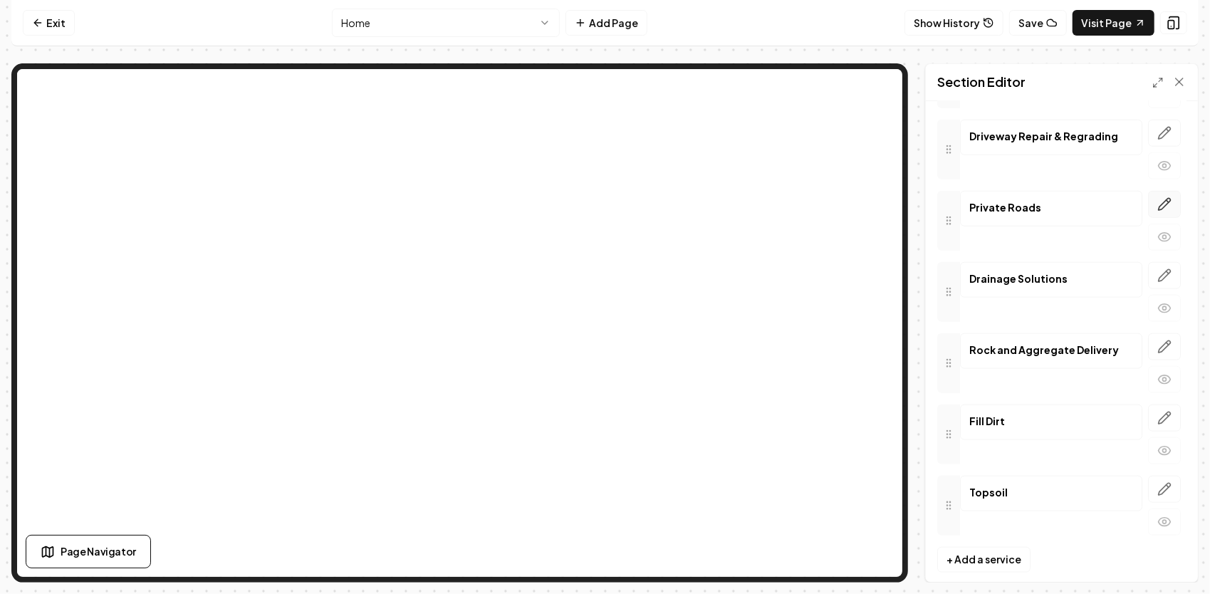
click at [1166, 200] on icon "button" at bounding box center [1167, 201] width 2 height 2
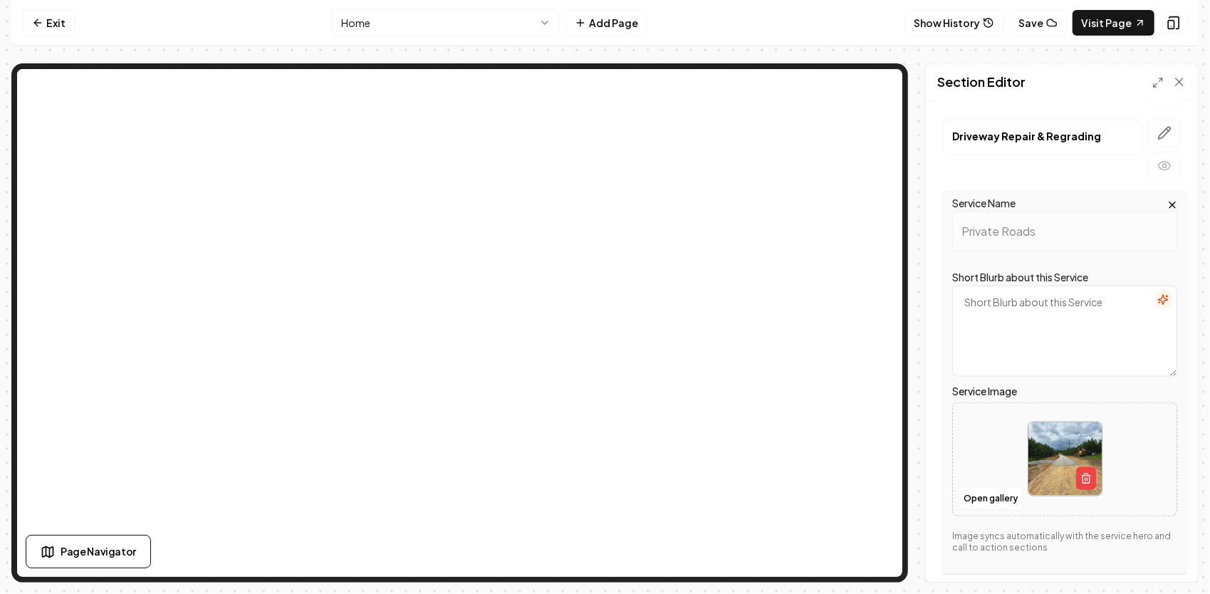
click at [1166, 199] on icon "button" at bounding box center [1171, 204] width 11 height 11
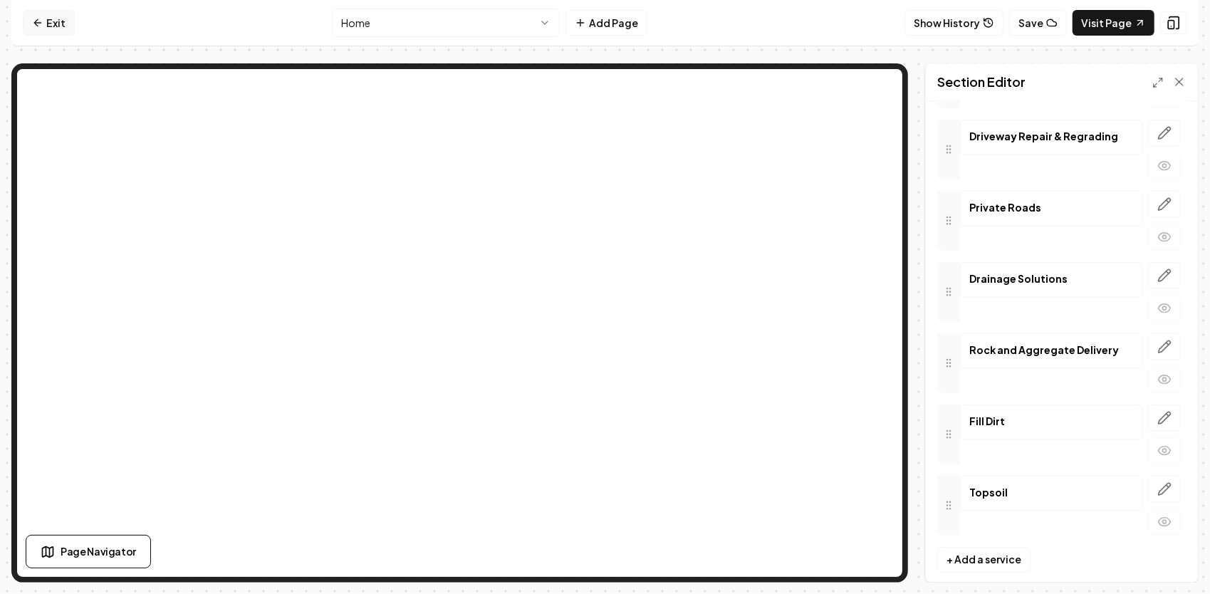
click at [66, 27] on link "Exit" at bounding box center [49, 23] width 52 height 26
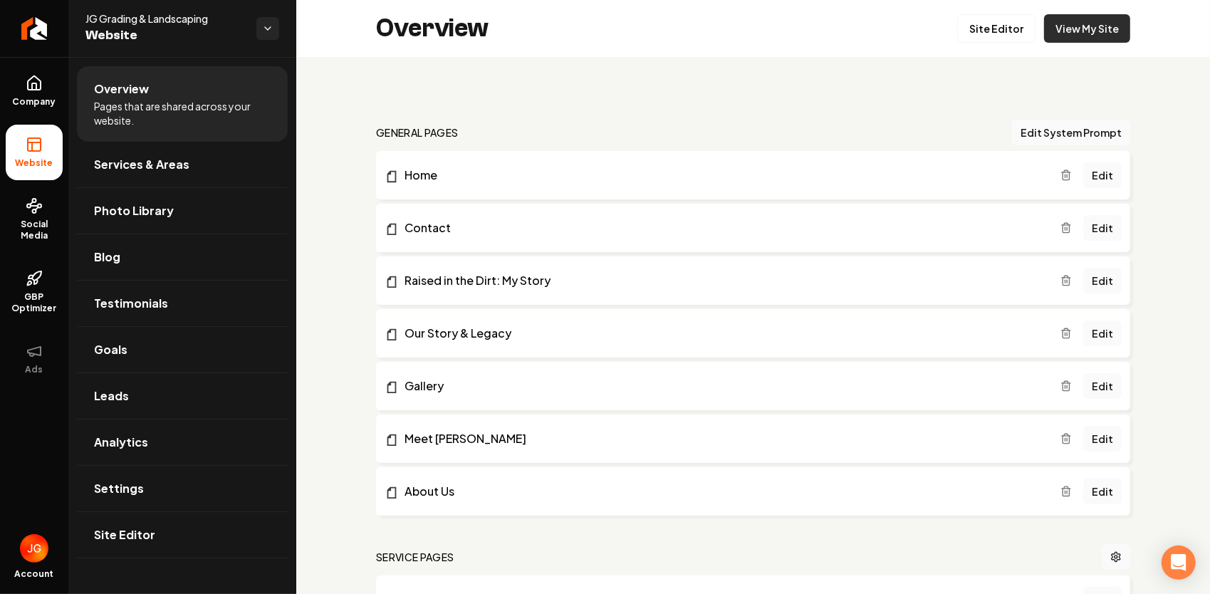
click at [1087, 30] on link "View My Site" at bounding box center [1087, 28] width 86 height 28
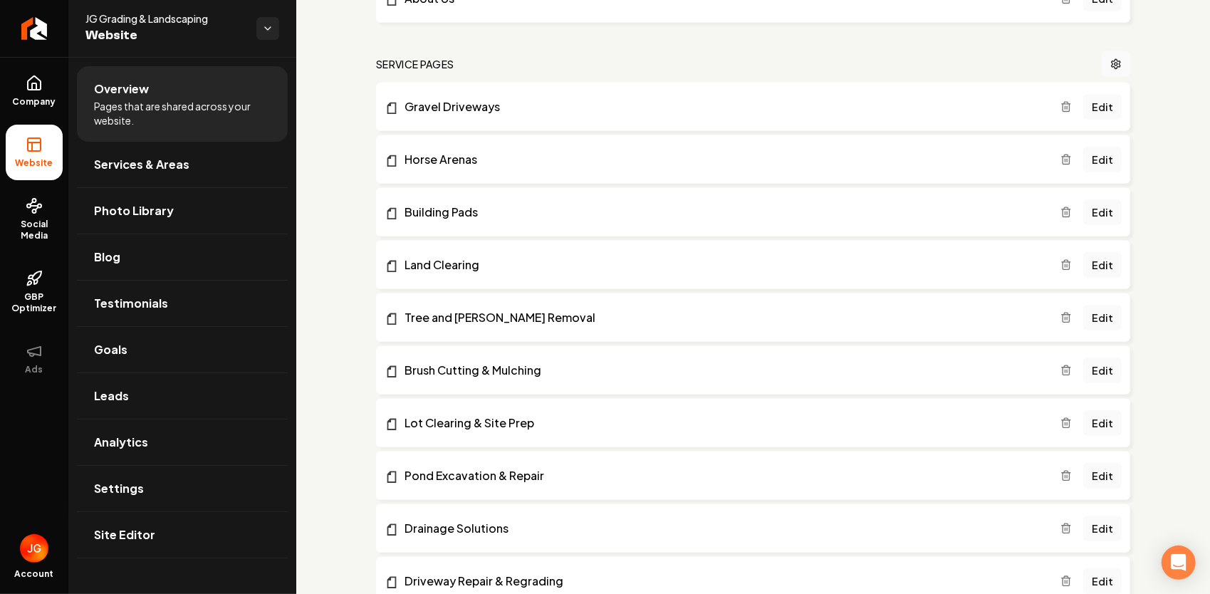
scroll to position [427, 0]
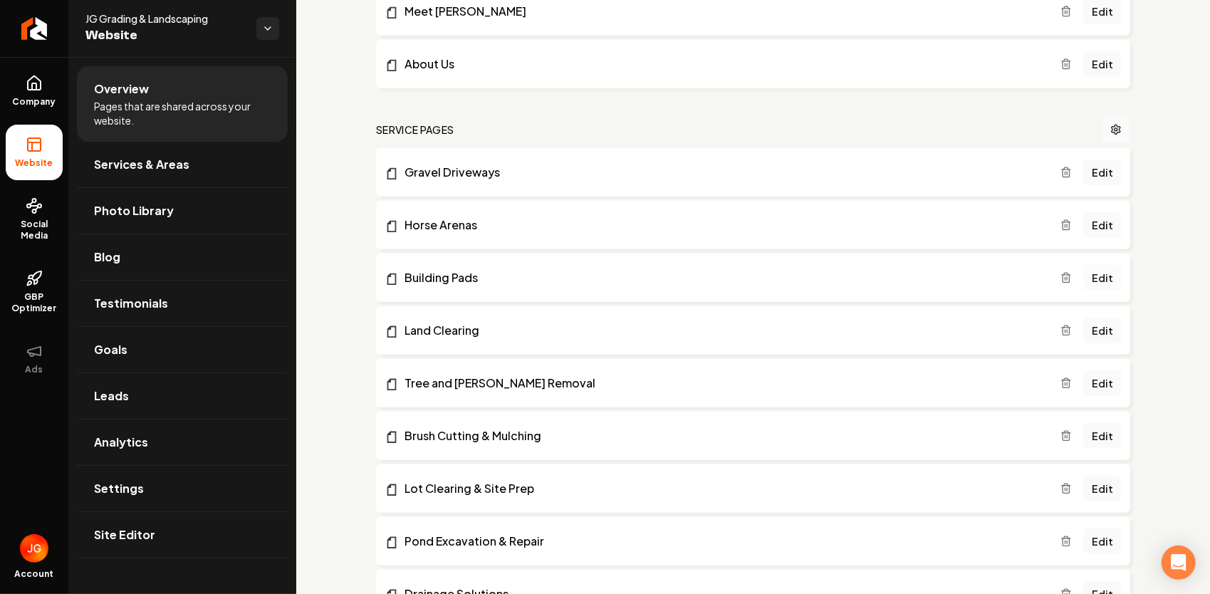
click at [1099, 278] on link "Edit" at bounding box center [1102, 278] width 38 height 26
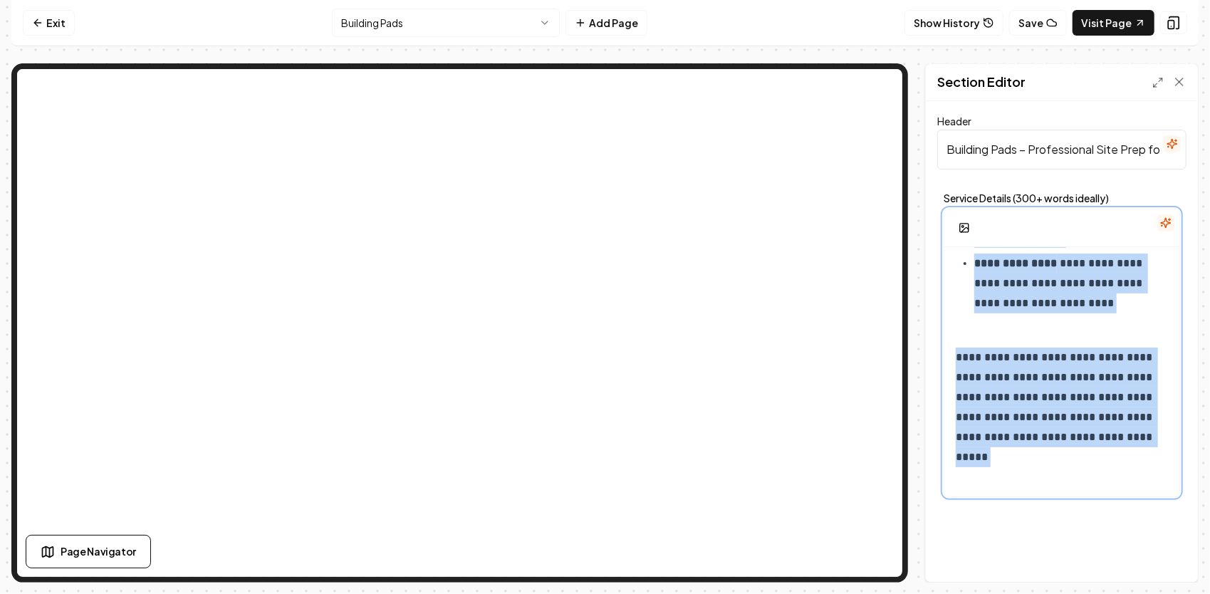
scroll to position [2928, 0]
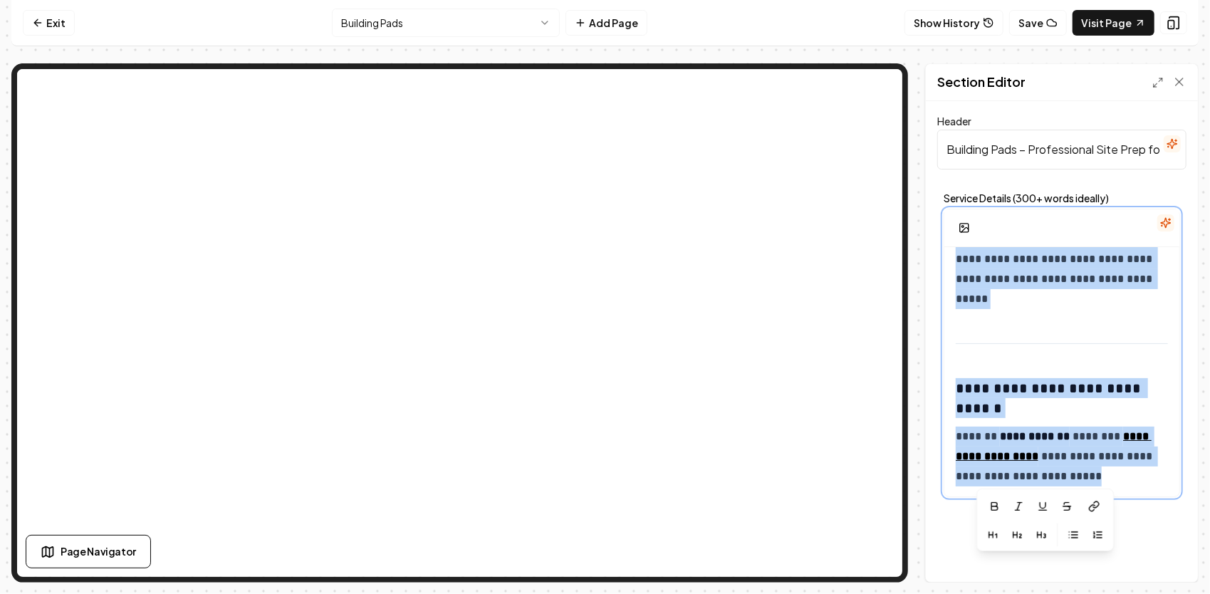
drag, startPoint x: 954, startPoint y: 265, endPoint x: 1190, endPoint y: 486, distance: 323.4
click at [1190, 486] on div "**********" at bounding box center [1062, 341] width 272 height 481
copy div "**********"
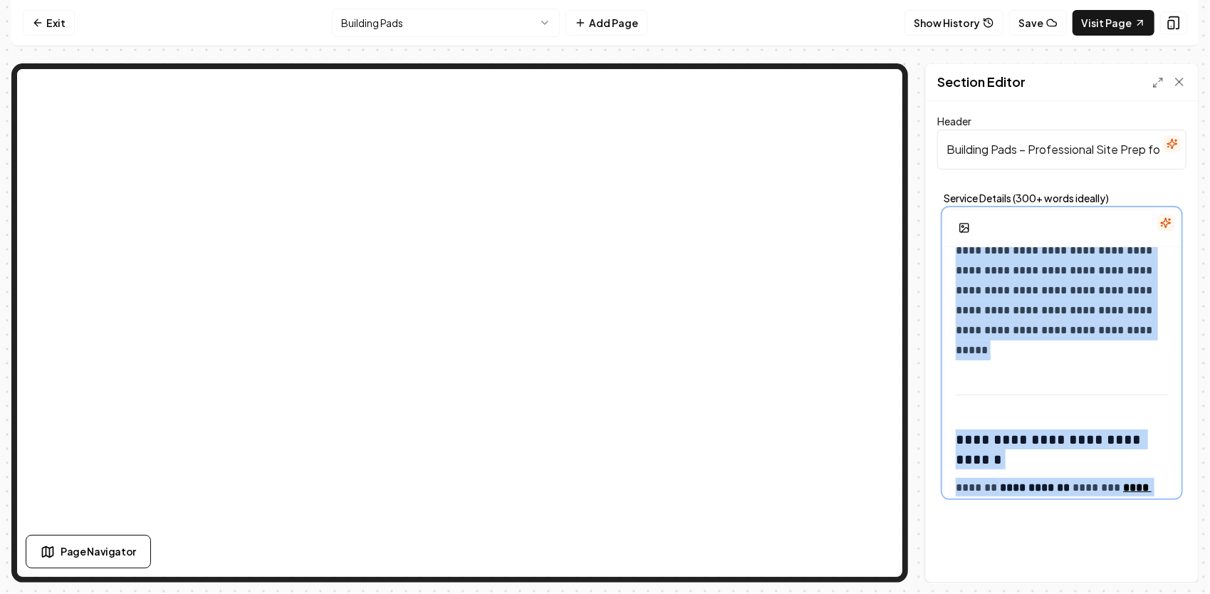
scroll to position [2715, 0]
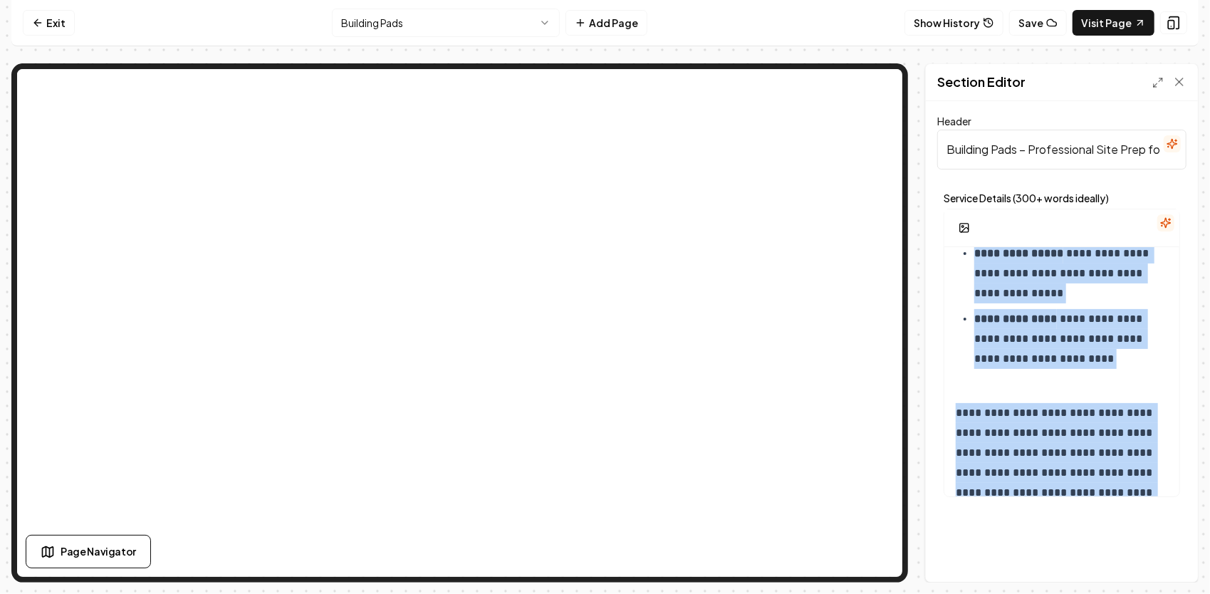
click at [514, 21] on html "**********" at bounding box center [605, 297] width 1210 height 594
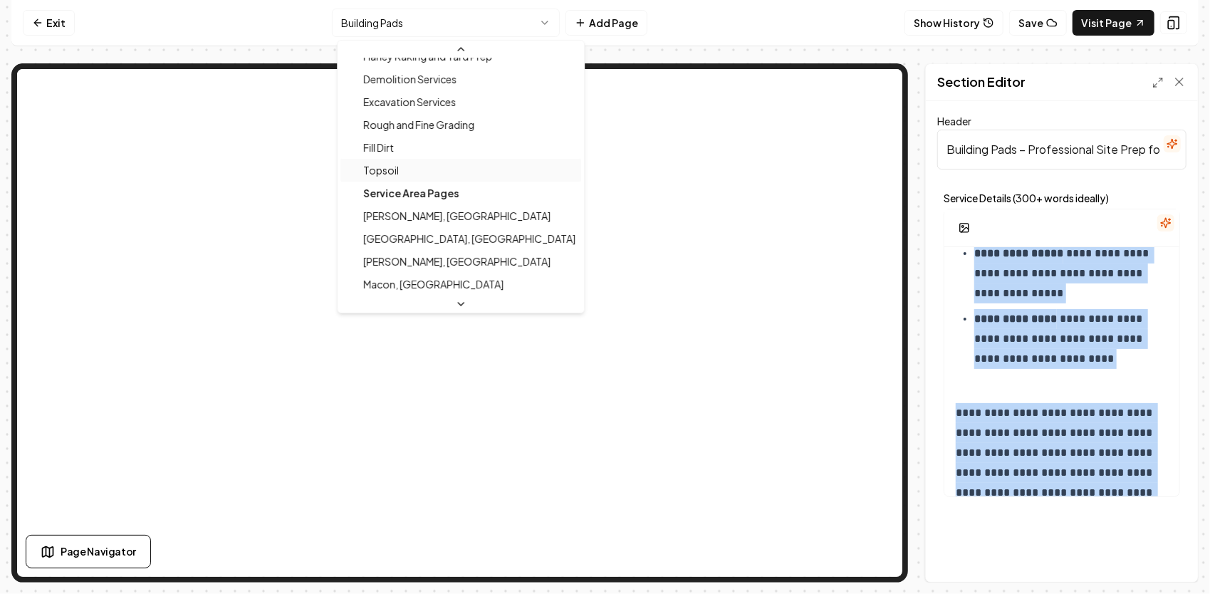
scroll to position [536, 0]
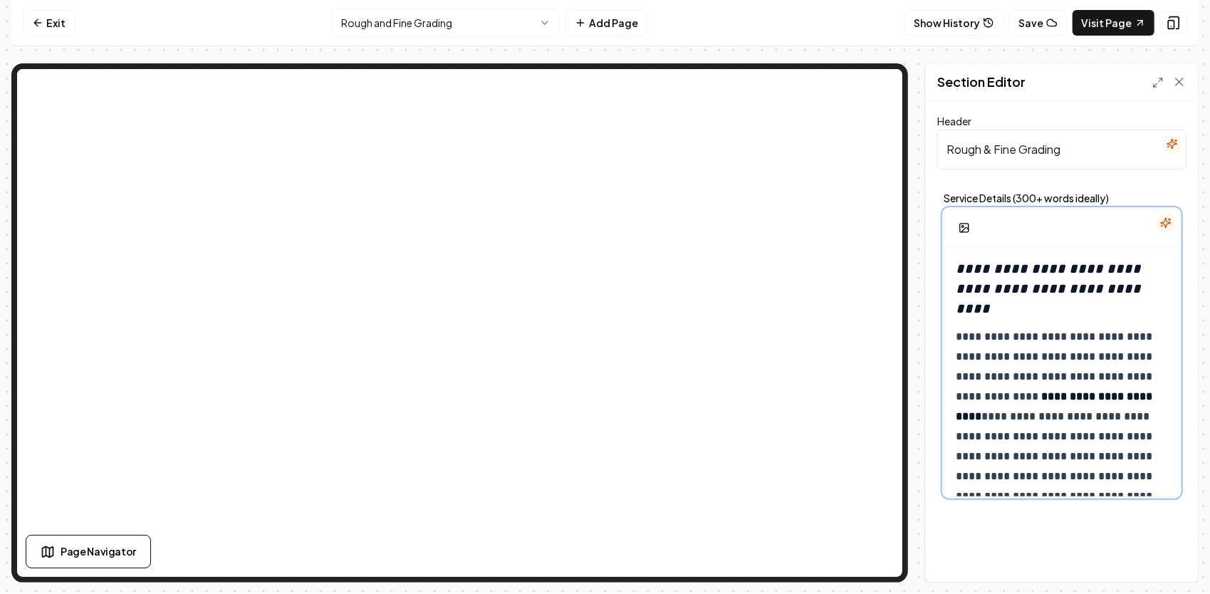
drag, startPoint x: 958, startPoint y: 317, endPoint x: 949, endPoint y: 303, distance: 16.6
drag, startPoint x: 961, startPoint y: 310, endPoint x: 988, endPoint y: 323, distance: 29.6
click at [988, 327] on p "**********" at bounding box center [1056, 456] width 203 height 259
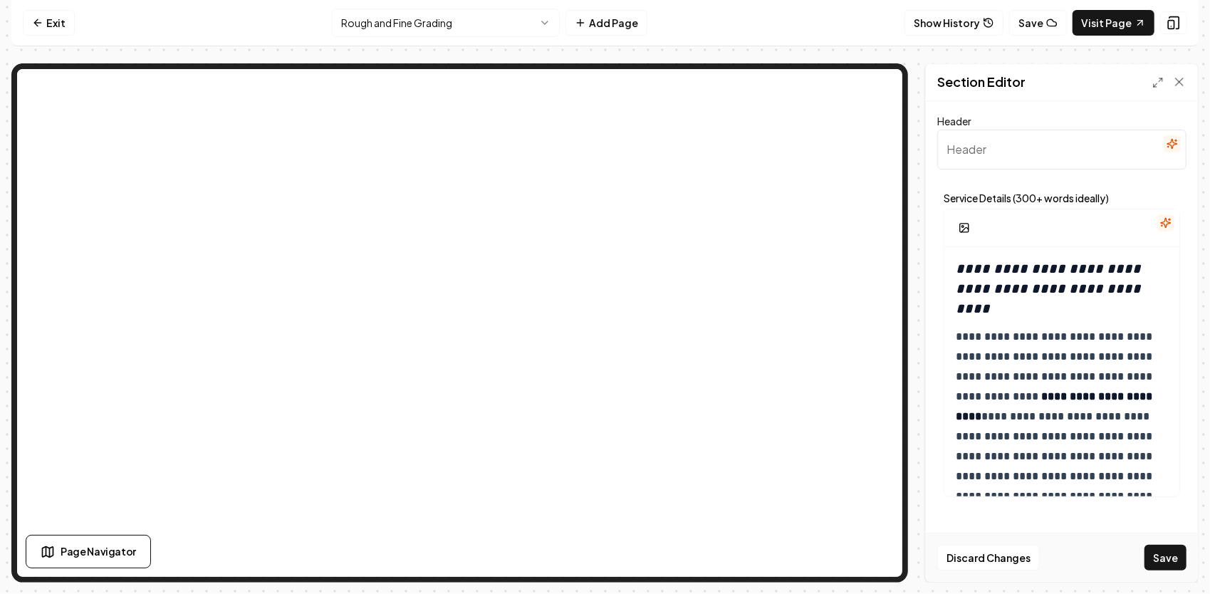
paste input "Professional Rough & Fine Grading"
type input "Professional Rough & Fine Grading"
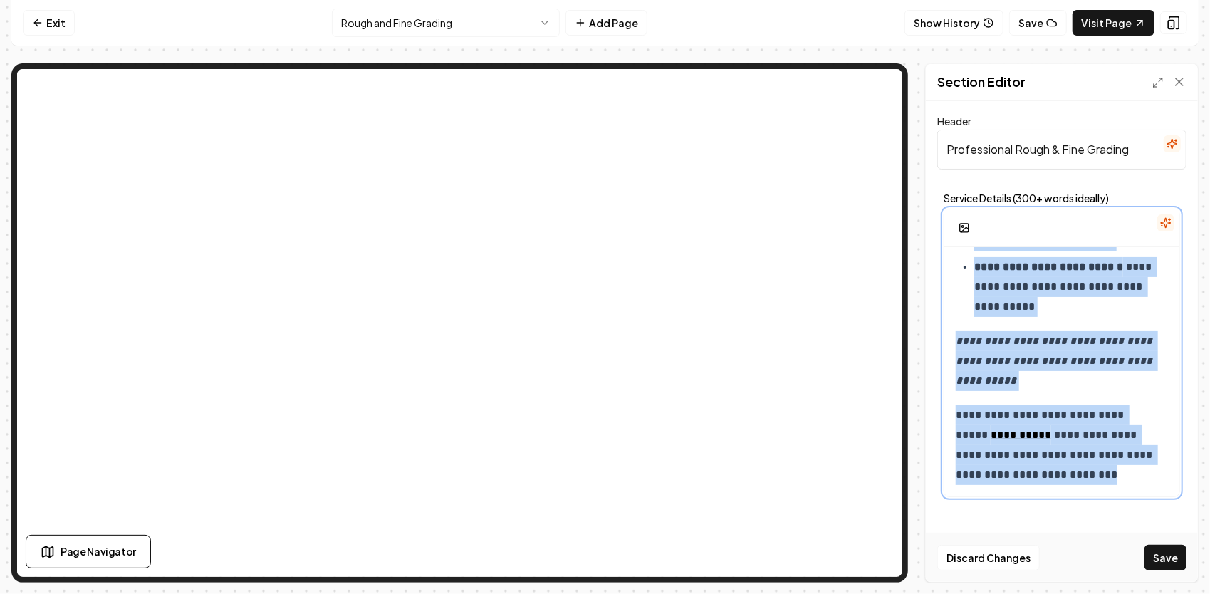
drag, startPoint x: 1001, startPoint y: 291, endPoint x: 1212, endPoint y: 629, distance: 398.5
click at [1209, 593] on html "**********" at bounding box center [605, 297] width 1210 height 594
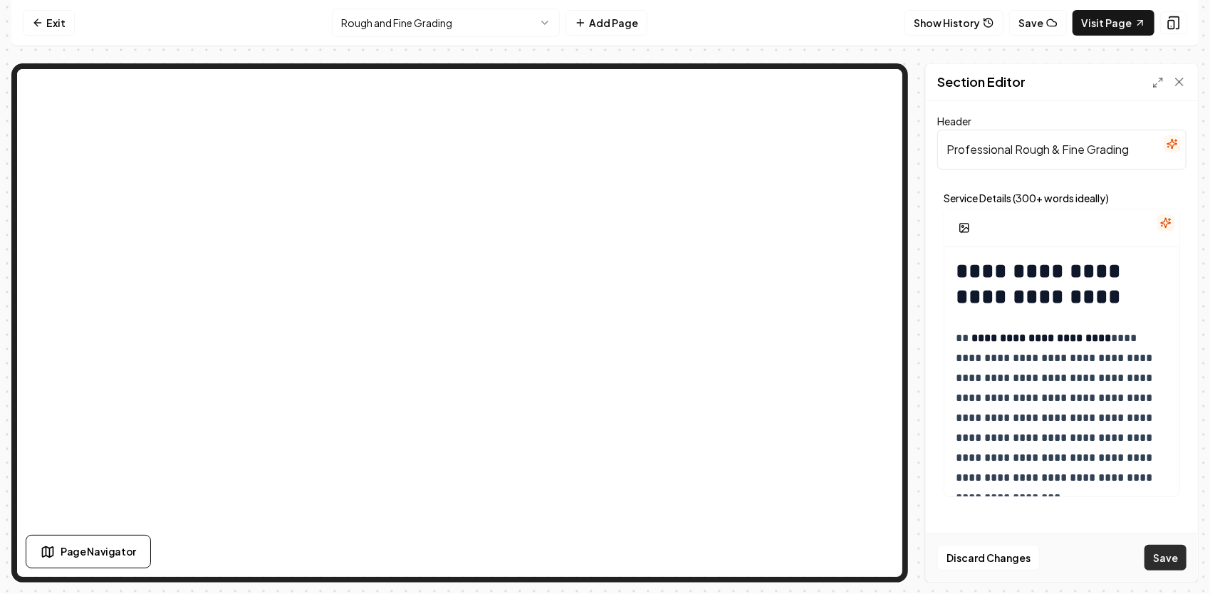
click at [1175, 560] on button "Save" at bounding box center [1165, 558] width 42 height 26
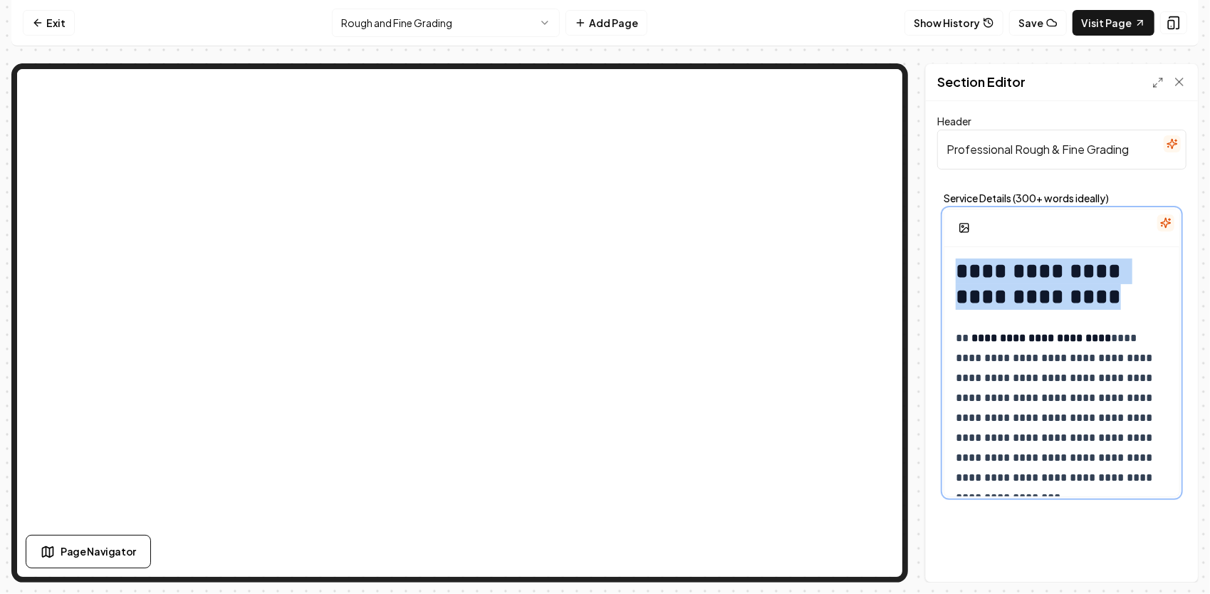
drag, startPoint x: 1113, startPoint y: 298, endPoint x: 928, endPoint y: 249, distance: 191.5
click at [928, 249] on div "**********" at bounding box center [1062, 341] width 272 height 481
click at [1020, 229] on button "button" at bounding box center [1026, 233] width 23 height 23
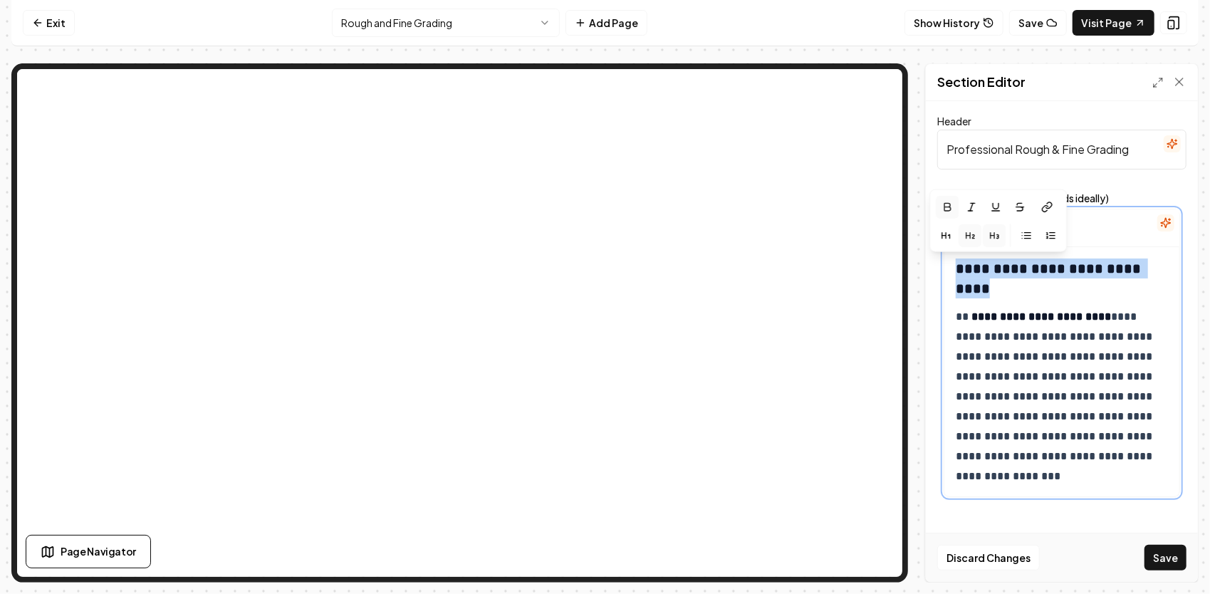
click at [974, 236] on icon "button" at bounding box center [969, 234] width 11 height 11
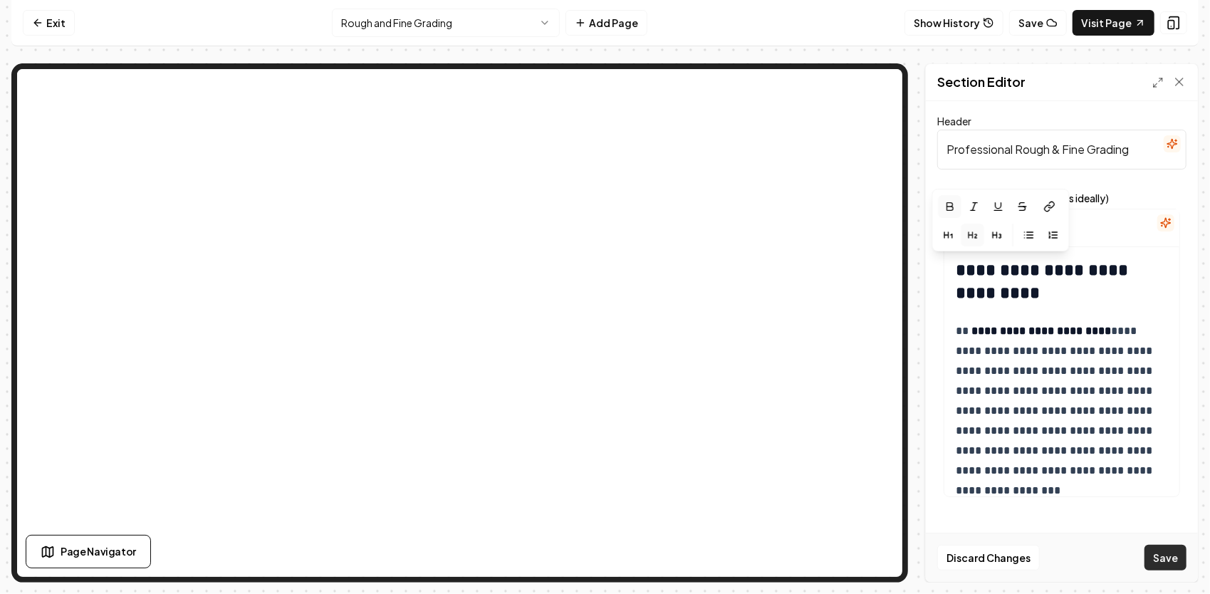
click at [1162, 559] on button "Save" at bounding box center [1165, 558] width 42 height 26
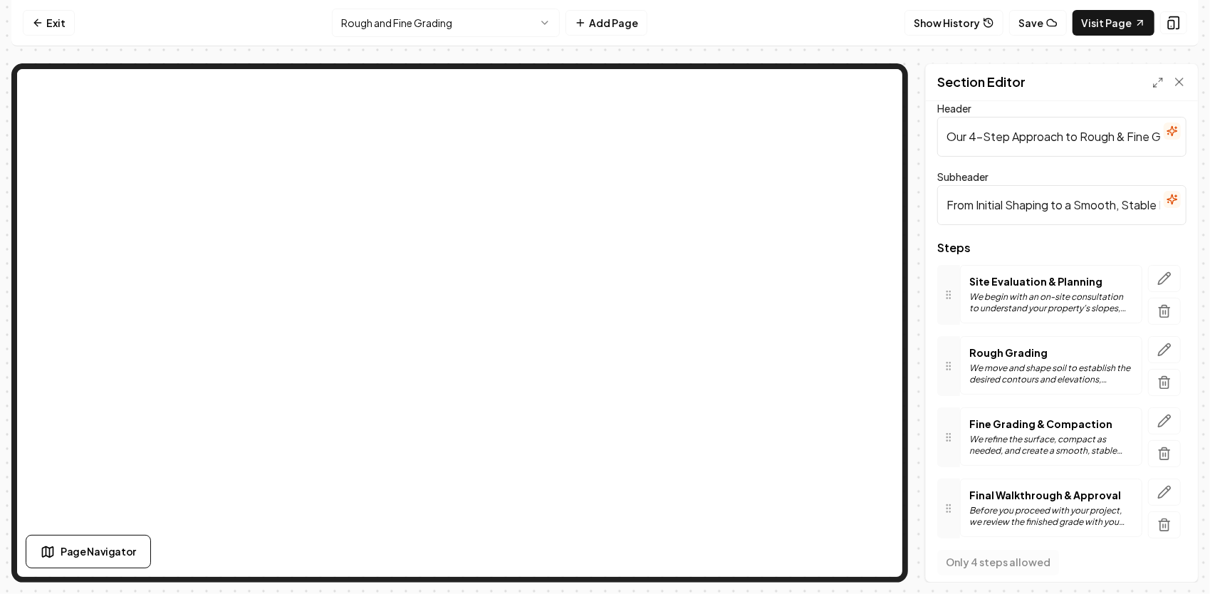
scroll to position [19, 0]
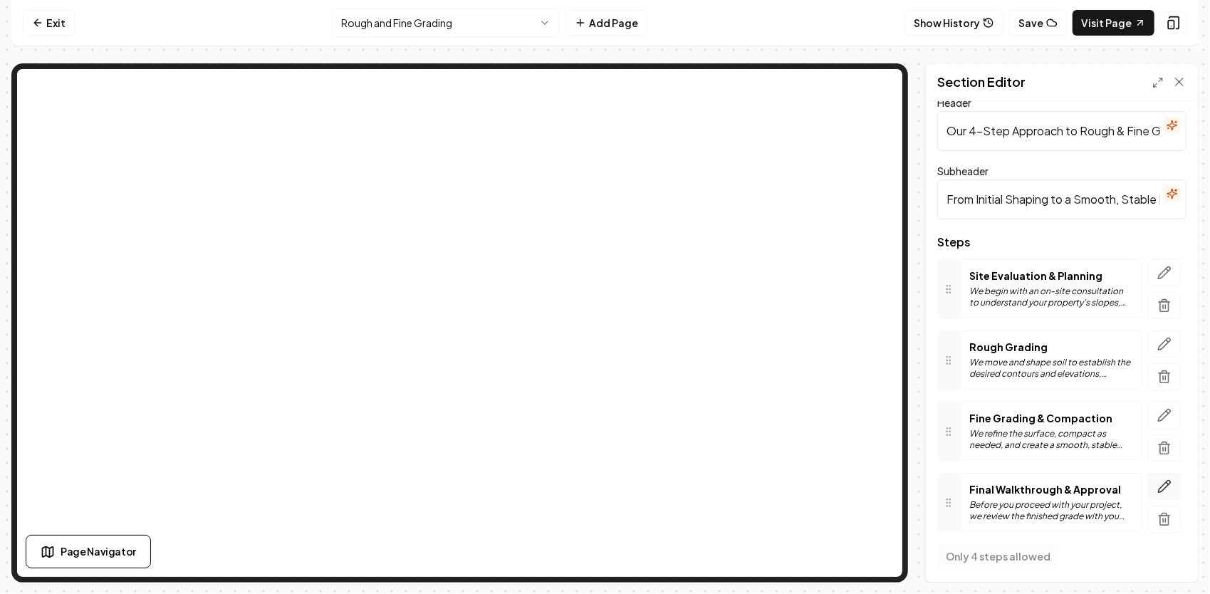
click at [1157, 479] on icon "button" at bounding box center [1164, 486] width 14 height 14
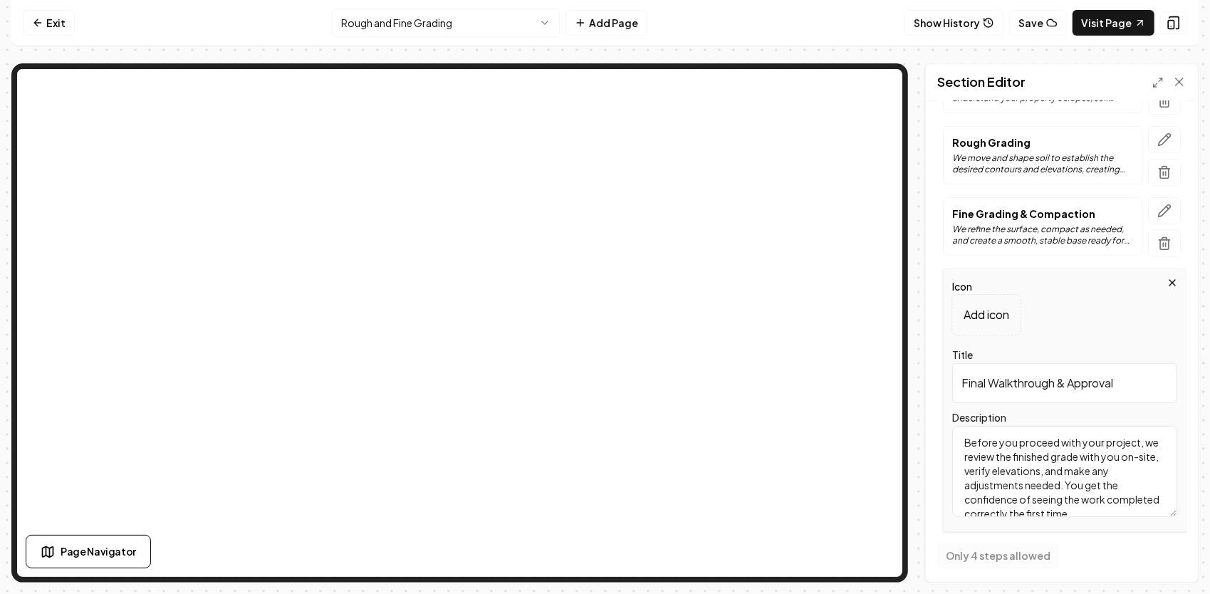
scroll to position [12, 0]
drag, startPoint x: 958, startPoint y: 435, endPoint x: 1170, endPoint y: 575, distance: 253.7
click at [1172, 578] on div "Header Our 4-Step Approach to Rough & Fine Grading Subheader From Initial Shapi…" at bounding box center [1062, 341] width 272 height 481
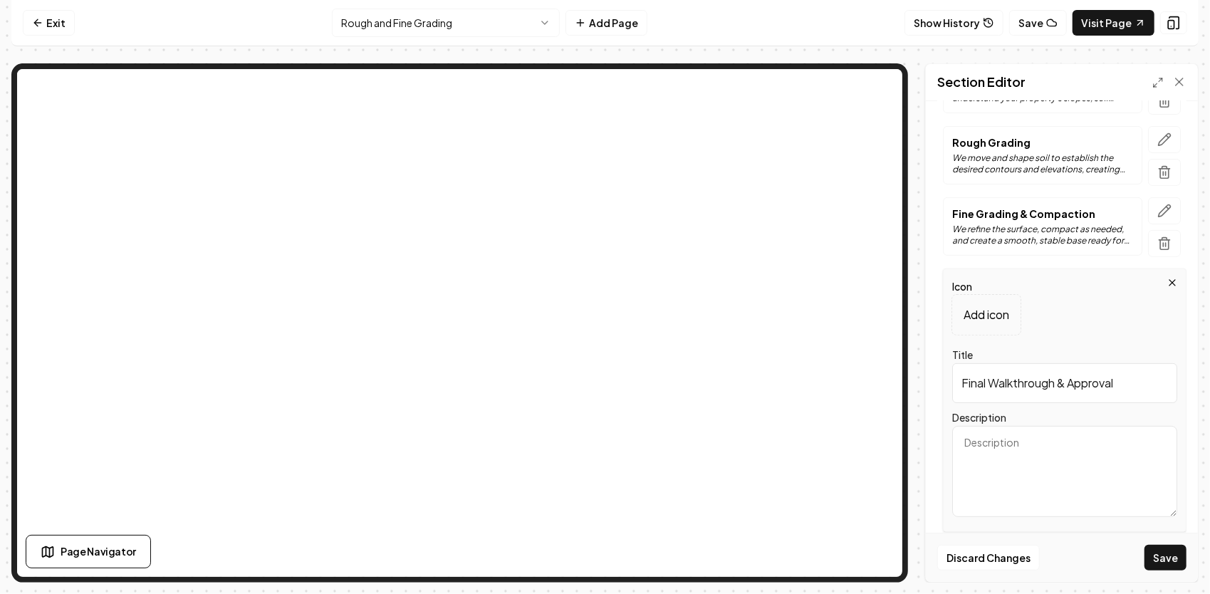
scroll to position [0, 0]
paste textarea "Before we consider a job complete, we do a thorough review of every detail. We …"
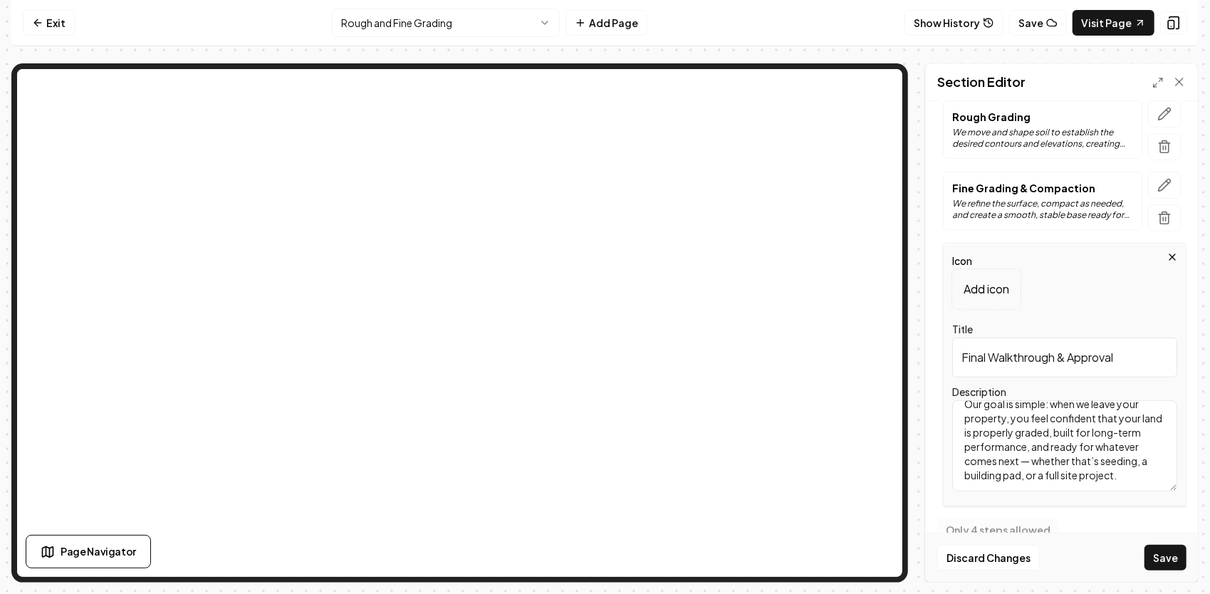
scroll to position [272, 0]
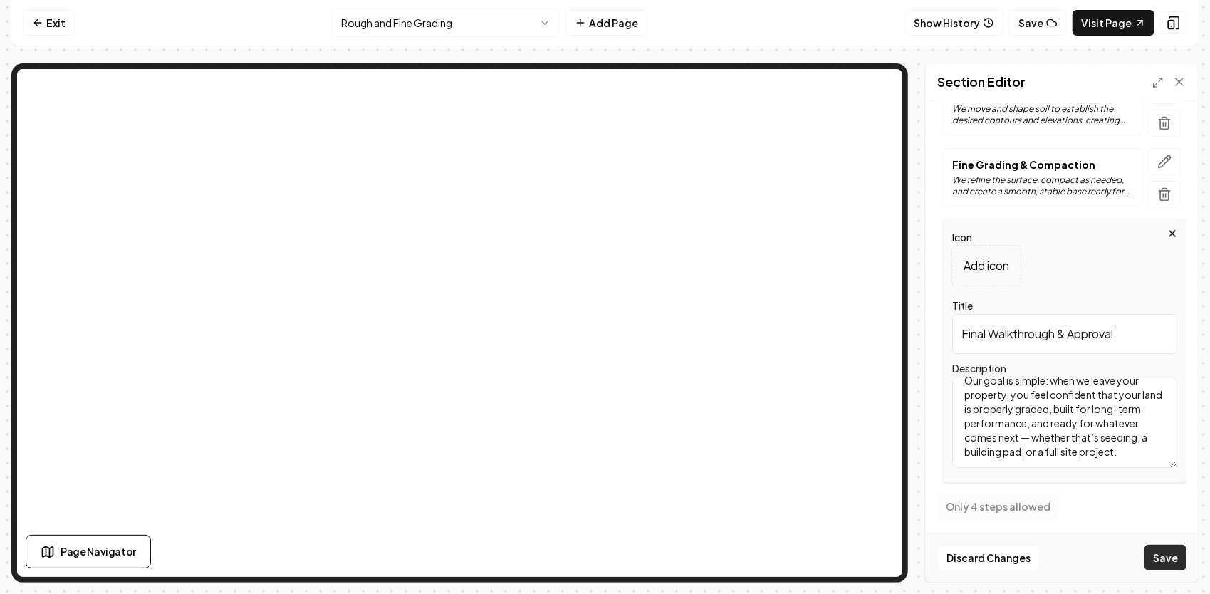
type textarea "Before we consider a job complete, we do a thorough review of every detail. We …"
click at [1156, 548] on button "Save" at bounding box center [1165, 558] width 42 height 26
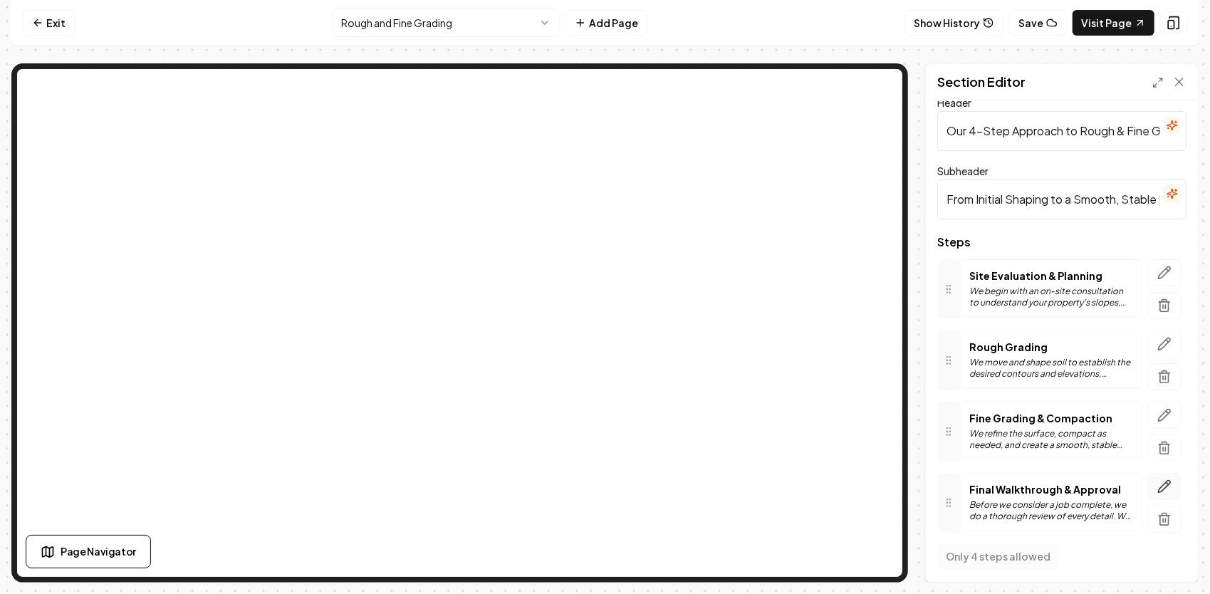
click at [1157, 484] on icon "button" at bounding box center [1164, 486] width 14 height 14
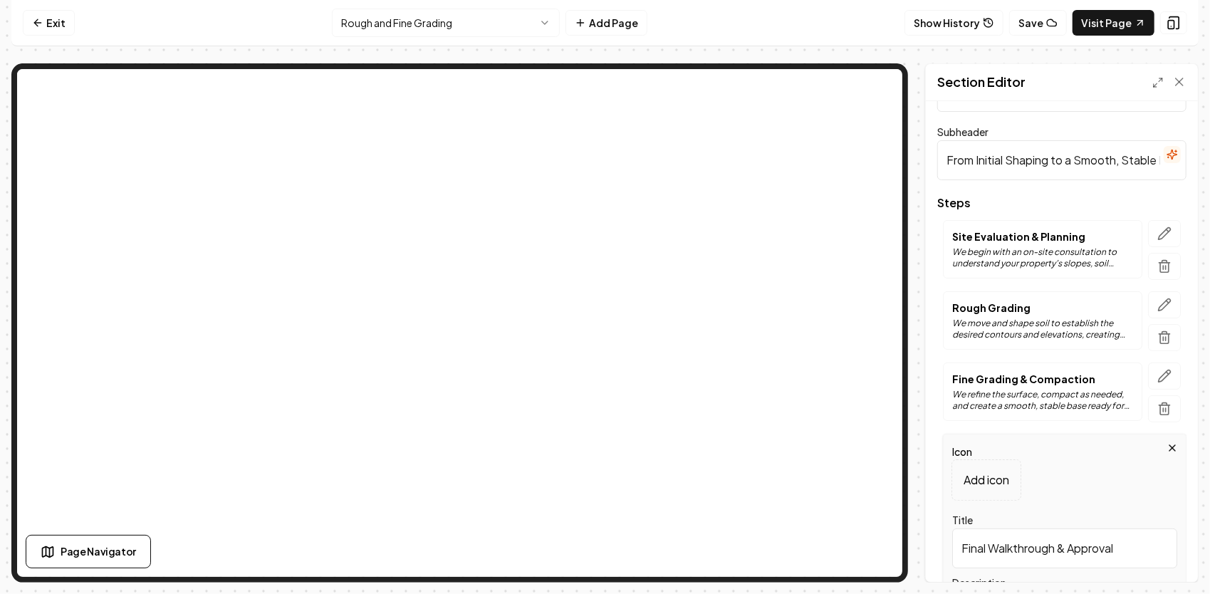
scroll to position [161, 0]
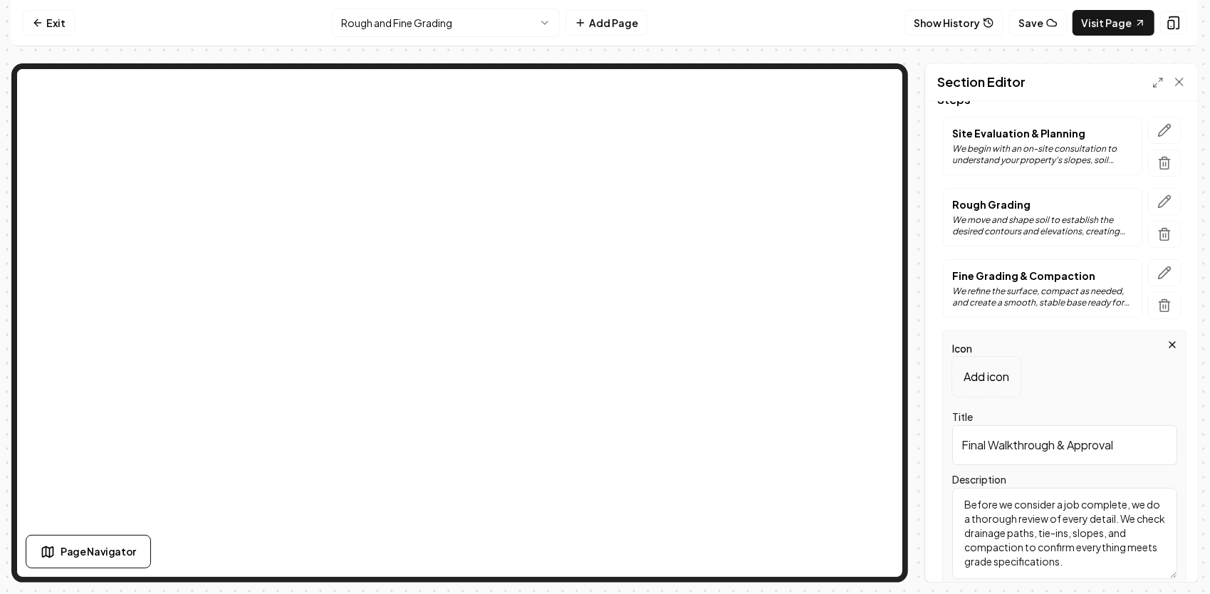
drag, startPoint x: 1126, startPoint y: 443, endPoint x: 951, endPoint y: 421, distance: 176.4
click at [951, 421] on div "Icon Add icon Title Final Walkthrough & Approval Description Before we consider…" at bounding box center [1064, 461] width 243 height 263
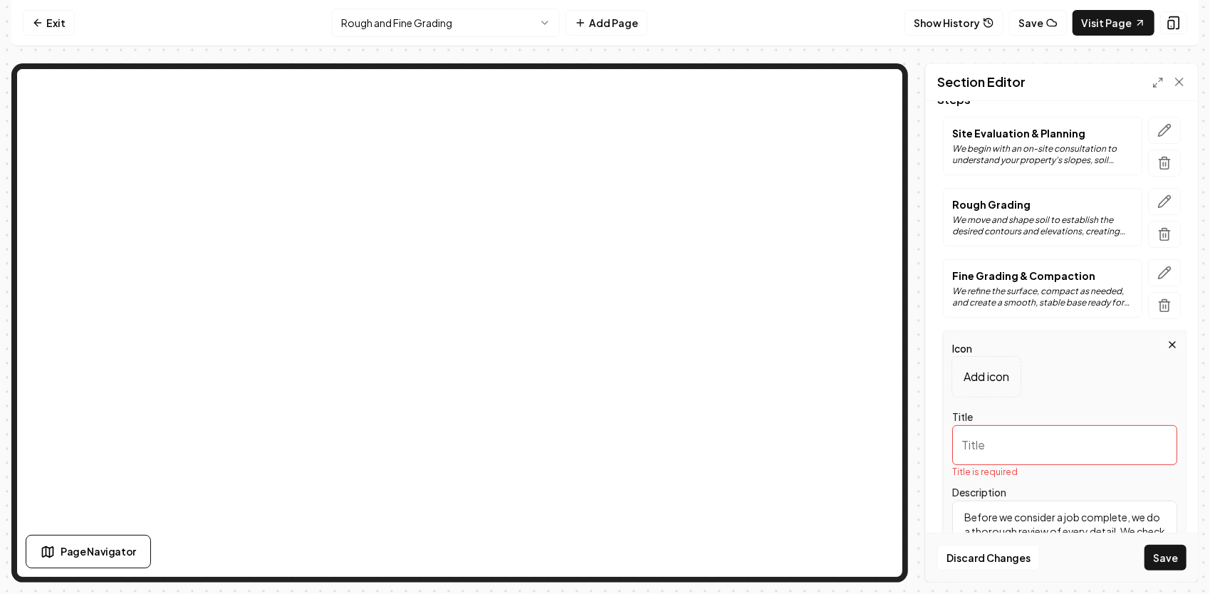
paste input "Final Inspection & Customer Walkthrough"
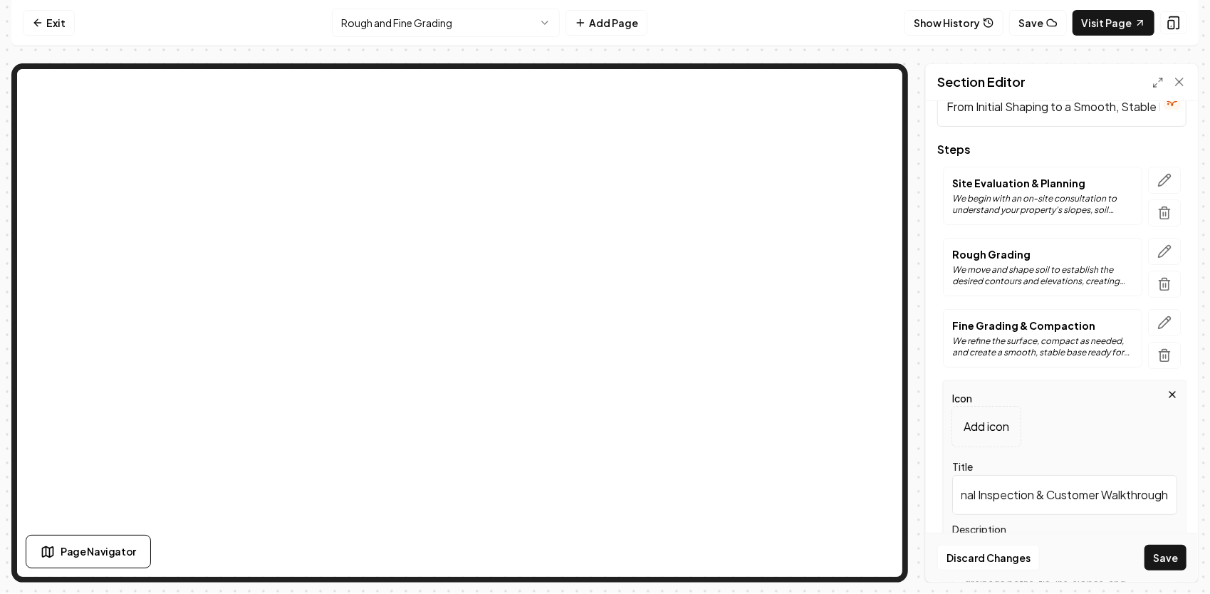
scroll to position [90, 0]
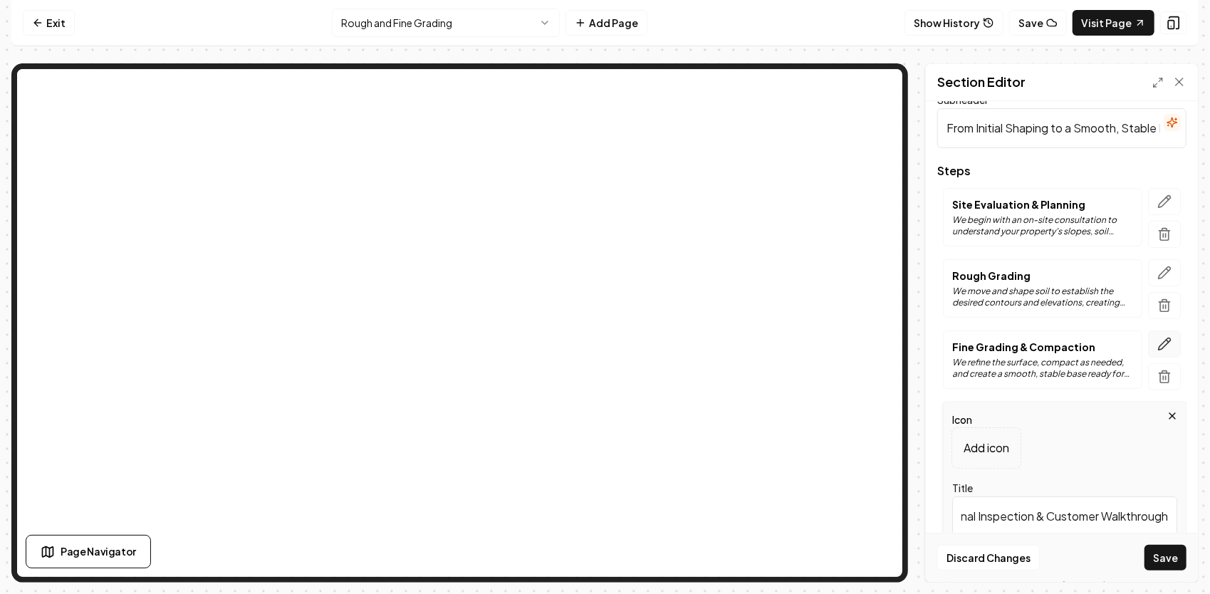
type input "Final Inspection & Customer Walkthrough"
click at [1158, 331] on button "button" at bounding box center [1164, 343] width 33 height 27
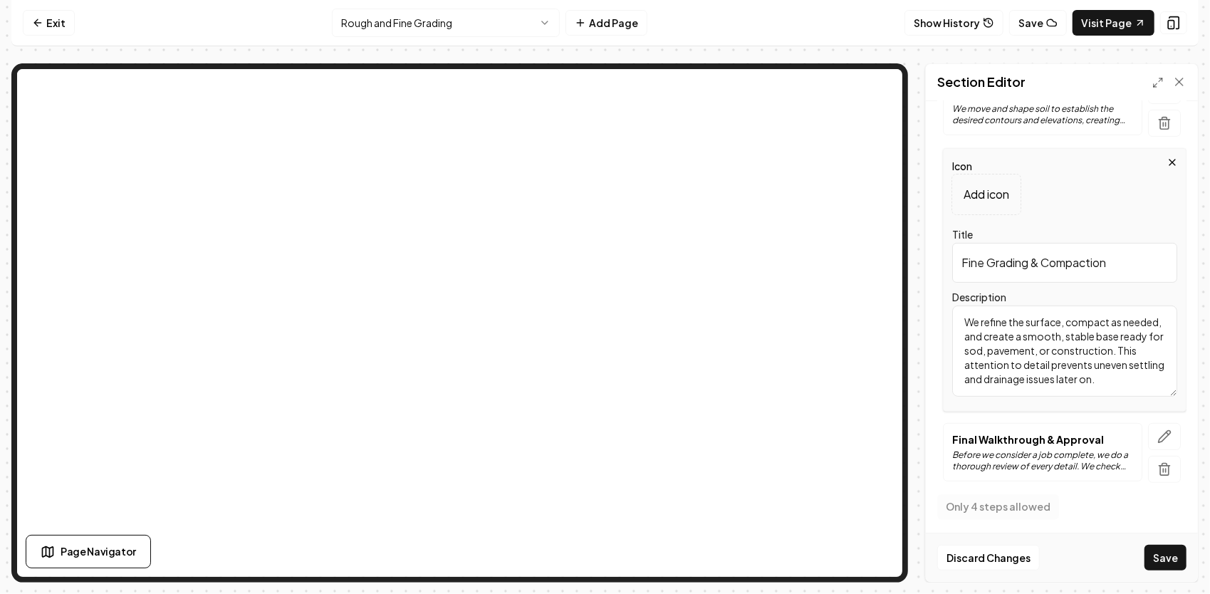
drag, startPoint x: 1035, startPoint y: 378, endPoint x: 900, endPoint y: 303, distance: 154.6
click at [869, 204] on div "Section Editor Header Our 4-Step Approach to Rough & Fine Grading Subheader Fro…" at bounding box center [604, 322] width 1187 height 519
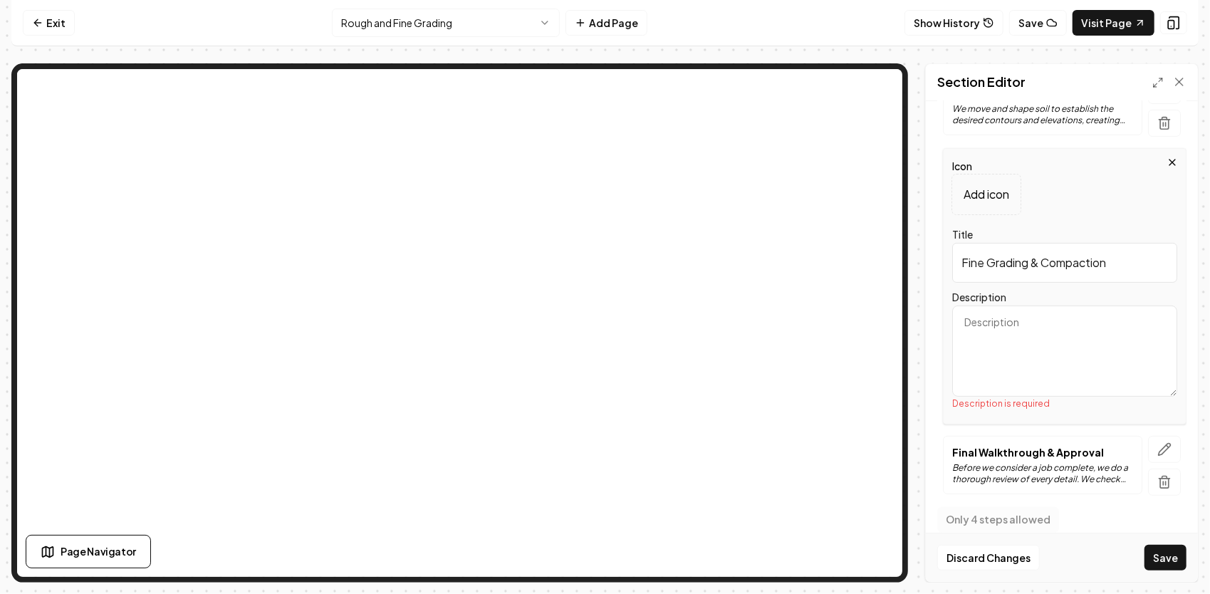
paste textarea "Once the base shape is set, we move into precision mode. Fine grading brings th…"
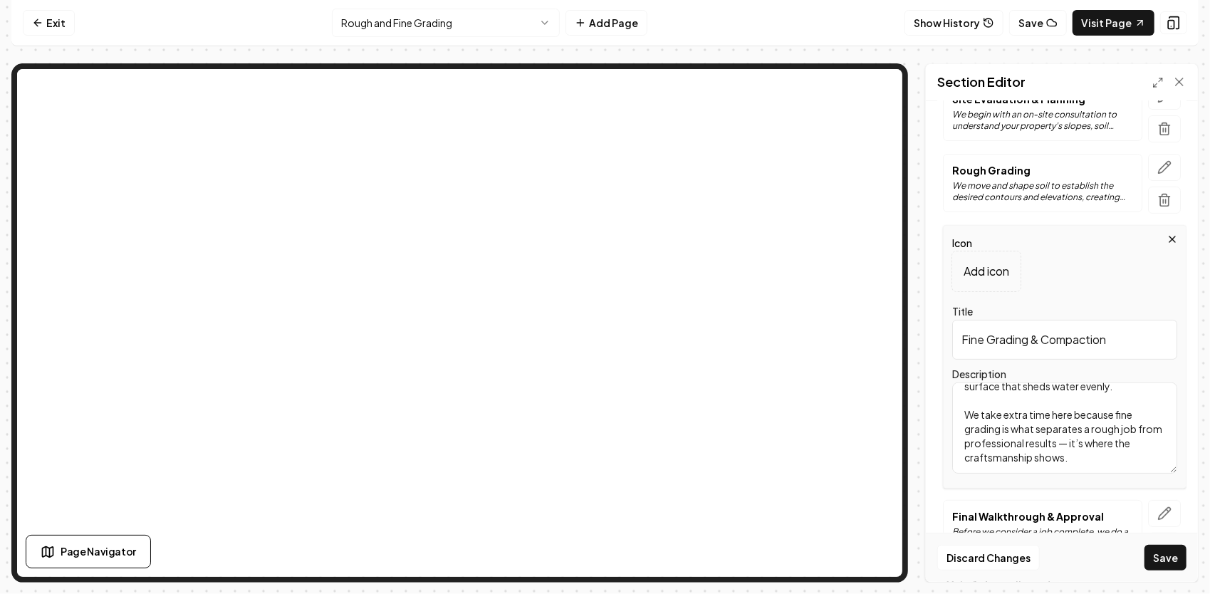
scroll to position [130, 0]
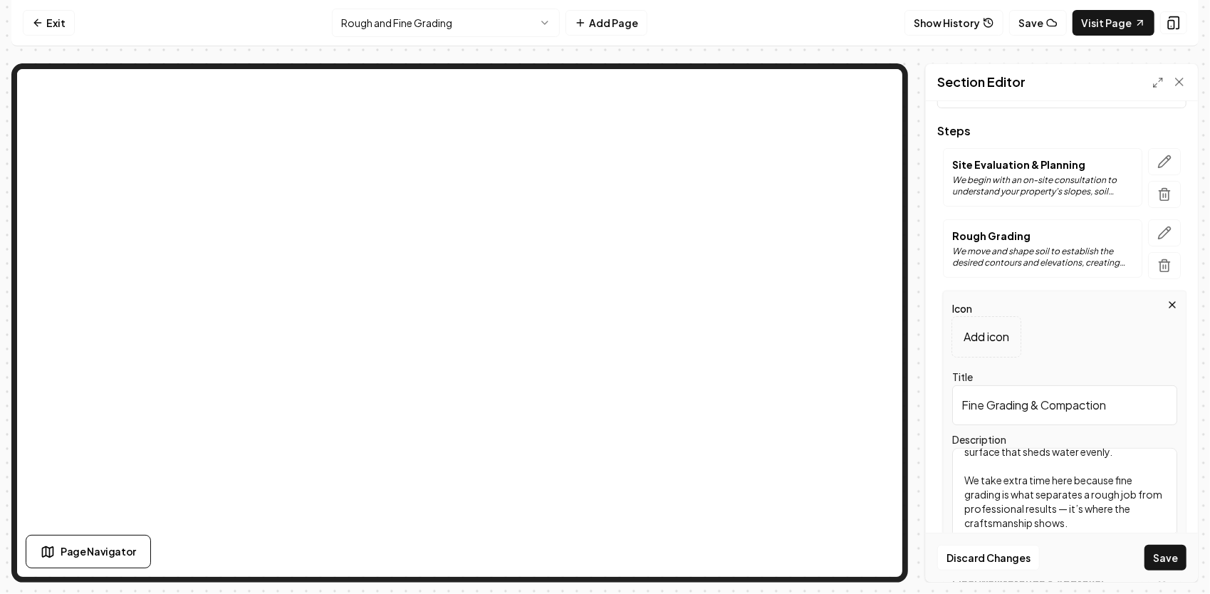
type textarea "Once the base shape is set, we move into precision mode. Fine grading brings th…"
click at [1158, 235] on icon "button" at bounding box center [1164, 233] width 14 height 14
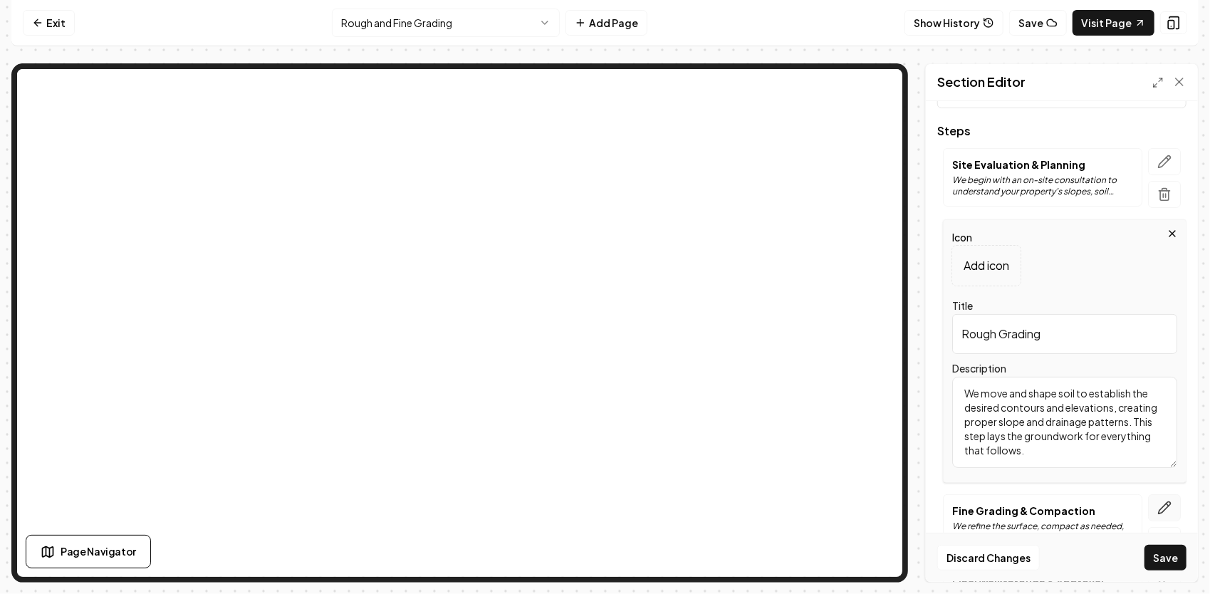
drag, startPoint x: 964, startPoint y: 394, endPoint x: 1146, endPoint y: 515, distance: 218.2
click at [1146, 517] on div "Steps Site Evaluation & Planning We begin with an on-site consultation to under…" at bounding box center [1061, 380] width 249 height 511
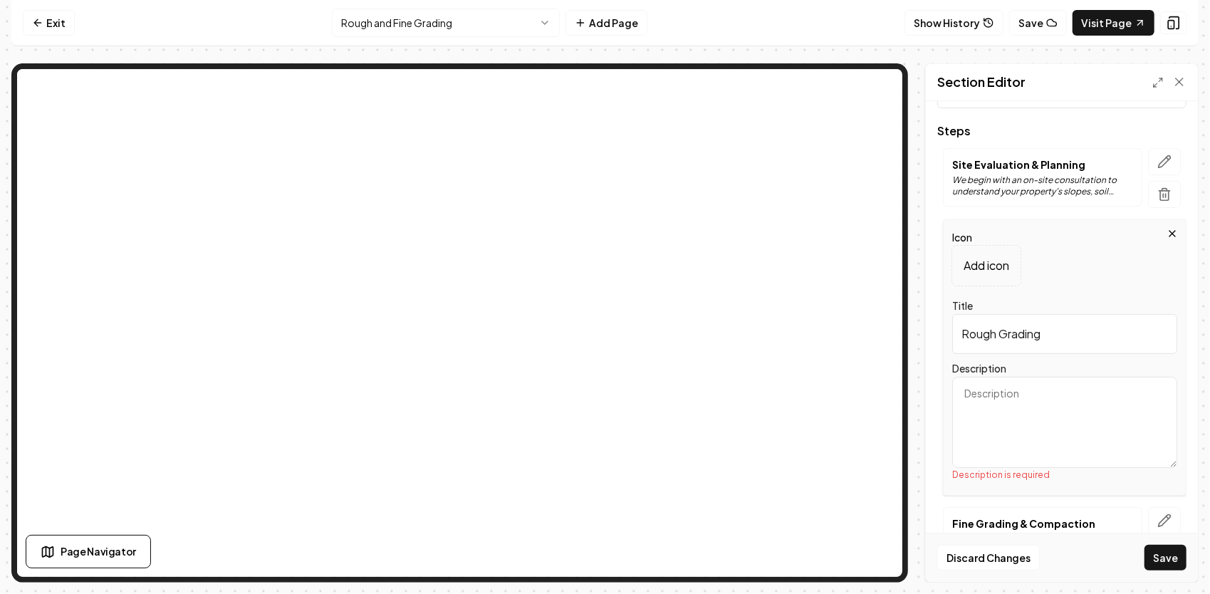
paste textarea "Rough grading is where the transformation begins. Using powerful Takeuchi equip…"
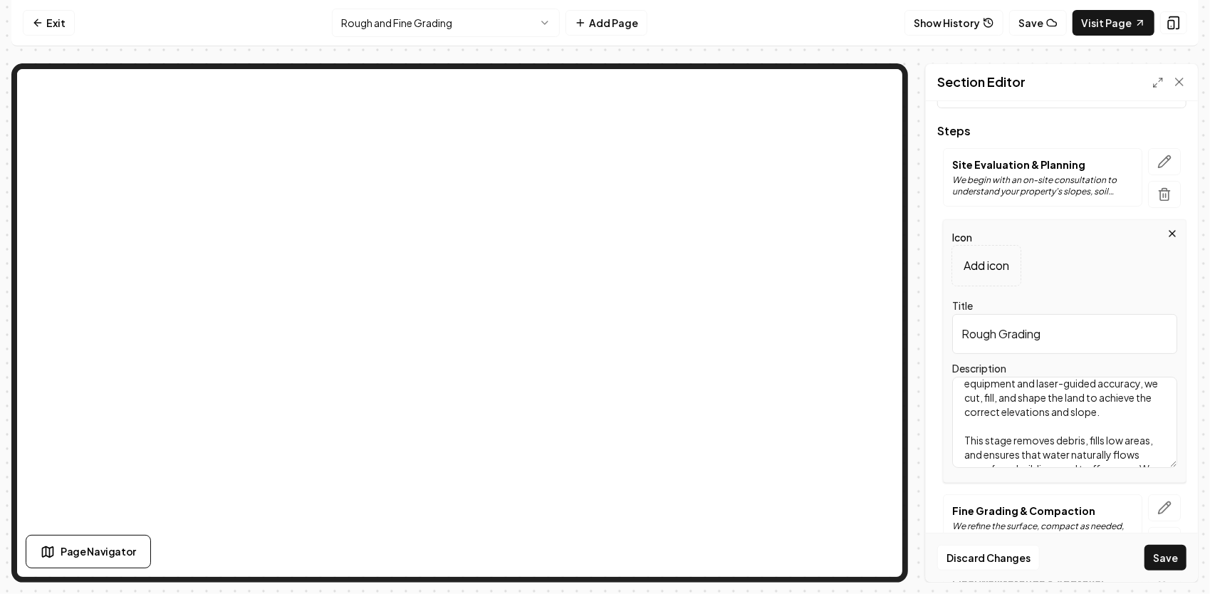
scroll to position [0, 0]
click at [1005, 423] on textarea "Rough grading is where the transformation begins. Using powerful Takeuchi equip…" at bounding box center [1064, 422] width 225 height 91
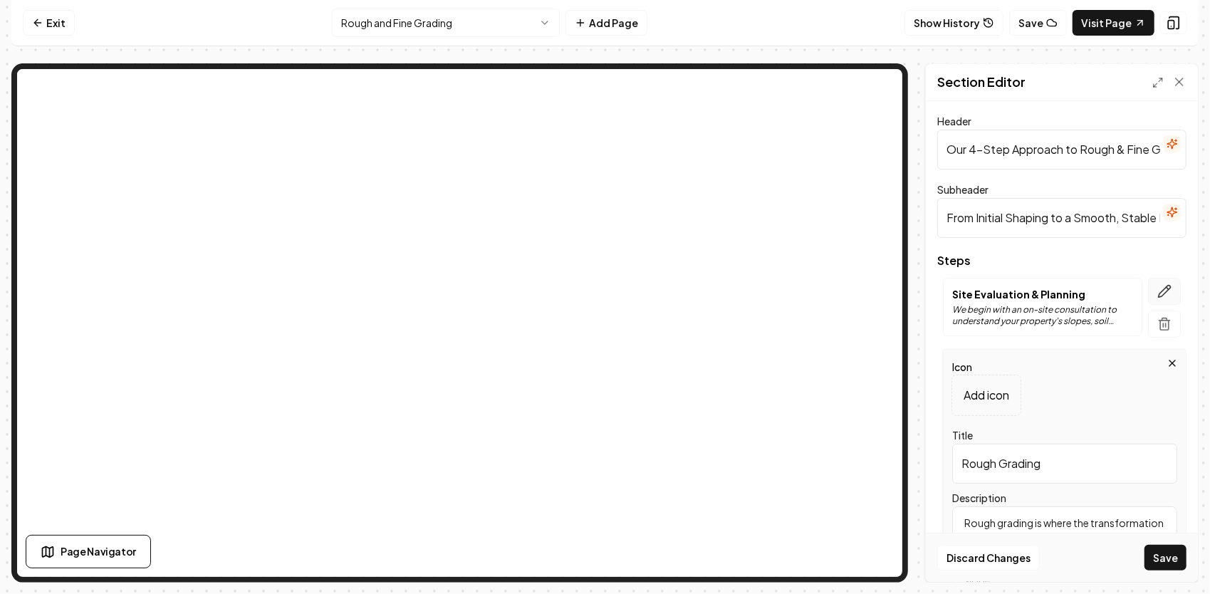
type textarea "Rough grading is where the transformation begins. Using our equipment and laser…"
click at [1168, 286] on button "button" at bounding box center [1164, 291] width 33 height 27
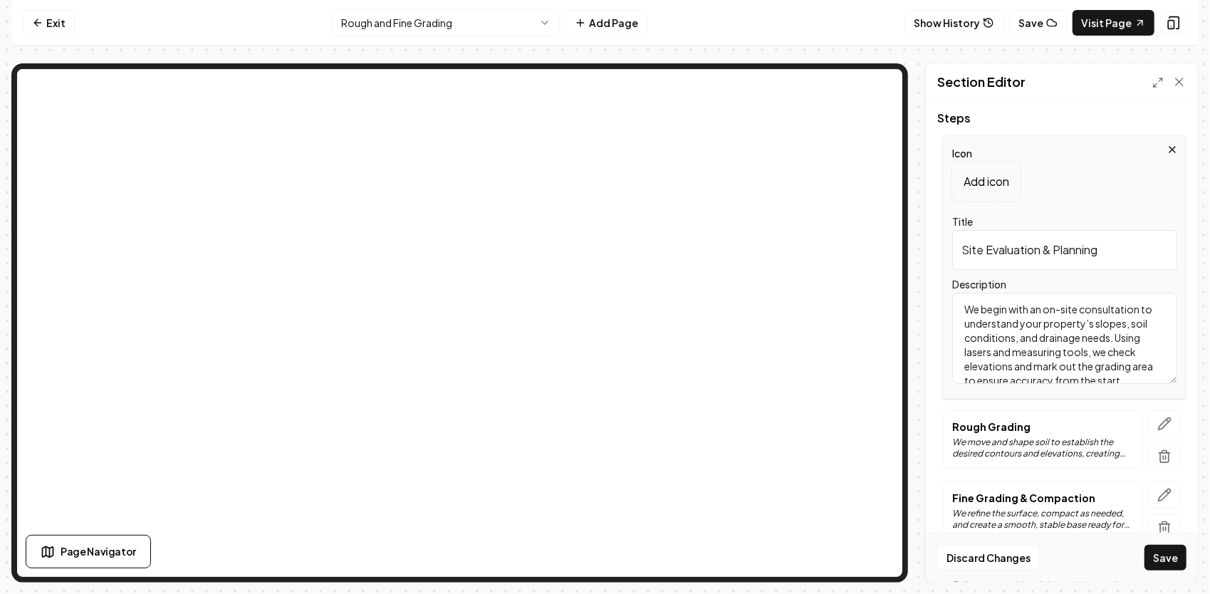
scroll to position [26, 0]
drag, startPoint x: 963, startPoint y: 306, endPoint x: 1126, endPoint y: 389, distance: 182.8
click at [1126, 389] on div "Icon Add icon Title Site Evaluation & Planning Description We begin with an on-…" at bounding box center [1064, 266] width 243 height 263
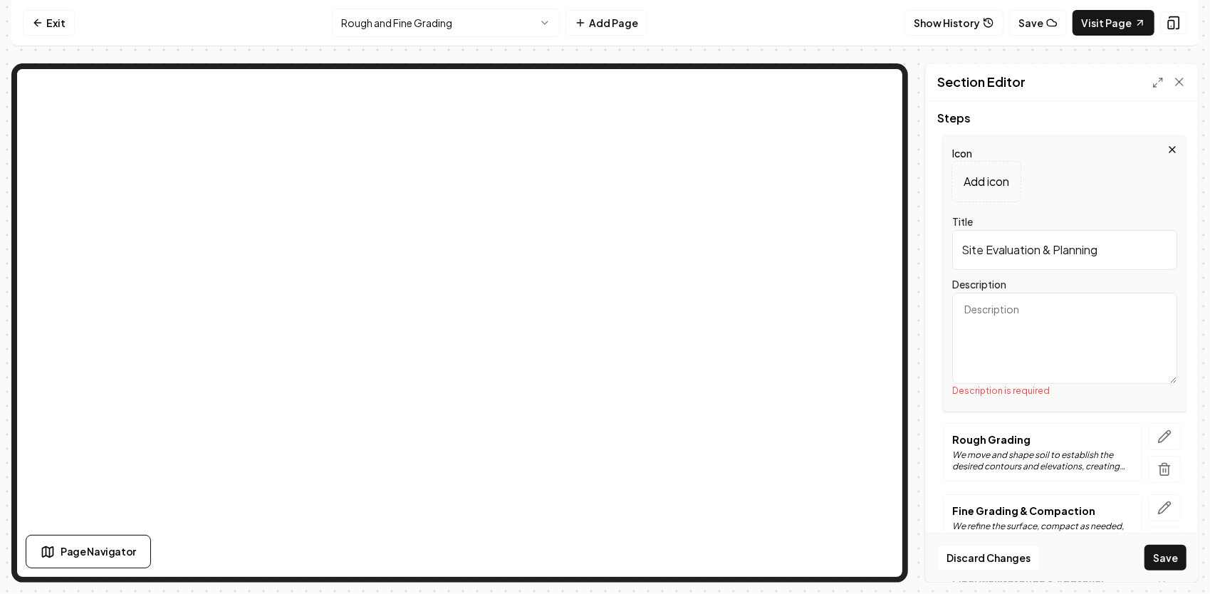
scroll to position [0, 0]
paste textarea "Every successful project starts with a solid plan. Before any equipment touches…"
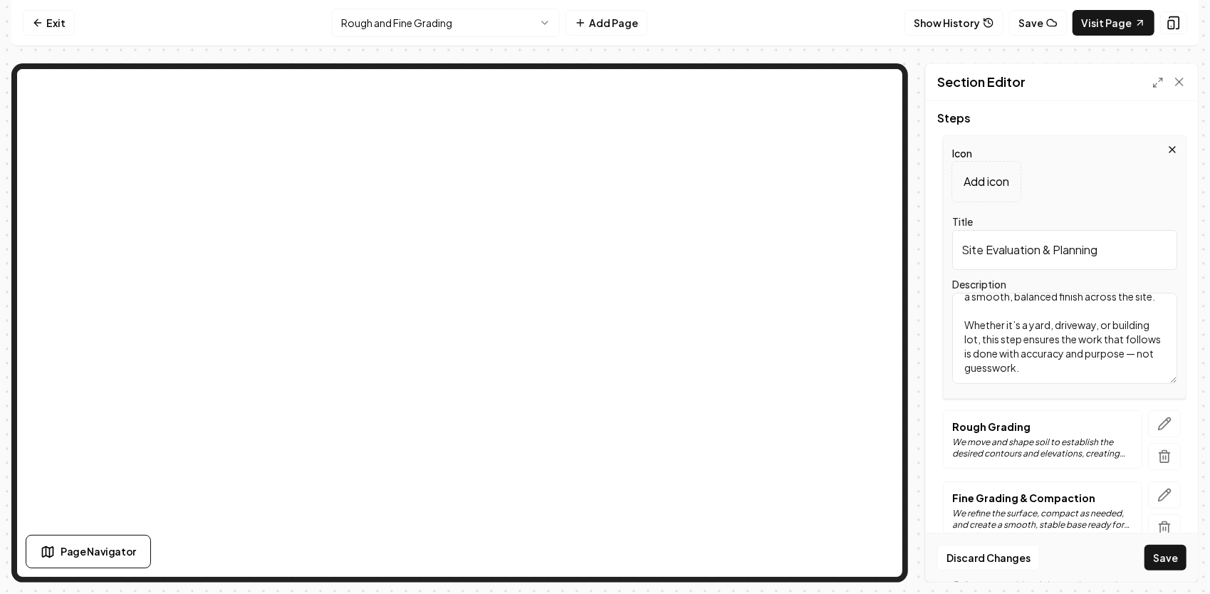
scroll to position [197, 0]
type textarea "Every successful project starts with a solid plan. Before any equipment touches…"
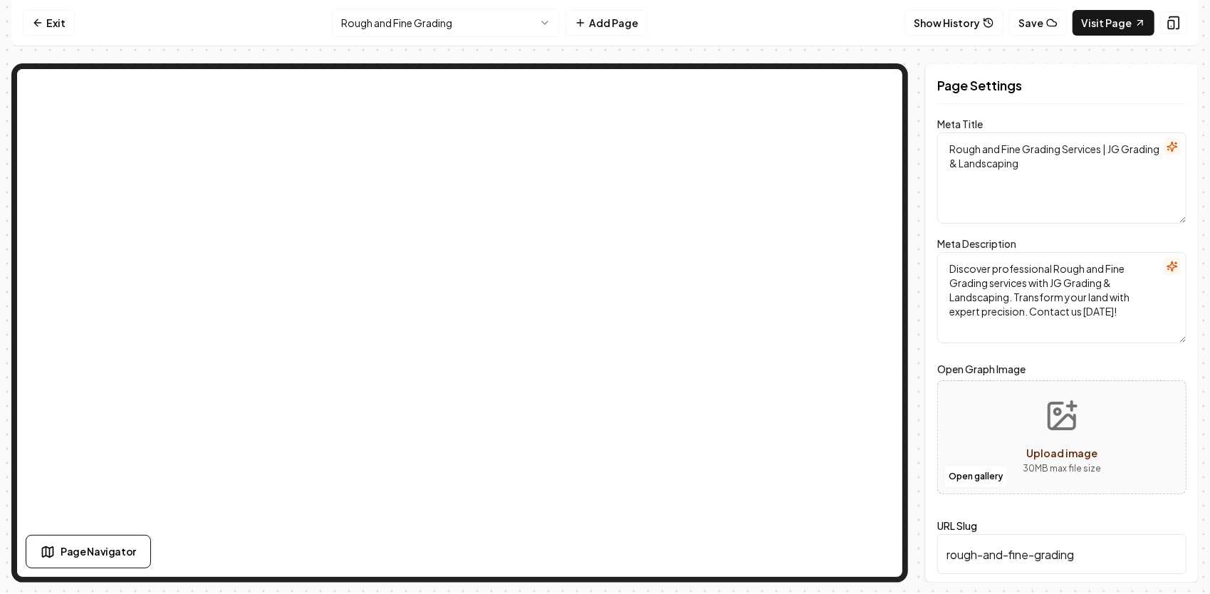
scroll to position [0, 0]
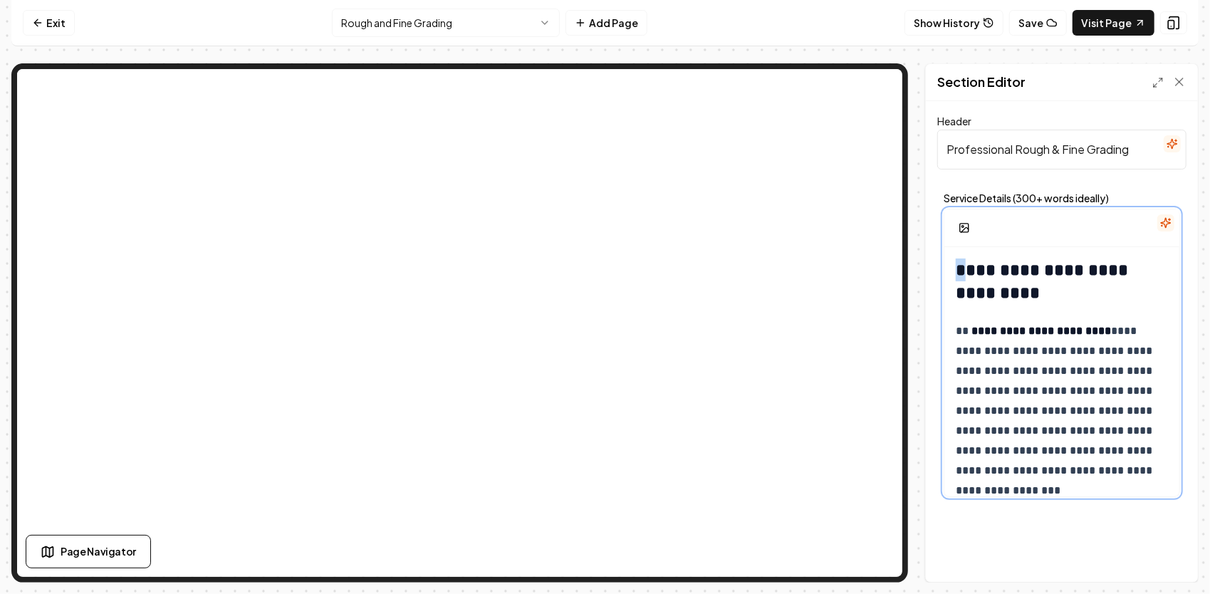
drag, startPoint x: 960, startPoint y: 265, endPoint x: 963, endPoint y: 256, distance: 9.3
click at [963, 258] on h2 "**********" at bounding box center [1061, 281] width 212 height 46
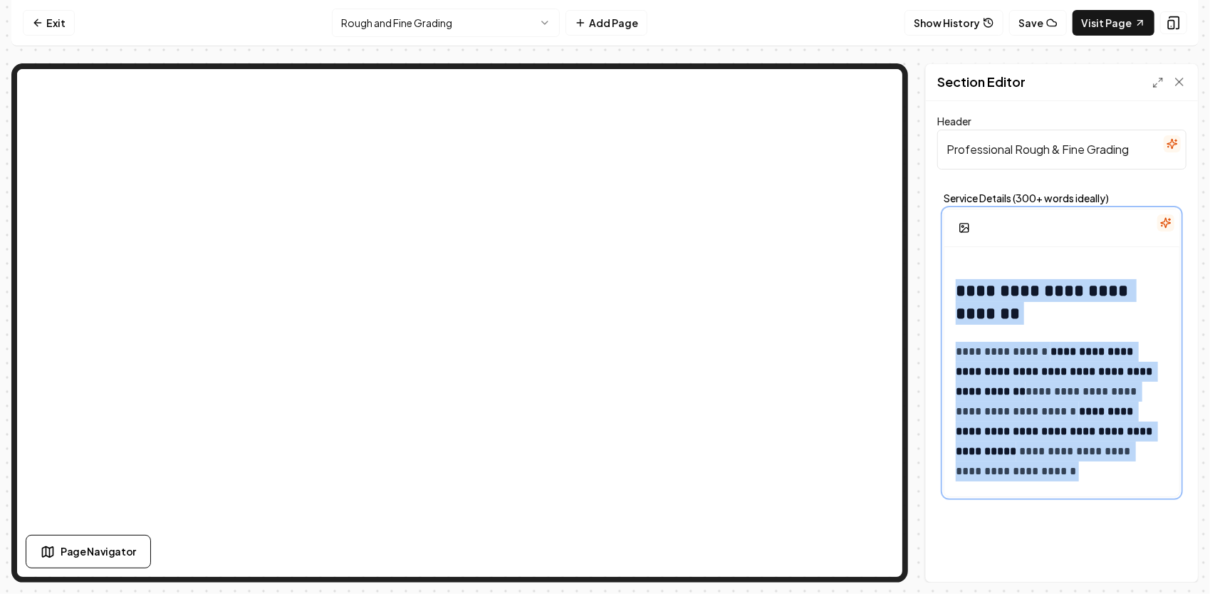
scroll to position [3975, 0]
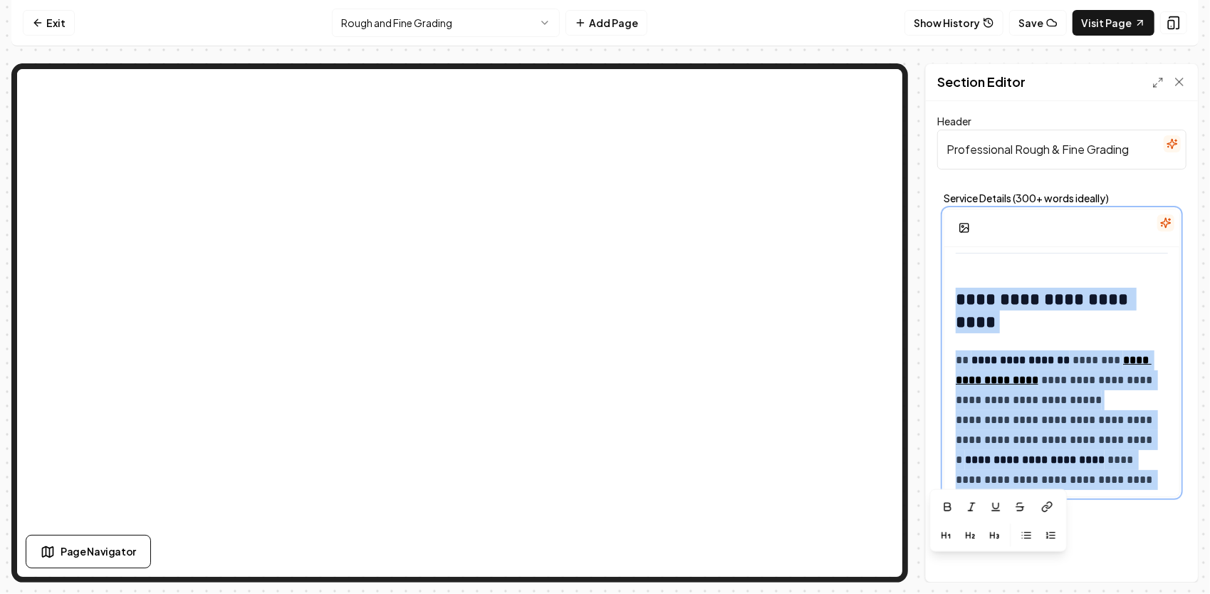
drag, startPoint x: 951, startPoint y: 317, endPoint x: 1126, endPoint y: 478, distance: 238.8
copy div "**********"
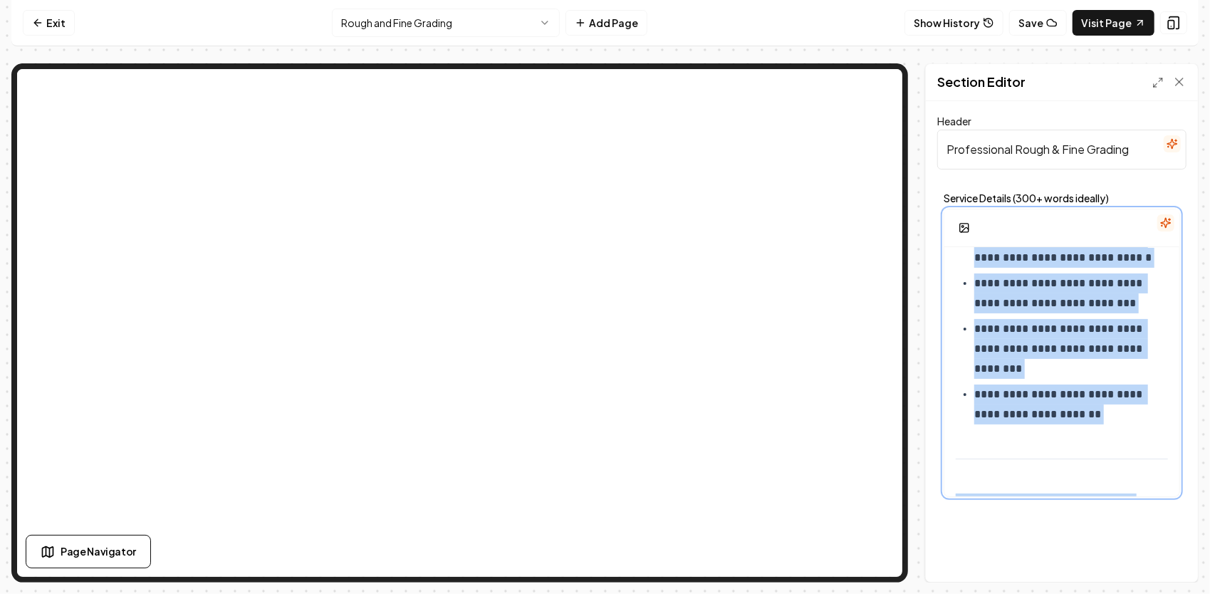
scroll to position [771, 0]
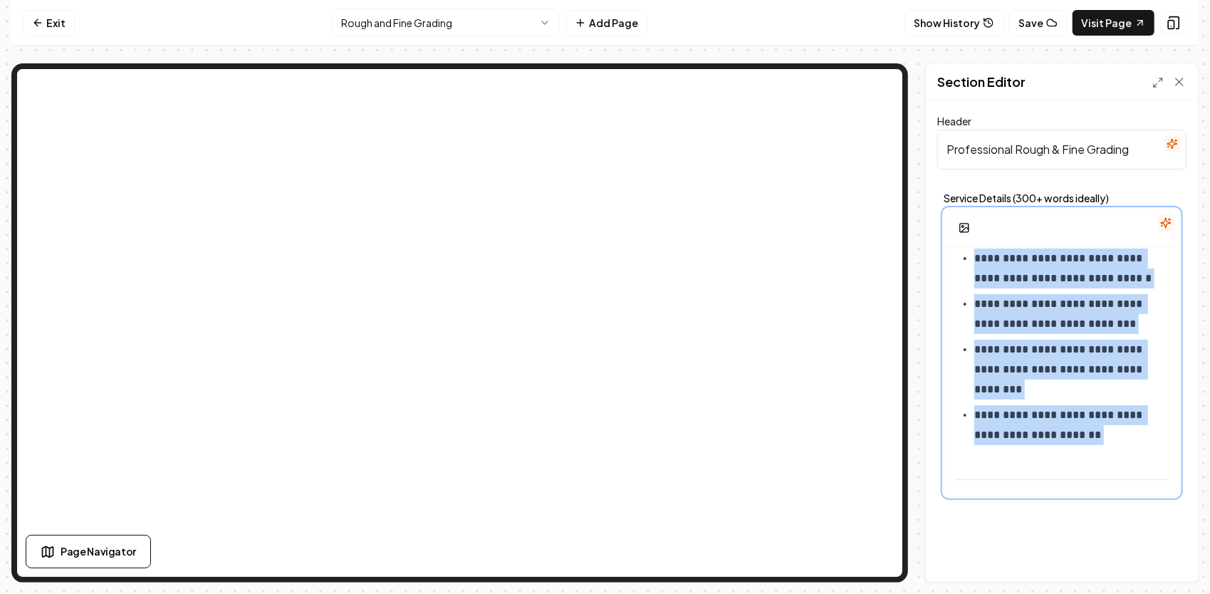
click at [1119, 439] on p "**********" at bounding box center [1066, 425] width 184 height 40
click at [1102, 434] on p "**********" at bounding box center [1066, 425] width 184 height 40
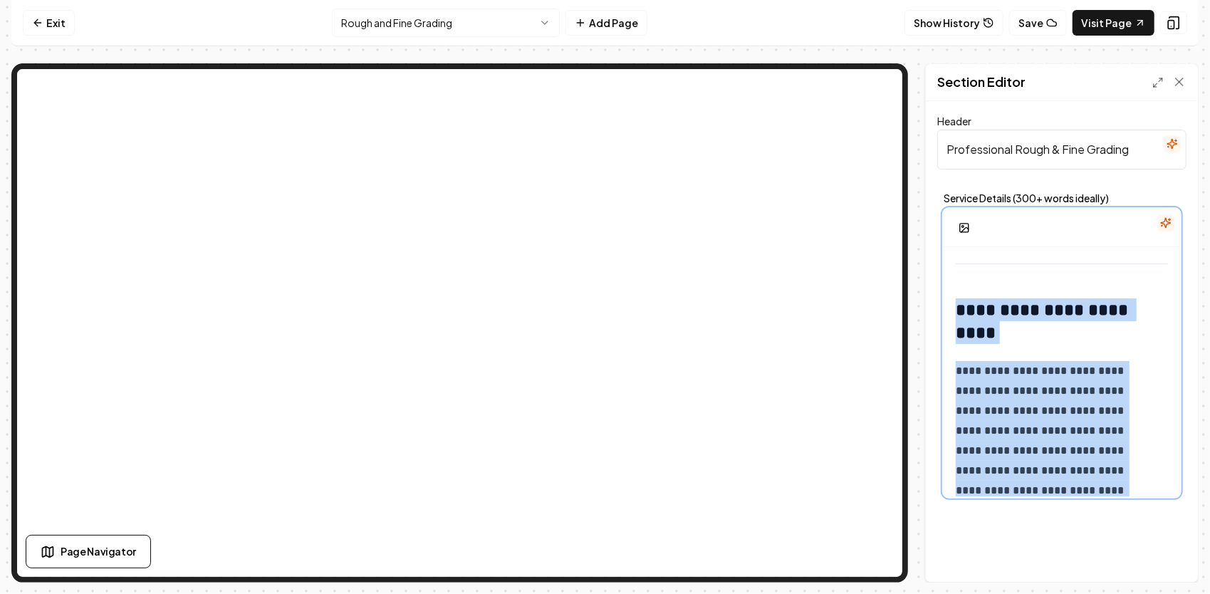
scroll to position [0, 0]
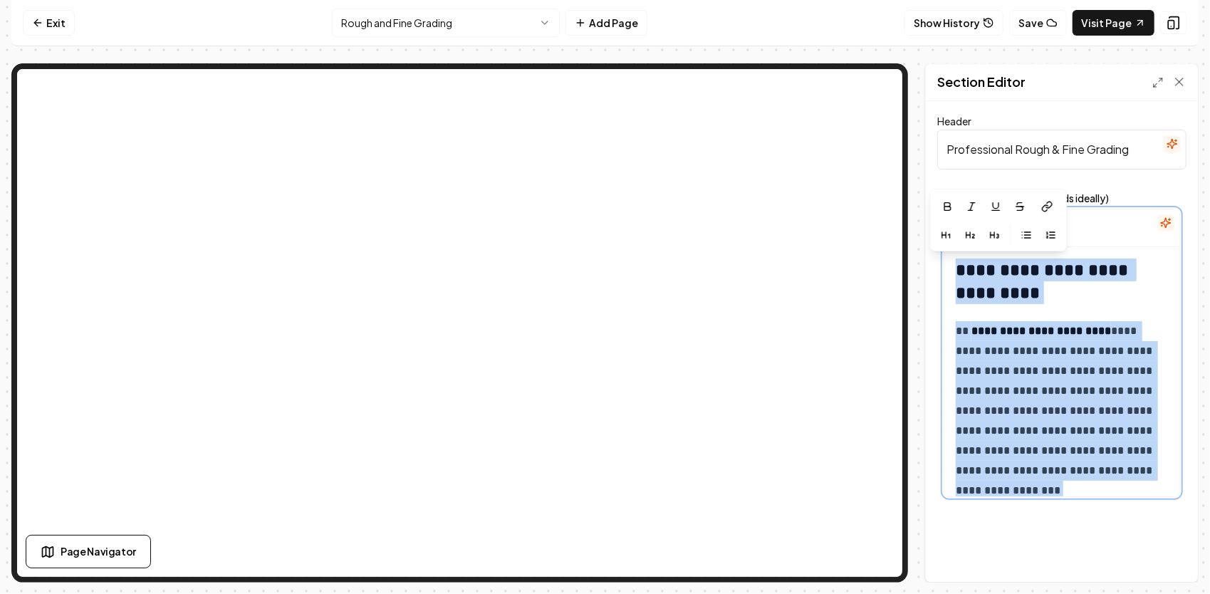
drag, startPoint x: 1081, startPoint y: 481, endPoint x: 946, endPoint y: 168, distance: 341.0
click at [946, 168] on form "**********" at bounding box center [1061, 307] width 249 height 391
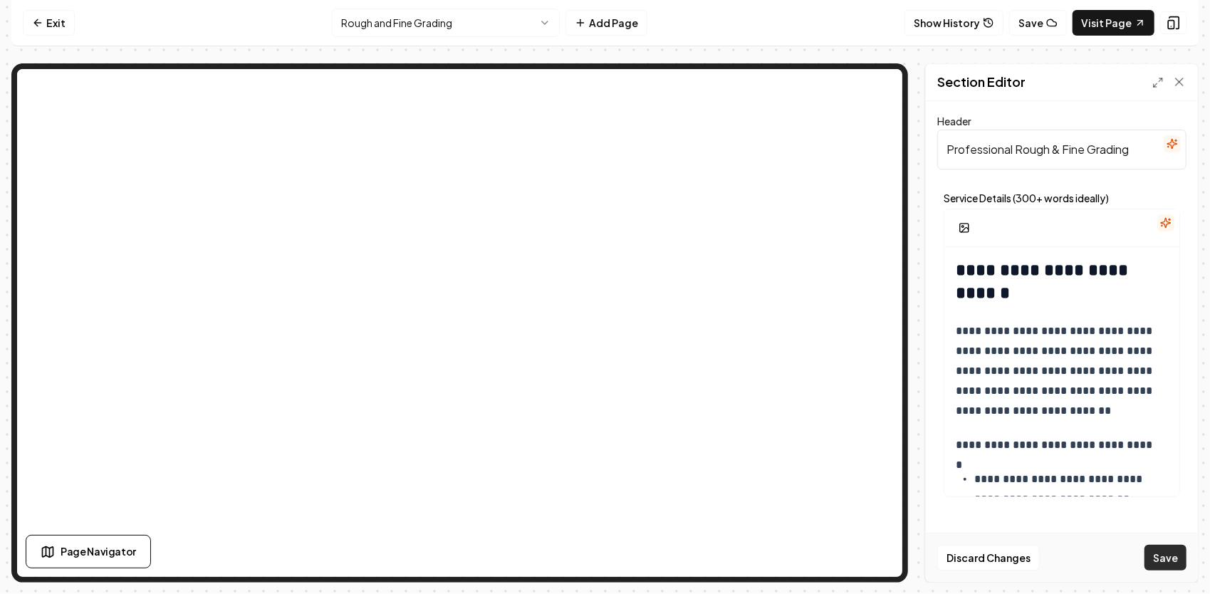
click at [1155, 563] on button "Save" at bounding box center [1165, 558] width 42 height 26
click at [1178, 26] on icon at bounding box center [1173, 23] width 9 height 12
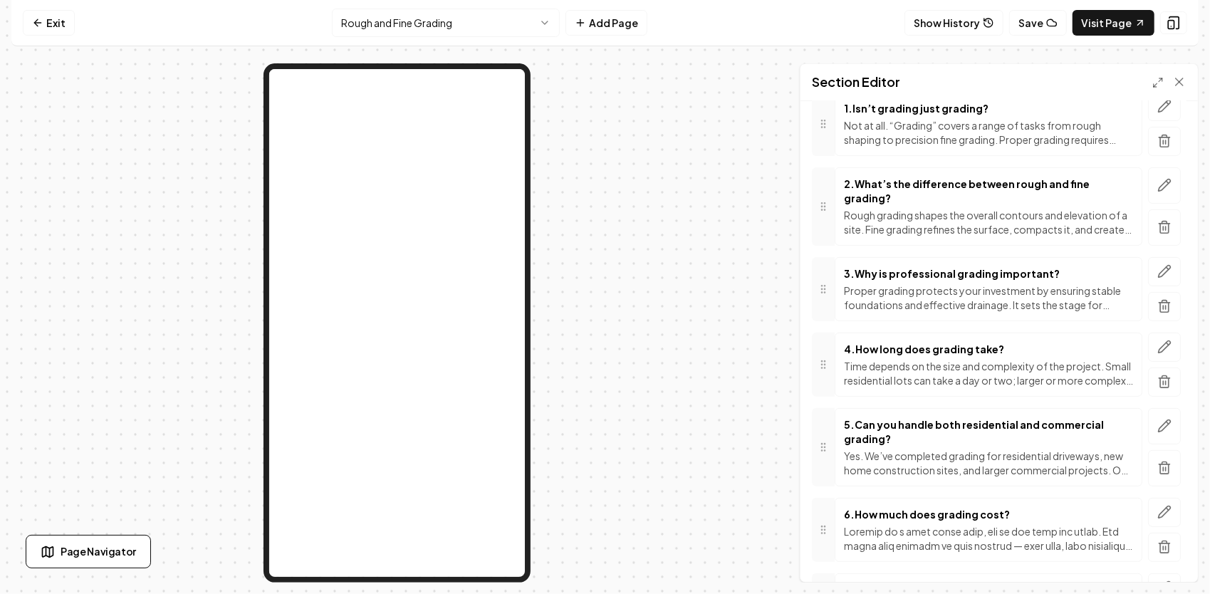
scroll to position [336, 0]
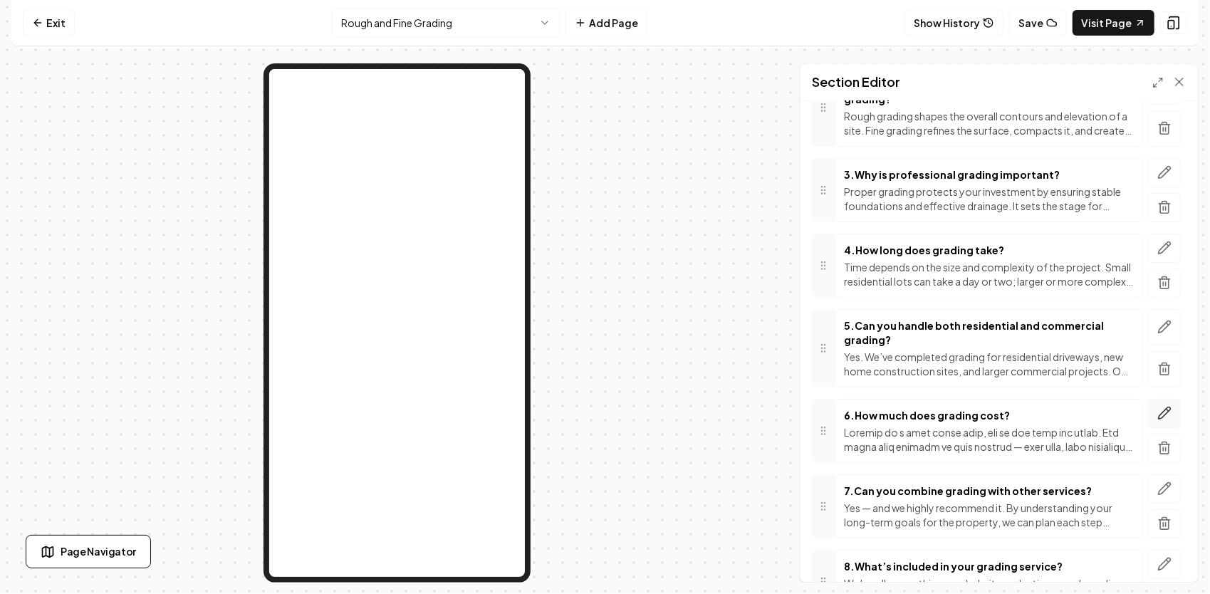
click at [1148, 403] on button "button" at bounding box center [1164, 413] width 33 height 29
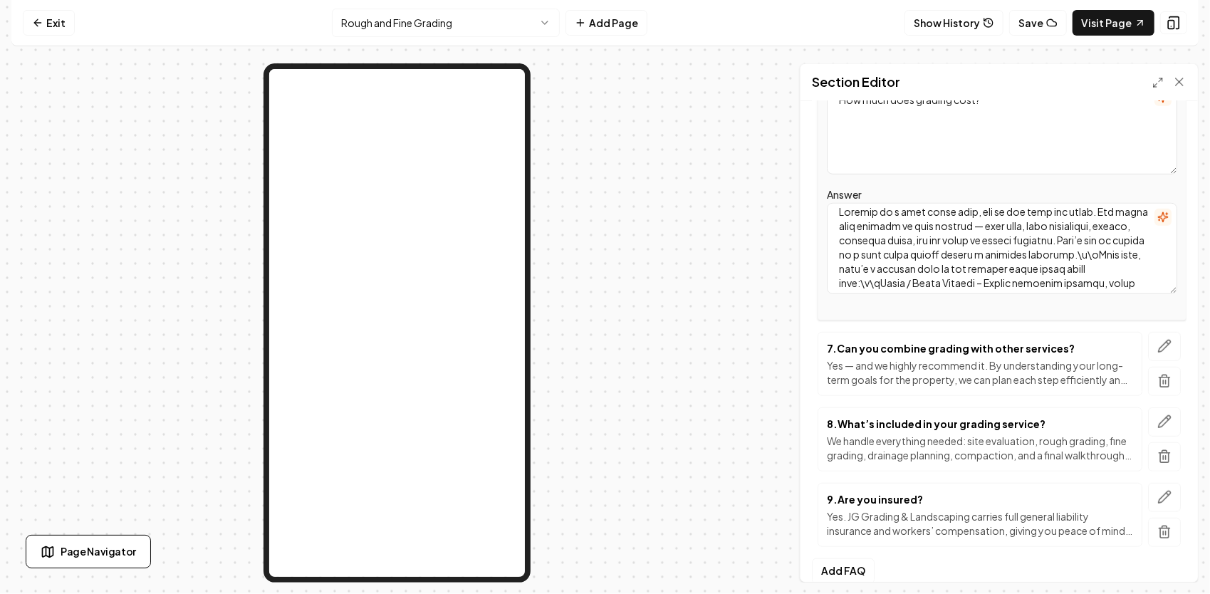
scroll to position [0, 0]
drag, startPoint x: 1009, startPoint y: 262, endPoint x: 805, endPoint y: 185, distance: 218.3
click at [805, 185] on div "Header Frequently Asked Questions Subheader Answers to the Questions We Hear Mo…" at bounding box center [998, 341] width 397 height 481
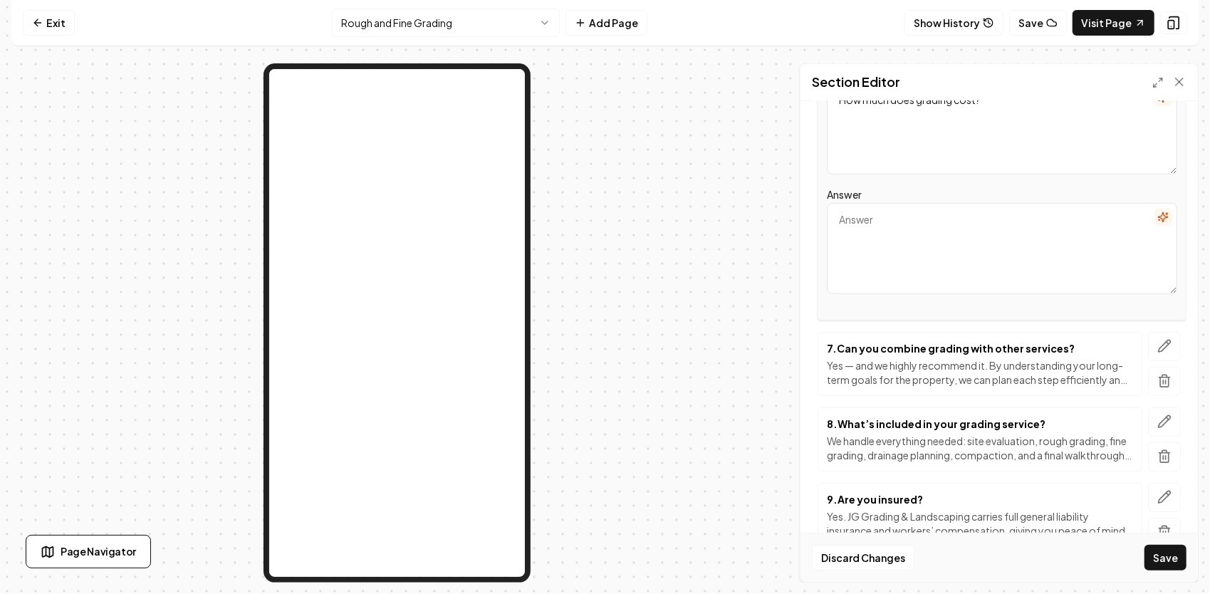
paste textarea "Yes — and unfortunately, we see it often. Many of our calls come from property …"
type textarea "Yes — and unfortunately, we see it often. Many of our calls come from property …"
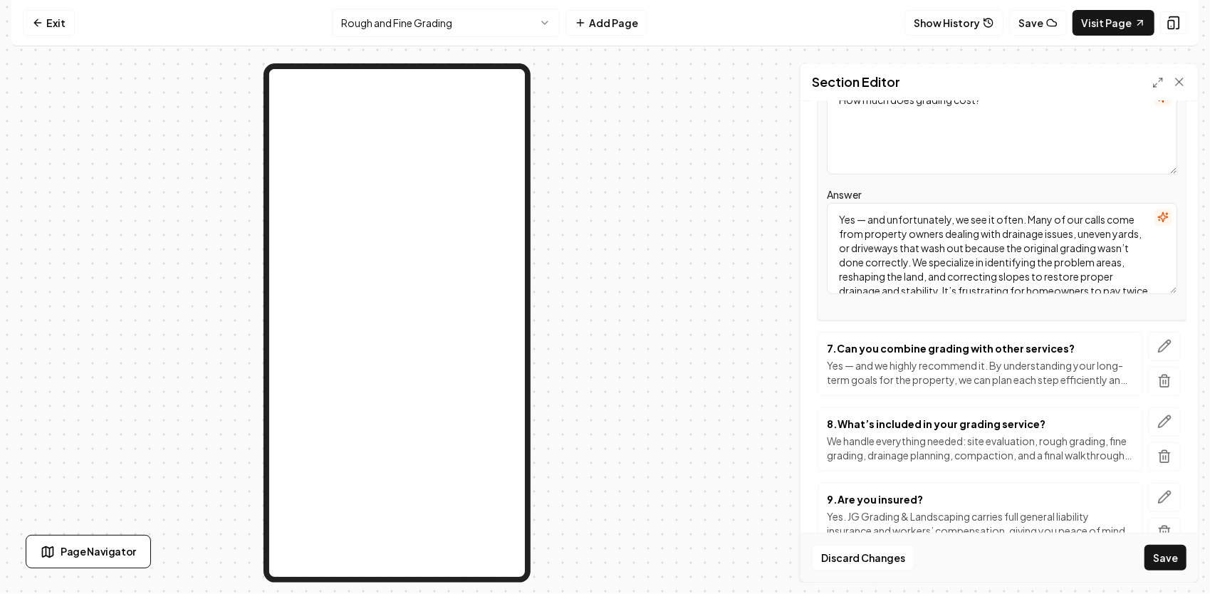
drag, startPoint x: 1106, startPoint y: 264, endPoint x: 809, endPoint y: 177, distance: 310.2
click at [809, 177] on div "Header Frequently Asked Questions Subheader Answers to the Questions We Hear Mo…" at bounding box center [998, 341] width 397 height 481
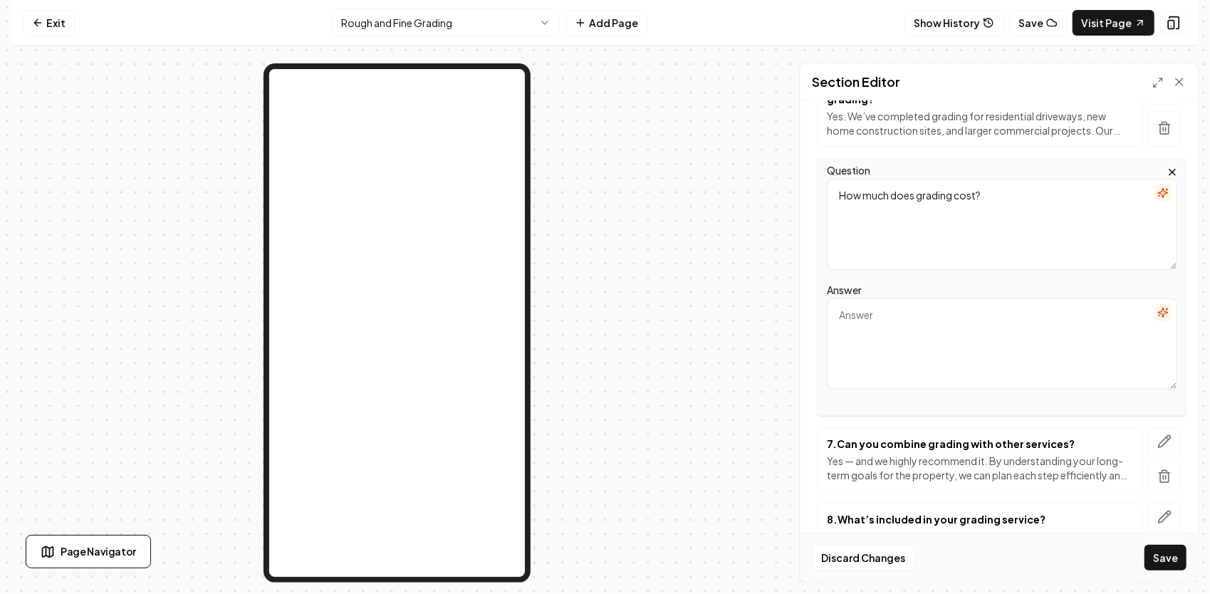
scroll to position [373, 0]
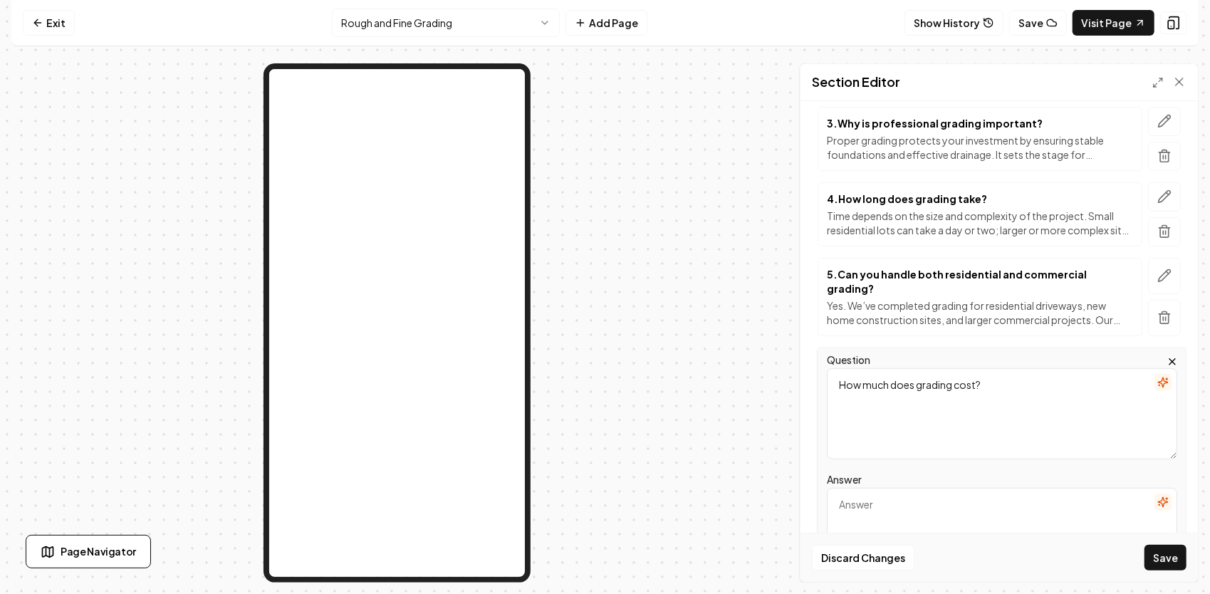
drag, startPoint x: 1000, startPoint y: 373, endPoint x: 786, endPoint y: 330, distance: 218.0
click at [745, 335] on div "Section Editor Header Frequently Asked Questions Subheader Answers to the Quest…" at bounding box center [604, 322] width 1187 height 519
click at [866, 508] on textarea "Answer" at bounding box center [1002, 533] width 350 height 91
paste textarea "Yes — and unfortunately, we see it often. Many of our calls come from property …"
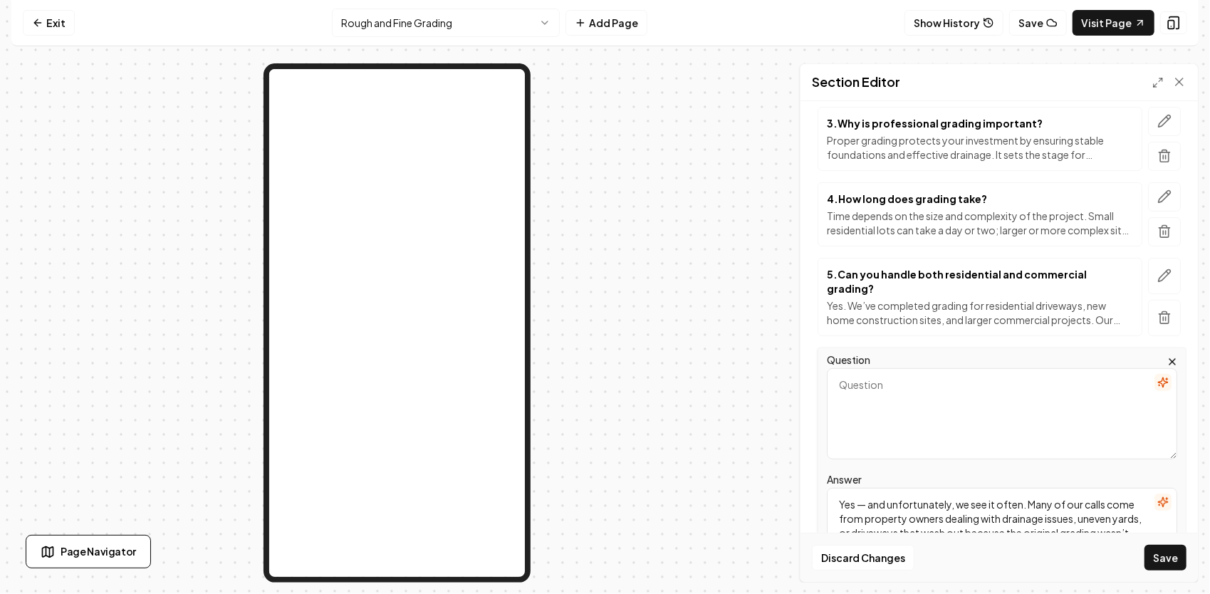
scroll to position [31, 0]
type textarea "Yes — and unfortunately, we see it often. Many of our calls come from property …"
click at [893, 387] on textarea "Question" at bounding box center [1002, 413] width 350 height 91
paste textarea "Can you fix grading mistakes from another contractor?"
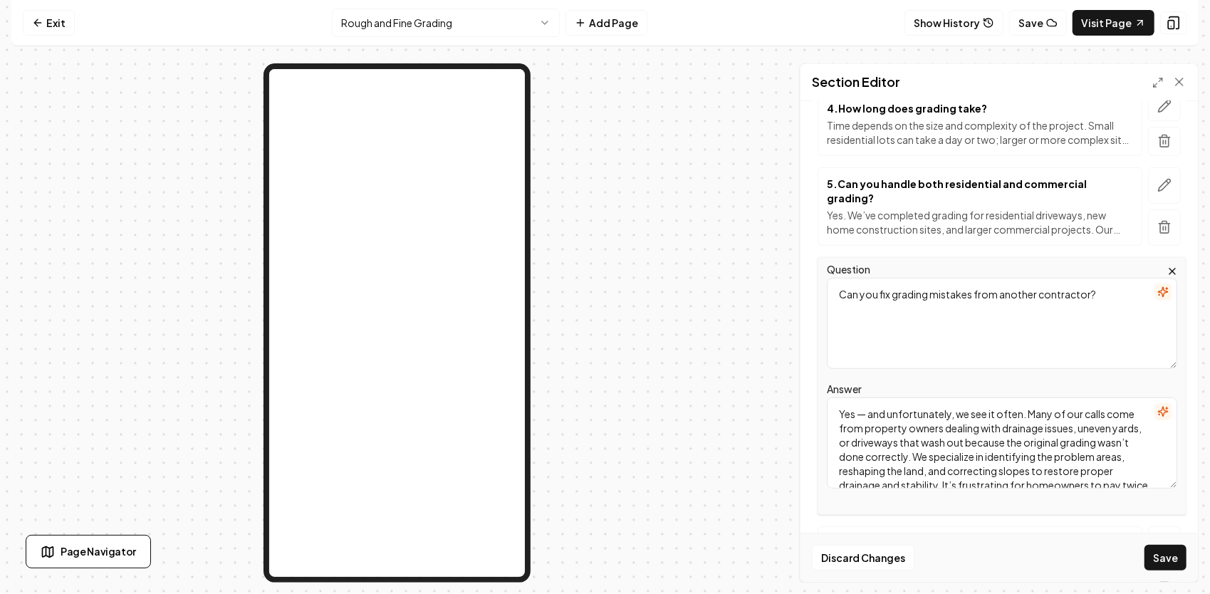
scroll to position [444, 0]
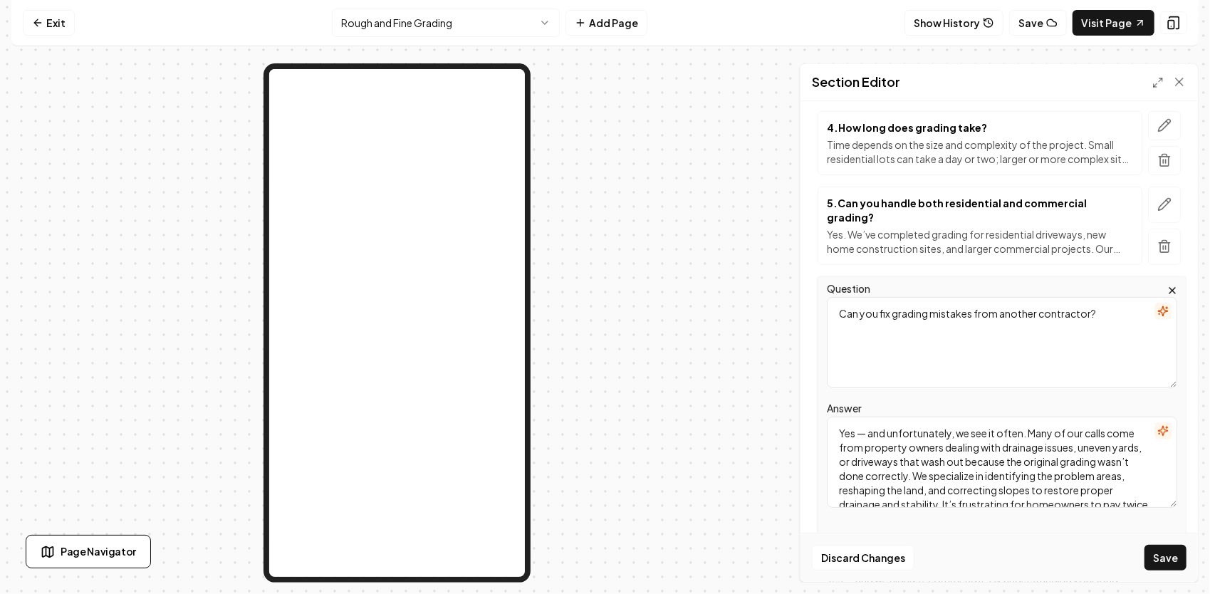
type textarea "Can you fix grading mistakes from another contractor?"
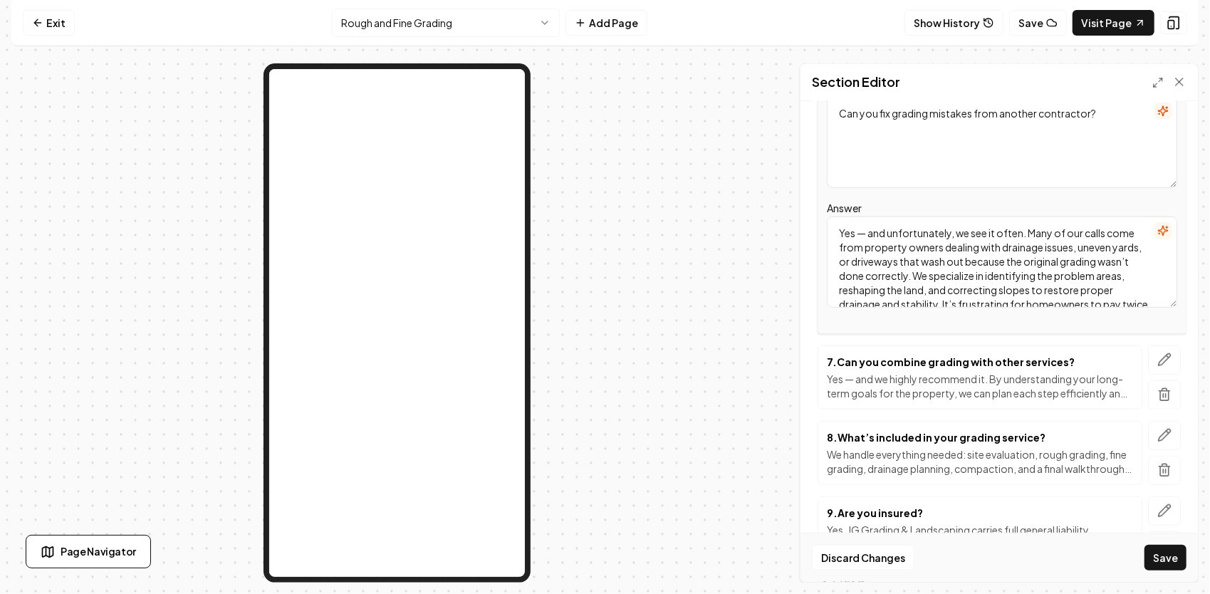
scroll to position [658, 0]
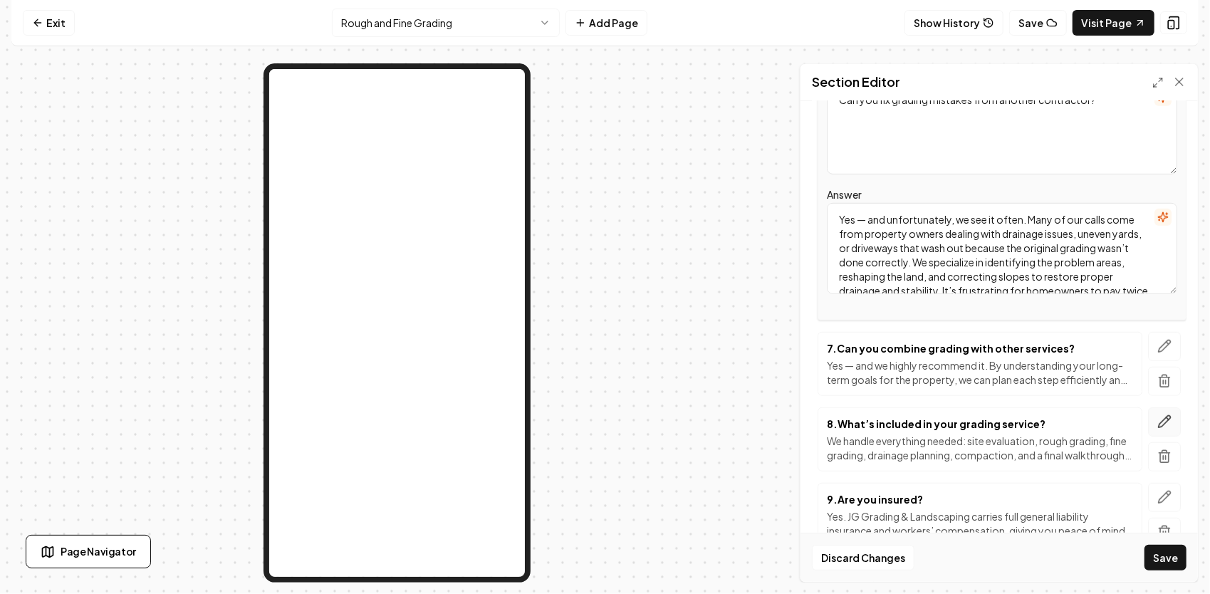
click at [1148, 407] on button "button" at bounding box center [1164, 421] width 33 height 29
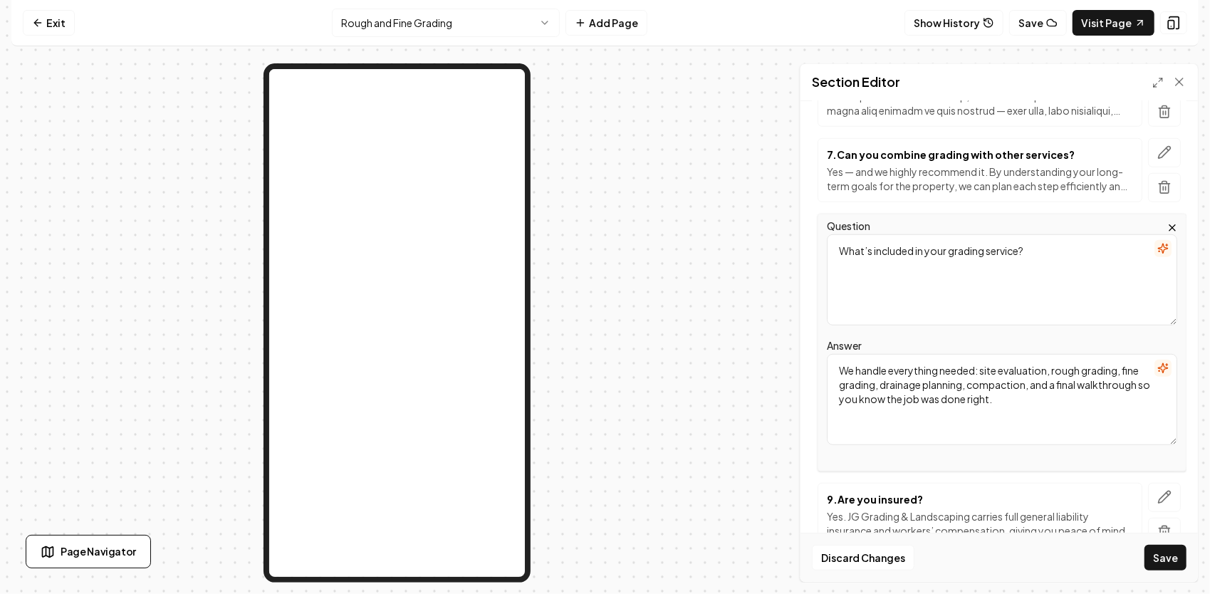
drag, startPoint x: 1102, startPoint y: 392, endPoint x: 722, endPoint y: 272, distance: 398.6
click at [705, 279] on div "Section Editor Header Frequently Asked Questions Subheader Answers to the Quest…" at bounding box center [604, 322] width 1187 height 519
paste textarea "Absolutely. We provide free on-site estimates for all grading, drainage, and si…"
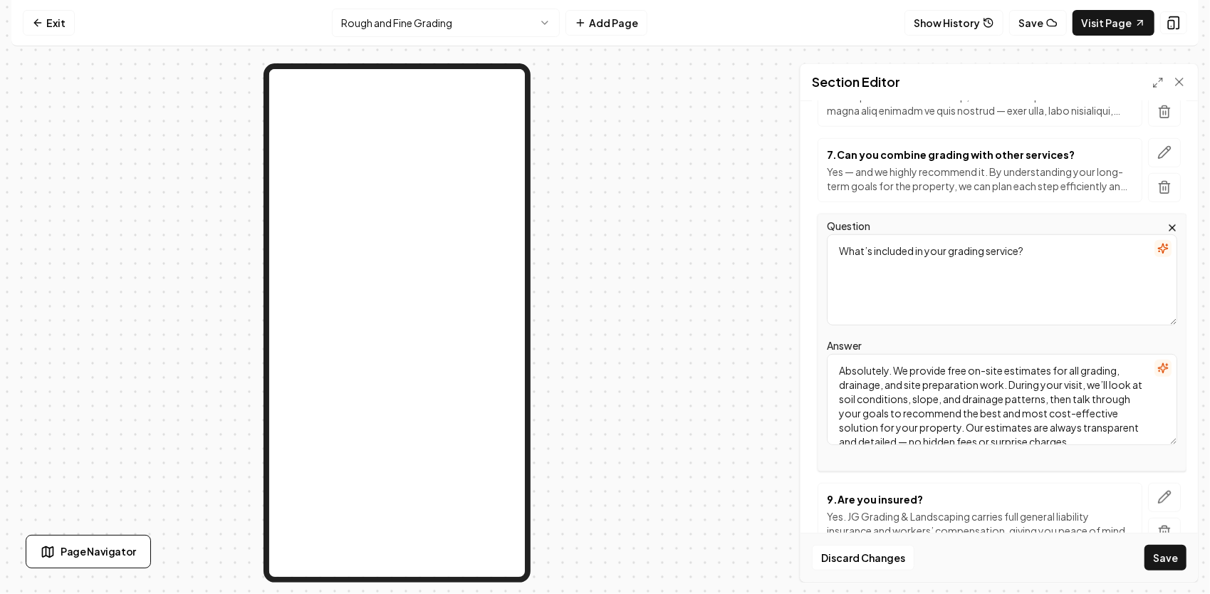
scroll to position [17, 0]
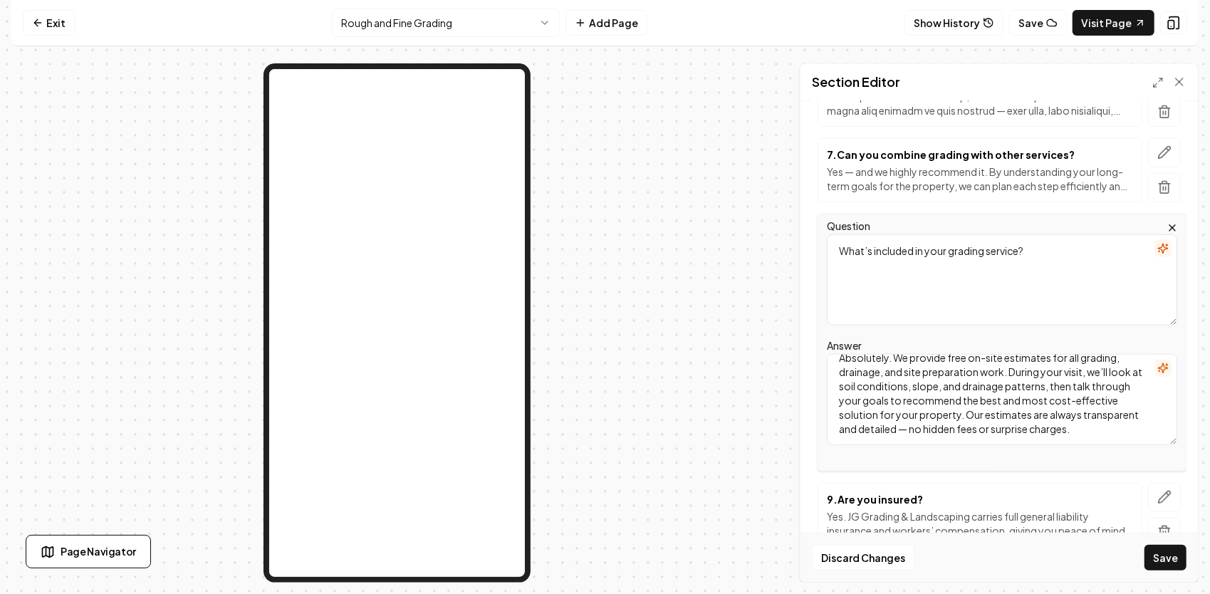
type textarea "Absolutely. We provide free on-site estimates for all grading, drainage, and si…"
drag, startPoint x: 1059, startPoint y: 239, endPoint x: 792, endPoint y: 211, distance: 269.1
click at [787, 214] on div "Section Editor Header Frequently Asked Questions Subheader Answers to the Quest…" at bounding box center [604, 322] width 1187 height 519
paste textarea "Do you offer free estimates?"
type textarea "Do you offer free estimates?"
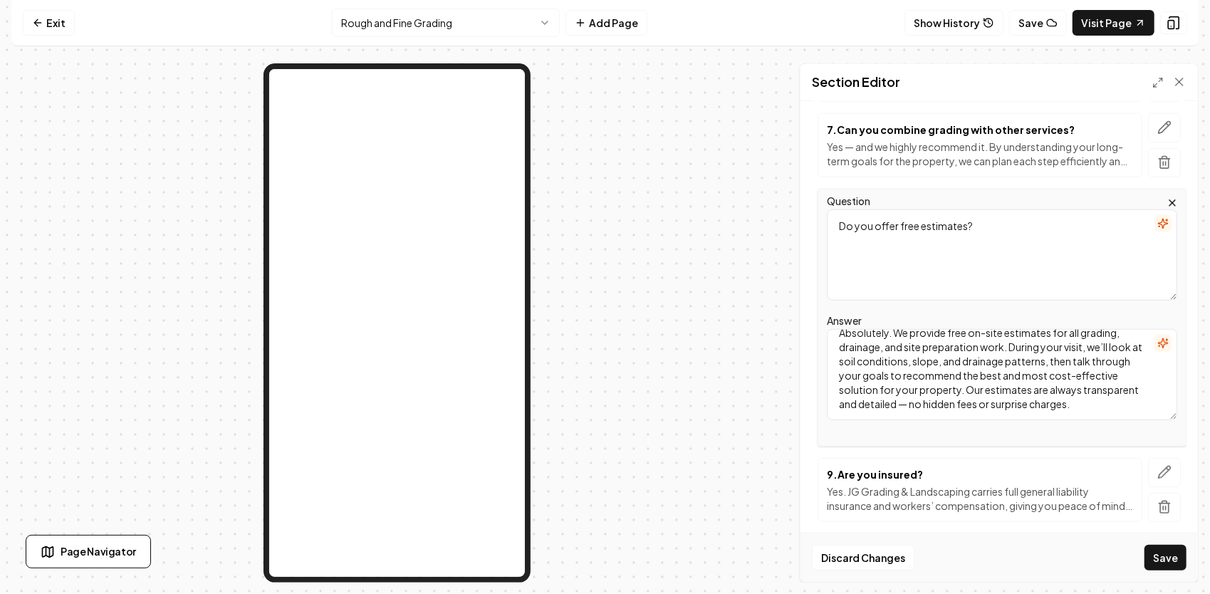
scroll to position [706, 0]
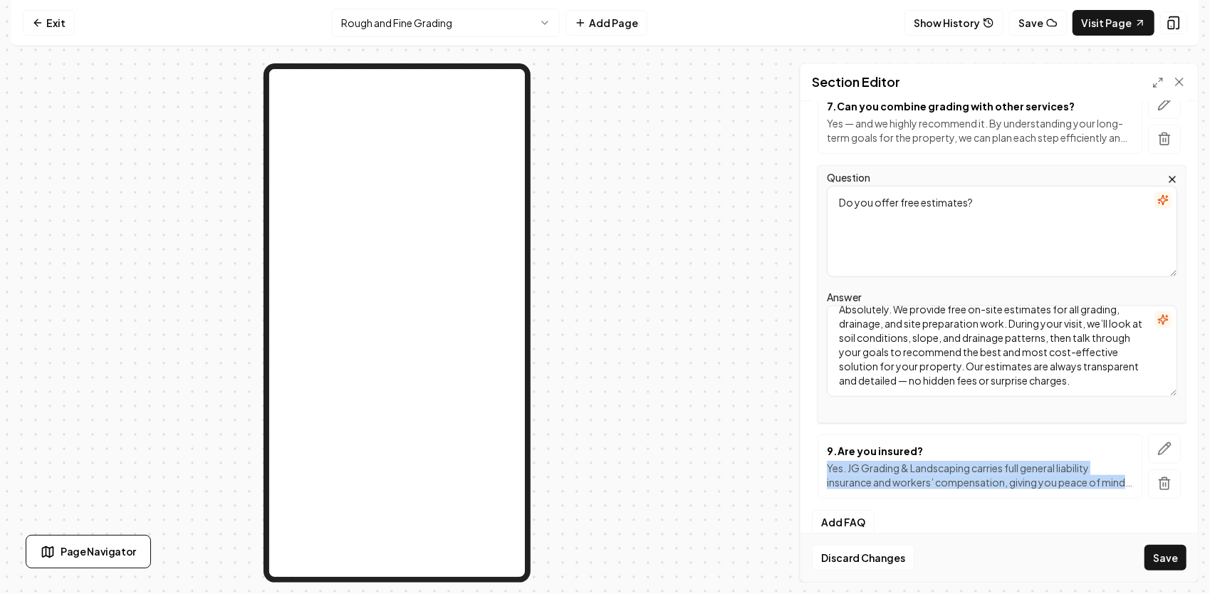
drag, startPoint x: 827, startPoint y: 449, endPoint x: 1171, endPoint y: 471, distance: 345.4
click at [1171, 471] on div "9 . Are you insured? Yes. JG Grading & Landscaping carries full general liabili…" at bounding box center [1001, 466] width 369 height 64
click at [1157, 441] on icon "button" at bounding box center [1164, 448] width 14 height 14
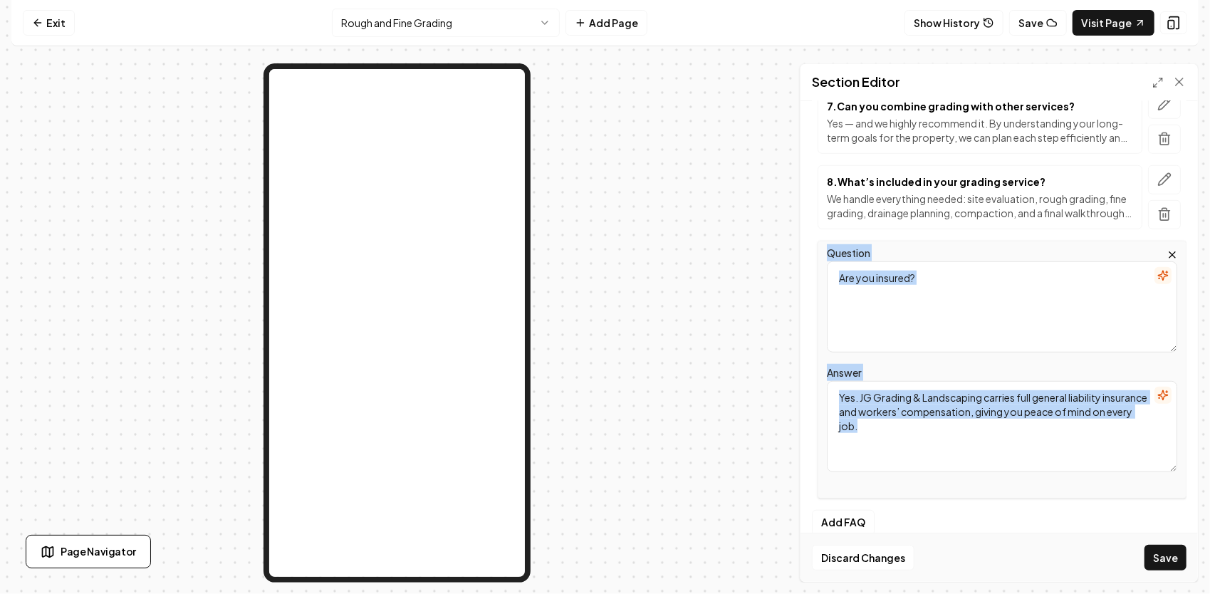
click at [939, 414] on textarea "Yes. JG Grading & Landscaping carries full general liability insurance and work…" at bounding box center [1002, 426] width 350 height 91
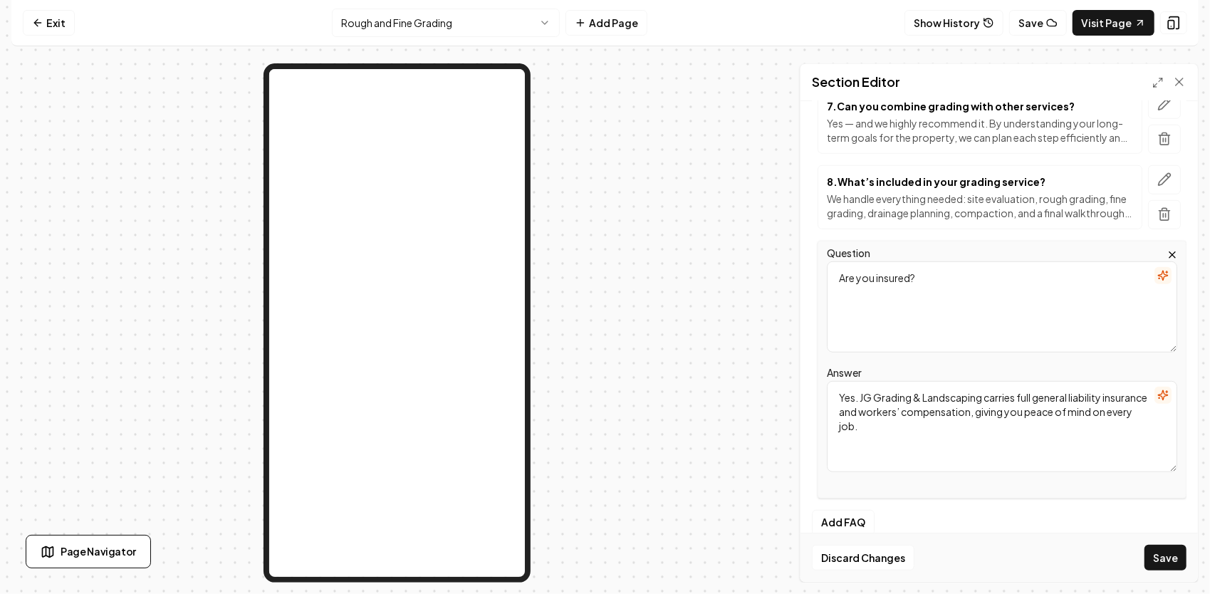
drag, startPoint x: 939, startPoint y: 414, endPoint x: 827, endPoint y: 379, distance: 118.0
click at [822, 377] on div "Question Are you insured? Answer Yes. JG Grading & Landscaping carries full gen…" at bounding box center [1001, 370] width 369 height 258
paste textarea "Yes — we are a fully insured and professionally operated grading company. Our e…"
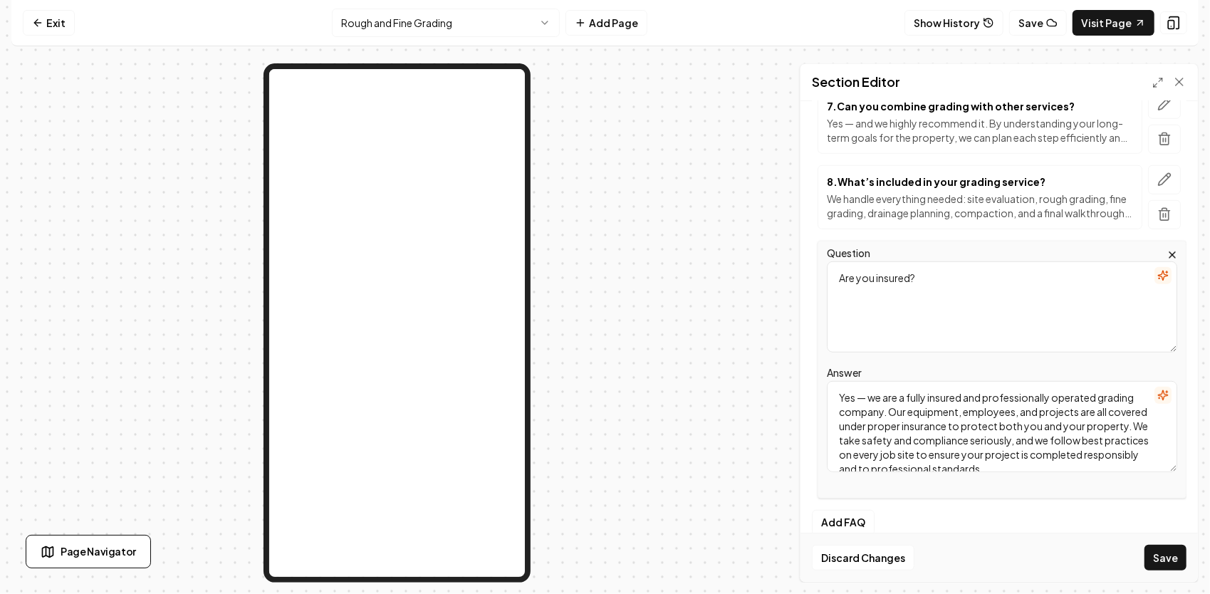
scroll to position [17, 0]
type textarea "Yes — we are a fully insured and professionally operated grading company. Our e…"
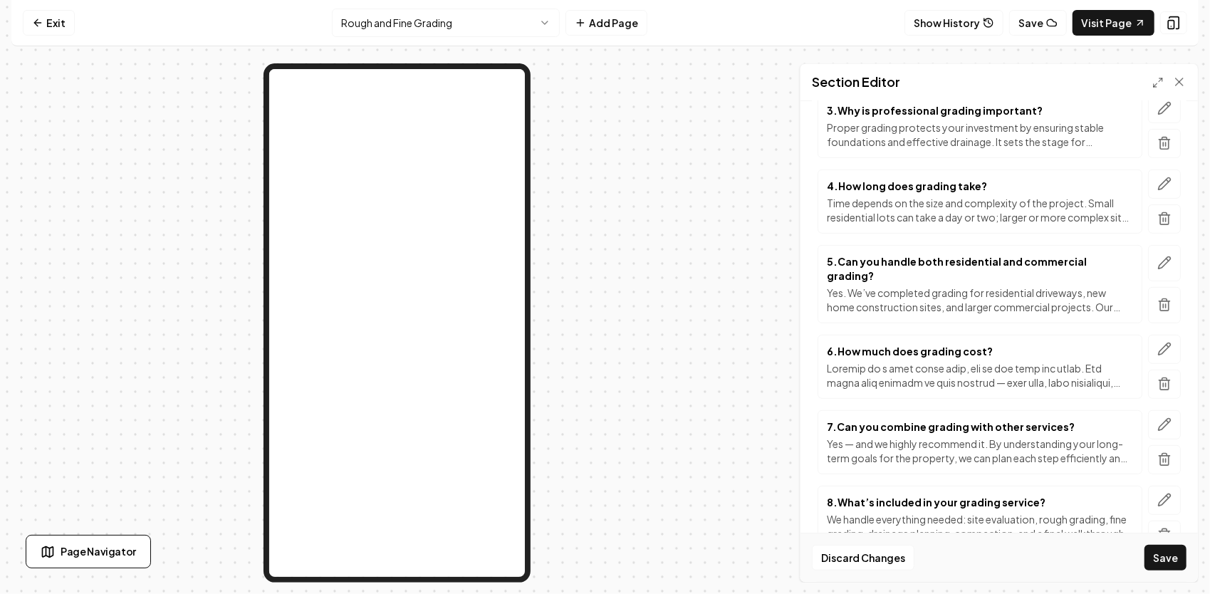
scroll to position [279, 0]
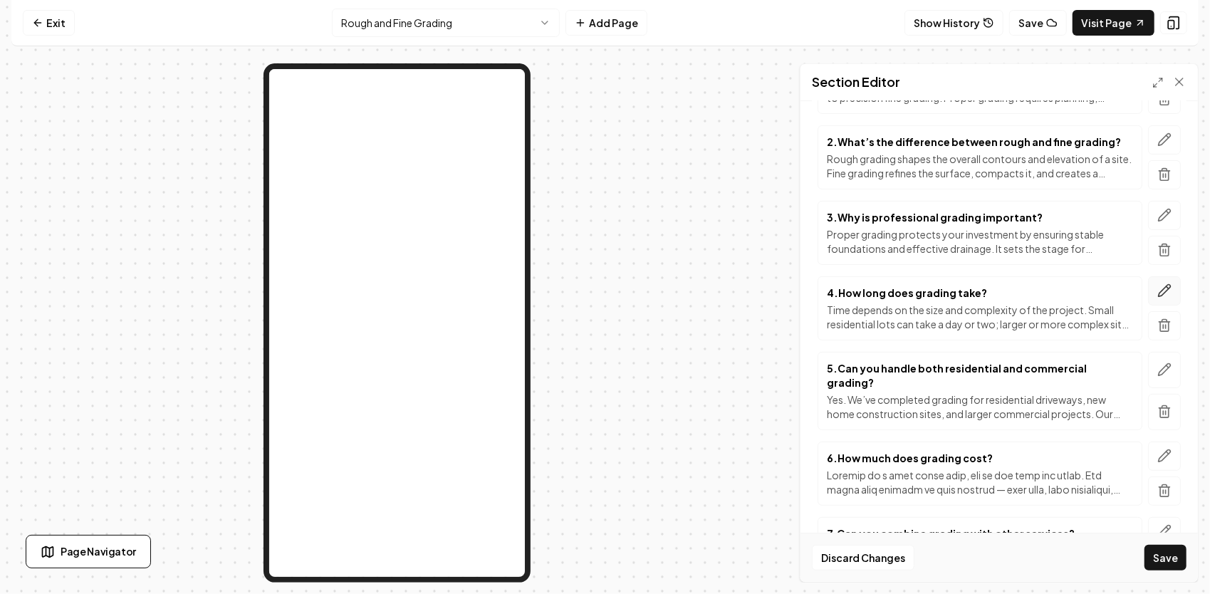
click at [1158, 289] on icon "button" at bounding box center [1164, 291] width 12 height 12
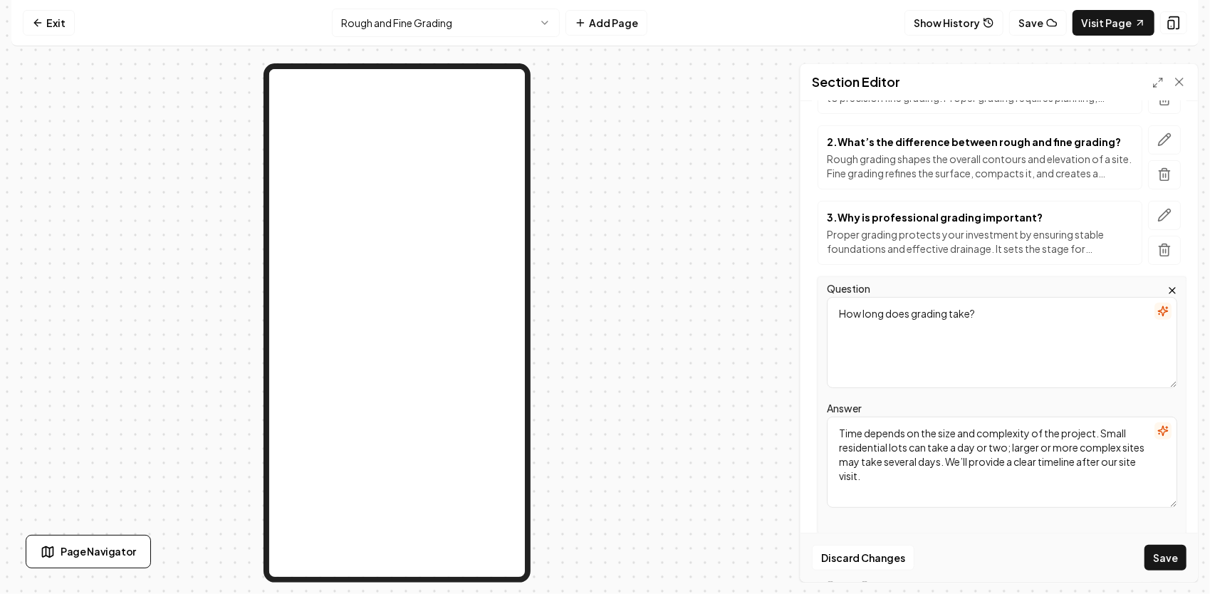
drag, startPoint x: 952, startPoint y: 483, endPoint x: 837, endPoint y: 433, distance: 125.6
click at [837, 433] on textarea "Time depends on the size and complexity of the project. Small residential lots …" at bounding box center [1002, 462] width 350 height 91
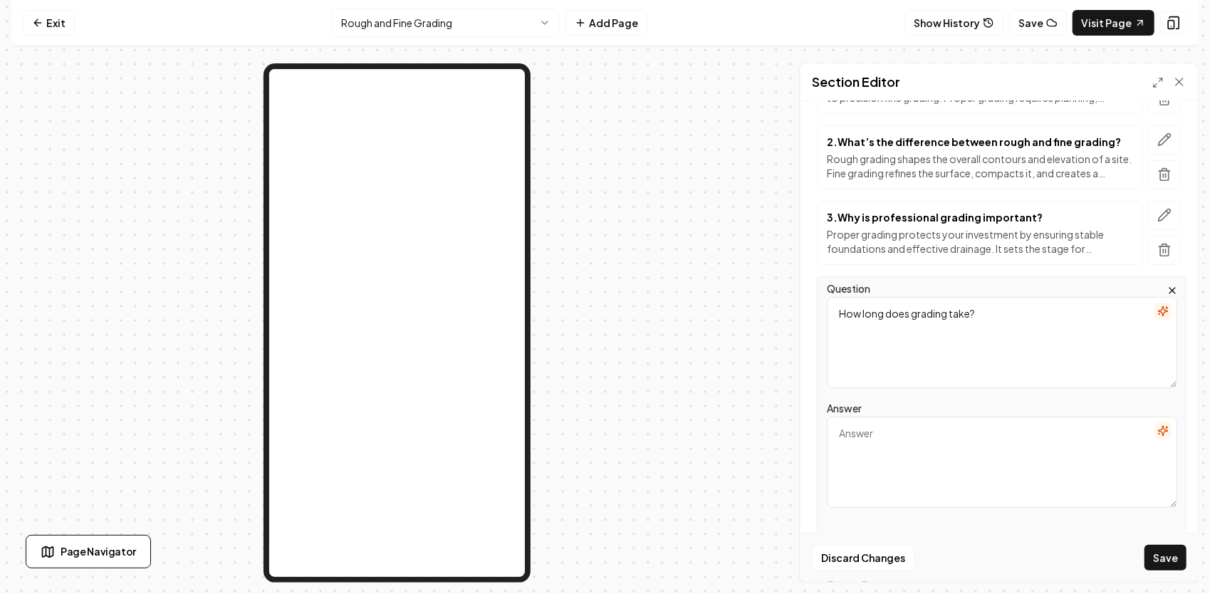
paste textarea "Most grading projects take between 1 and 3 days, depending on property size, ac…"
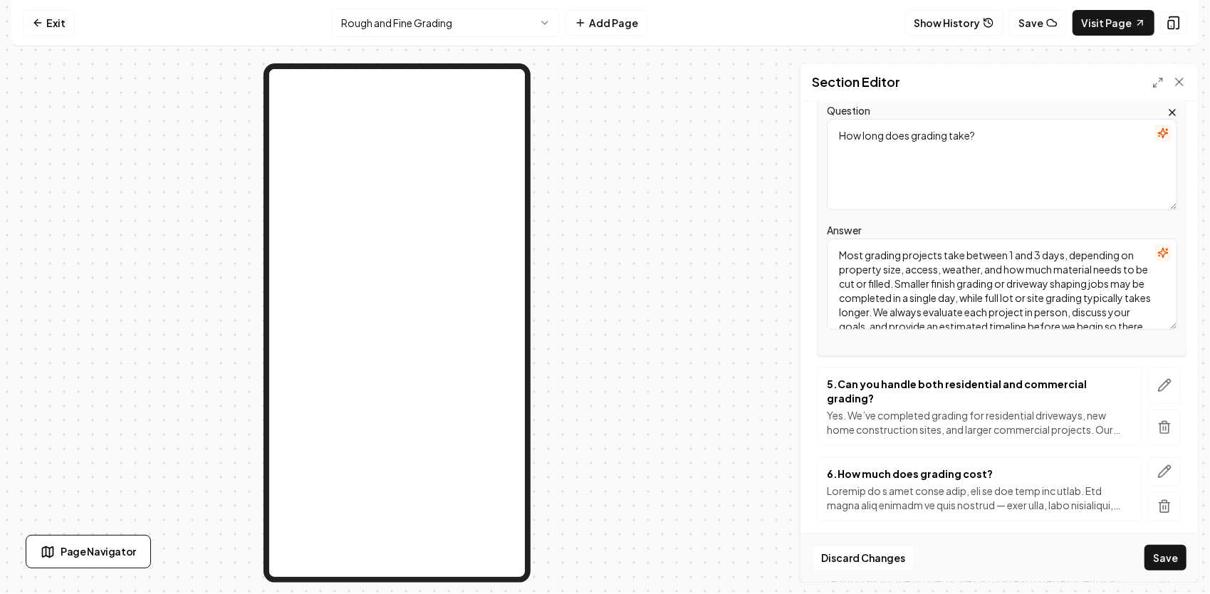
scroll to position [493, 0]
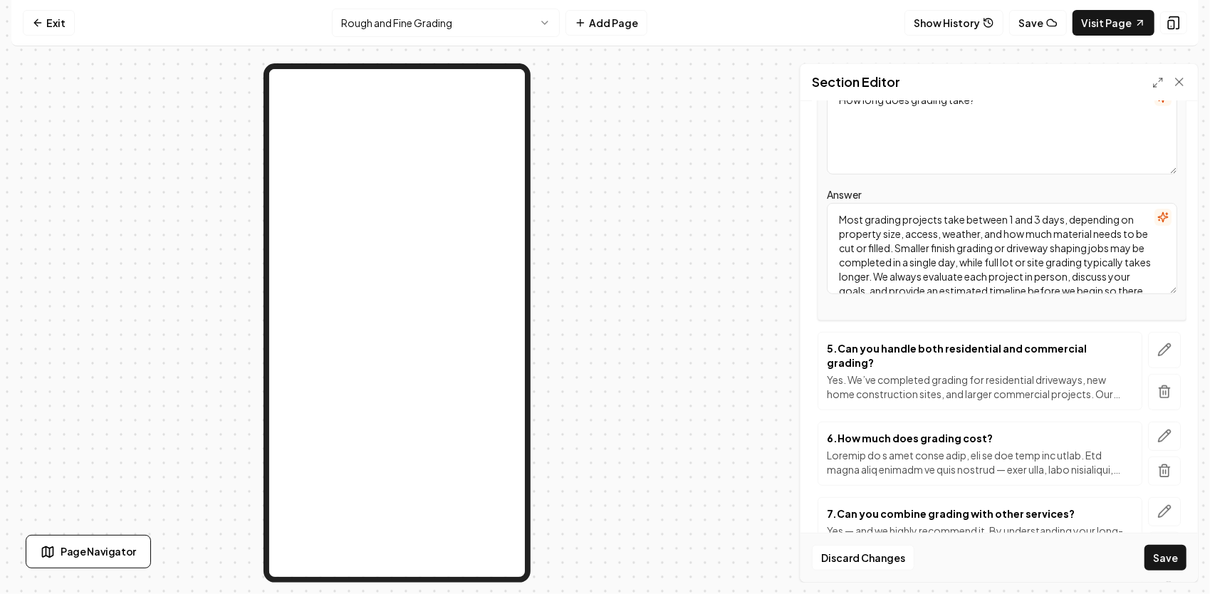
click at [1041, 218] on textarea "Most grading projects take between 1 and 3 days, depending on property size, ac…" at bounding box center [1002, 248] width 350 height 91
click at [866, 219] on textarea "Most grading projects take between 1 and 4 days, depending on property size, ac…" at bounding box center [1002, 248] width 350 height 91
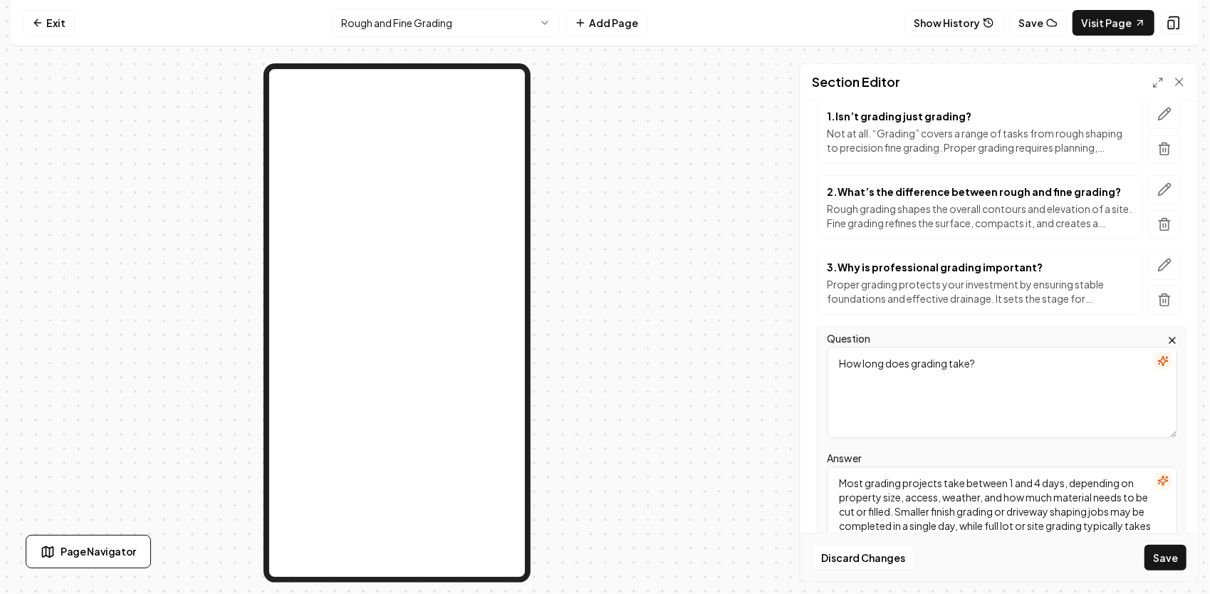
scroll to position [208, 0]
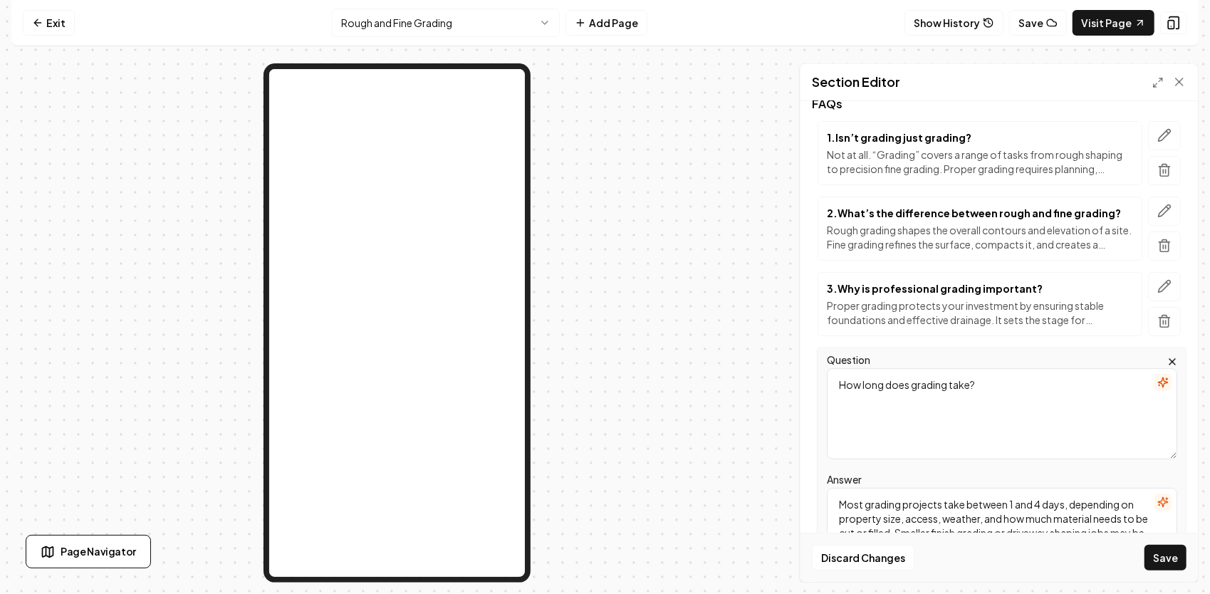
type textarea "Most grading projects take between 1 and 4 days, depending on property size, ac…"
click at [1169, 204] on button "button" at bounding box center [1164, 211] width 33 height 29
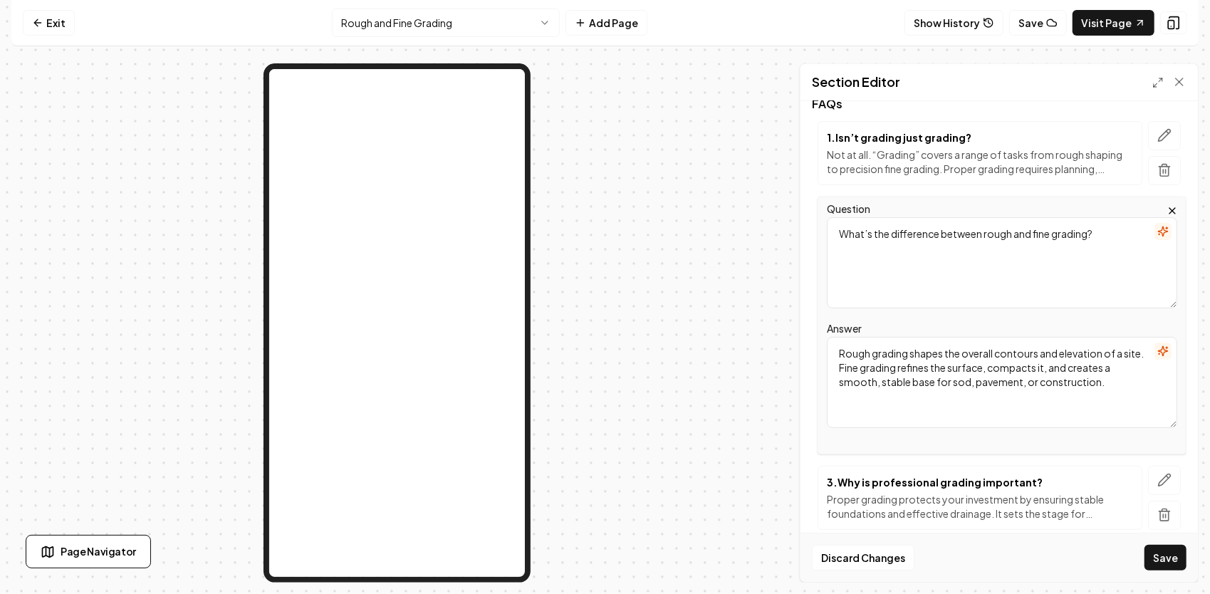
drag, startPoint x: 1123, startPoint y: 389, endPoint x: 805, endPoint y: 318, distance: 326.1
click at [805, 318] on div "Header Frequently Asked Questions Subheader Answers to the Questions We Hear Mo…" at bounding box center [998, 341] width 397 height 481
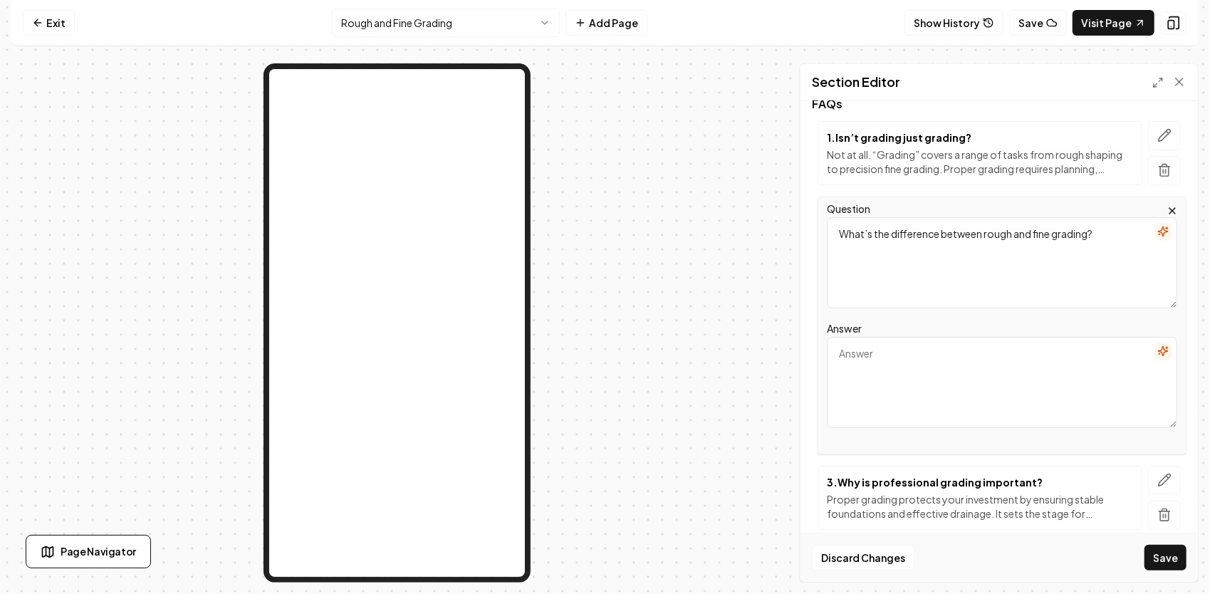
paste textarea "Rough grading is the first step in shaping the land — it sets elevations, creat…"
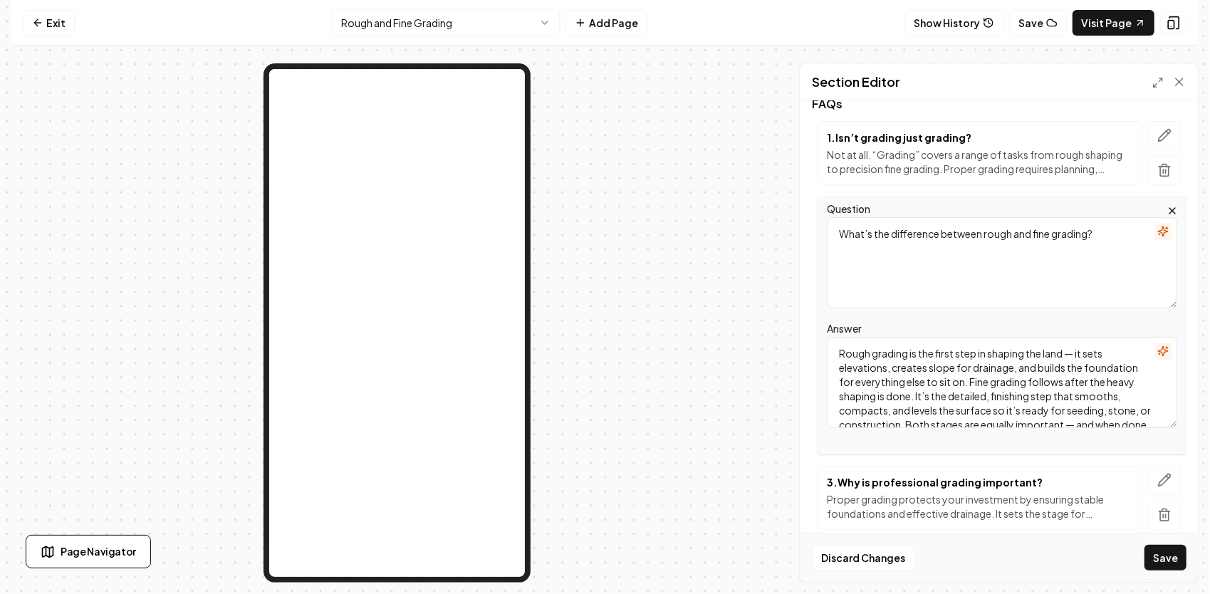
scroll to position [31, 0]
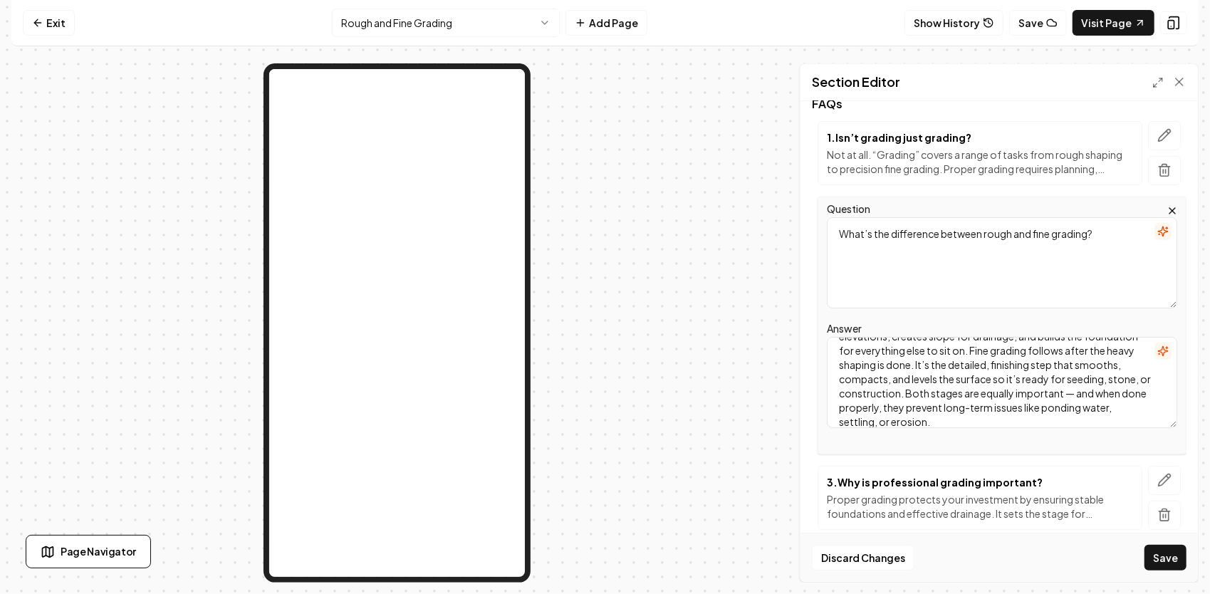
type textarea "Rough grading is the first step in shaping the land — it sets elevations, creat…"
click at [1157, 135] on icon "button" at bounding box center [1164, 135] width 14 height 14
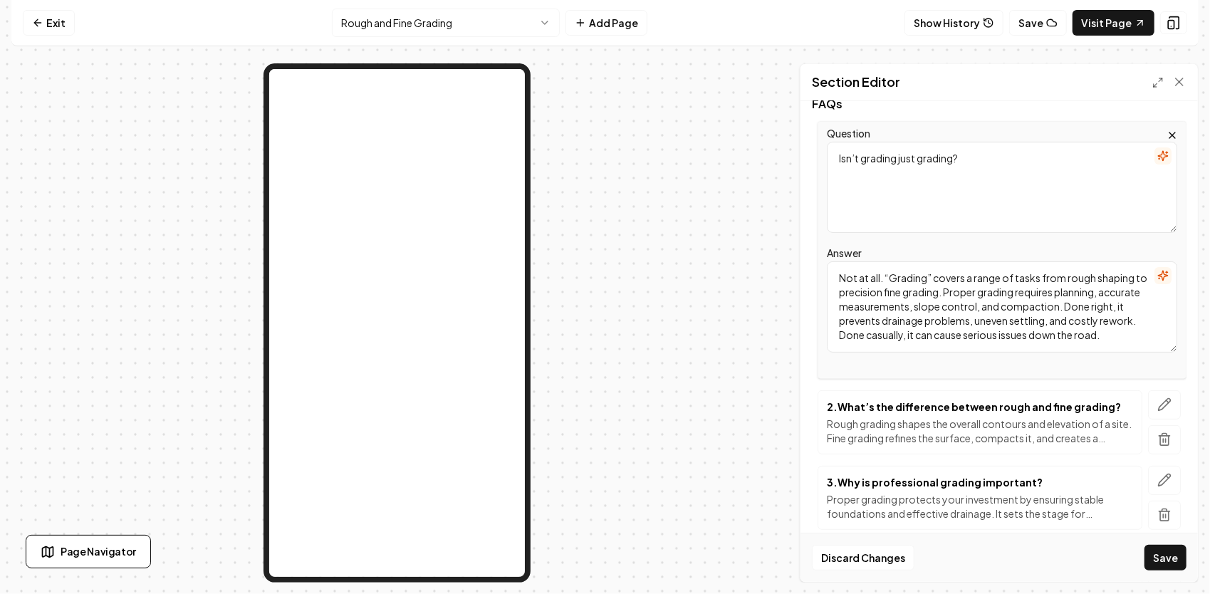
scroll to position [279, 0]
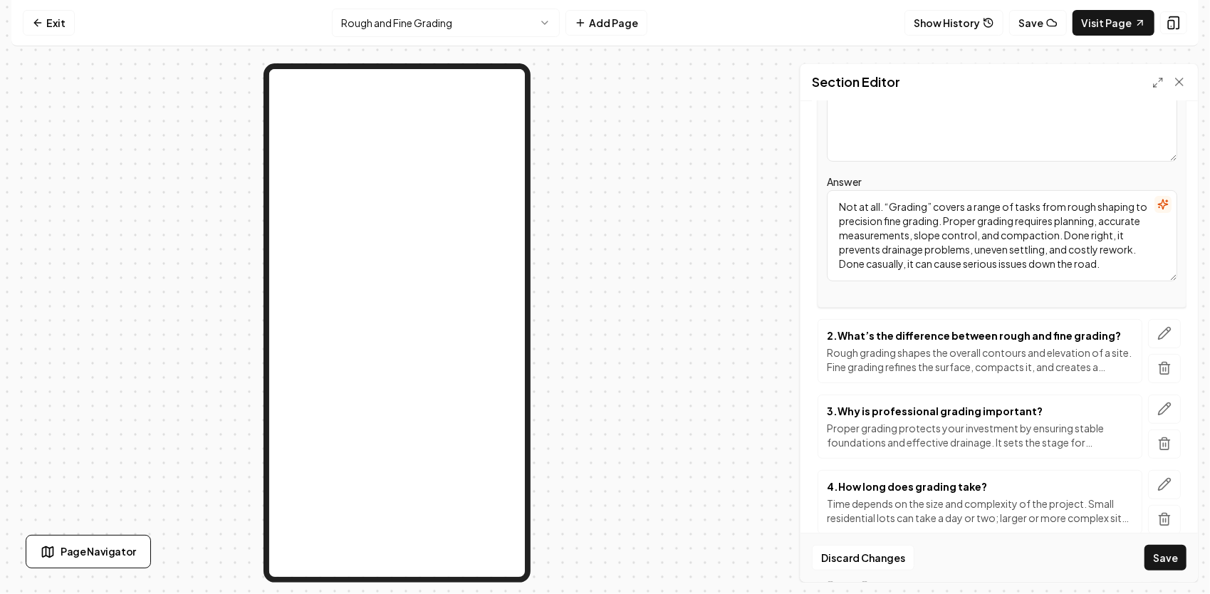
drag, startPoint x: 1144, startPoint y: 263, endPoint x: 868, endPoint y: 194, distance: 284.8
click at [826, 192] on div "Question Isn’t grading just grading? Answer Not at all. “Grading” covers a rang…" at bounding box center [1001, 179] width 369 height 258
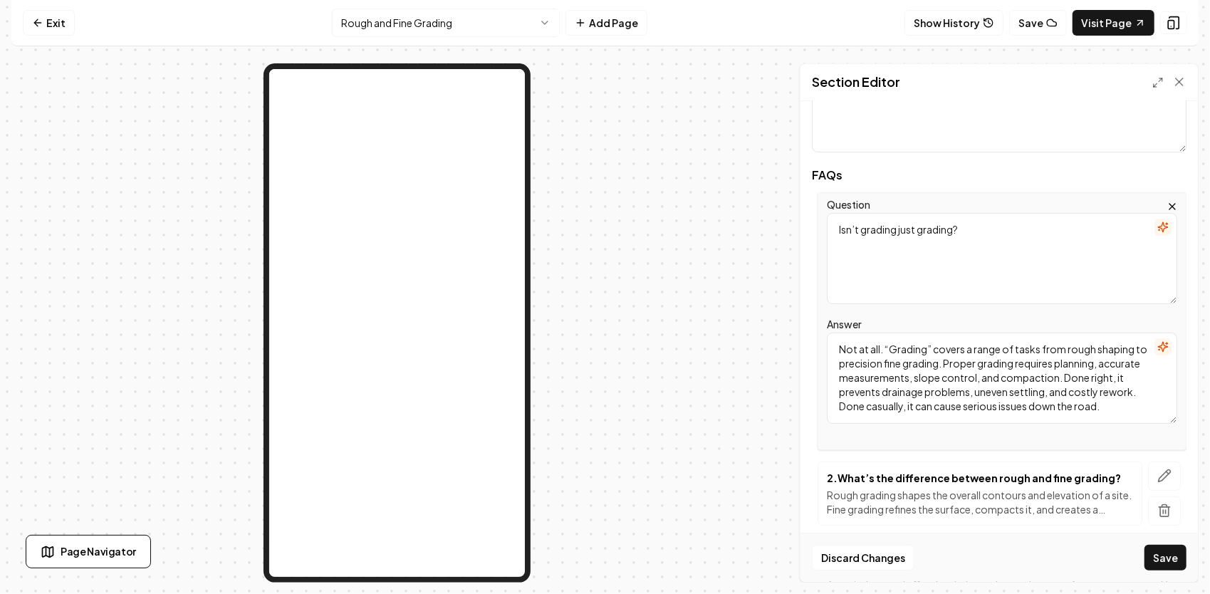
click at [1169, 204] on icon "button" at bounding box center [1172, 207] width 6 height 6
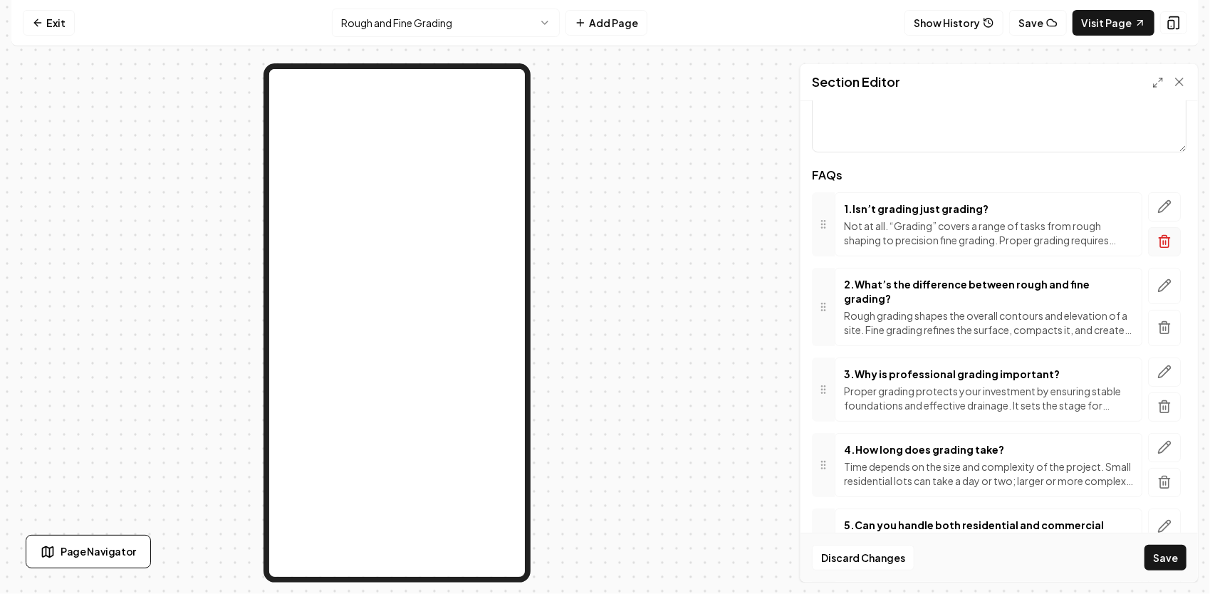
click at [1157, 241] on icon "button" at bounding box center [1164, 241] width 14 height 14
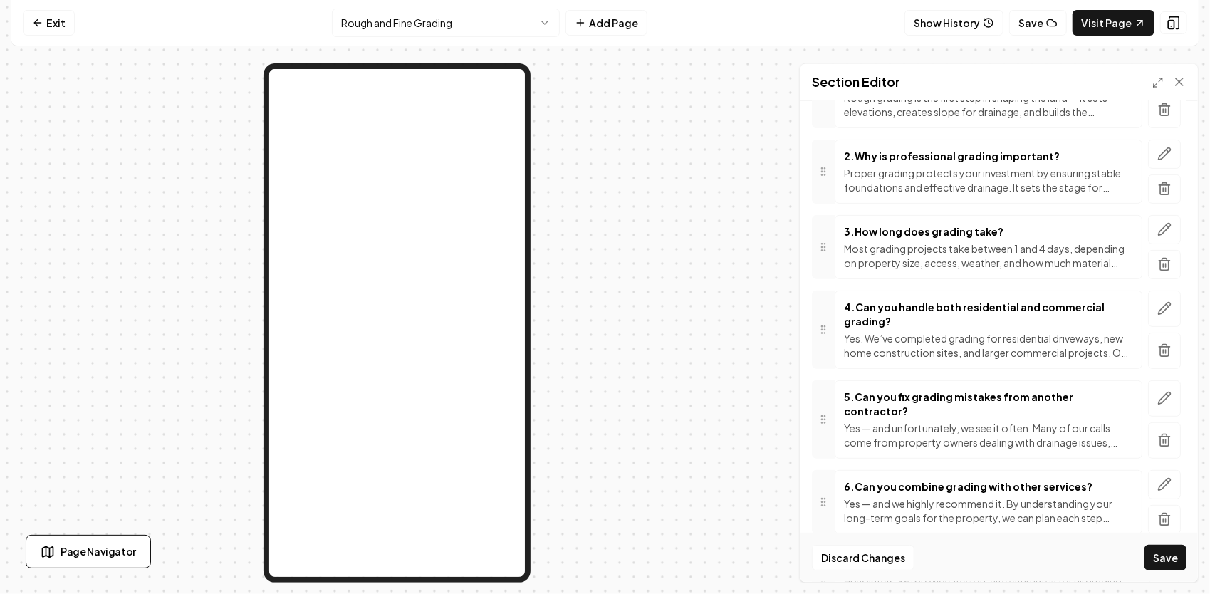
scroll to position [208, 0]
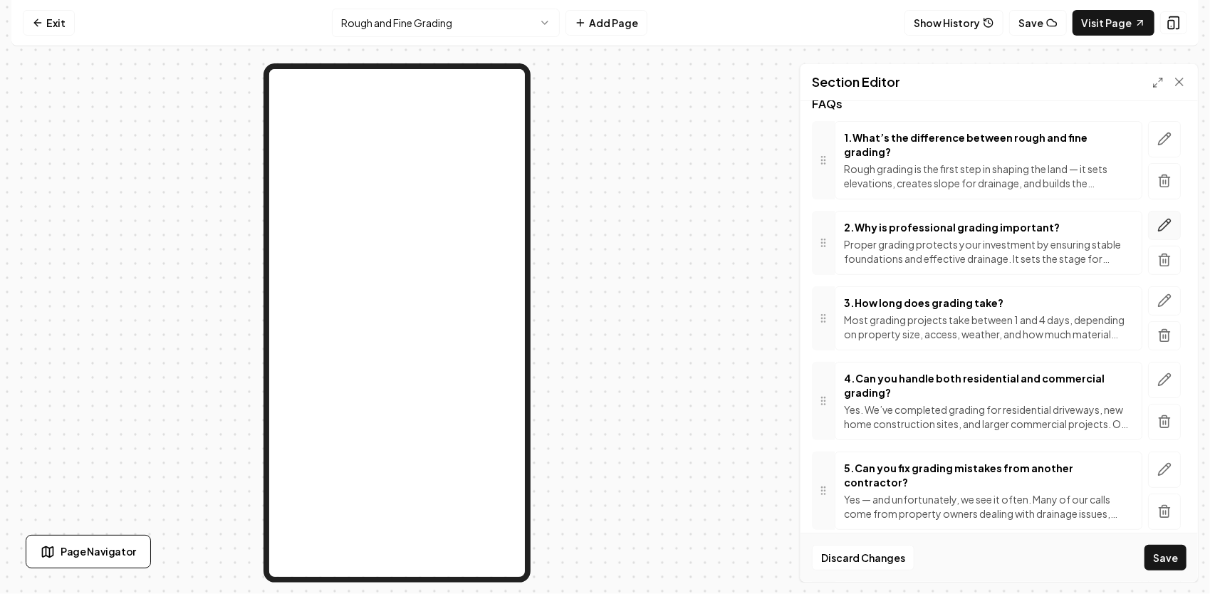
click at [1158, 219] on icon "button" at bounding box center [1164, 225] width 12 height 12
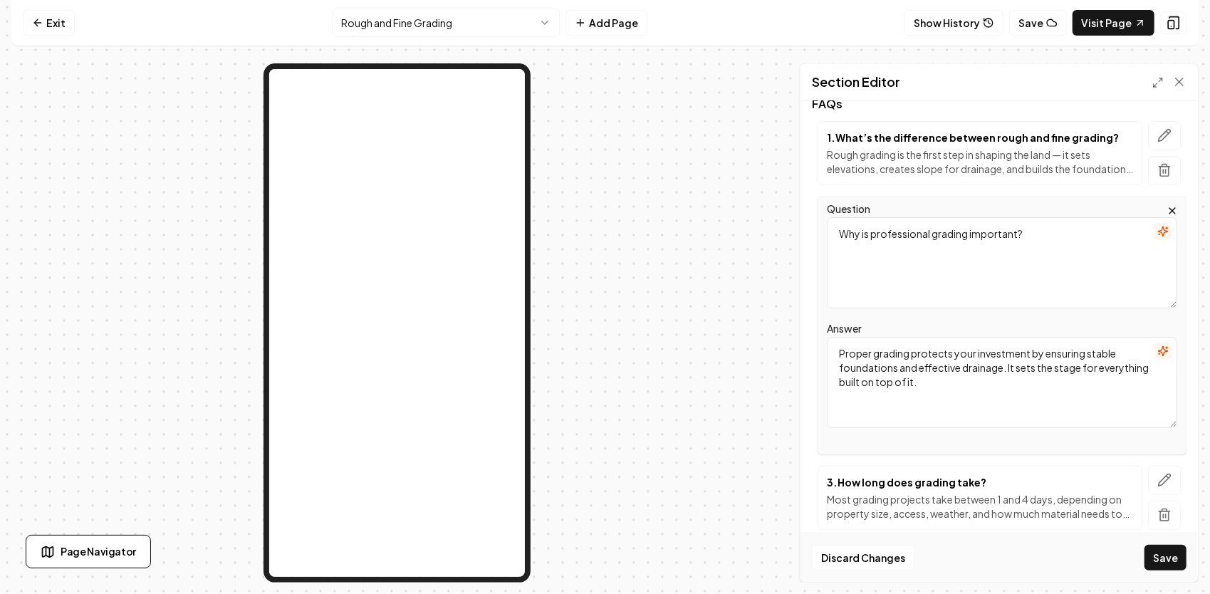
drag, startPoint x: 1034, startPoint y: 237, endPoint x: 815, endPoint y: 212, distance: 220.7
click at [812, 214] on div "Question Why is professional grading important? Answer Proper grading protects …" at bounding box center [999, 326] width 375 height 258
paste textarea "How much does grading cost?"
type textarea "How much does grading cost?"
drag, startPoint x: 1005, startPoint y: 383, endPoint x: 808, endPoint y: 328, distance: 204.7
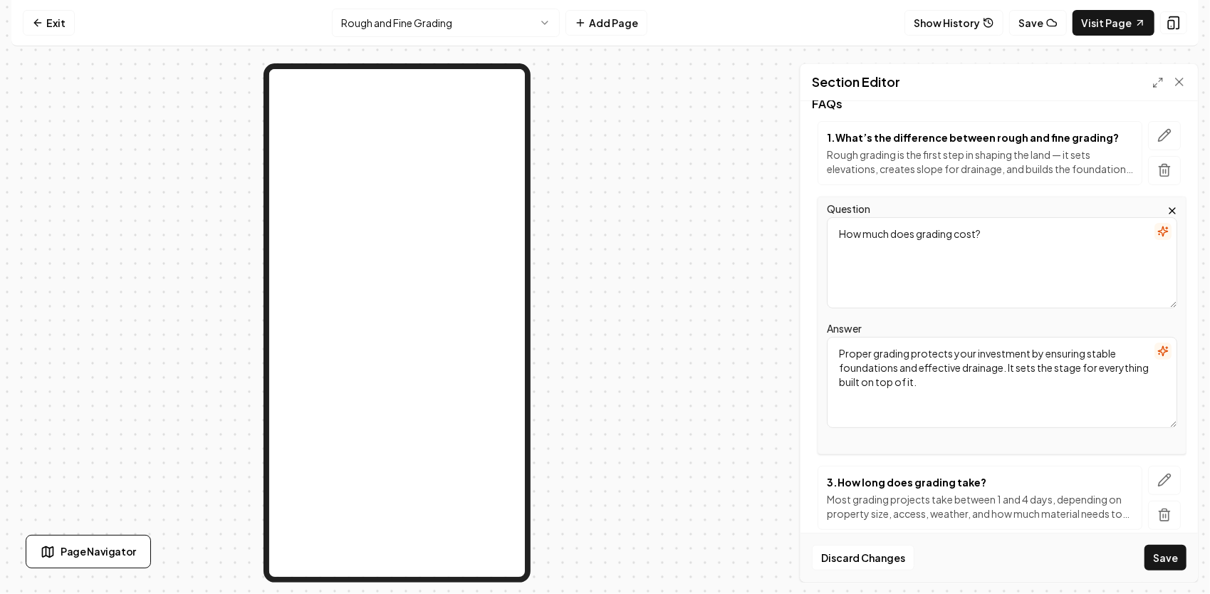
click at [808, 328] on div "Header Frequently Asked Questions Subheader Answers to the Questions We Hear Mo…" at bounding box center [998, 341] width 397 height 481
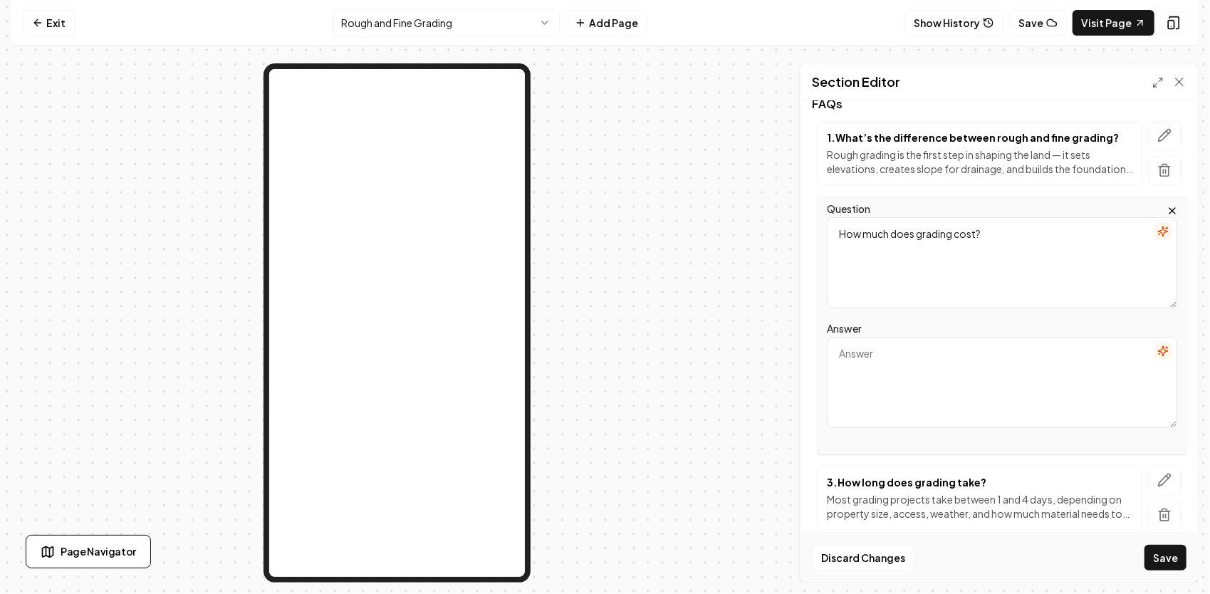
paste textarea "It’s not a question that can be answered simply — no two grading jobs are alike…"
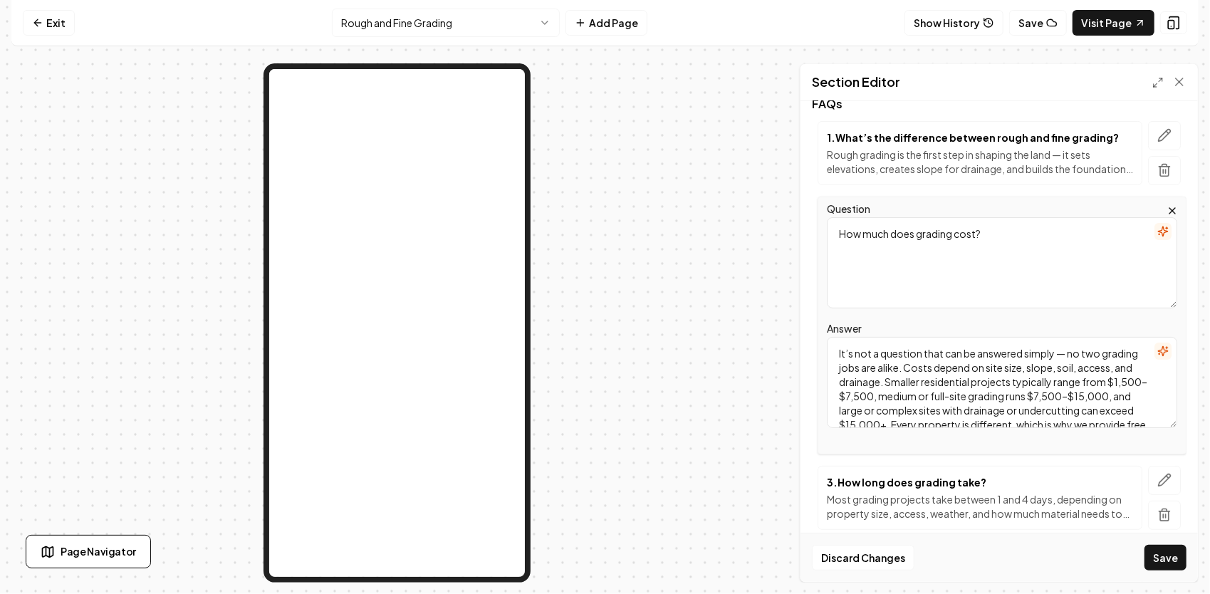
scroll to position [46, 0]
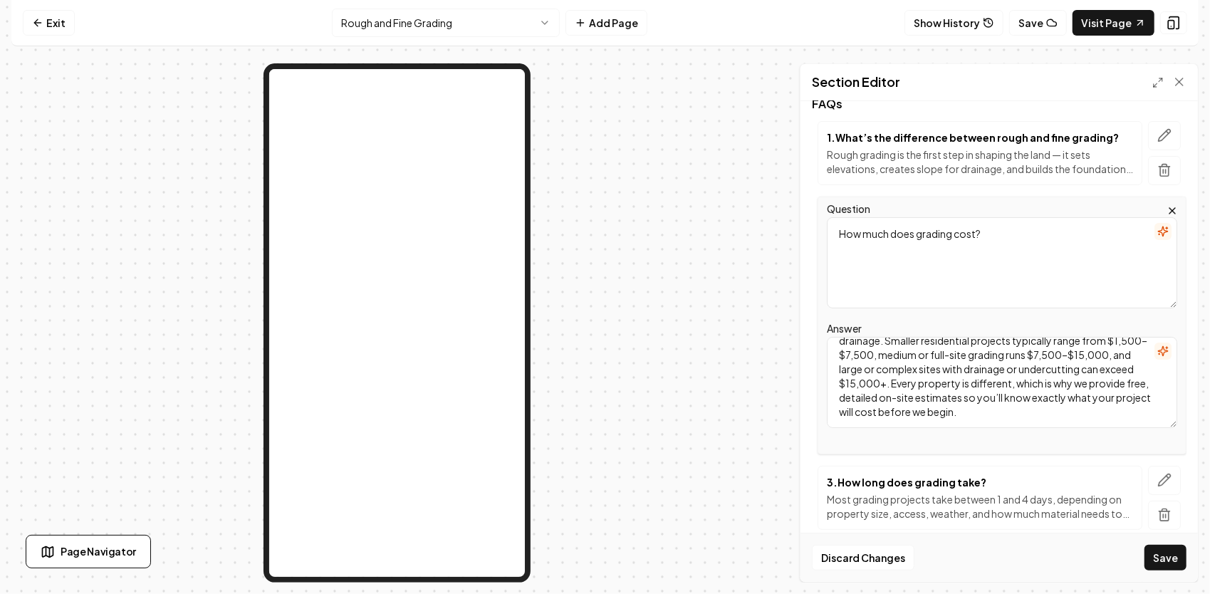
type textarea "It’s not a question that can be answered simply — no two grading jobs are alike…"
click at [955, 488] on div "3 . How long does grading take? Most grading projects take between 1 and 4 days…" at bounding box center [980, 498] width 306 height 46
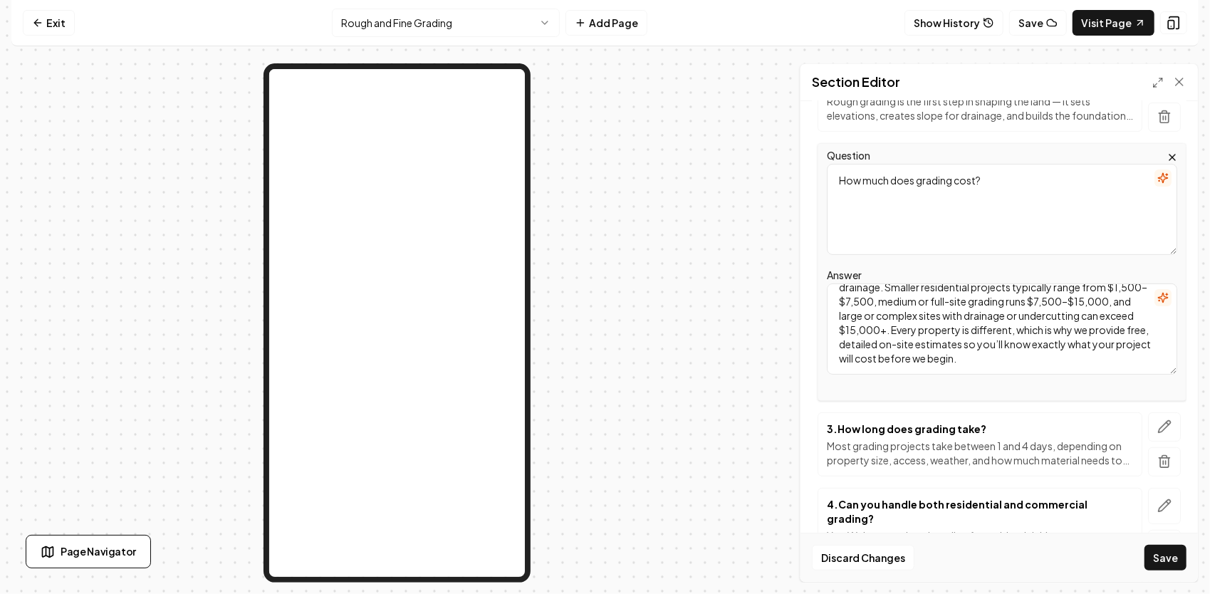
scroll to position [279, 0]
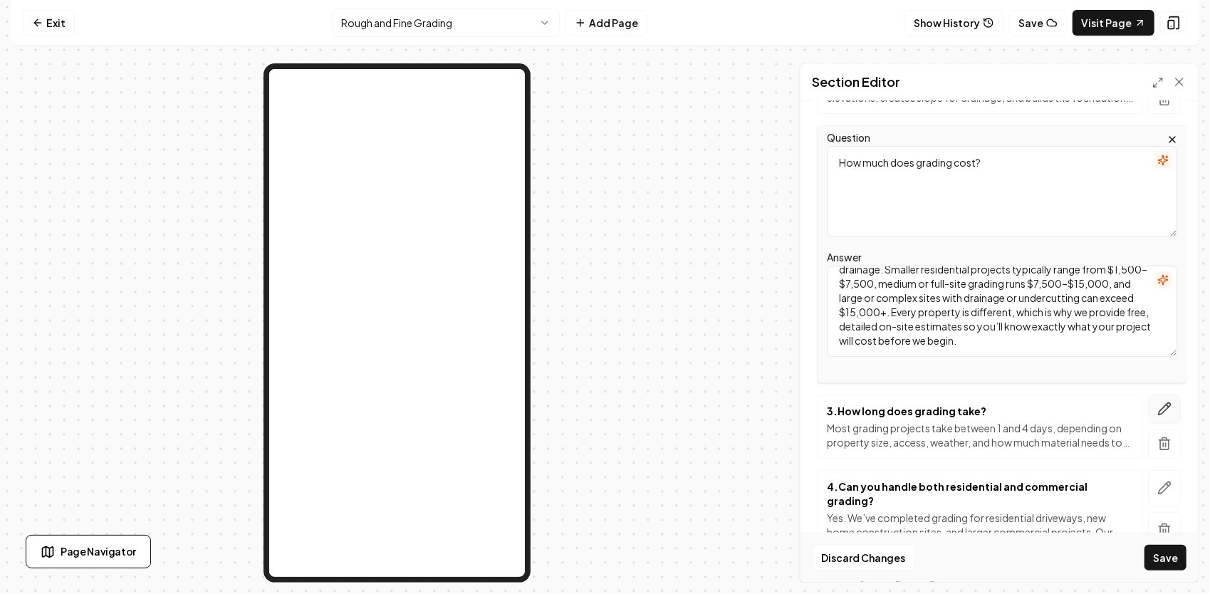
click at [1157, 402] on icon "button" at bounding box center [1164, 409] width 14 height 14
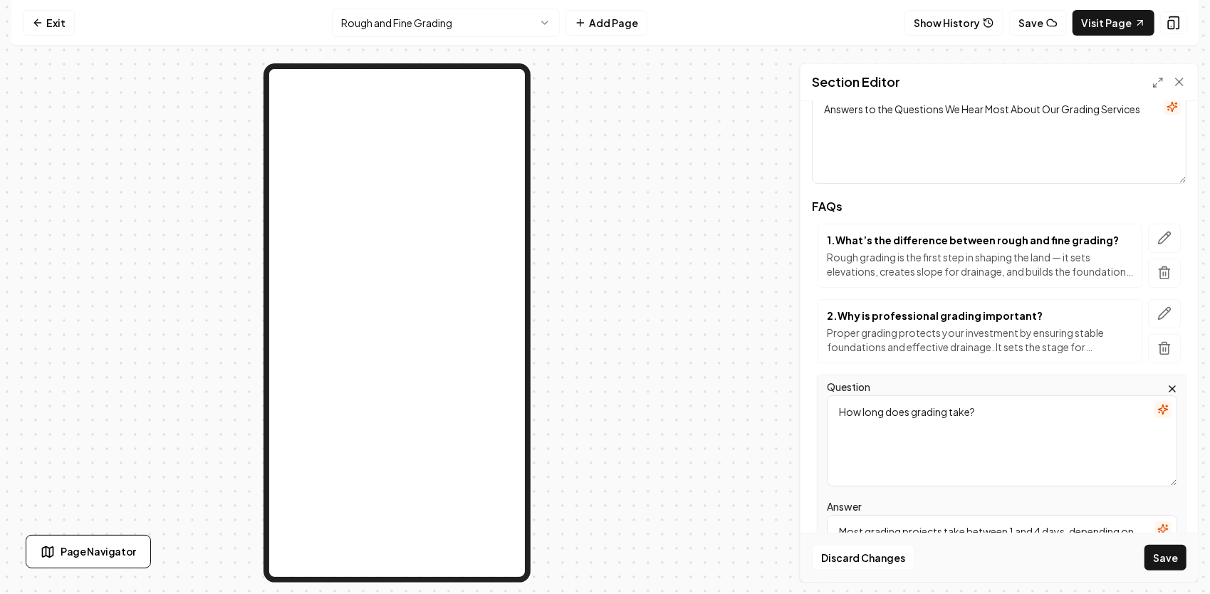
scroll to position [137, 0]
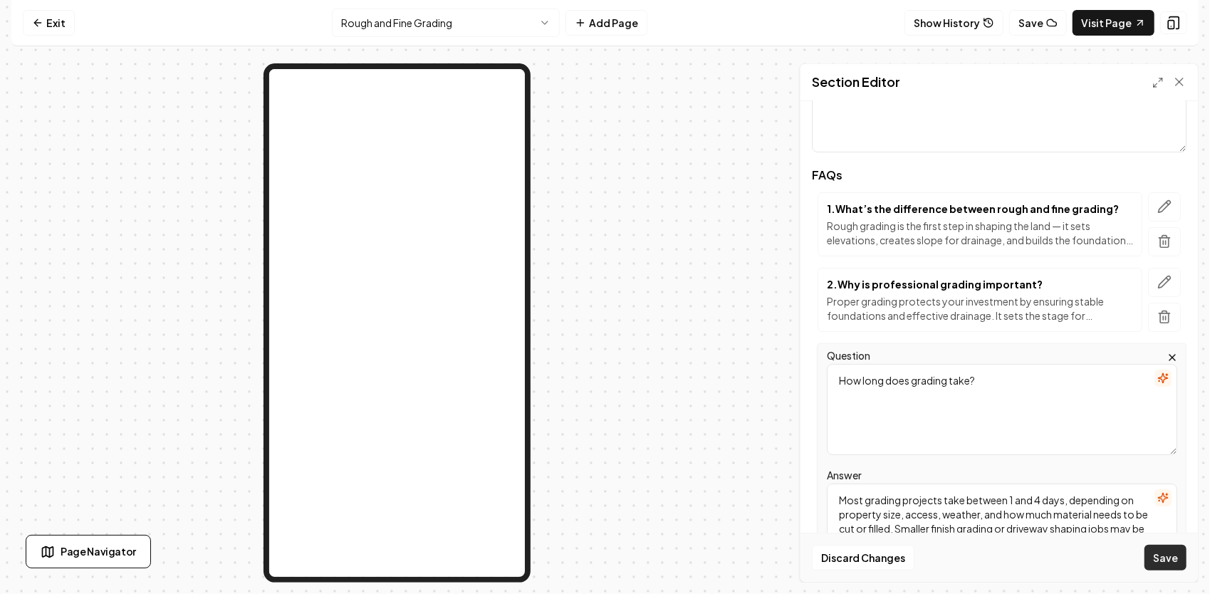
click at [1164, 555] on button "Save" at bounding box center [1165, 558] width 42 height 26
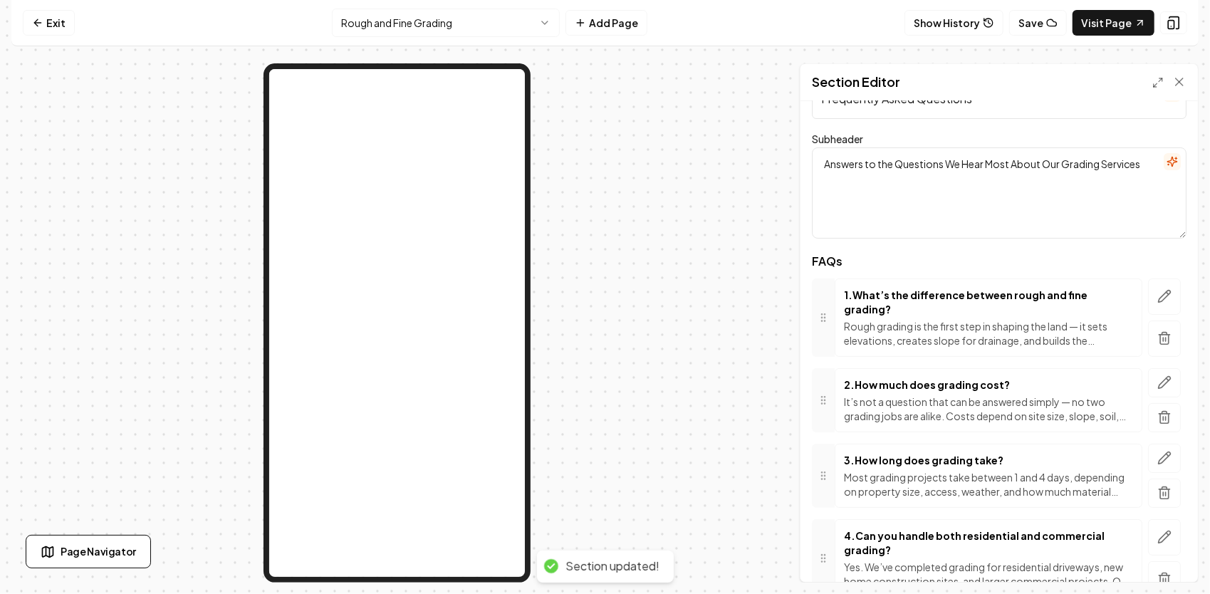
scroll to position [71, 0]
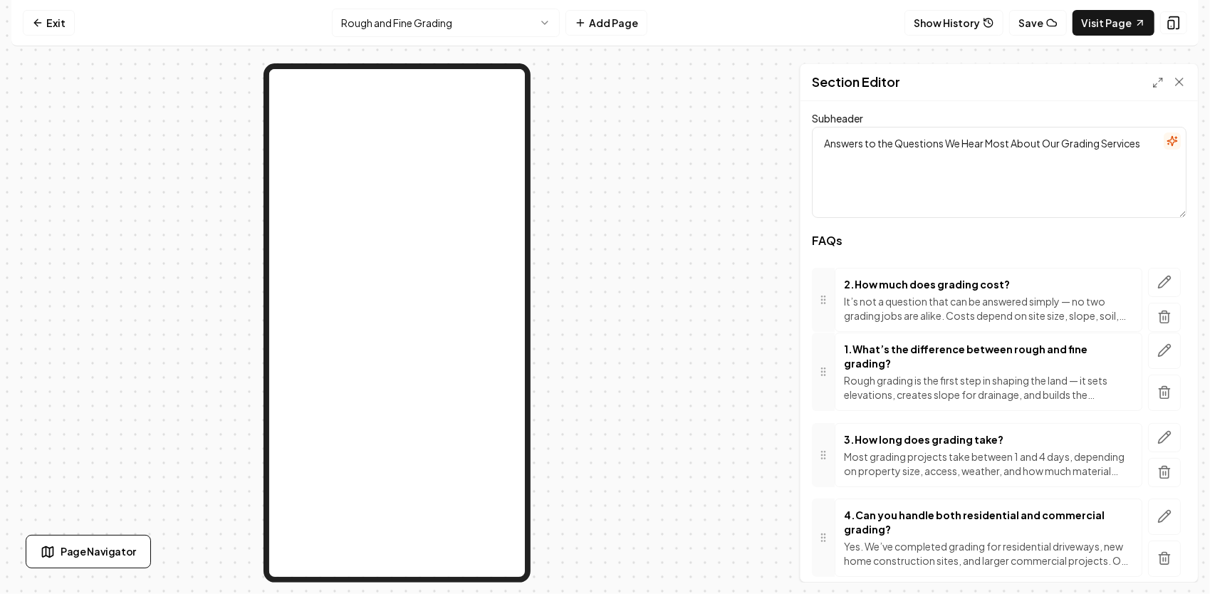
drag, startPoint x: 829, startPoint y: 369, endPoint x: 810, endPoint y: 293, distance: 78.7
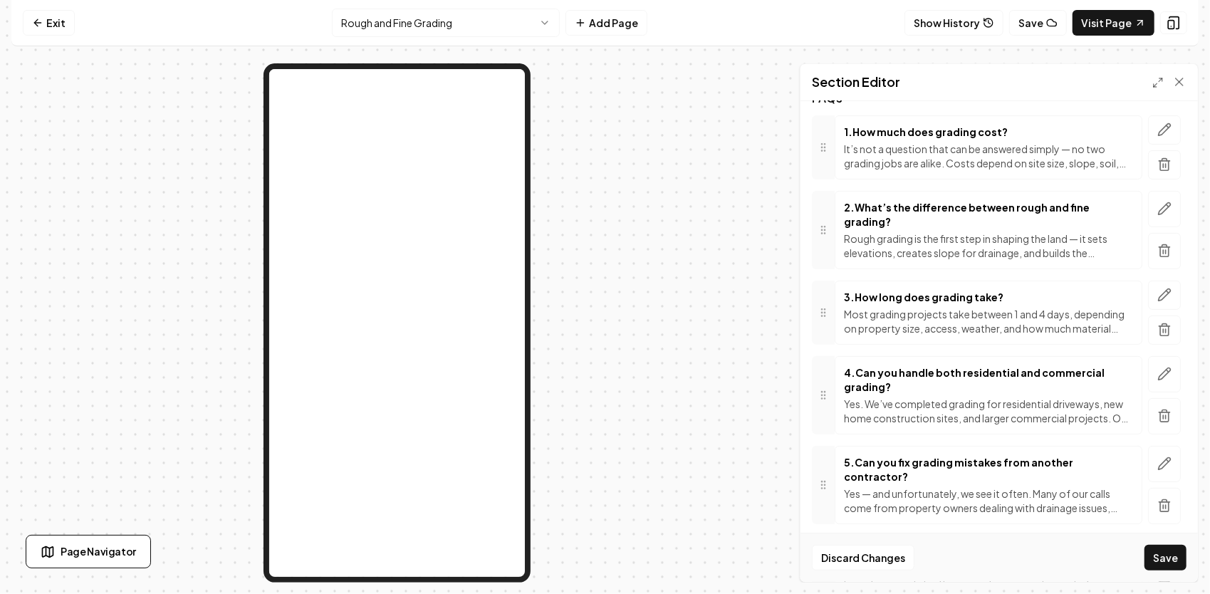
scroll to position [285, 0]
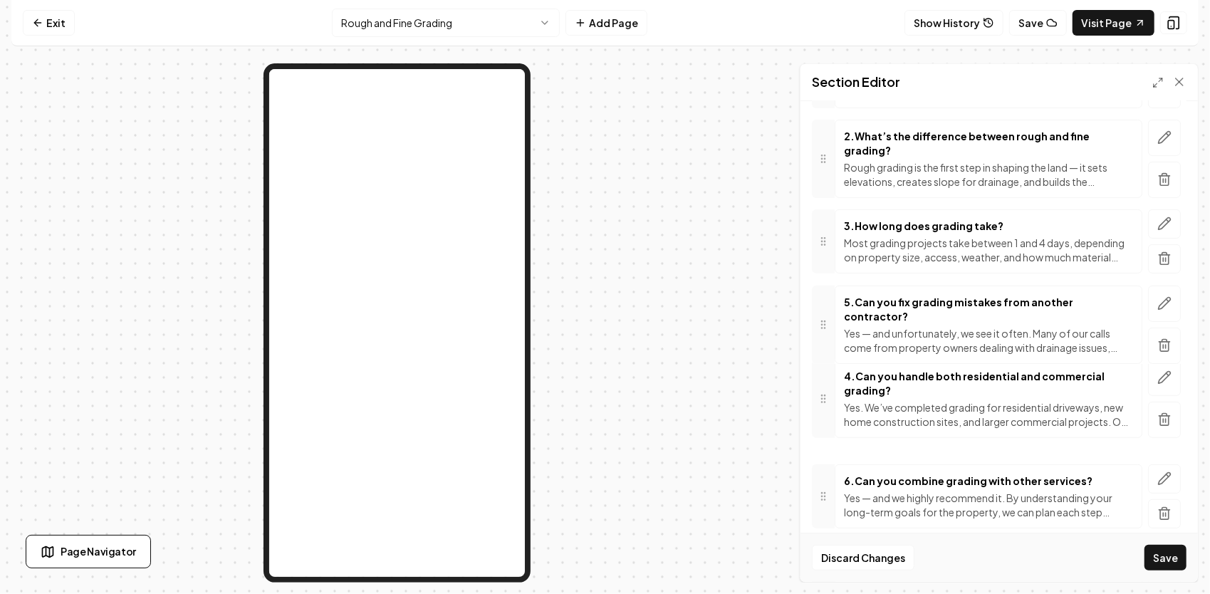
drag, startPoint x: 830, startPoint y: 403, endPoint x: 815, endPoint y: 315, distance: 89.5
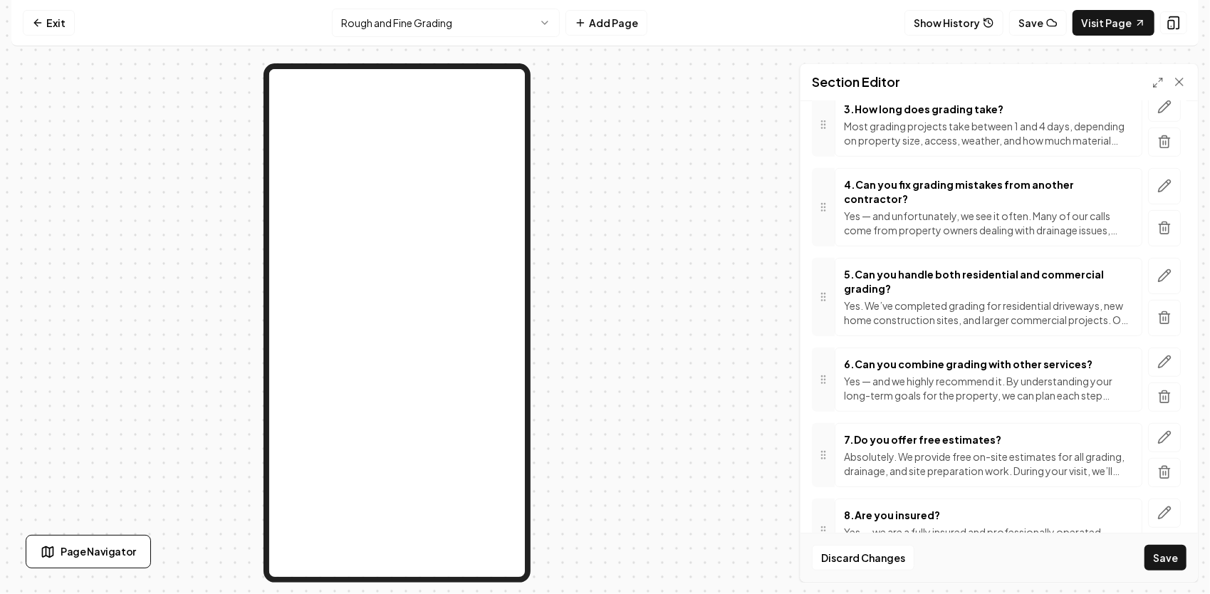
scroll to position [423, 0]
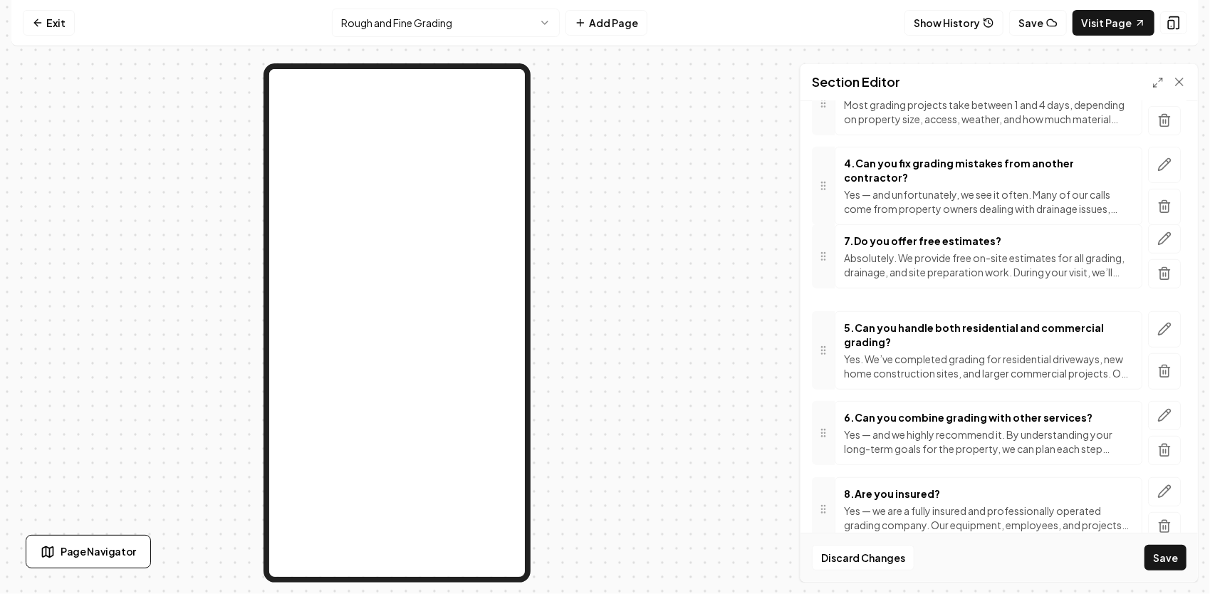
drag, startPoint x: 827, startPoint y: 415, endPoint x: 832, endPoint y: 239, distance: 176.6
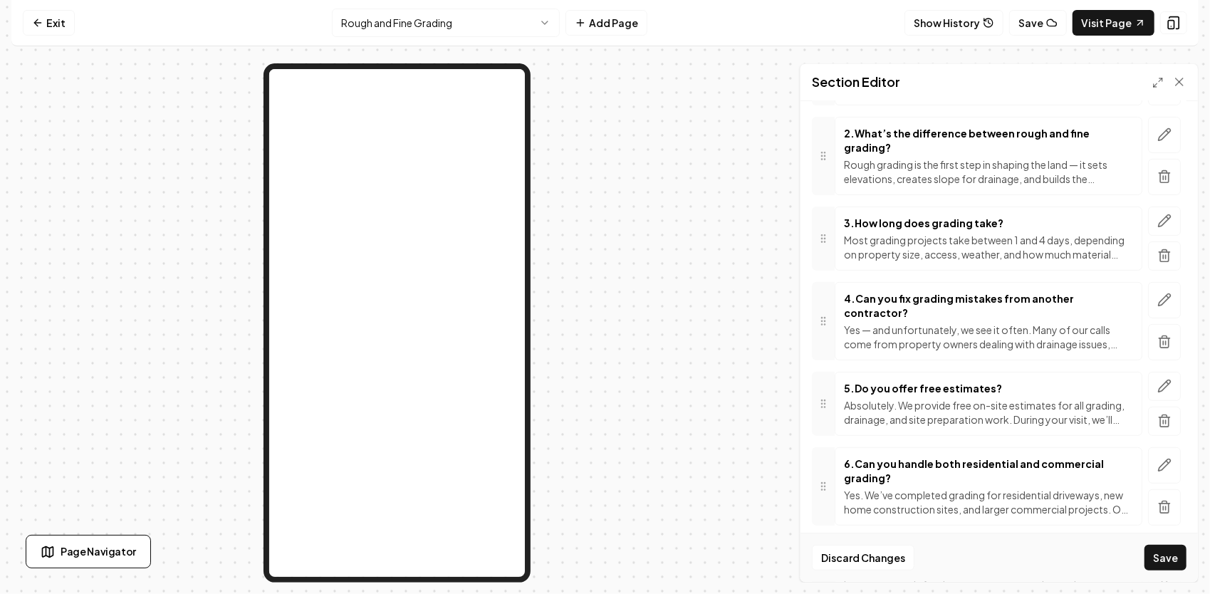
scroll to position [310, 0]
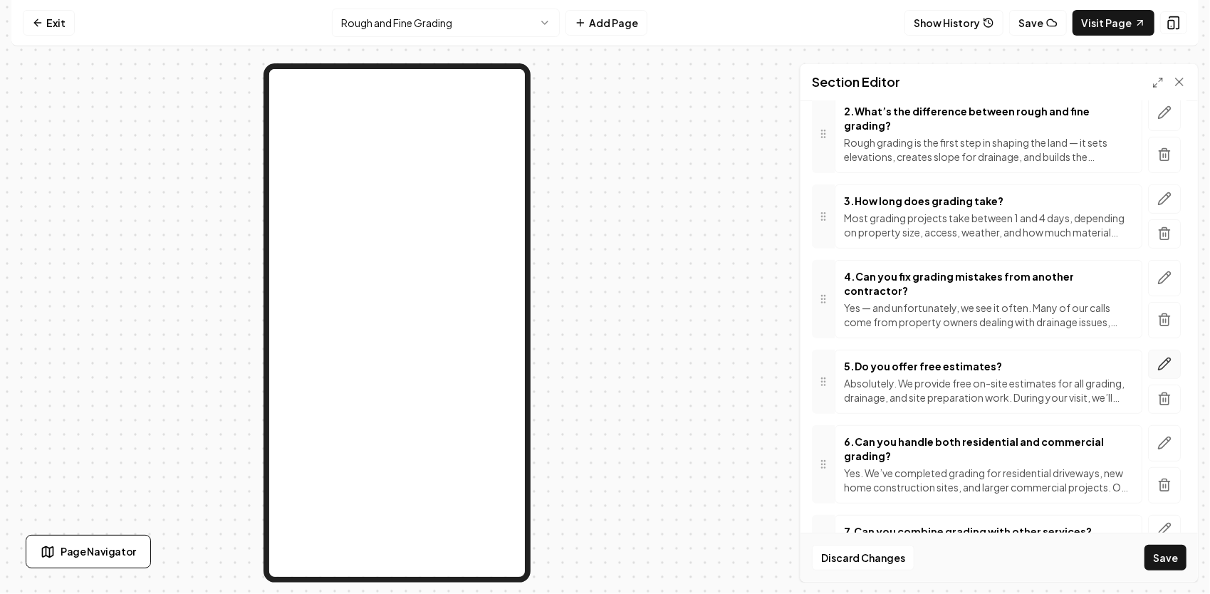
click at [1158, 358] on icon "button" at bounding box center [1164, 364] width 12 height 12
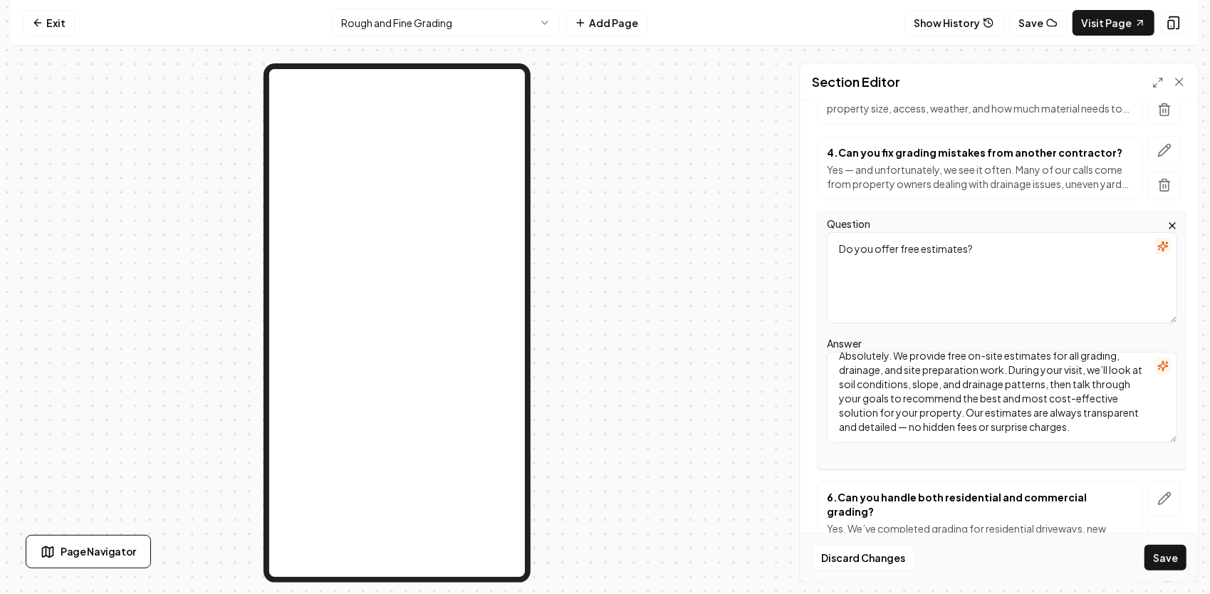
scroll to position [632, 0]
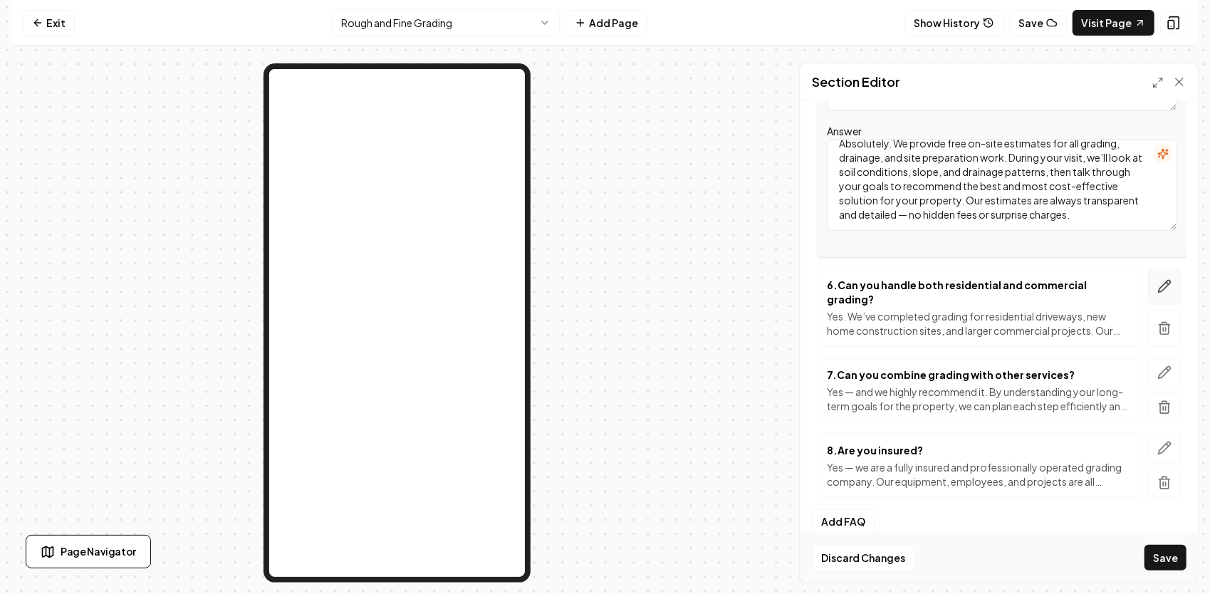
click at [1158, 281] on icon "button" at bounding box center [1164, 287] width 12 height 12
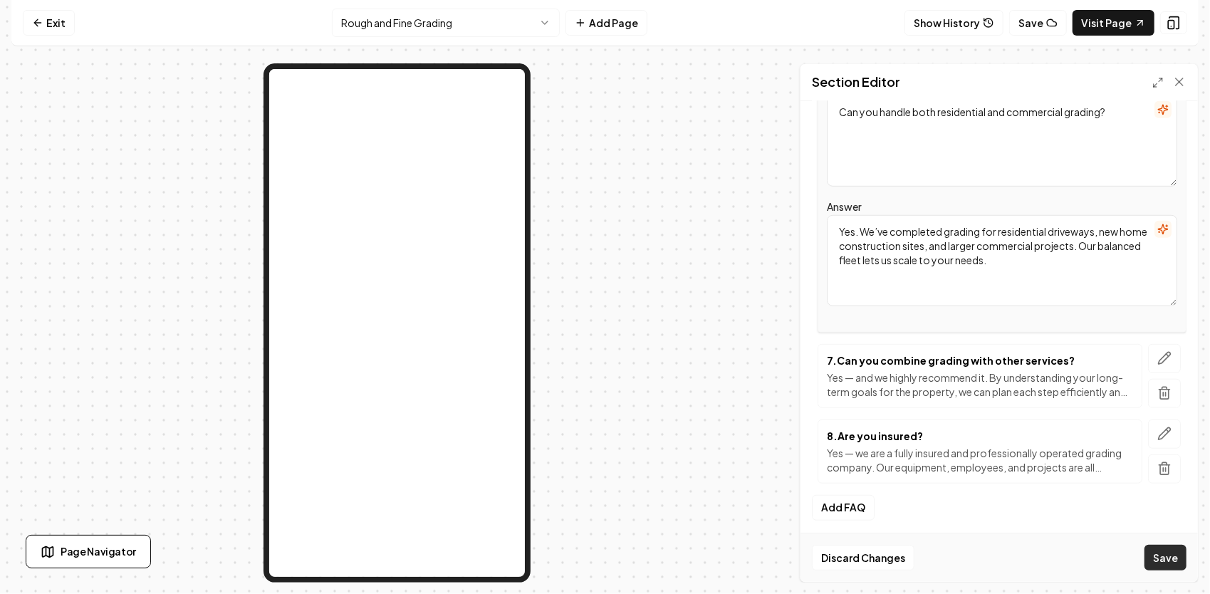
click at [1170, 558] on button "Save" at bounding box center [1165, 558] width 42 height 26
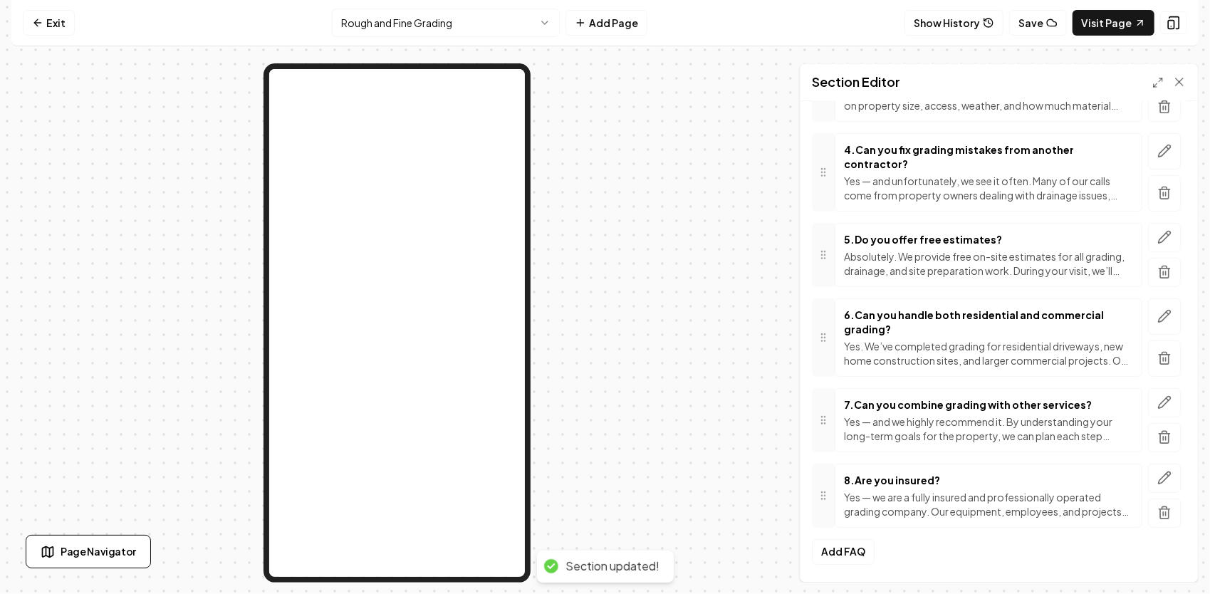
scroll to position [403, 0]
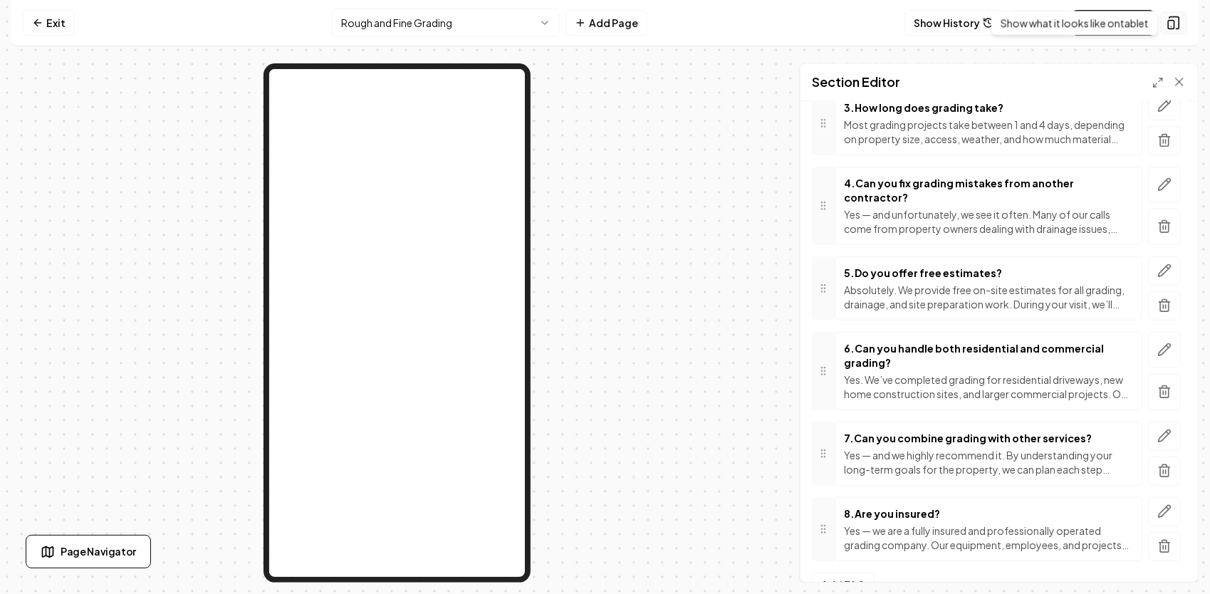
click at [1172, 21] on rect at bounding box center [1171, 25] width 6 height 9
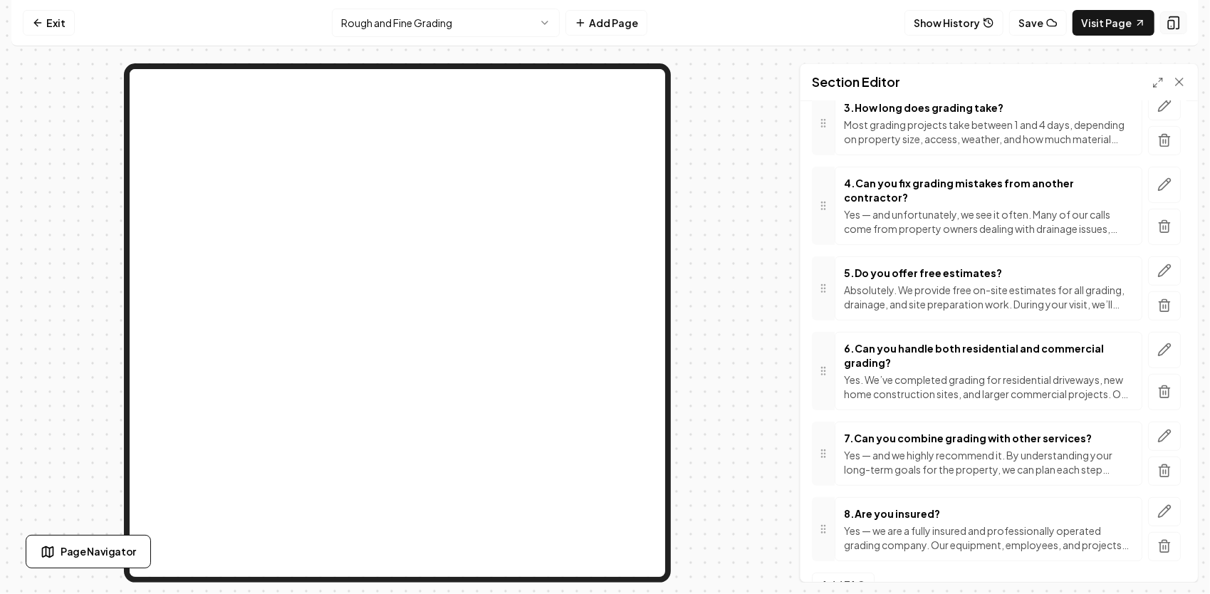
click at [1175, 19] on icon at bounding box center [1173, 23] width 14 height 14
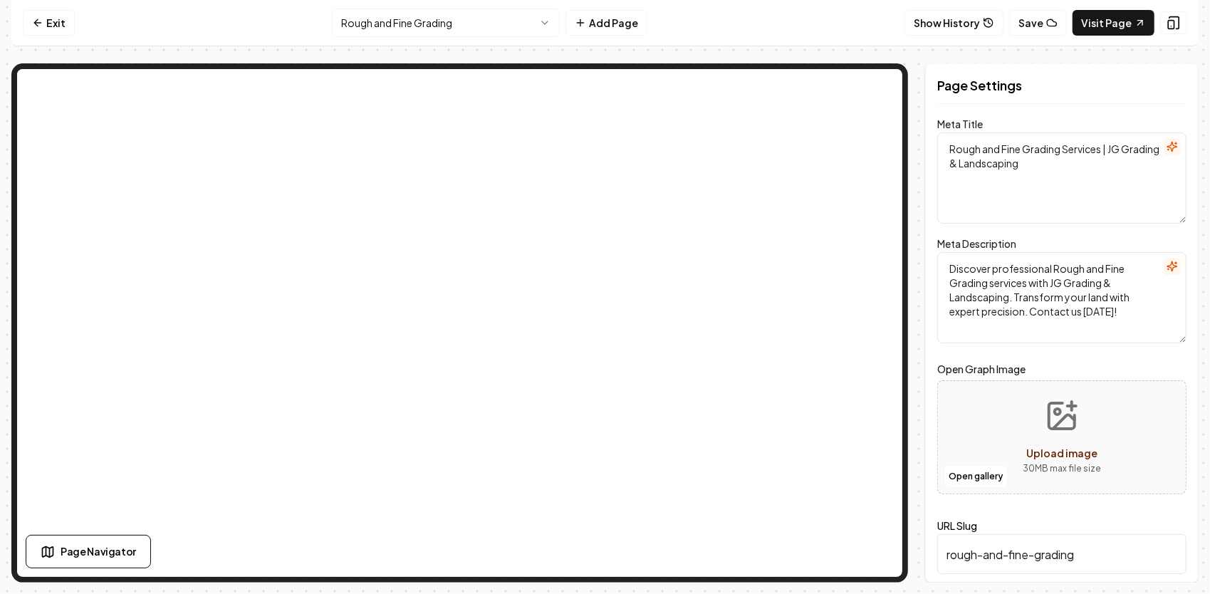
scroll to position [0, 0]
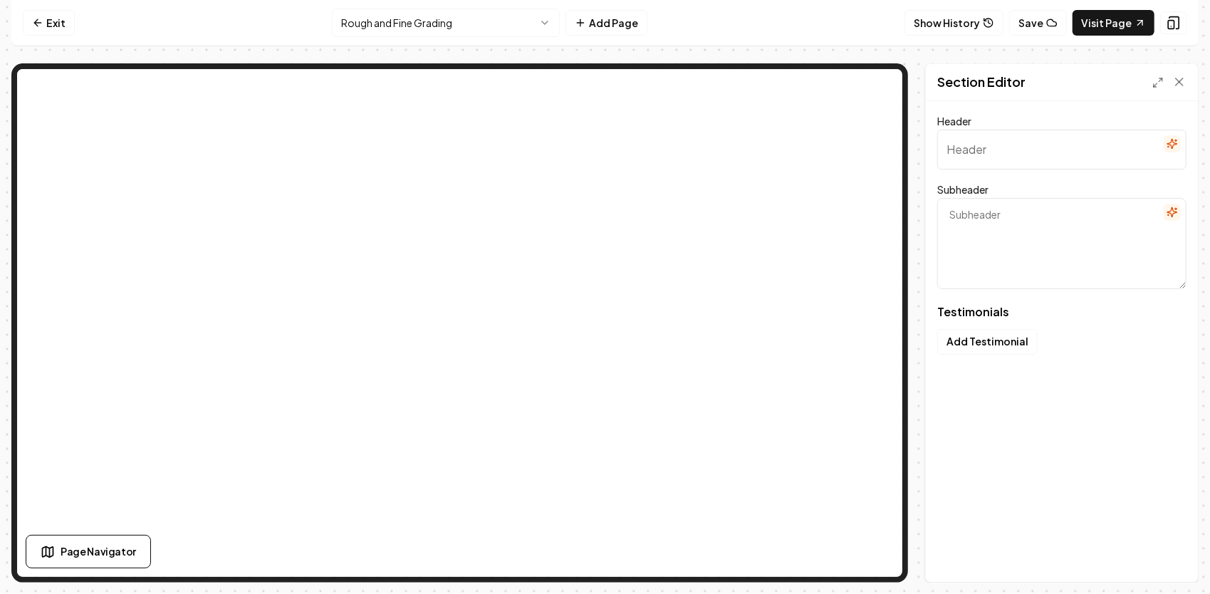
type input "What Neighbors Are Saying"
type textarea "Genuine stories of transformation and trust in local communities"
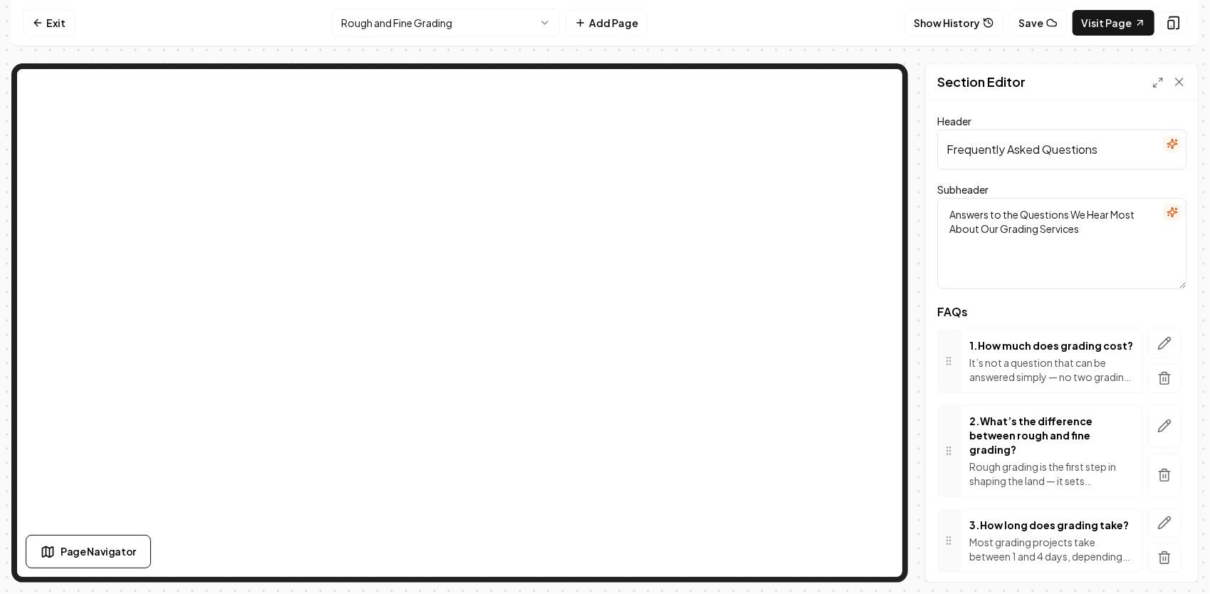
drag, startPoint x: 1109, startPoint y: 151, endPoint x: 874, endPoint y: 152, distance: 235.7
click at [765, 83] on div "Section Editor Header Frequently Asked Questions Subheader Answers to the Quest…" at bounding box center [604, 322] width 1187 height 519
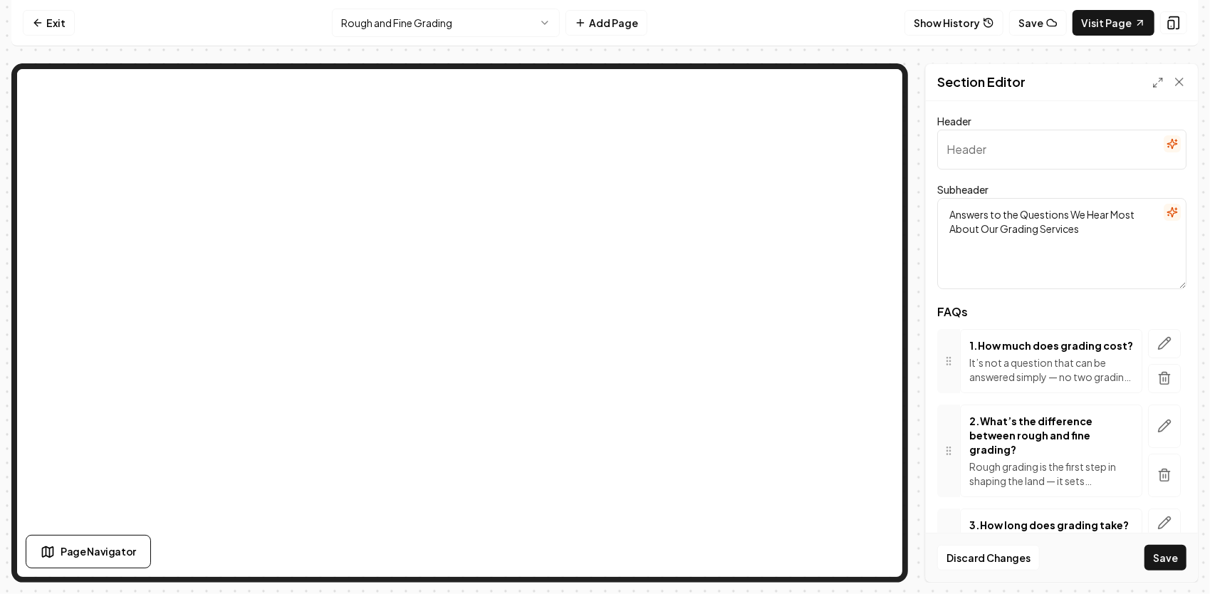
paste input "Common Questions About Professional Grading & Site Prep"
type input "Common Questions About Professional Grading & Site Prep"
drag, startPoint x: 1088, startPoint y: 233, endPoint x: 897, endPoint y: 189, distance: 195.7
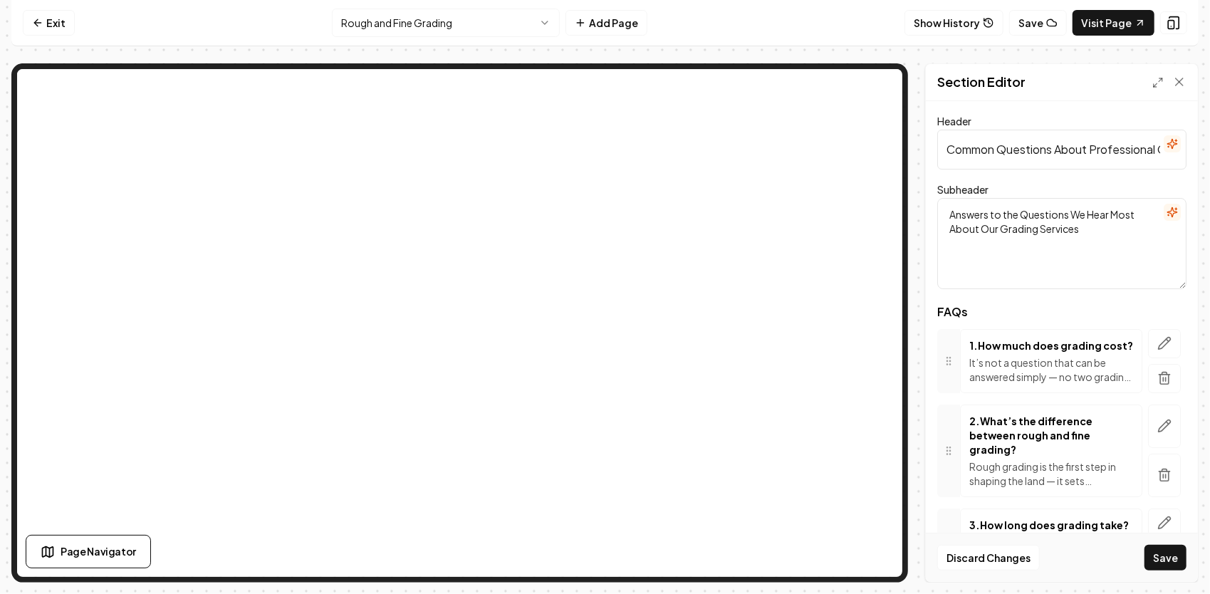
click at [850, 112] on div "Section Editor Header Common Questions About Professional Grading & Site Prep S…" at bounding box center [604, 322] width 1187 height 519
paste textarea "Get clear answers on costs, timelines, and what to expect when hiring a trusted…"
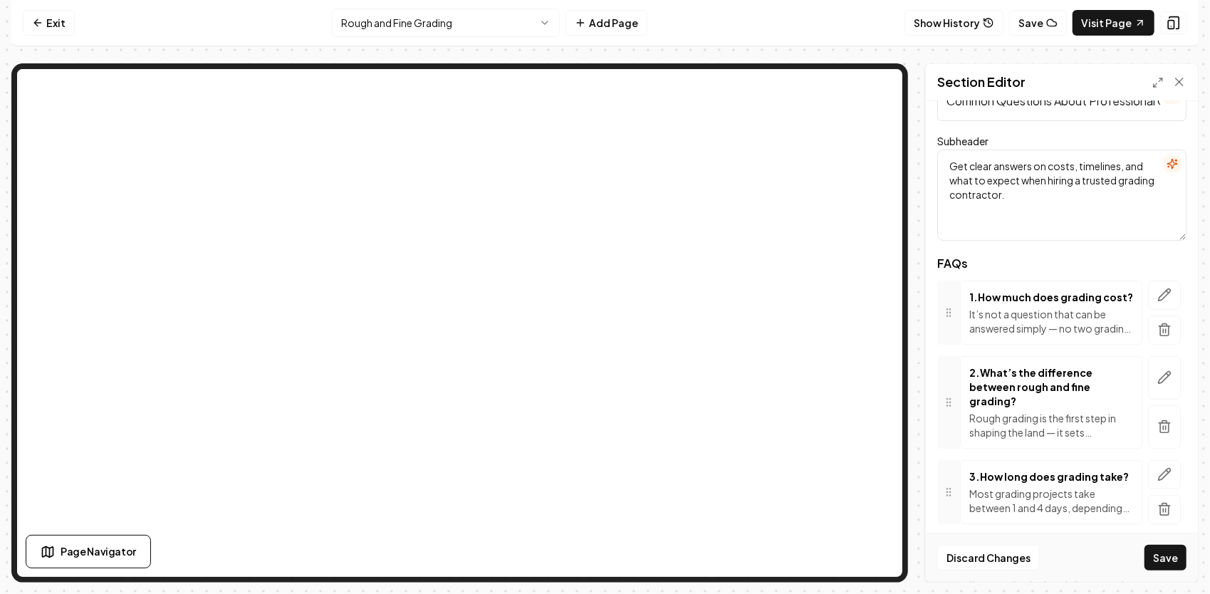
scroll to position [71, 0]
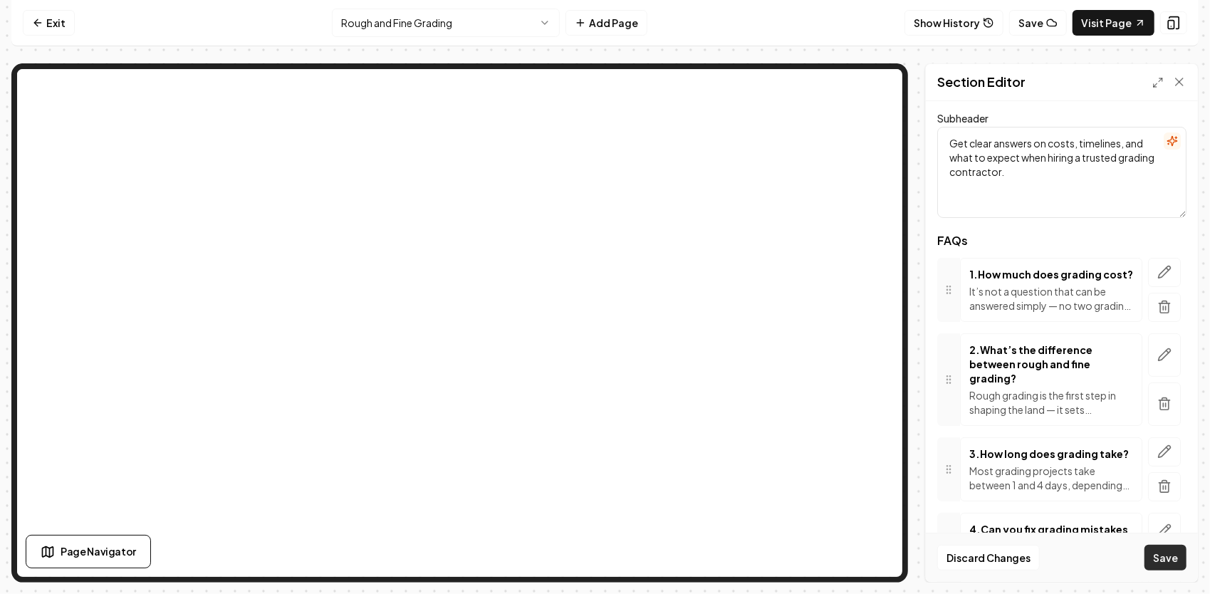
type textarea "Get clear answers on costs, timelines, and what to expect when hiring a trusted…"
click at [1173, 553] on button "Save" at bounding box center [1165, 558] width 42 height 26
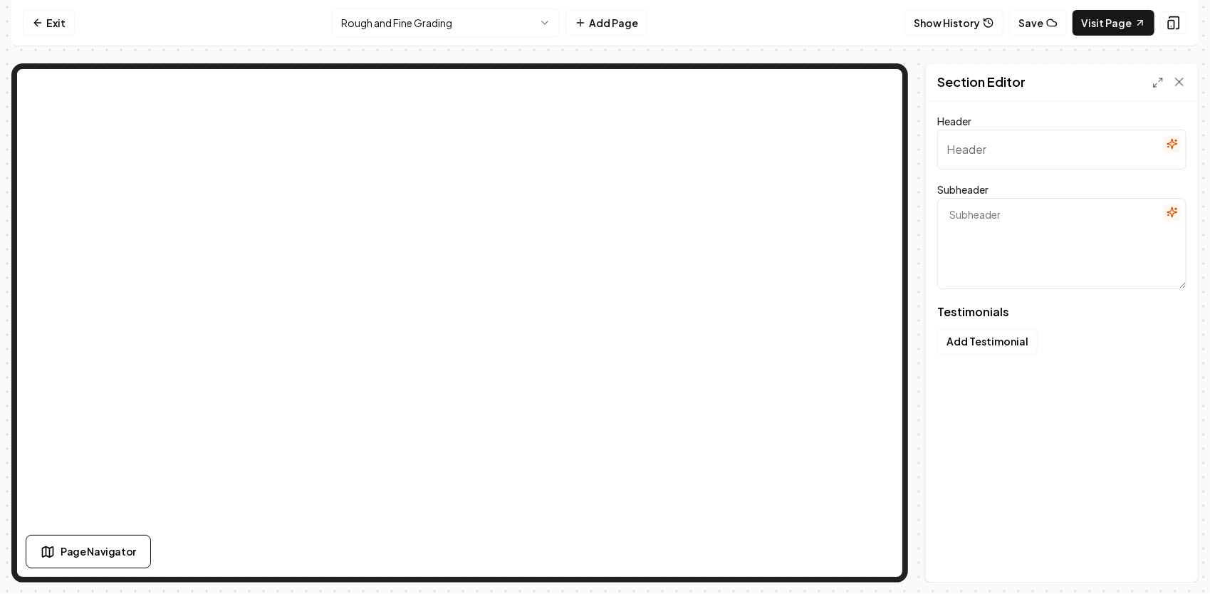
type input "What Neighbors Are Saying"
type textarea "Genuine stories of transformation and trust in local communities"
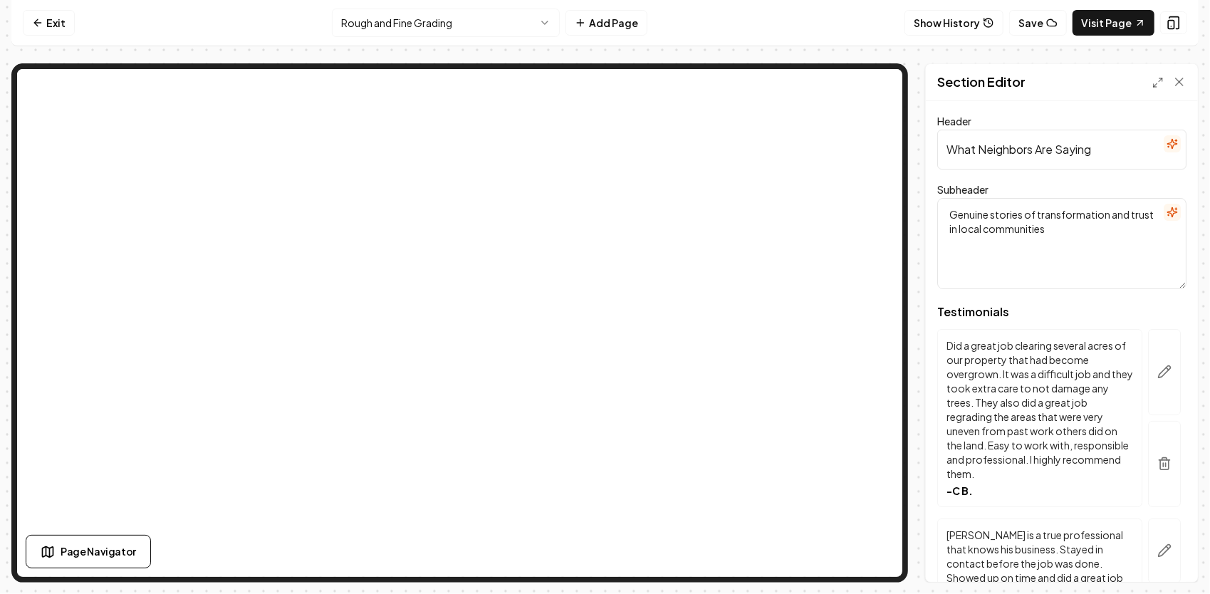
drag, startPoint x: 1089, startPoint y: 154, endPoint x: 978, endPoint y: 156, distance: 111.1
click at [978, 156] on input "What Neighbors Are Saying" at bounding box center [1061, 150] width 249 height 40
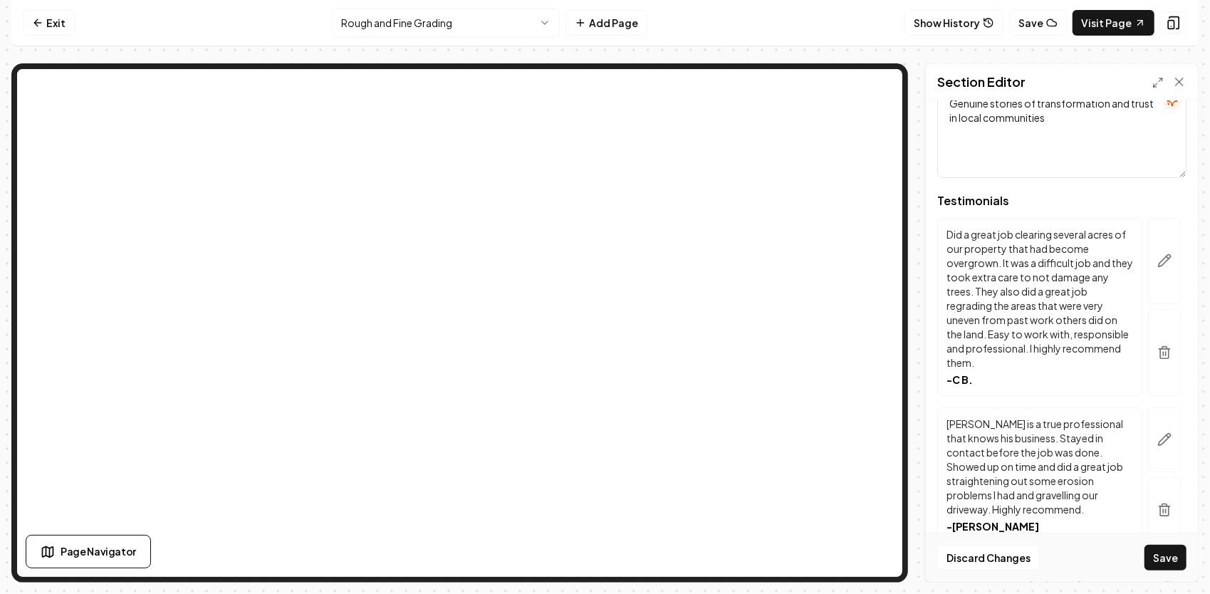
scroll to position [142, 0]
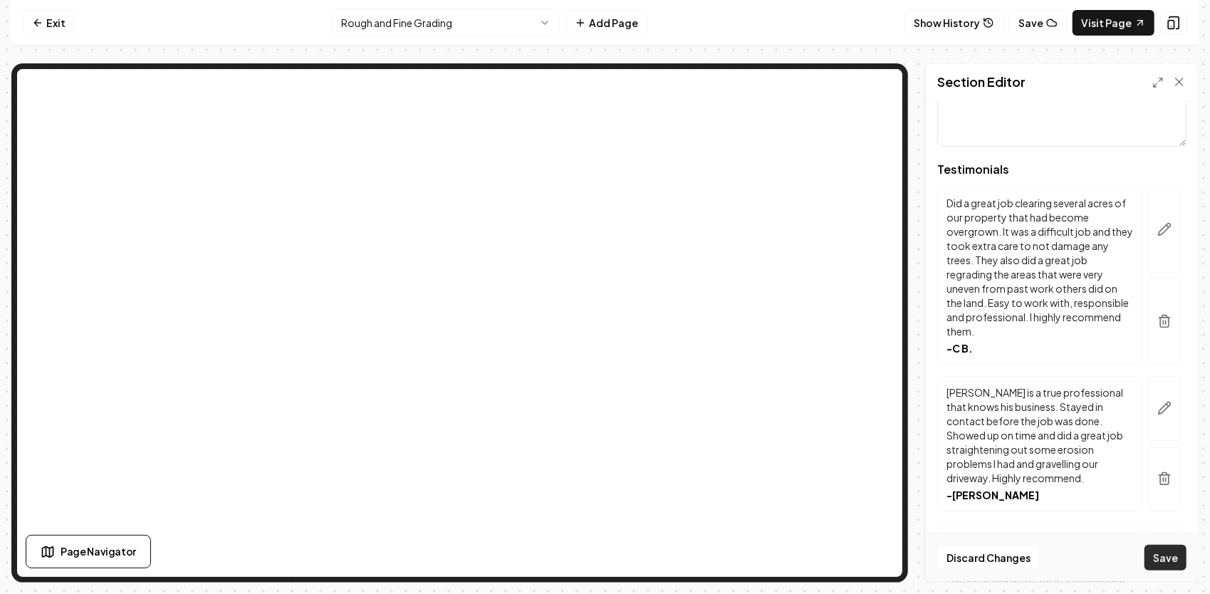
type input "What Our Customers and Neighbors Are Saying"
click at [1162, 560] on button "Save" at bounding box center [1165, 558] width 42 height 26
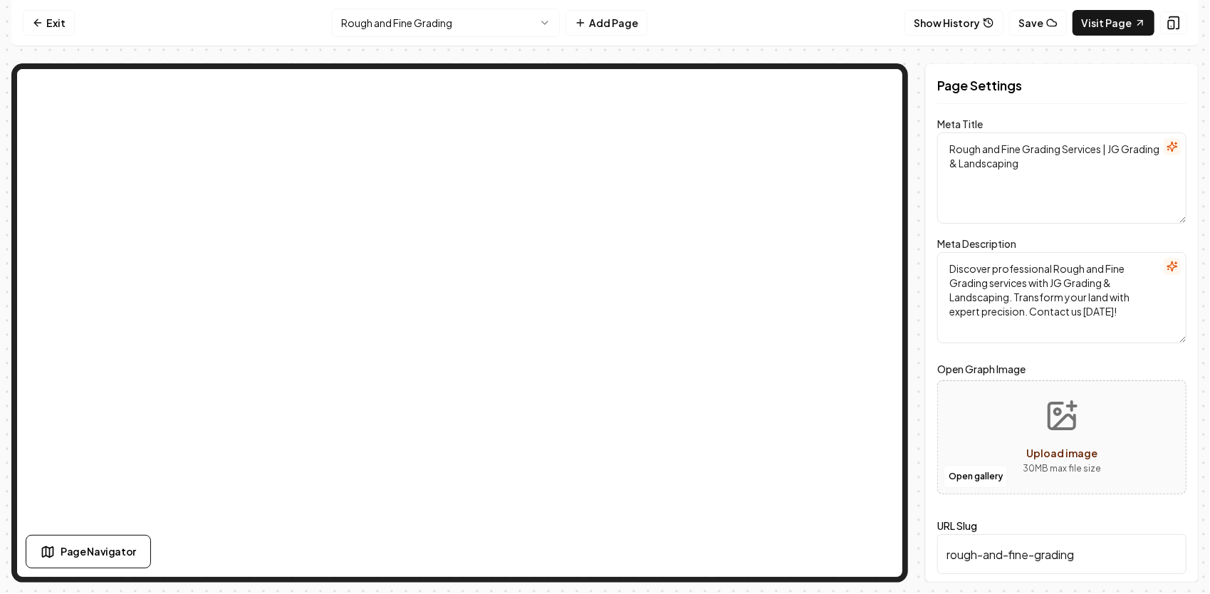
scroll to position [0, 0]
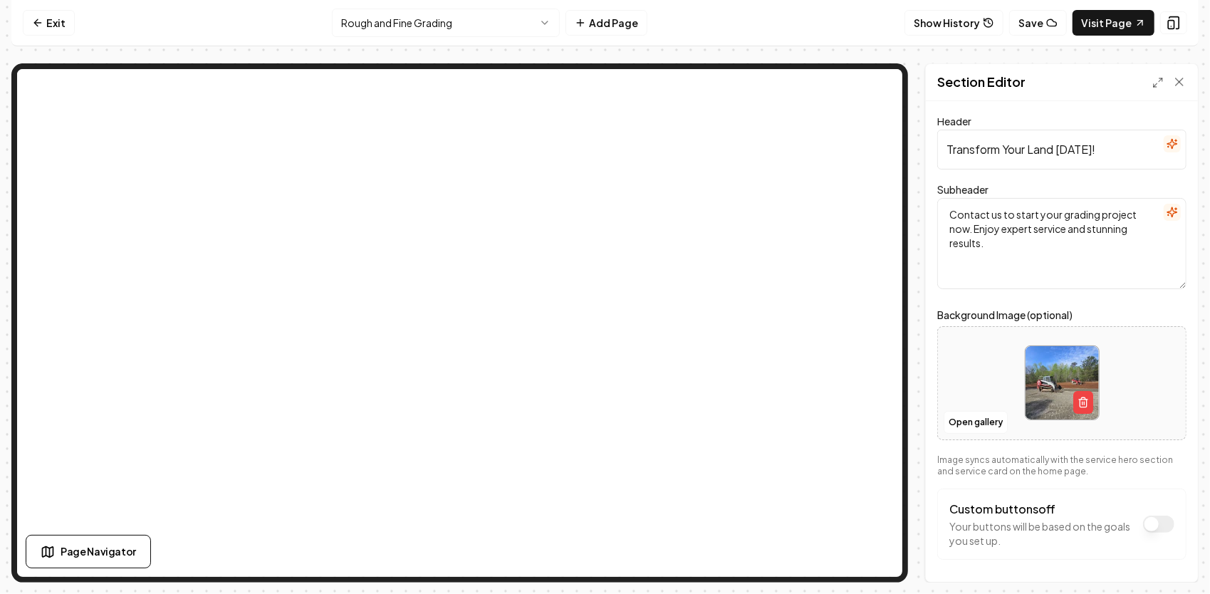
drag, startPoint x: 1105, startPoint y: 147, endPoint x: 899, endPoint y: 144, distance: 205.8
click at [860, 80] on div "Section Editor Header Transform Your Land [DATE]! Subheader Contact us to start…" at bounding box center [604, 322] width 1187 height 519
paste input "Start with a Solid Grade — Built to Last from the Ground Up"
type input "Start with a Solid Grade — Built to Last from the Ground Up"
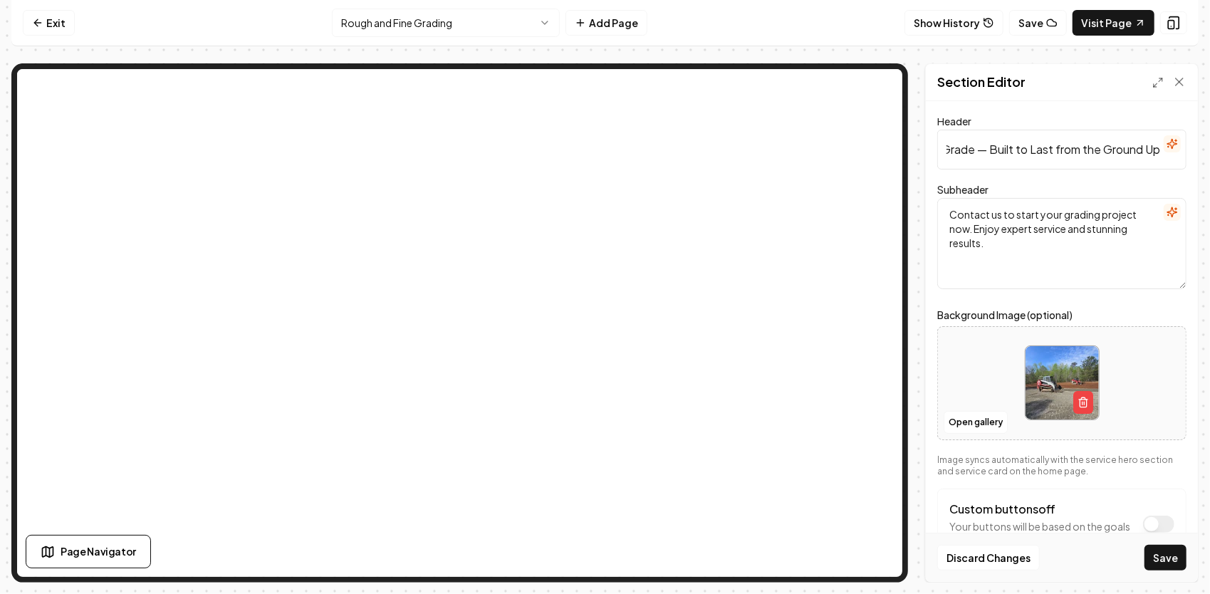
scroll to position [0, 0]
drag, startPoint x: 997, startPoint y: 241, endPoint x: 938, endPoint y: 209, distance: 66.6
click at [938, 209] on textarea "Contact us to start your grading project now. Enjoy expert service and stunning…" at bounding box center [1061, 243] width 249 height 91
paste textarea "Call [PHONE_NUMBER] or message us [DATE] to schedule your free on-site grading …"
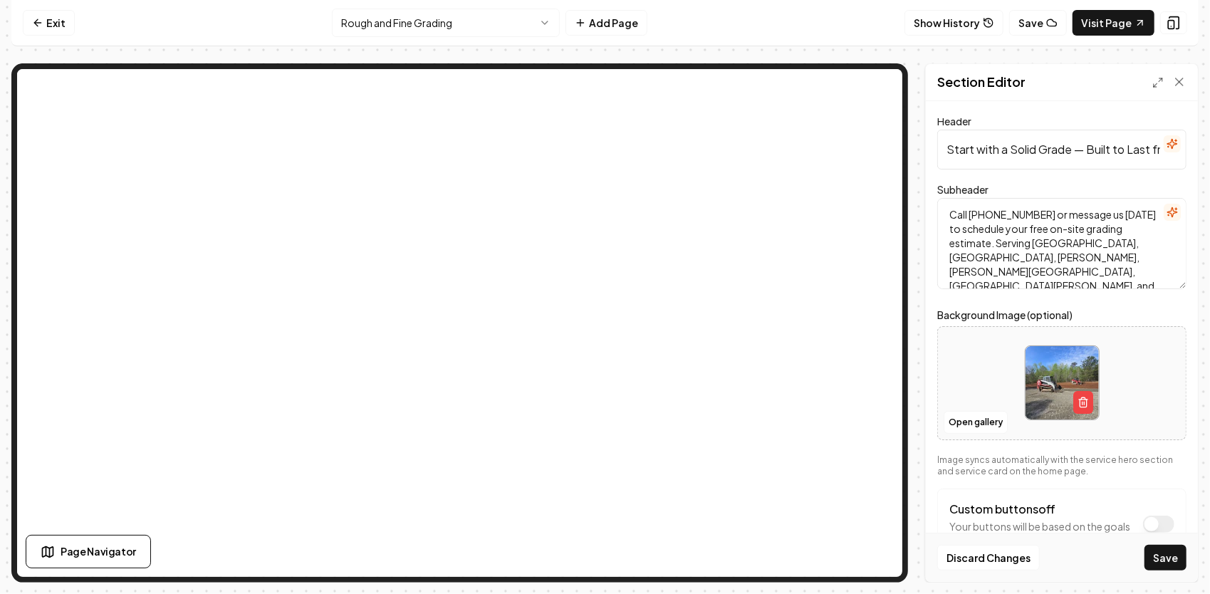
scroll to position [3, 0]
click at [999, 268] on textarea "Call [PHONE_NUMBER] or message us [DATE] to schedule your free on-site grading …" at bounding box center [1061, 243] width 249 height 91
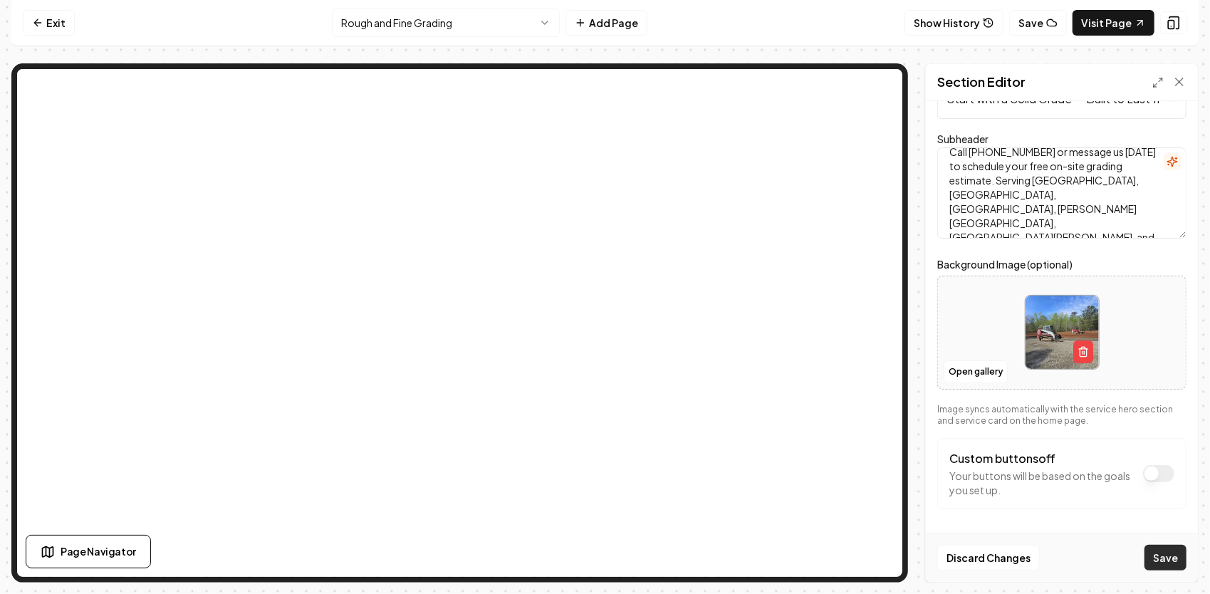
click at [1176, 555] on button "Save" at bounding box center [1165, 558] width 42 height 26
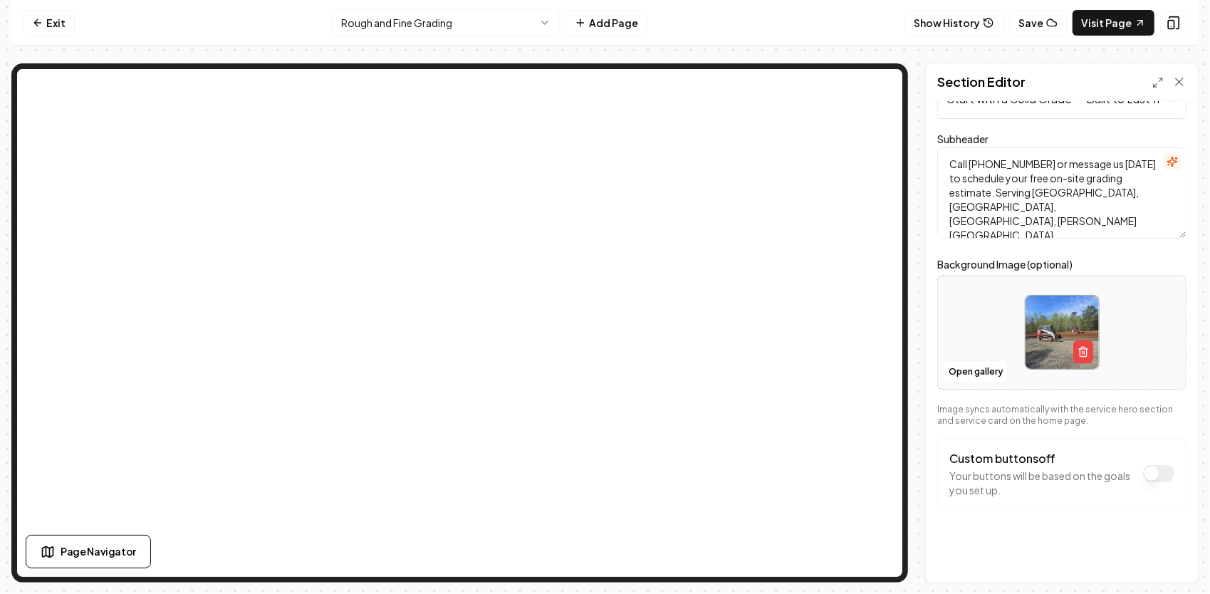
drag, startPoint x: 1145, startPoint y: 161, endPoint x: 903, endPoint y: 141, distance: 242.9
click at [903, 141] on div "Section Editor Header Start with a Solid Grade — Built to Last from the Ground …" at bounding box center [604, 322] width 1187 height 519
click at [1166, 561] on button "Save" at bounding box center [1165, 558] width 42 height 26
click at [1051, 174] on textarea "Are you ready to schedule your free on-site grading estimate. Serving [GEOGRAPH…" at bounding box center [1061, 192] width 249 height 91
type textarea "Are you ready to schedule your free on-site grading estimate? Serving [GEOGRAPH…"
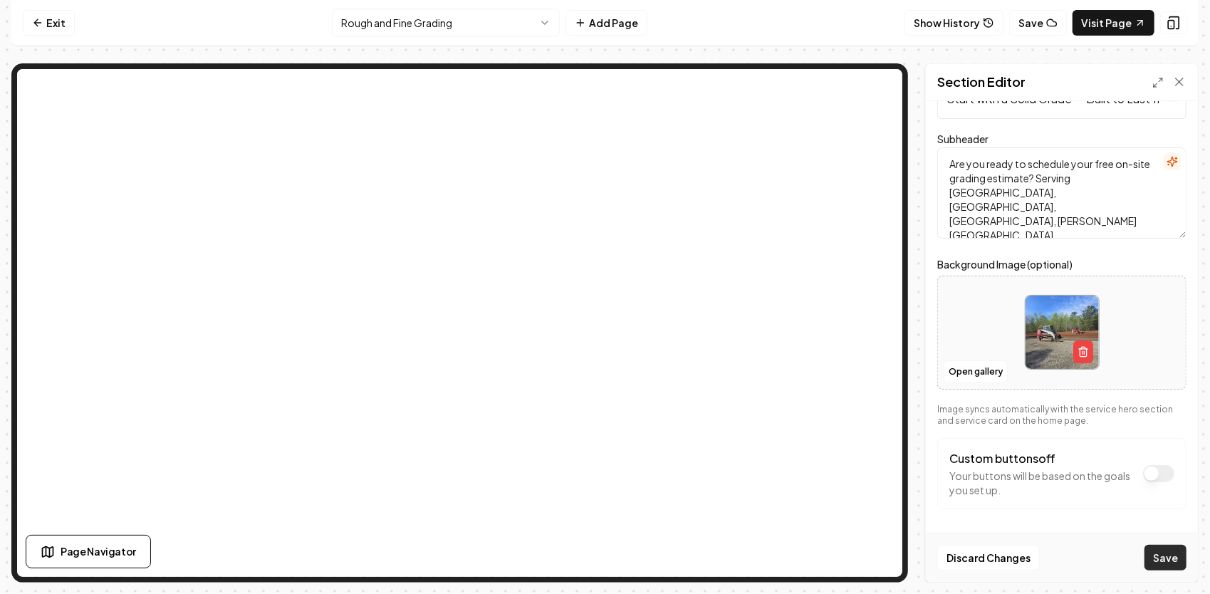
click at [1162, 560] on button "Save" at bounding box center [1165, 558] width 42 height 26
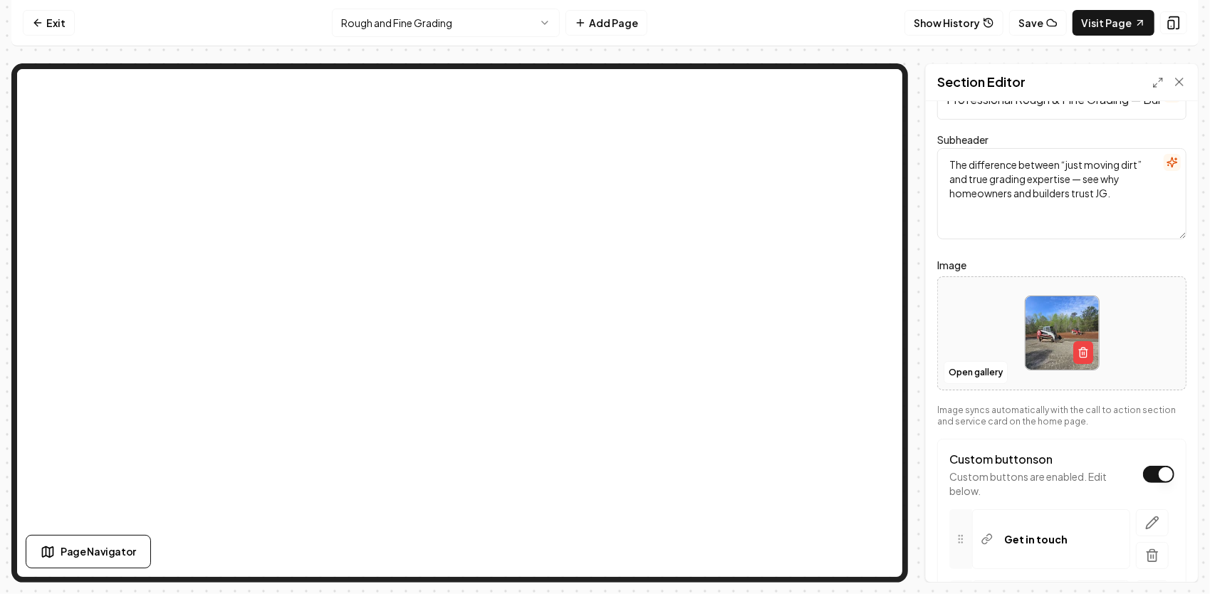
scroll to position [71, 0]
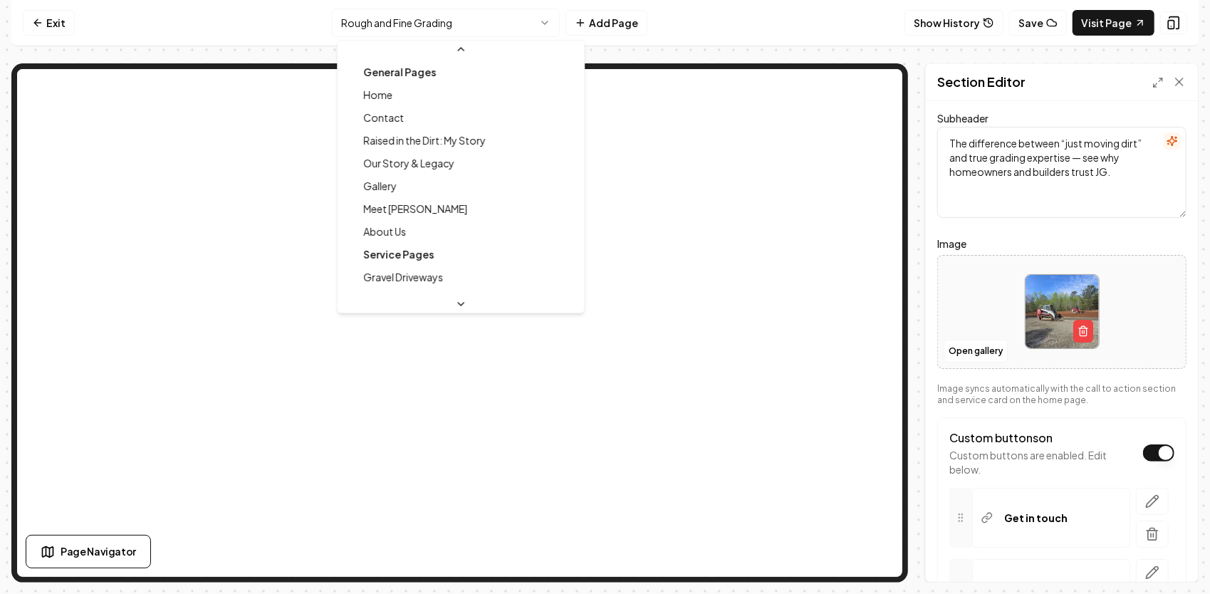
click at [446, 14] on html "Computer Required This feature is only available on a computer. Please switch t…" at bounding box center [605, 297] width 1210 height 594
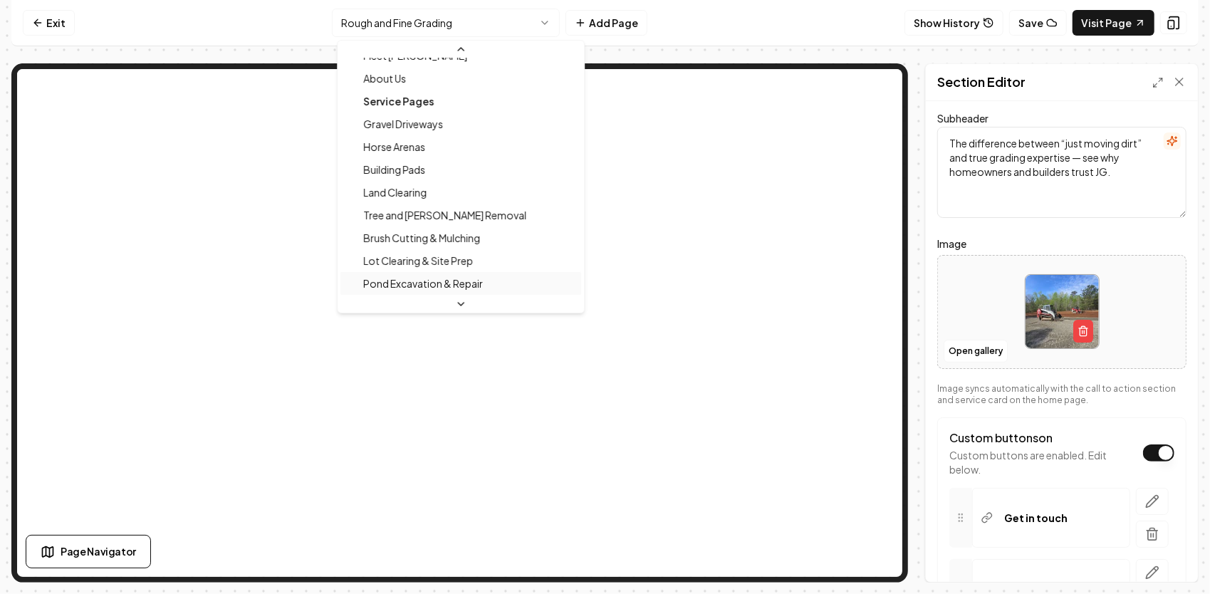
scroll to position [120, 0]
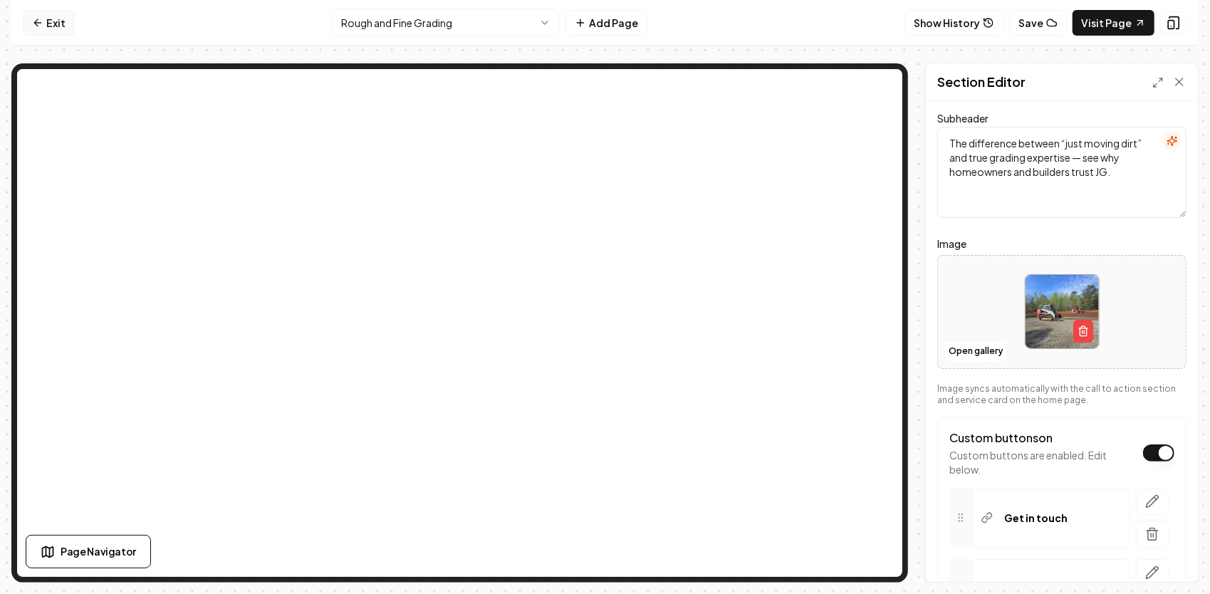
click at [41, 20] on icon at bounding box center [37, 22] width 11 height 11
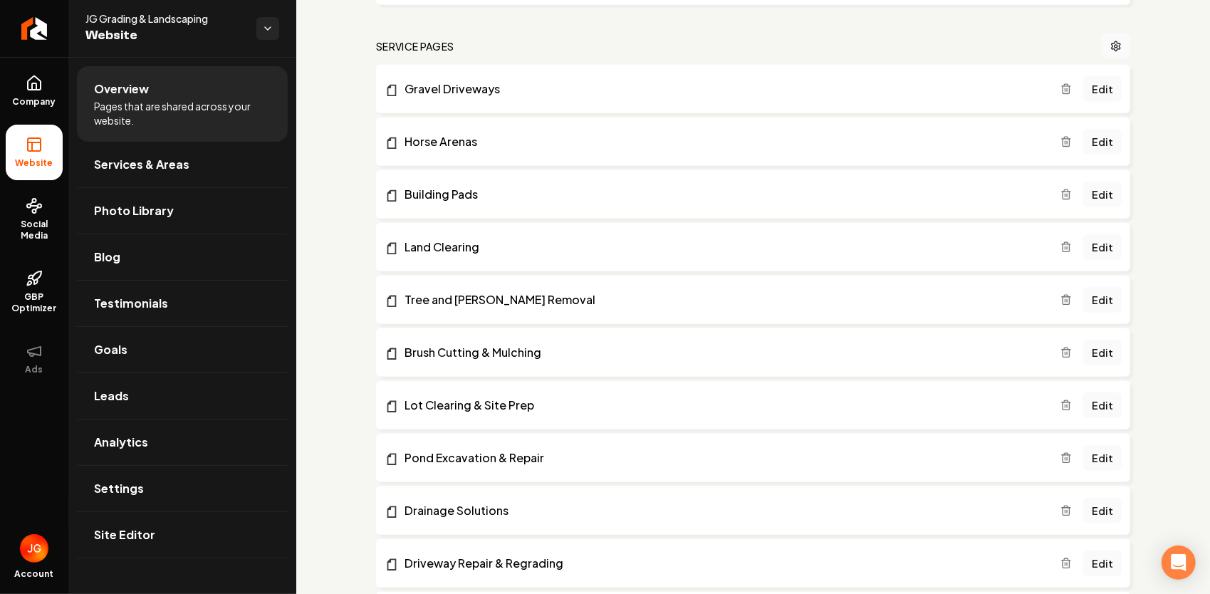
scroll to position [498, 0]
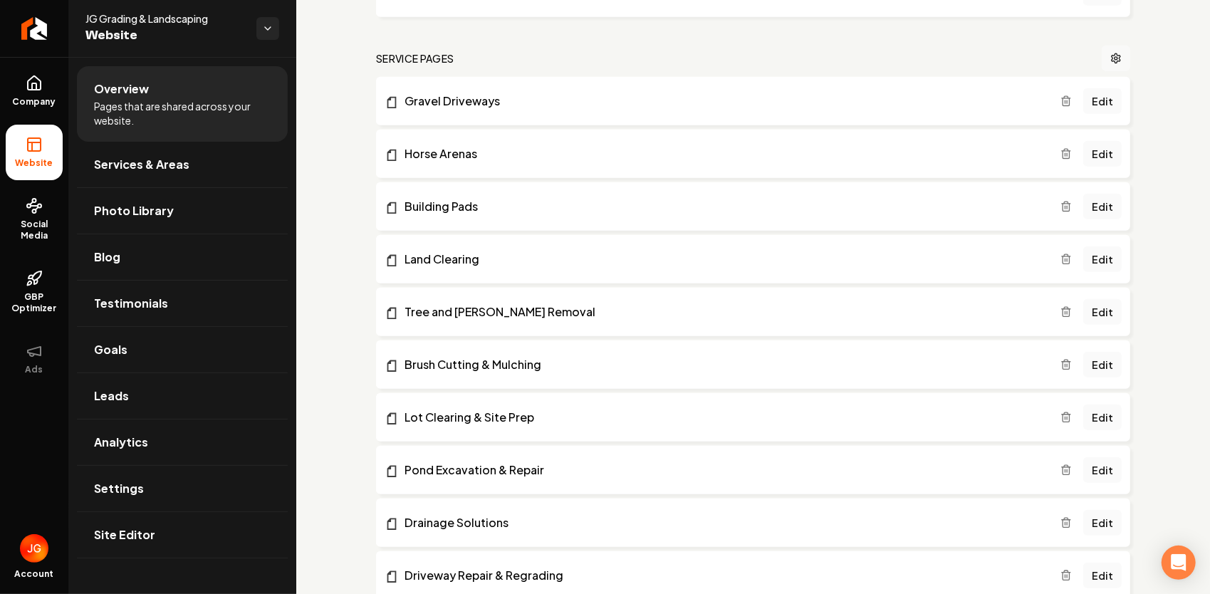
click at [1110, 63] on icon "Main content area" at bounding box center [1115, 58] width 11 height 11
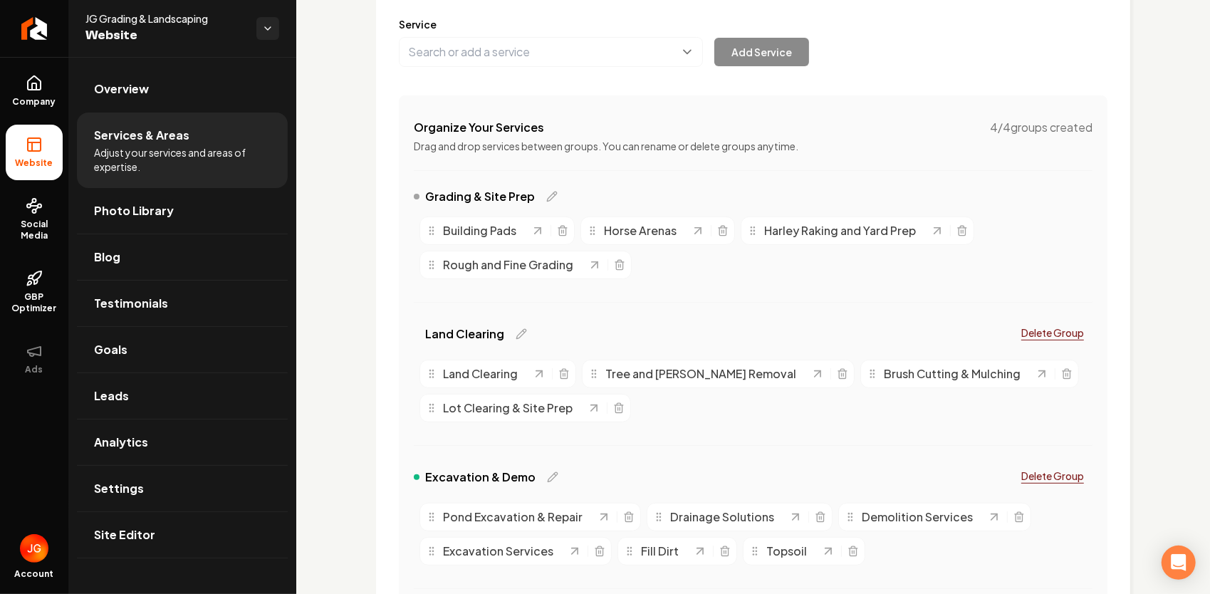
scroll to position [214, 0]
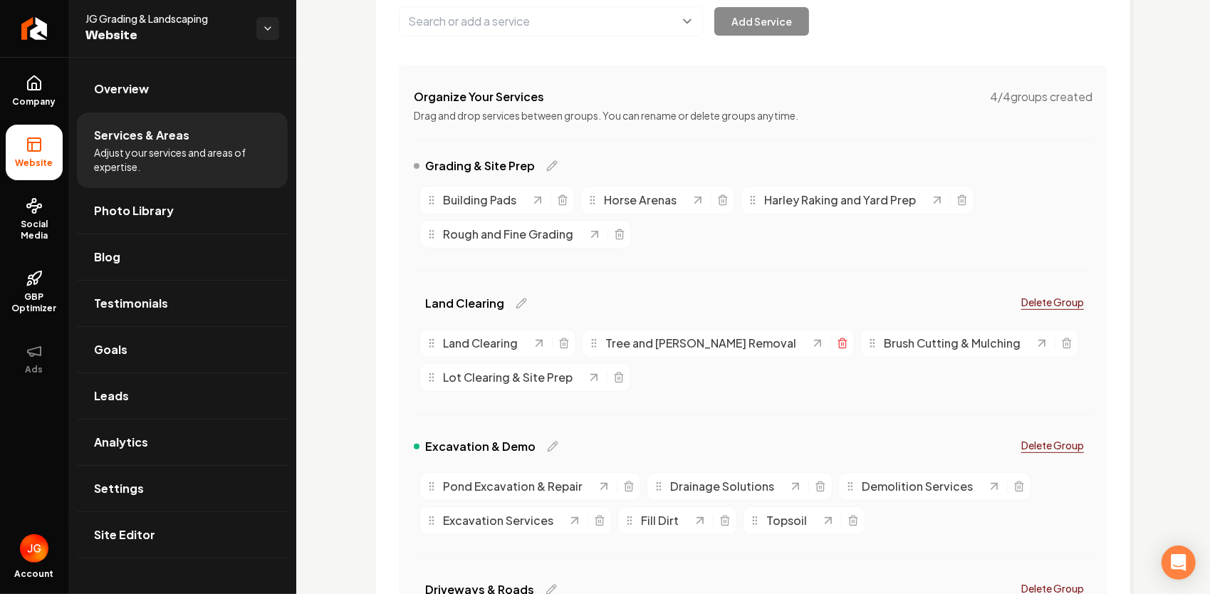
click at [837, 344] on icon "Main content area" at bounding box center [842, 342] width 11 height 11
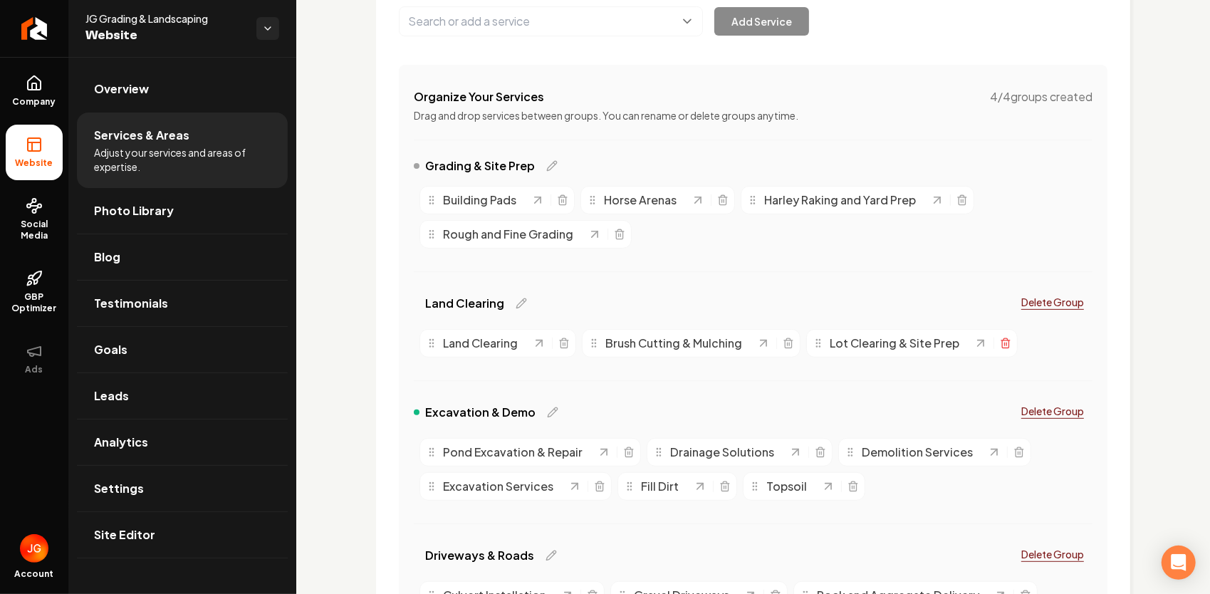
click at [1000, 346] on icon "Main content area" at bounding box center [1005, 342] width 11 height 11
click at [516, 302] on icon "Main content area" at bounding box center [520, 302] width 9 height 9
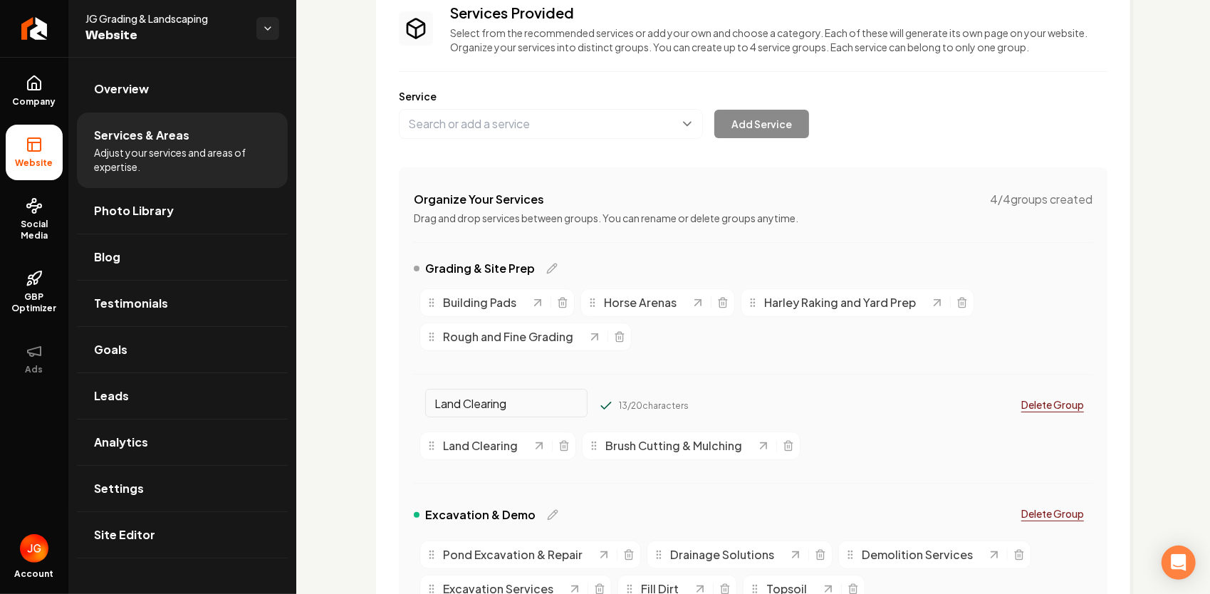
scroll to position [0, 0]
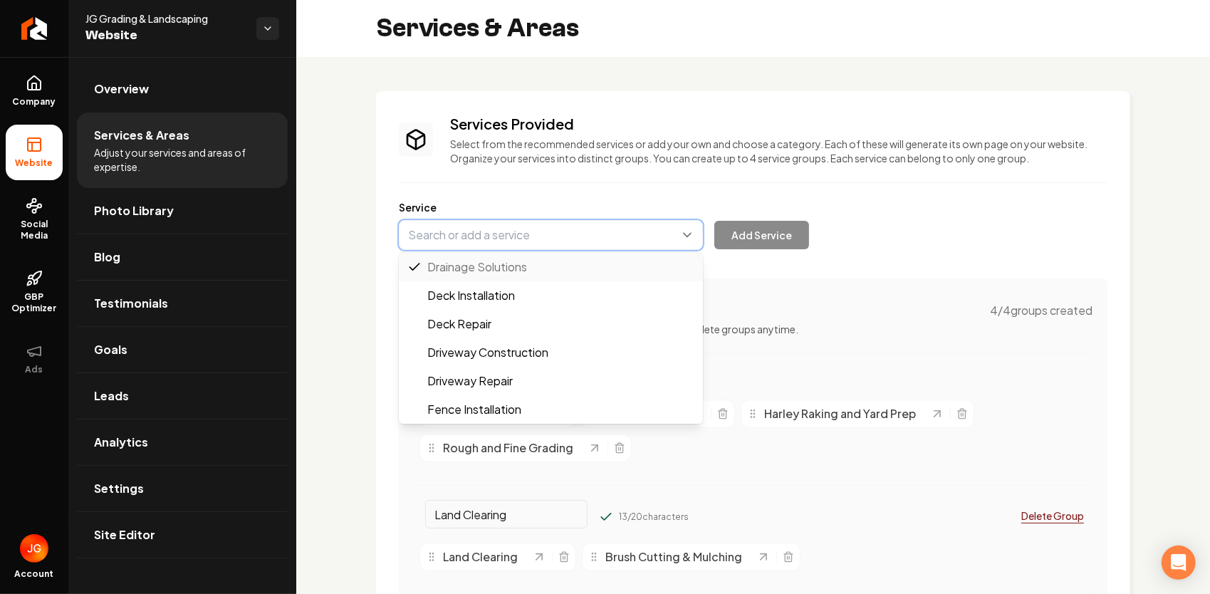
click at [559, 230] on button "Main content area" at bounding box center [551, 235] width 304 height 30
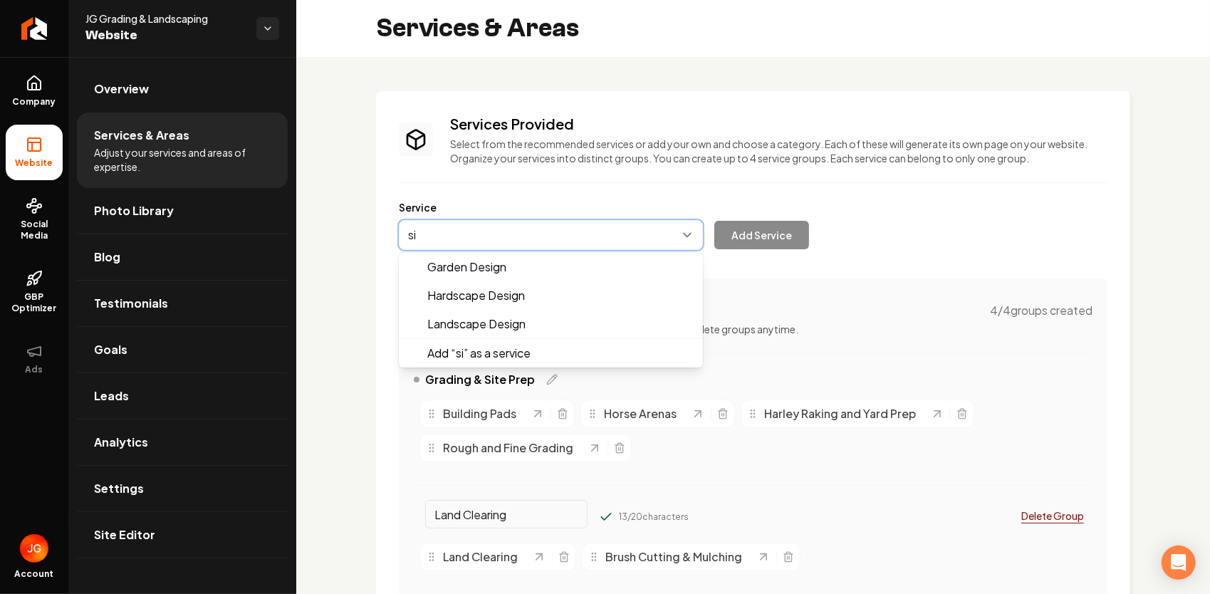
type input "s"
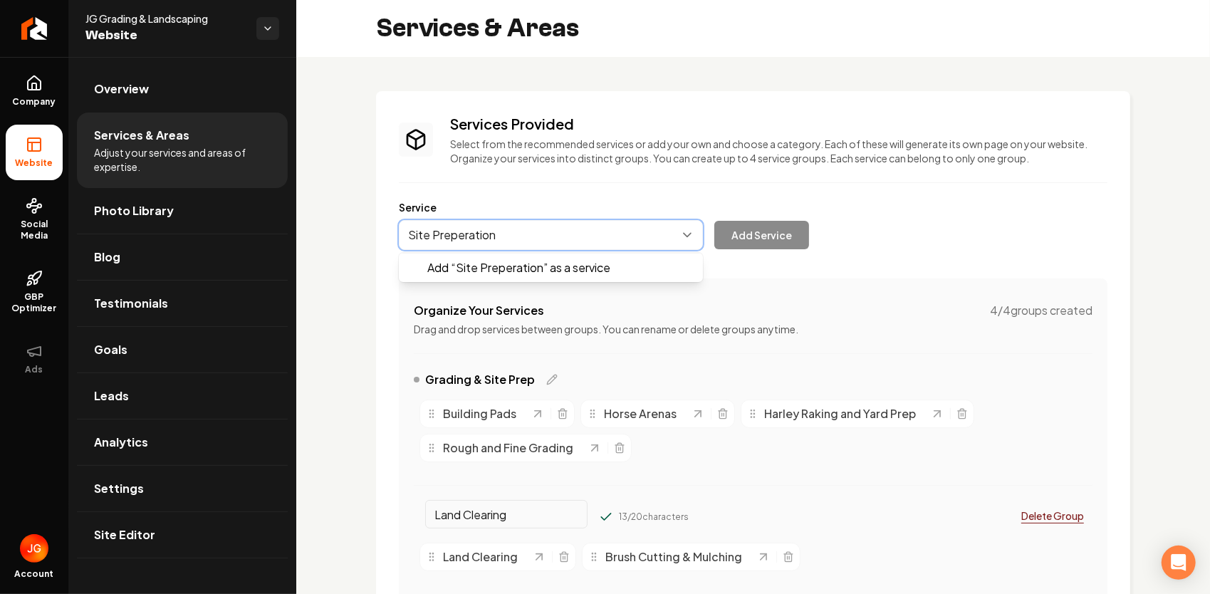
type input "Site Preperation"
click at [467, 247] on button "Main content area" at bounding box center [551, 235] width 304 height 30
click at [466, 236] on button "Main content area" at bounding box center [551, 235] width 304 height 30
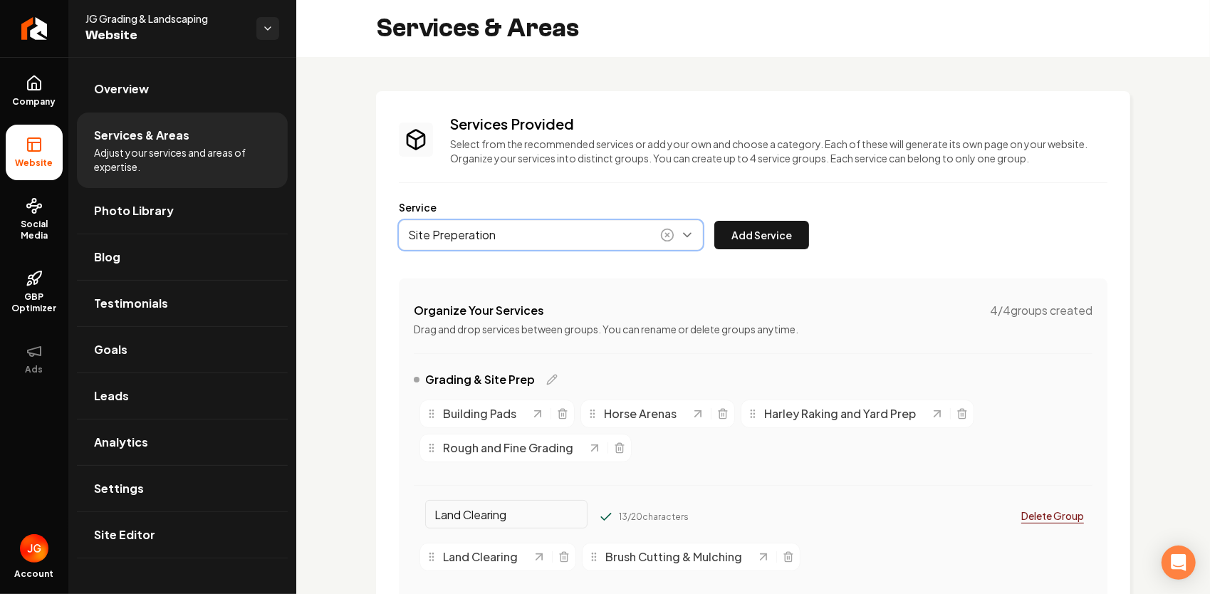
click at [483, 235] on button "Main content area" at bounding box center [551, 235] width 304 height 30
click at [467, 234] on button "Main content area" at bounding box center [551, 235] width 304 height 30
click at [529, 237] on button "Main content area" at bounding box center [551, 235] width 304 height 30
type input "Site Preperation"
click at [483, 228] on button "Main content area" at bounding box center [551, 235] width 304 height 30
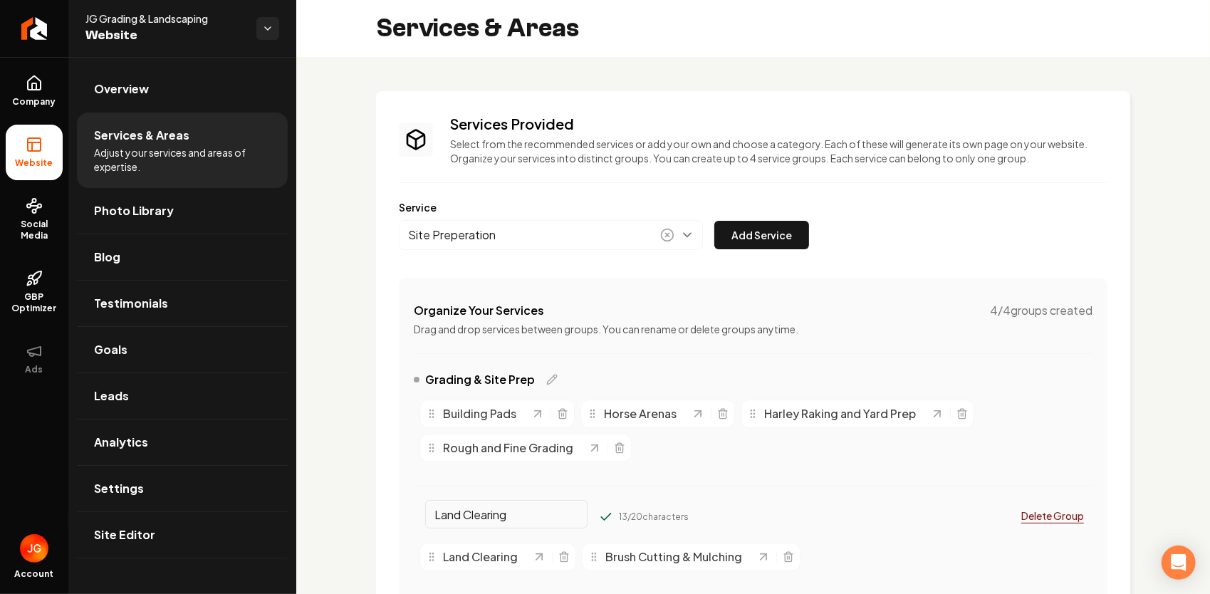
click at [666, 235] on icon "Main content area" at bounding box center [667, 235] width 14 height 14
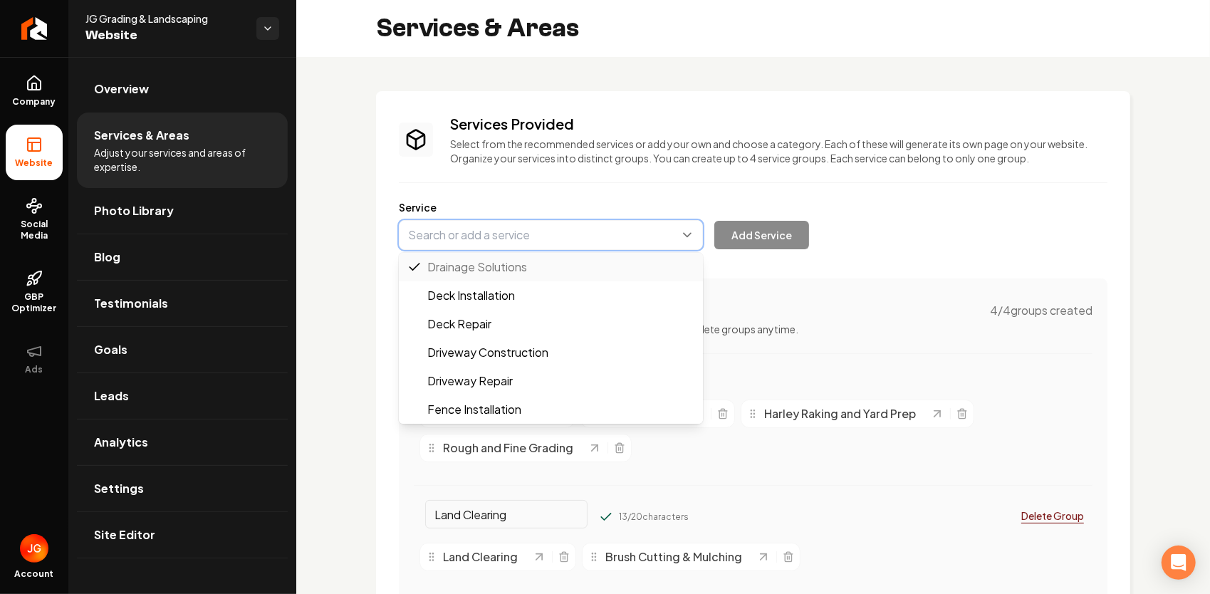
click at [570, 232] on button "Main content area" at bounding box center [551, 235] width 304 height 30
click at [477, 241] on button "Main content area" at bounding box center [551, 235] width 304 height 30
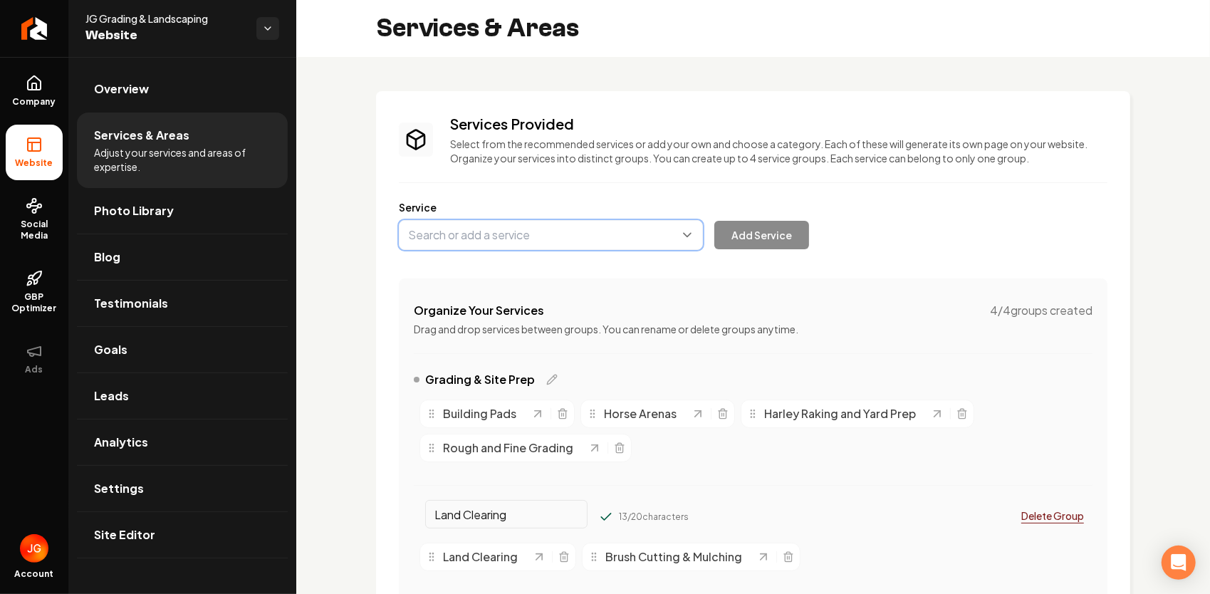
click at [476, 238] on button "Main content area" at bounding box center [551, 235] width 304 height 30
type input "Site Preparation"
click at [756, 235] on button "Add Service" at bounding box center [761, 235] width 95 height 28
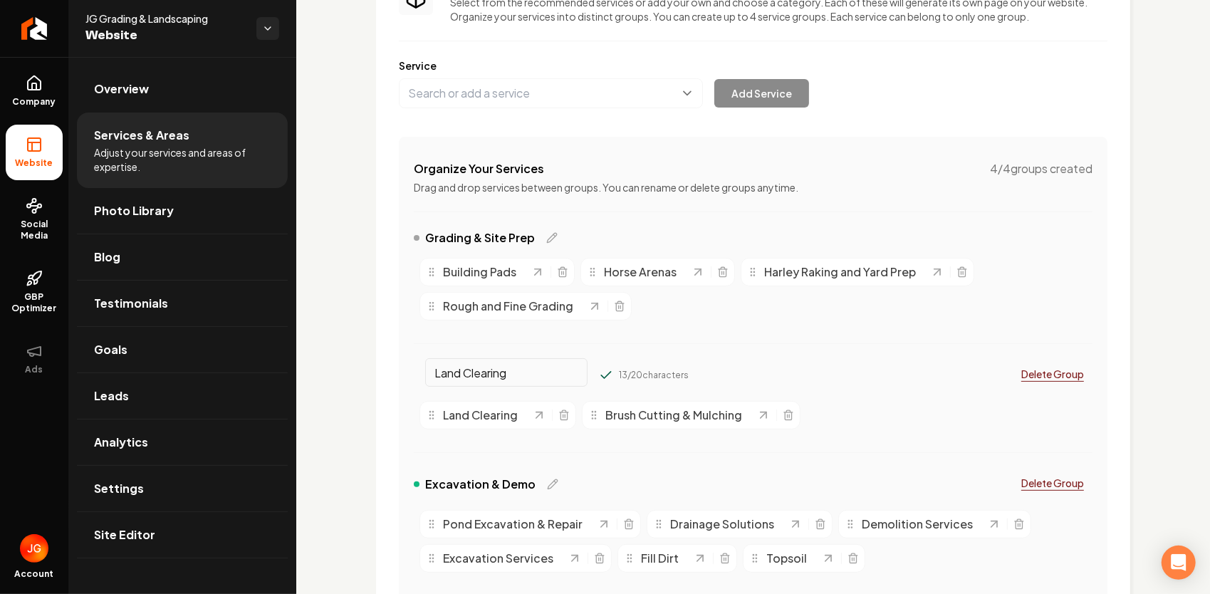
scroll to position [142, 0]
drag, startPoint x: 511, startPoint y: 309, endPoint x: 884, endPoint y: 423, distance: 390.1
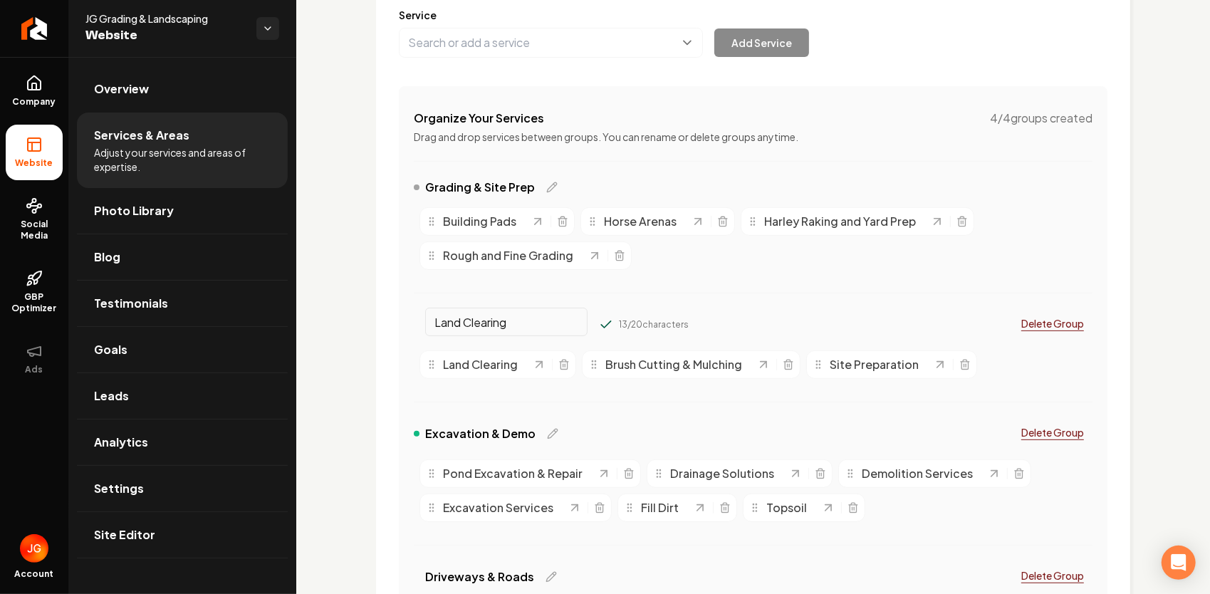
scroll to position [214, 0]
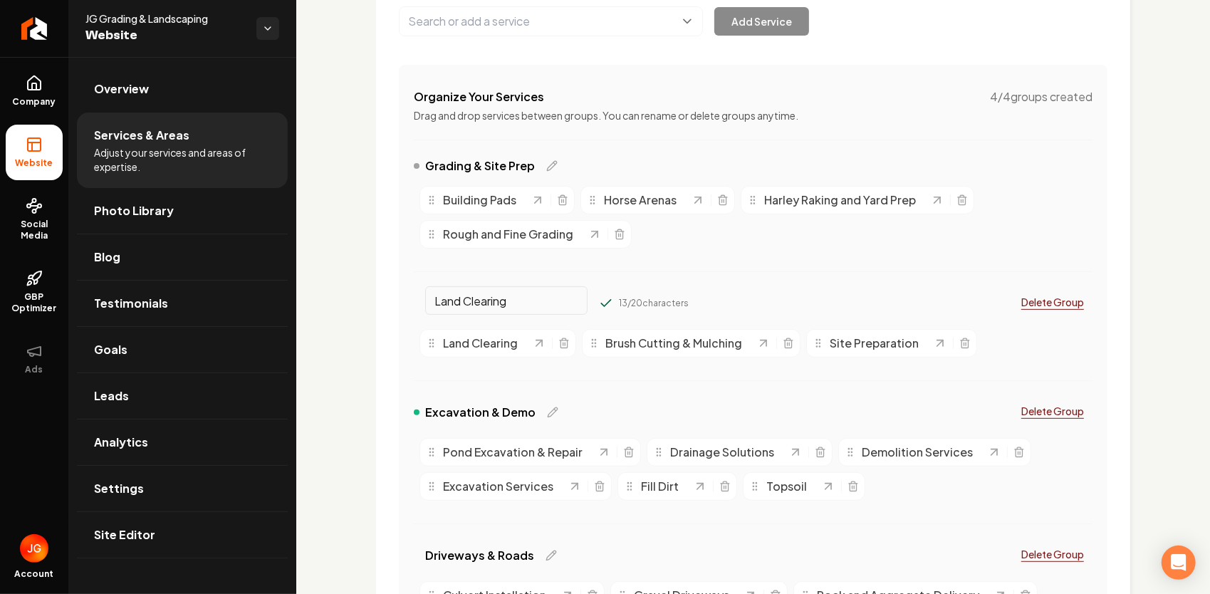
drag, startPoint x: 461, startPoint y: 303, endPoint x: 413, endPoint y: 302, distance: 48.4
click at [414, 302] on div "Land Clearing" at bounding box center [501, 303] width 174 height 23
click at [478, 300] on input "Clearing" at bounding box center [506, 300] width 162 height 28
type input "Clearing & Site Prep"
click at [542, 163] on div "Grading & Site Prep" at bounding box center [486, 165] width 144 height 17
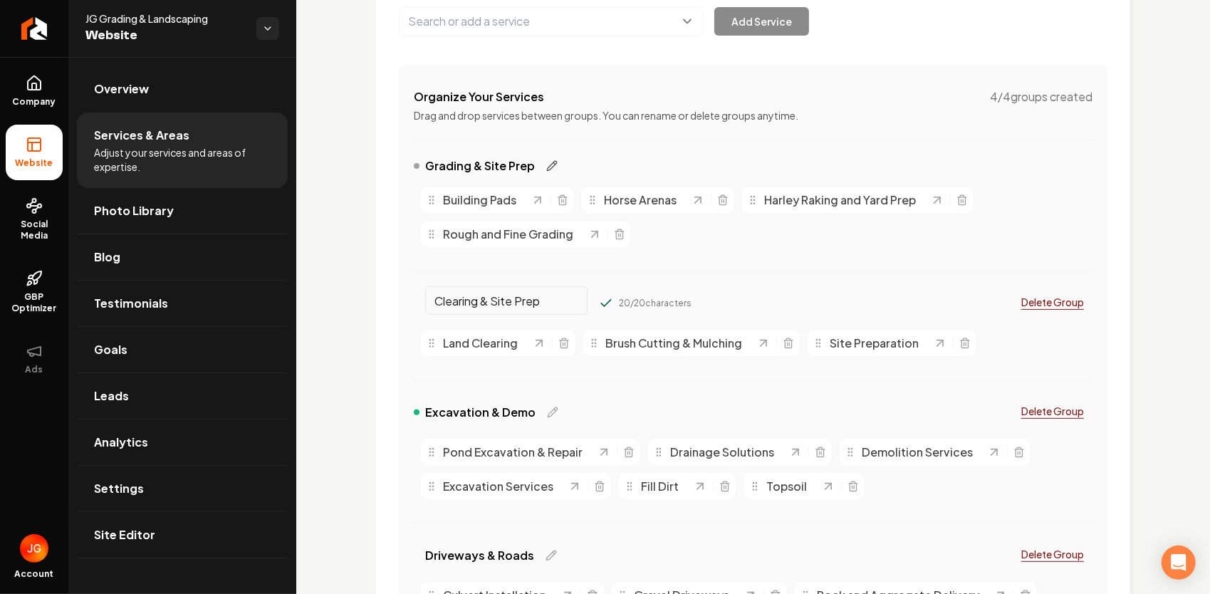
click at [546, 165] on icon "Main content area" at bounding box center [551, 165] width 11 height 11
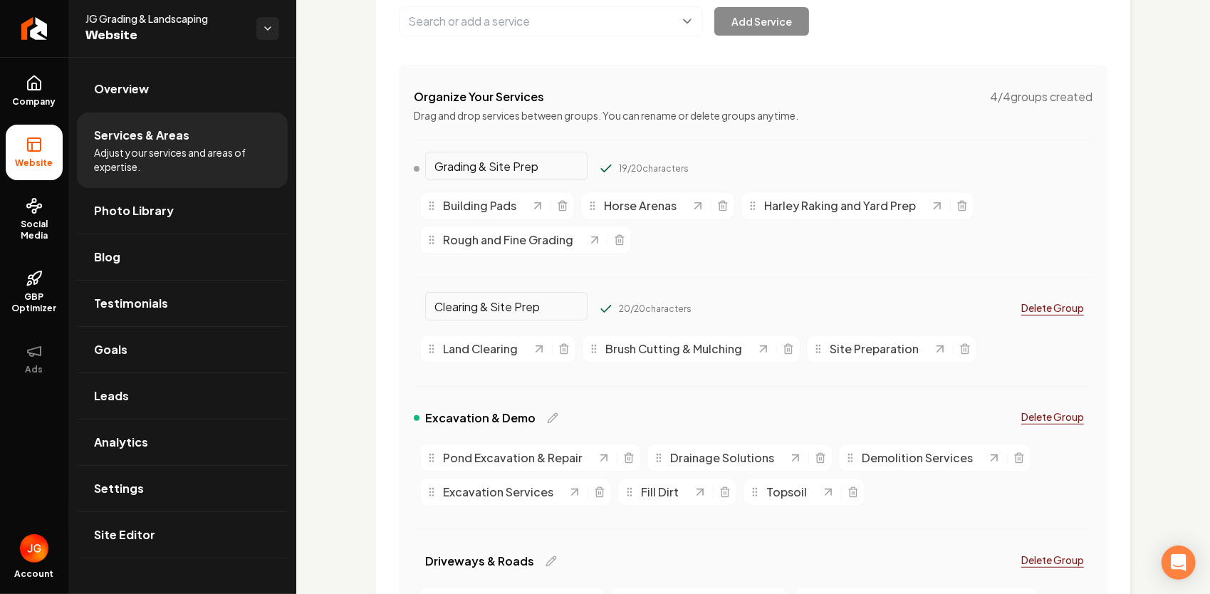
click at [547, 165] on input "Grading & Site Prep" at bounding box center [506, 166] width 162 height 28
click at [515, 161] on input "Grading & Site" at bounding box center [506, 166] width 162 height 28
drag, startPoint x: 538, startPoint y: 164, endPoint x: 556, endPoint y: 162, distance: 18.6
click at [538, 164] on input "Grading & Site" at bounding box center [506, 166] width 162 height 28
type input "Grading & Foundation"
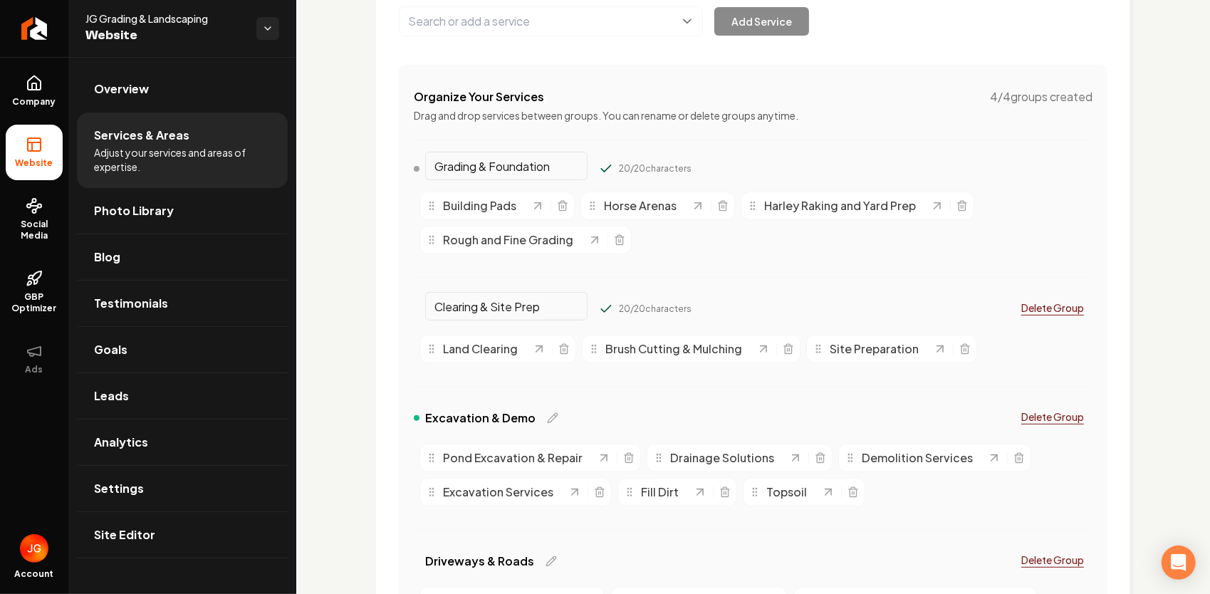
click at [866, 260] on div "Grading & Foundation 20 / 20 characters Building Pads Horse Arenas Harley Rakin…" at bounding box center [753, 225] width 679 height 137
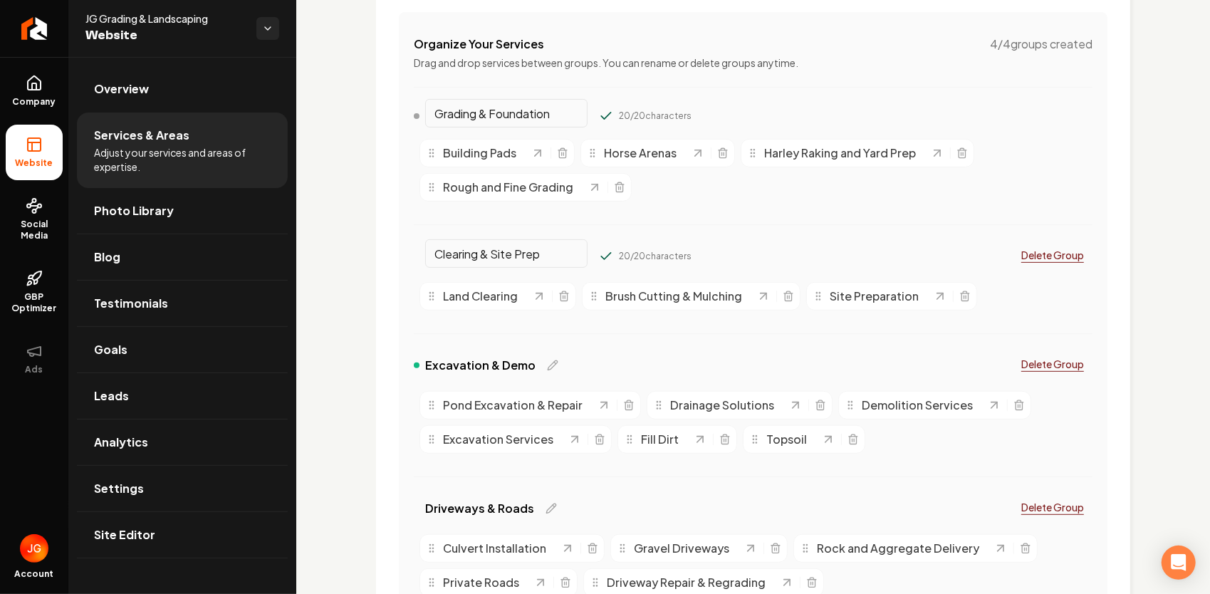
scroll to position [285, 0]
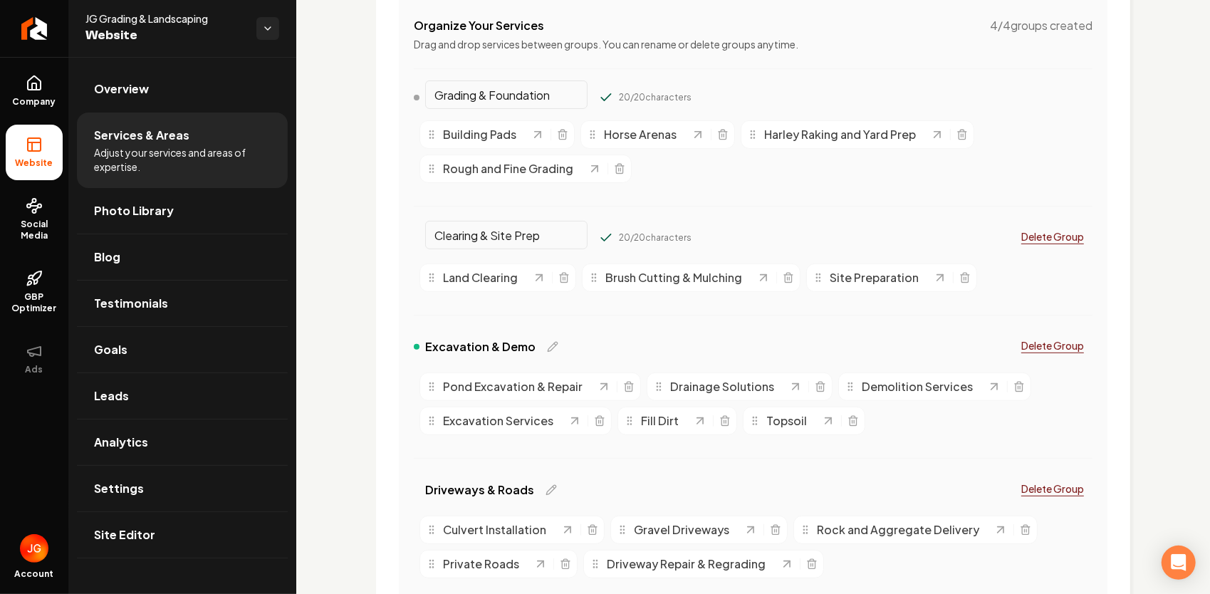
click at [541, 235] on input "Clearing & Site Prep" at bounding box center [506, 235] width 162 height 28
click at [599, 231] on button "Main content area" at bounding box center [606, 238] width 14 height 14
click at [552, 90] on input "Grading & Foundation" at bounding box center [506, 94] width 162 height 28
click at [599, 90] on button "Main content area" at bounding box center [606, 97] width 14 height 14
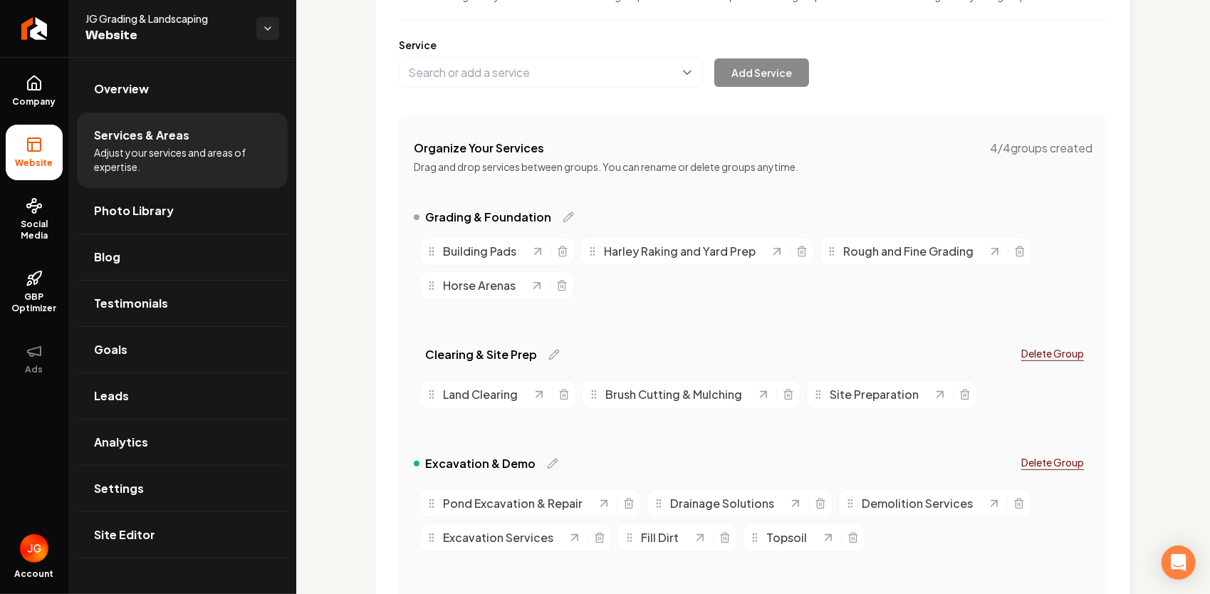
scroll to position [142, 0]
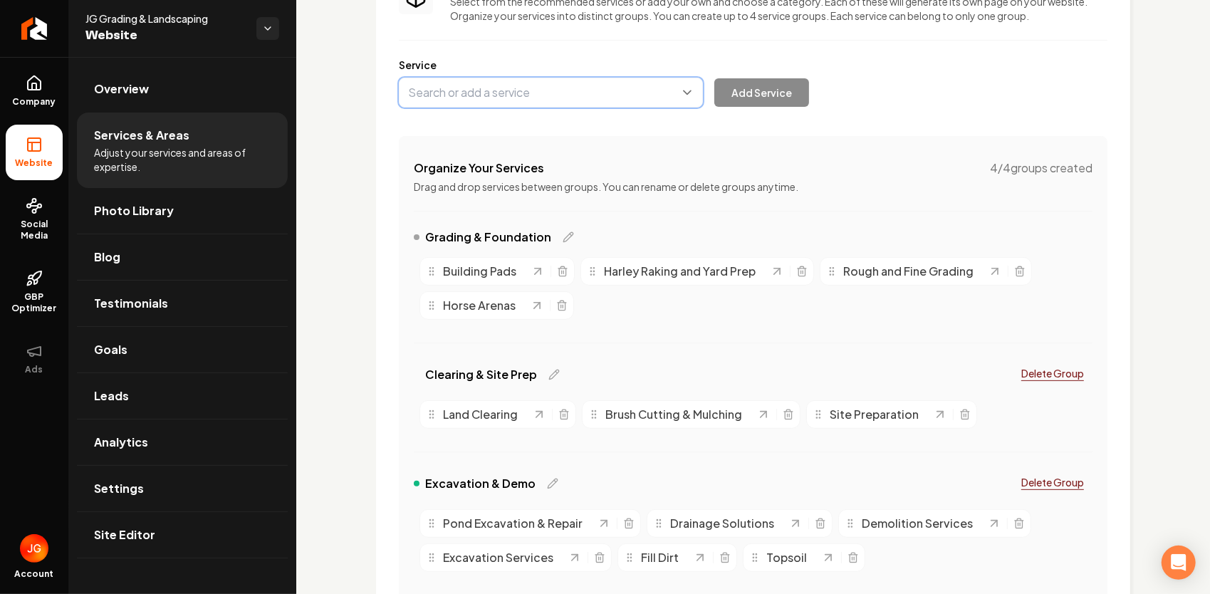
click at [508, 105] on button "Main content area" at bounding box center [551, 93] width 304 height 30
type input "Fill Dirt & Topsoil"
click at [762, 93] on button "Add Service" at bounding box center [761, 92] width 95 height 28
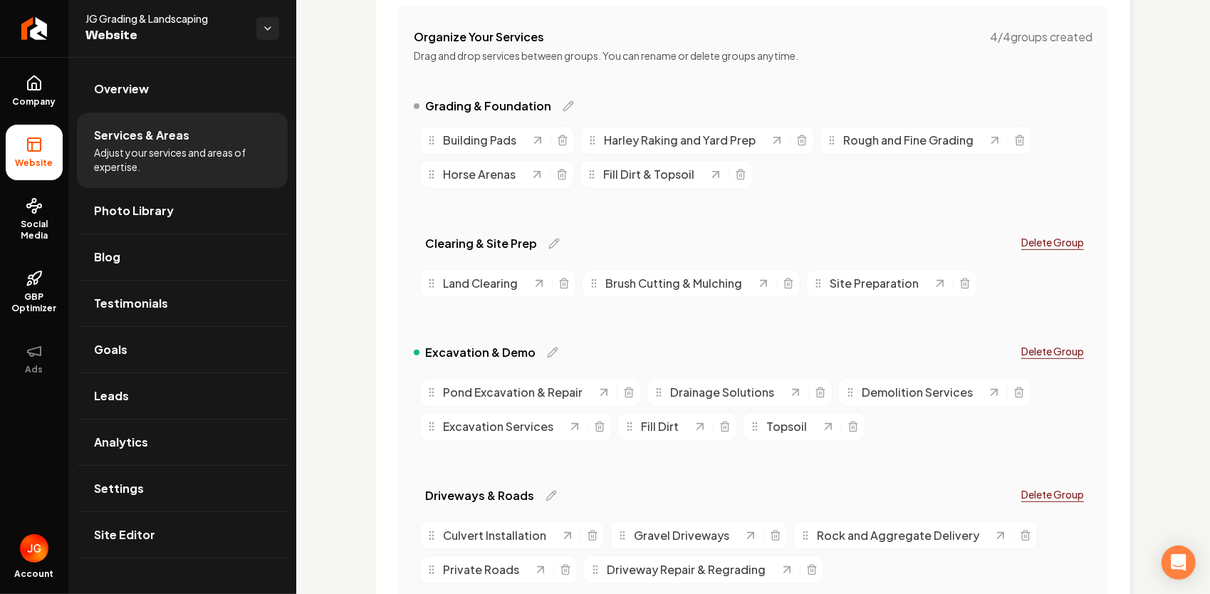
scroll to position [356, 0]
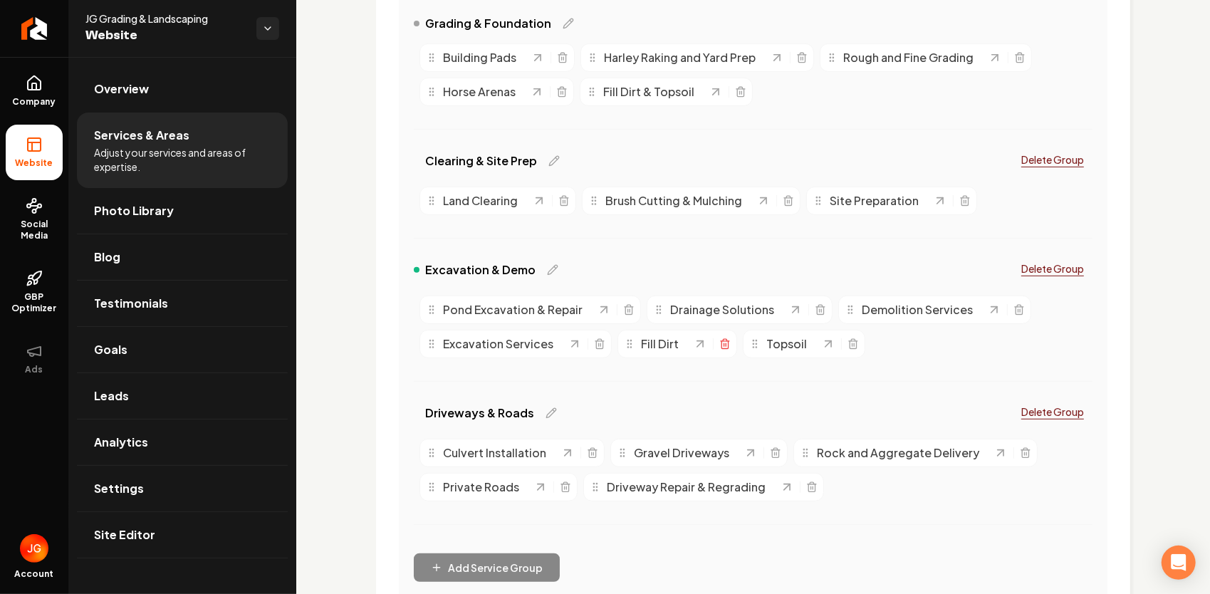
click at [719, 346] on icon "Main content area" at bounding box center [724, 343] width 11 height 11
click at [722, 346] on icon "Main content area" at bounding box center [727, 343] width 11 height 11
